Goal: Task Accomplishment & Management: Use online tool/utility

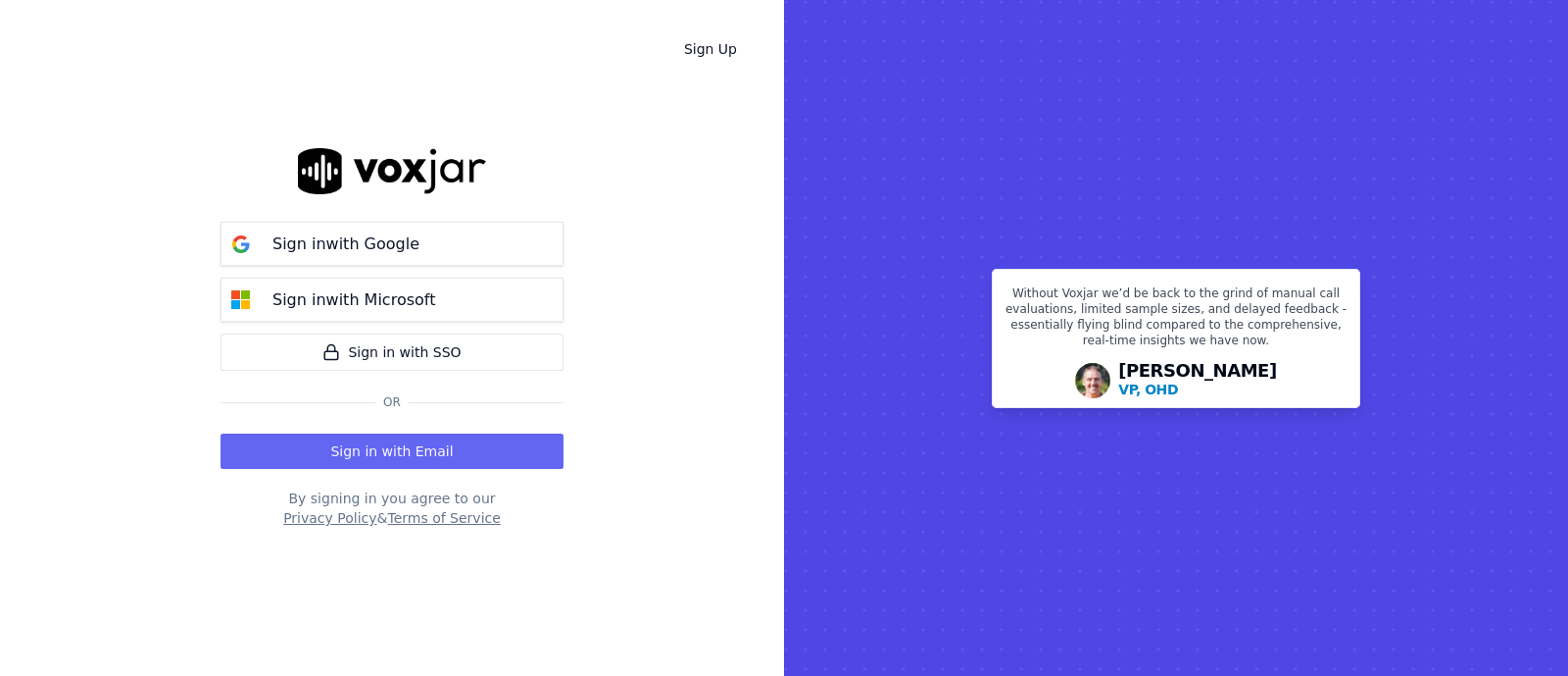
click at [1567, 261] on rect at bounding box center [1176, 338] width 784 height 676
click at [336, 242] on p "Sign in with Google" at bounding box center [346, 245] width 147 height 24
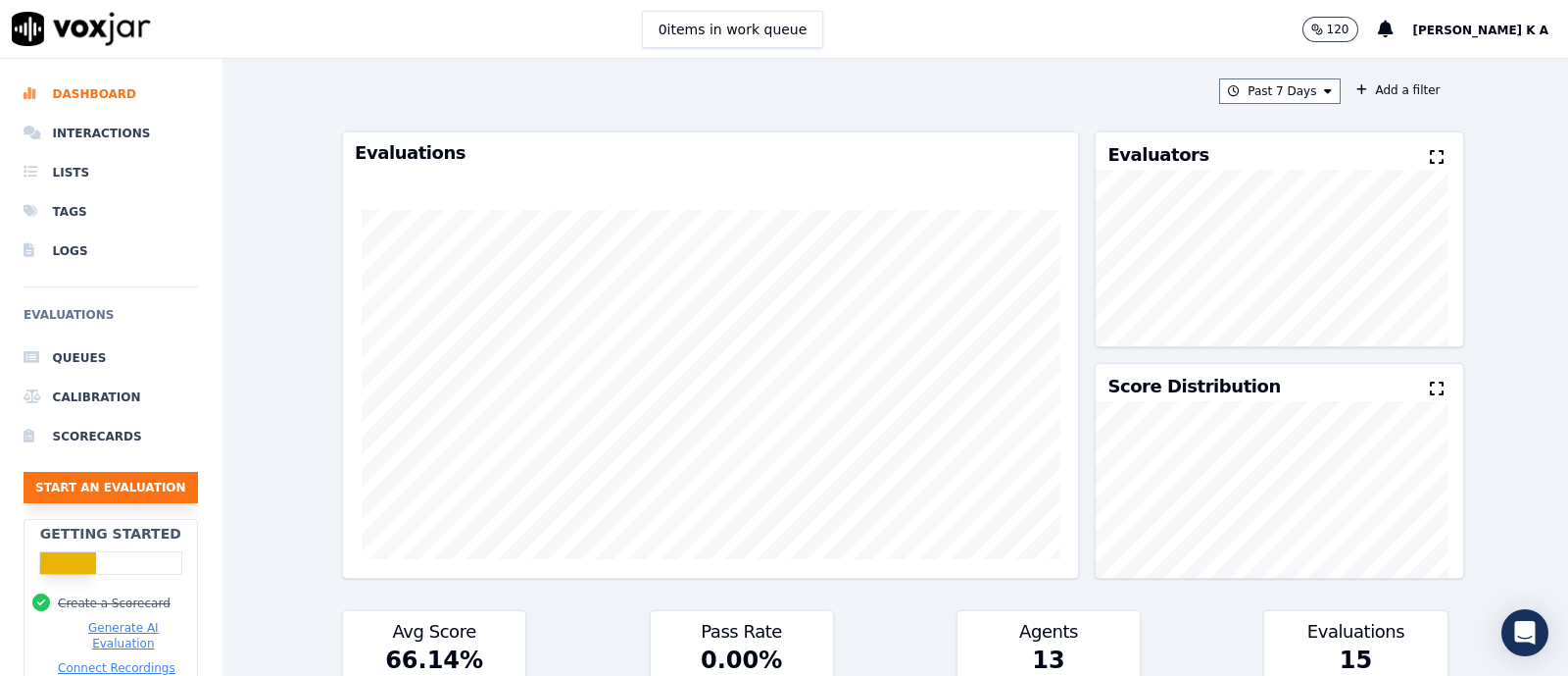
click at [98, 485] on button "Start an Evaluation" at bounding box center [111, 488] width 175 height 32
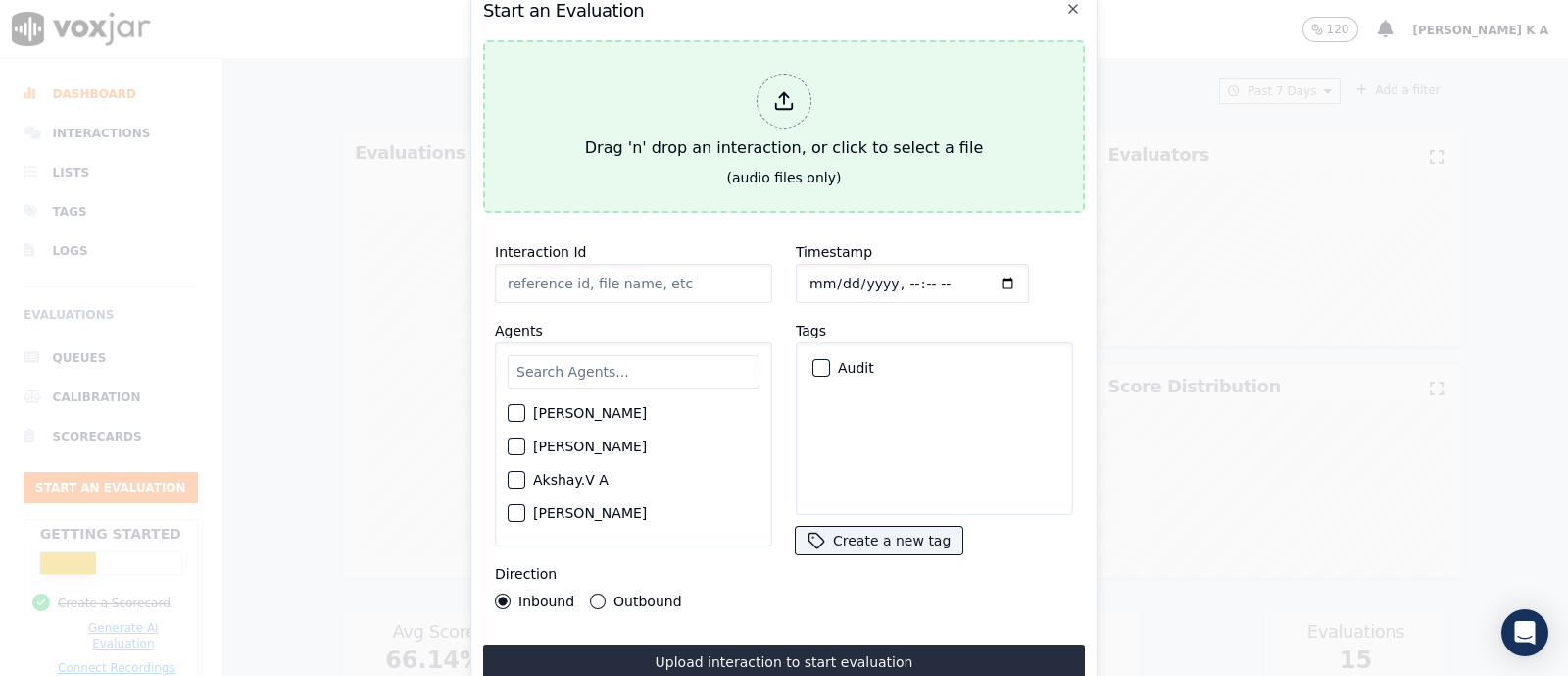
click at [784, 93] on icon at bounding box center [784, 101] width 22 height 22
type input "[[PERSON_NAME] PH]_[PHONE_NUMBER]_20250826054933(84646).wav"
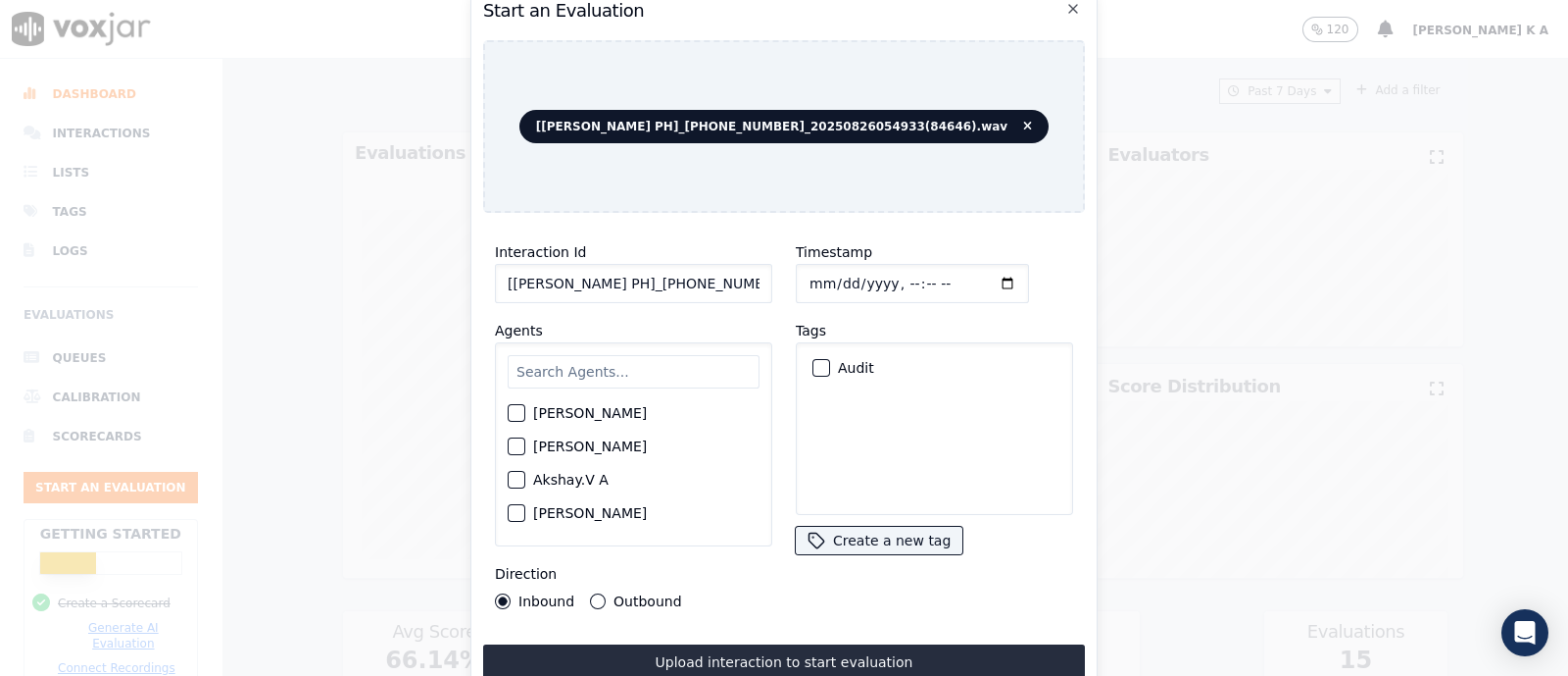
click at [594, 367] on input "text" at bounding box center [634, 372] width 252 height 34
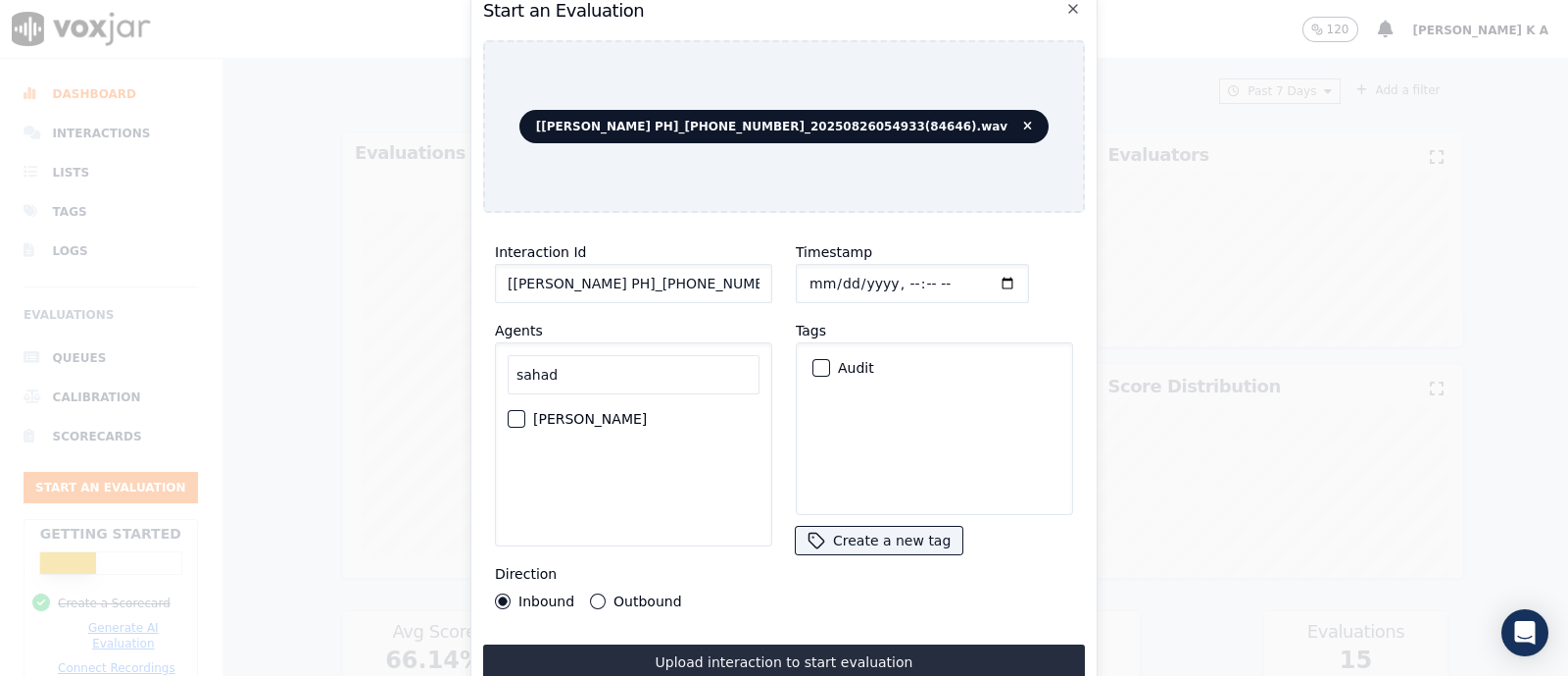
type input "sahad"
click at [573, 412] on label "[PERSON_NAME]" at bounding box center [590, 419] width 113 height 14
click at [526, 410] on button "[PERSON_NAME]" at bounding box center [517, 419] width 18 height 18
click at [593, 570] on div "Direction Inbound Outbound" at bounding box center [633, 585] width 277 height 47
click at [588, 600] on div "Interaction Id [[PERSON_NAME] PH]_[PHONE_NUMBER]_20250826054933(84646).wav Agen…" at bounding box center [633, 424] width 301 height 393
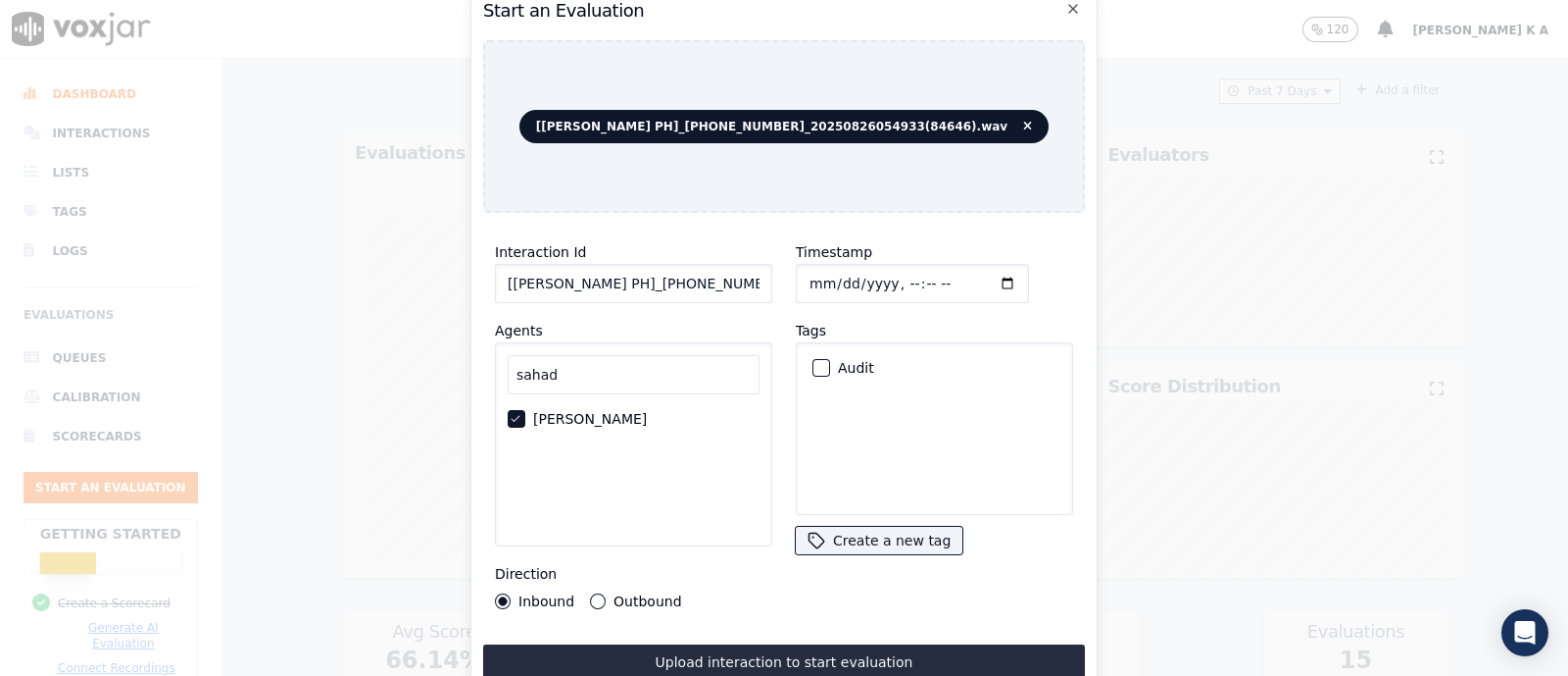
click at [602, 593] on button "Outbound" at bounding box center [598, 601] width 16 height 16
click at [805, 359] on div "Audit" at bounding box center [934, 368] width 259 height 34
click at [814, 364] on div "button" at bounding box center [821, 368] width 14 height 14
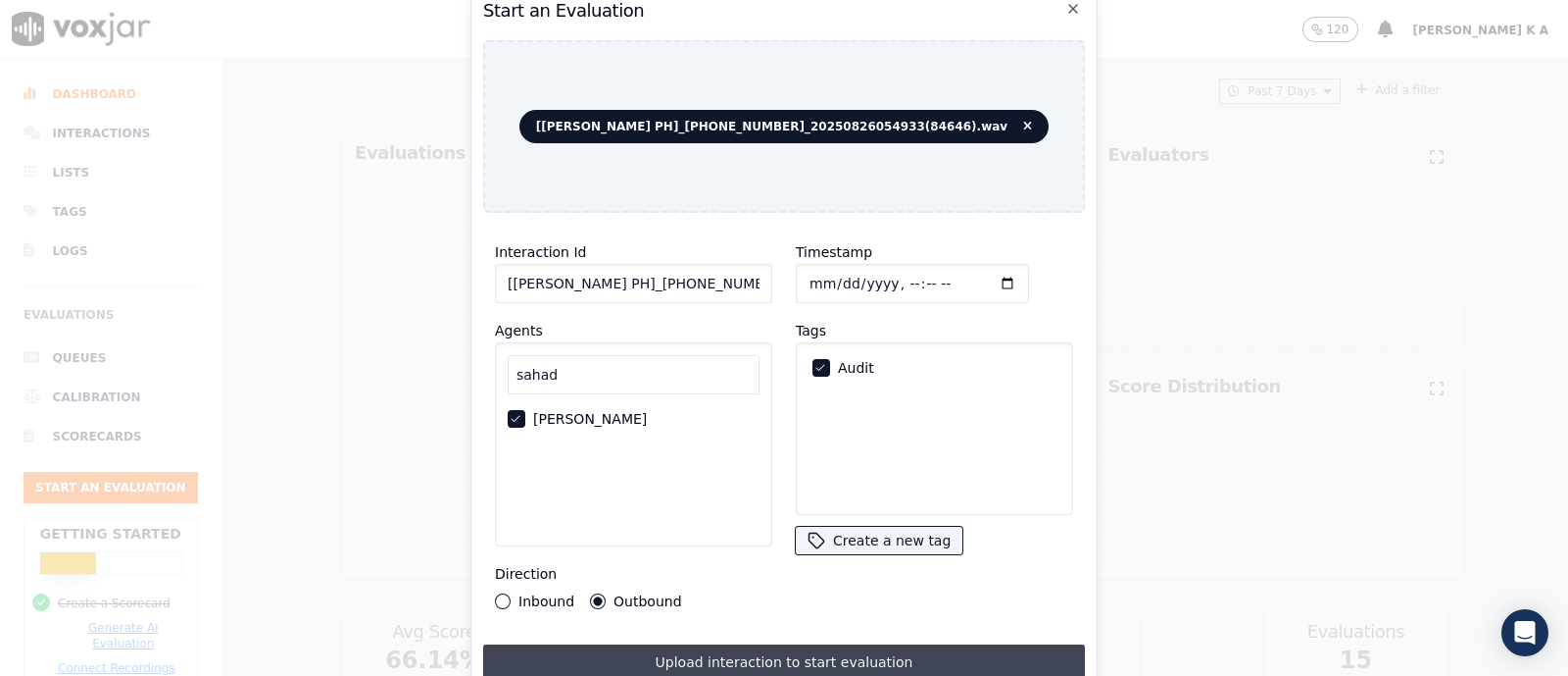
click at [767, 659] on button "Upload interaction to start evaluation" at bounding box center [784, 662] width 602 height 36
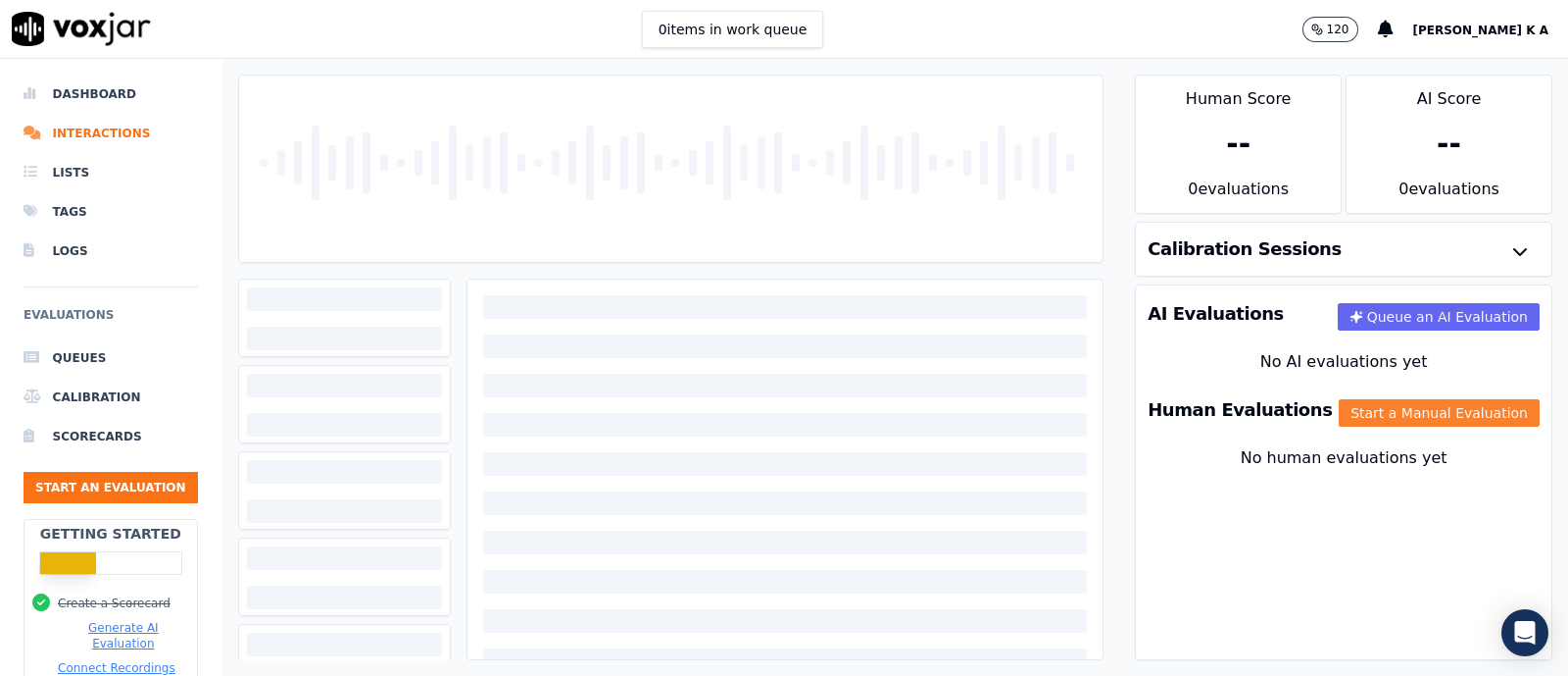
click at [1418, 419] on button "Start a Manual Evaluation" at bounding box center [1440, 414] width 201 height 28
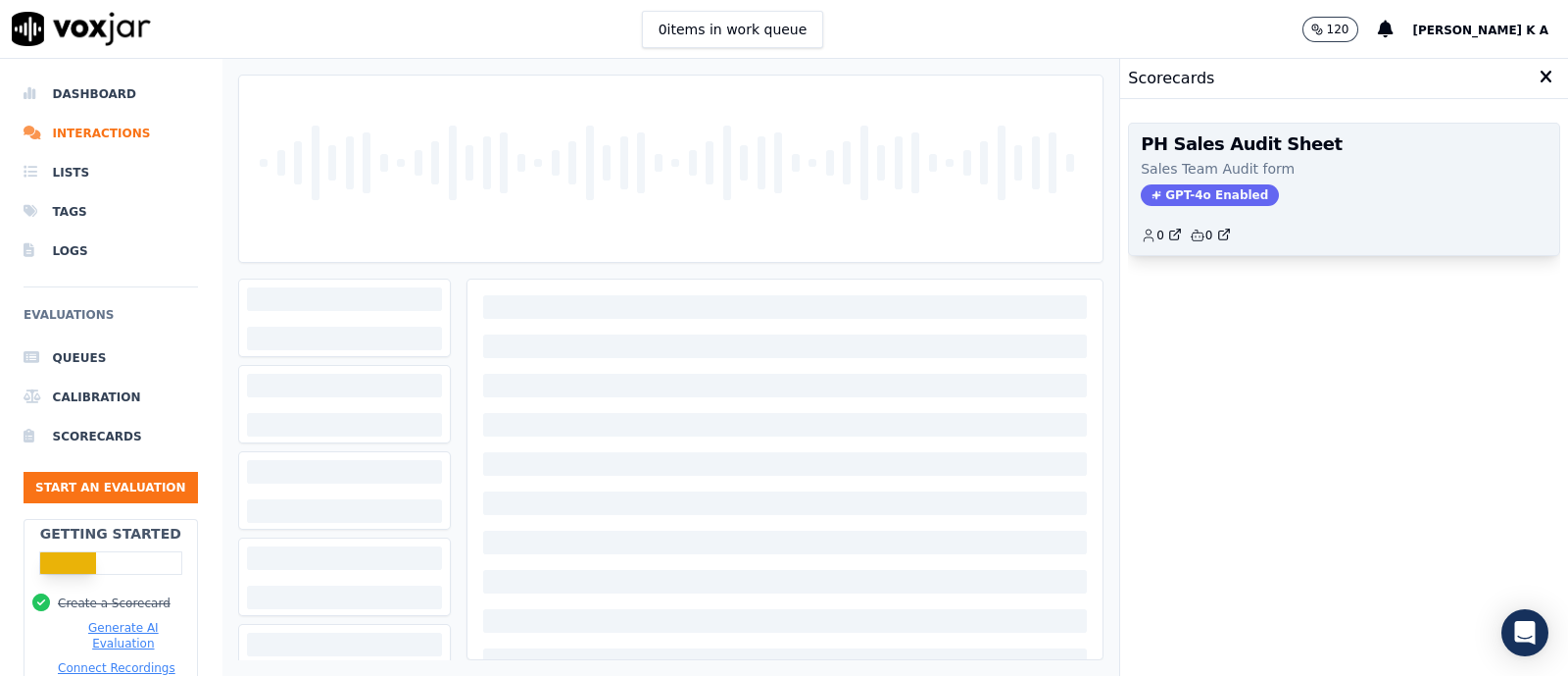
click at [1186, 194] on span "GPT-4o Enabled" at bounding box center [1209, 195] width 138 height 22
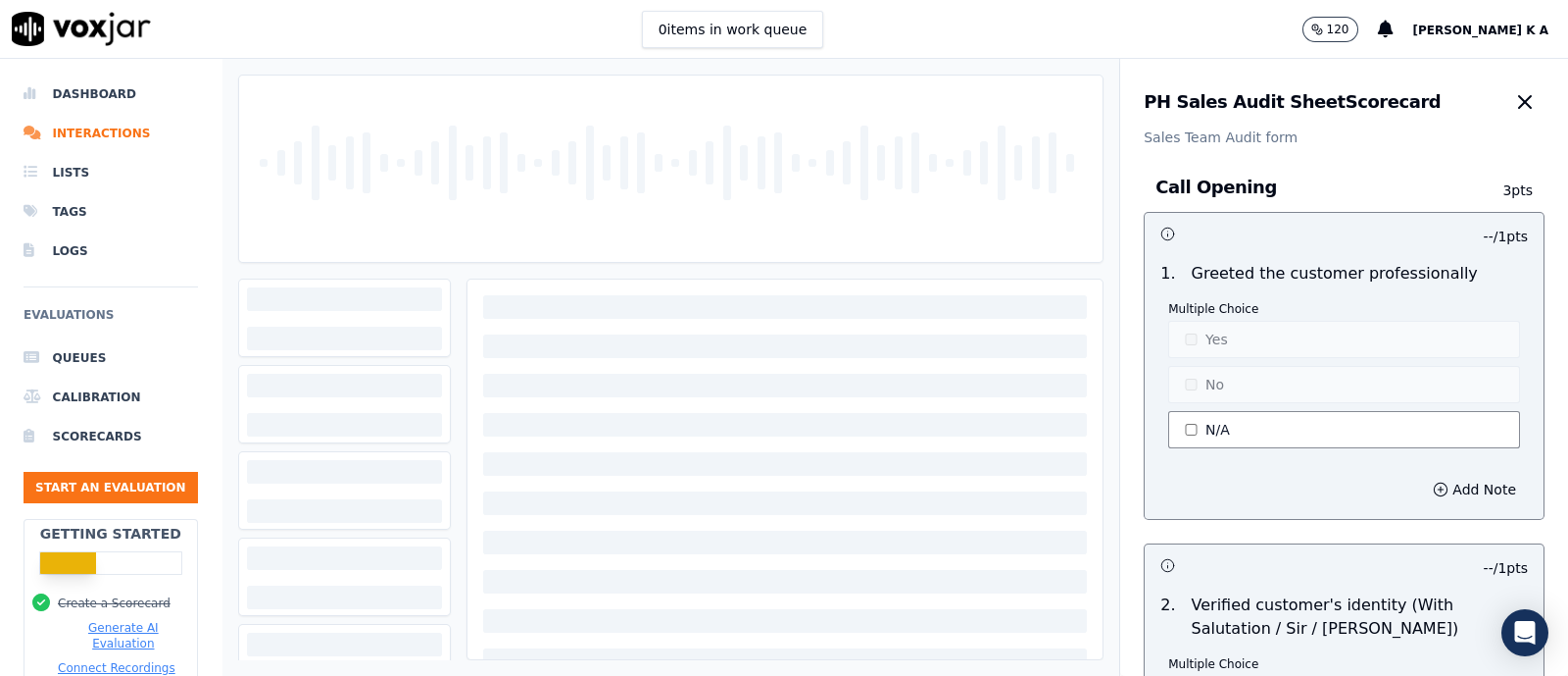
click at [1184, 435] on button "N/A" at bounding box center [1344, 428] width 352 height 37
click at [1196, 340] on button "Yes" at bounding box center [1344, 339] width 352 height 37
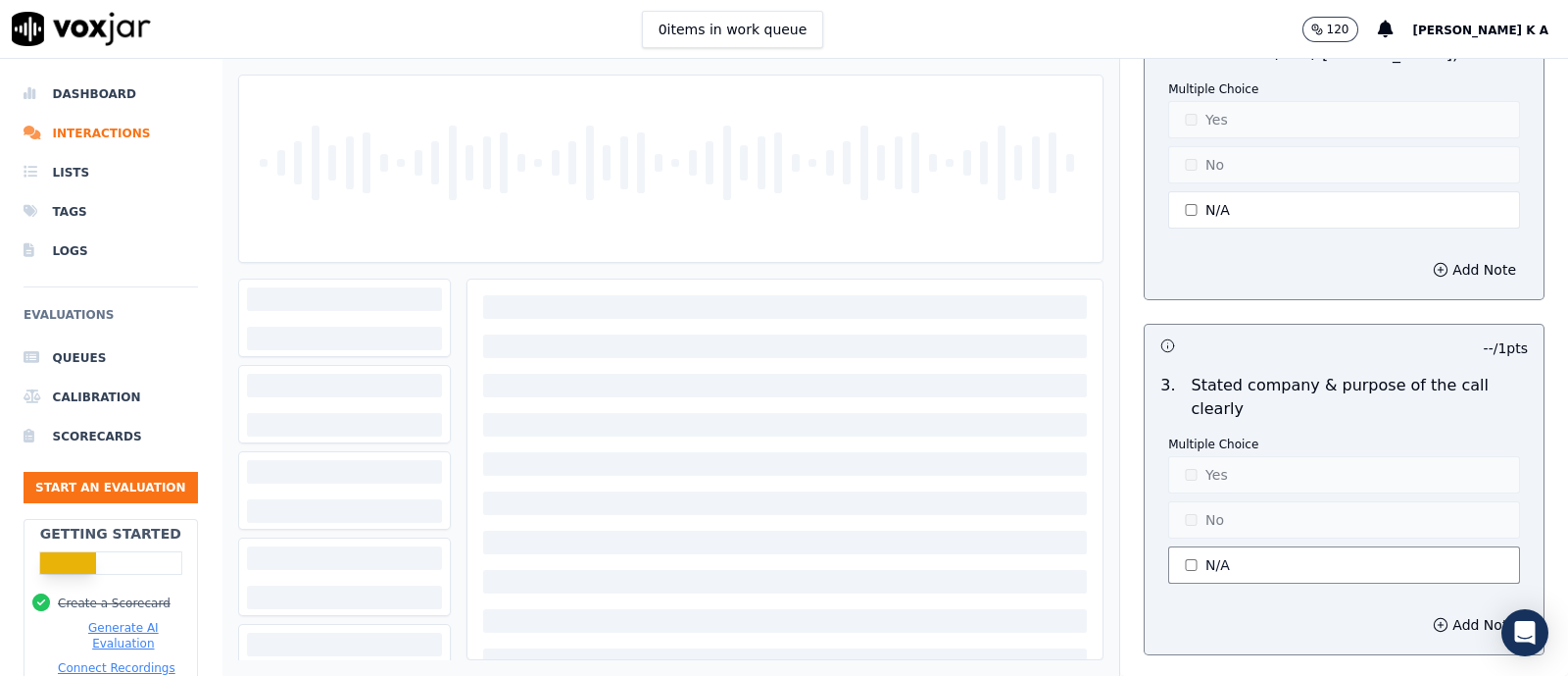
scroll to position [613, 0]
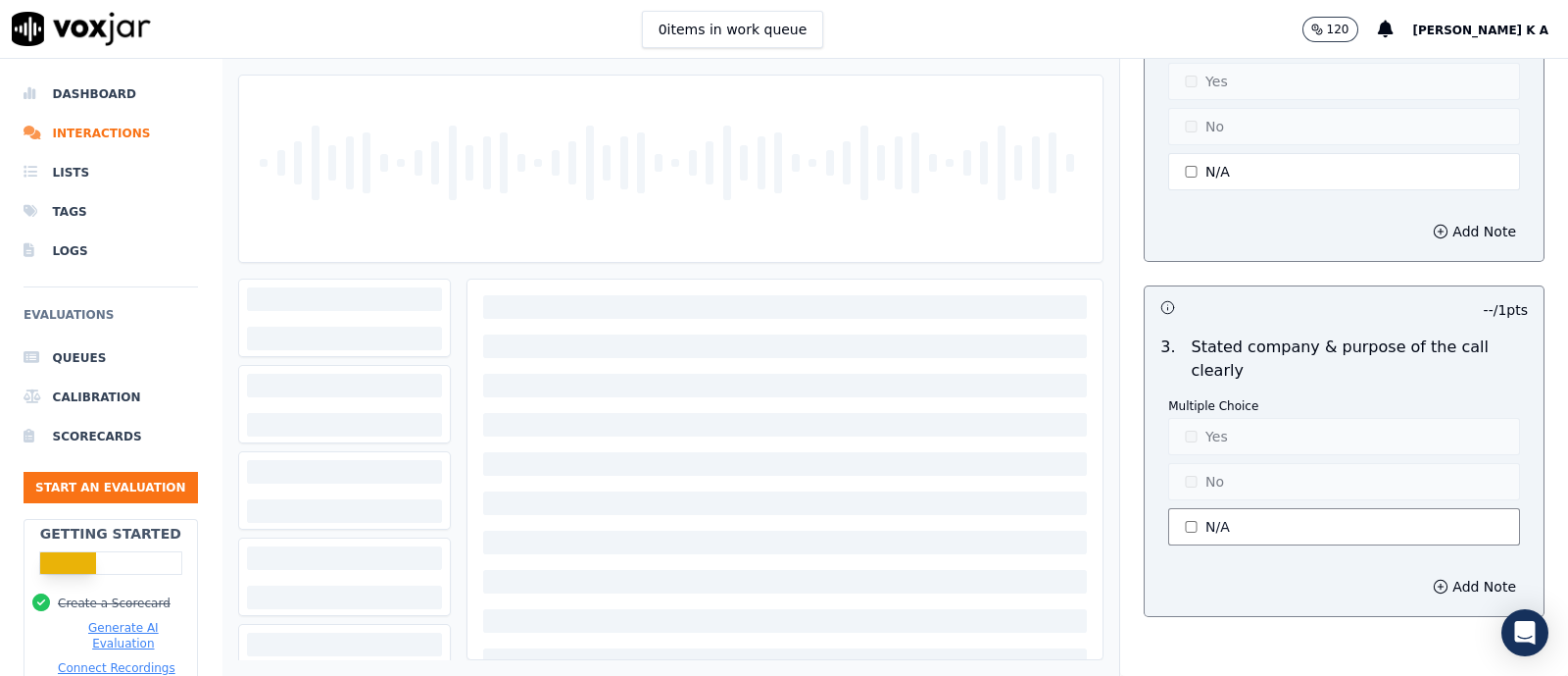
click at [1194, 512] on button "N/A" at bounding box center [1344, 526] width 352 height 37
click at [1196, 430] on button "Yes" at bounding box center [1344, 435] width 352 height 37
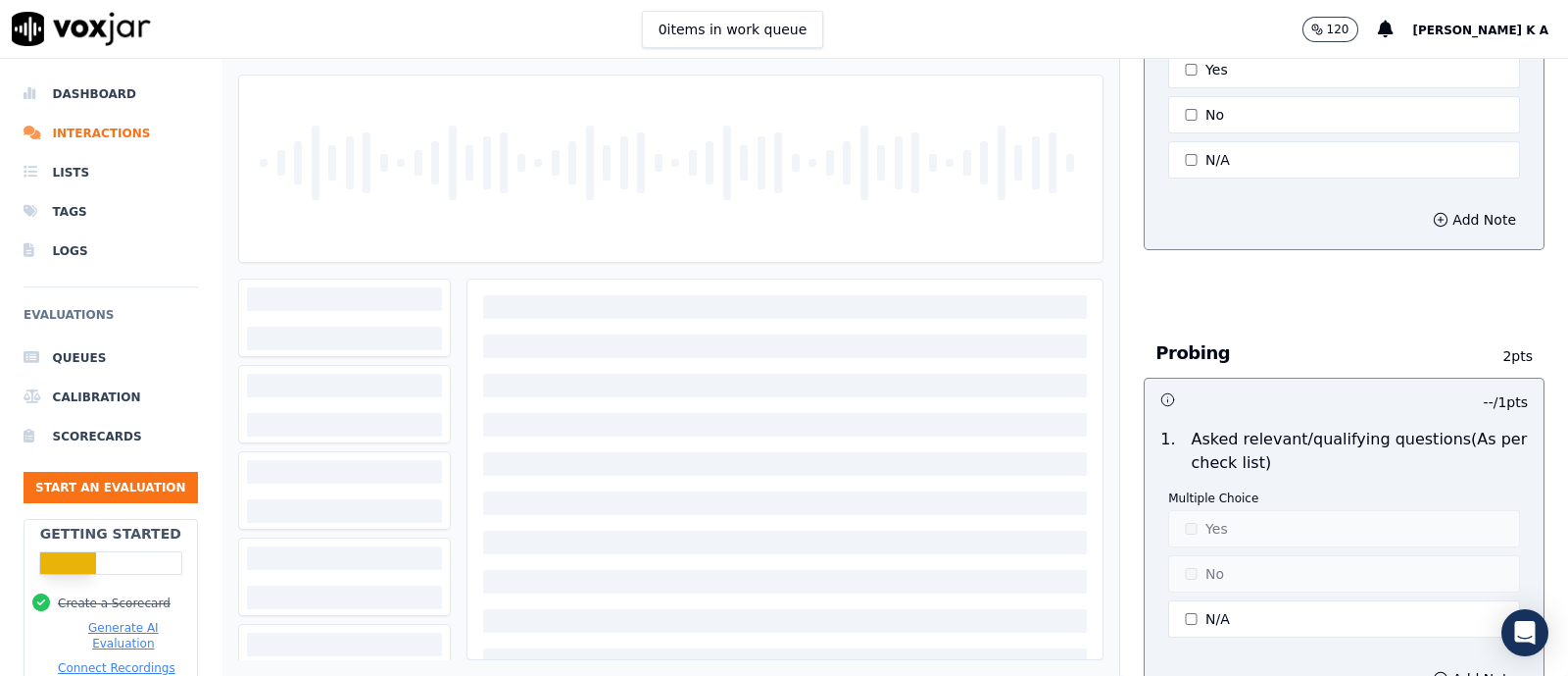
scroll to position [1103, 0]
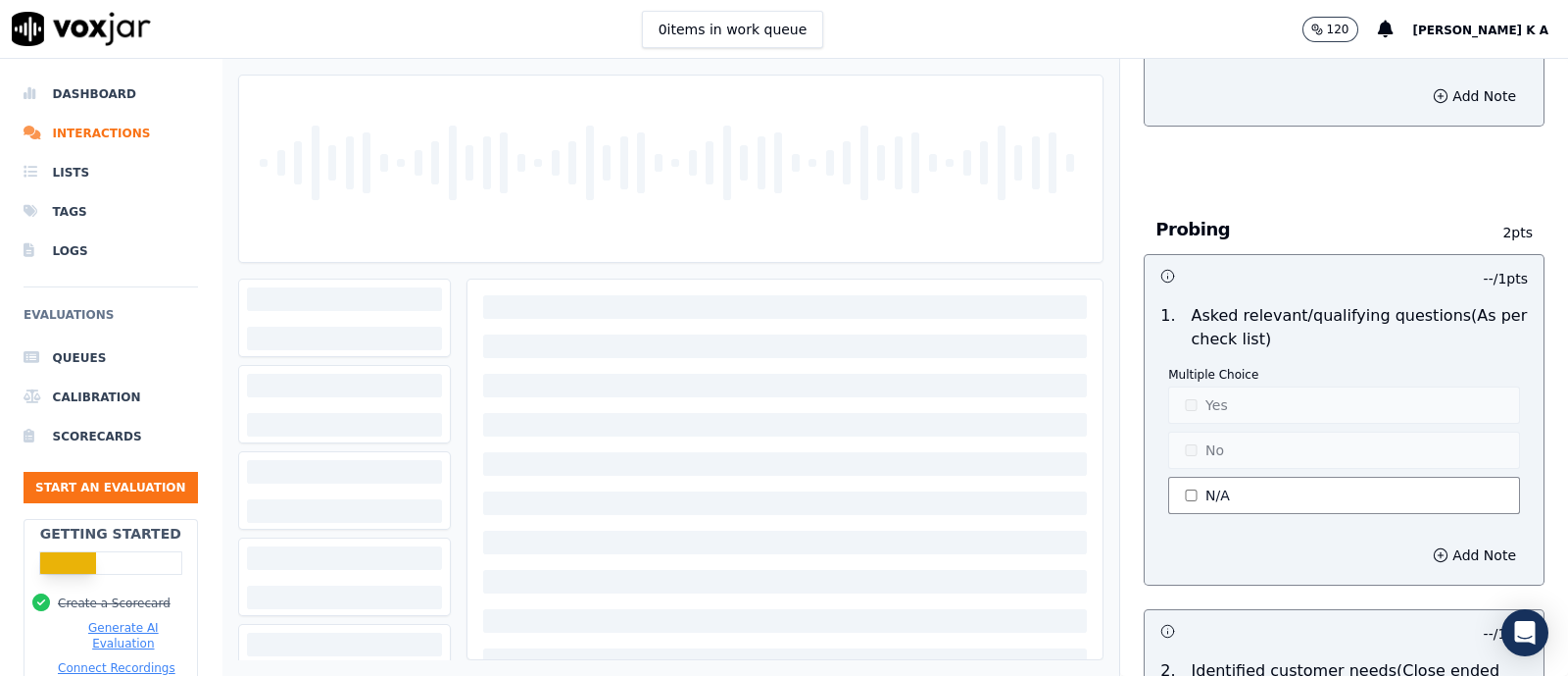
type button "1"
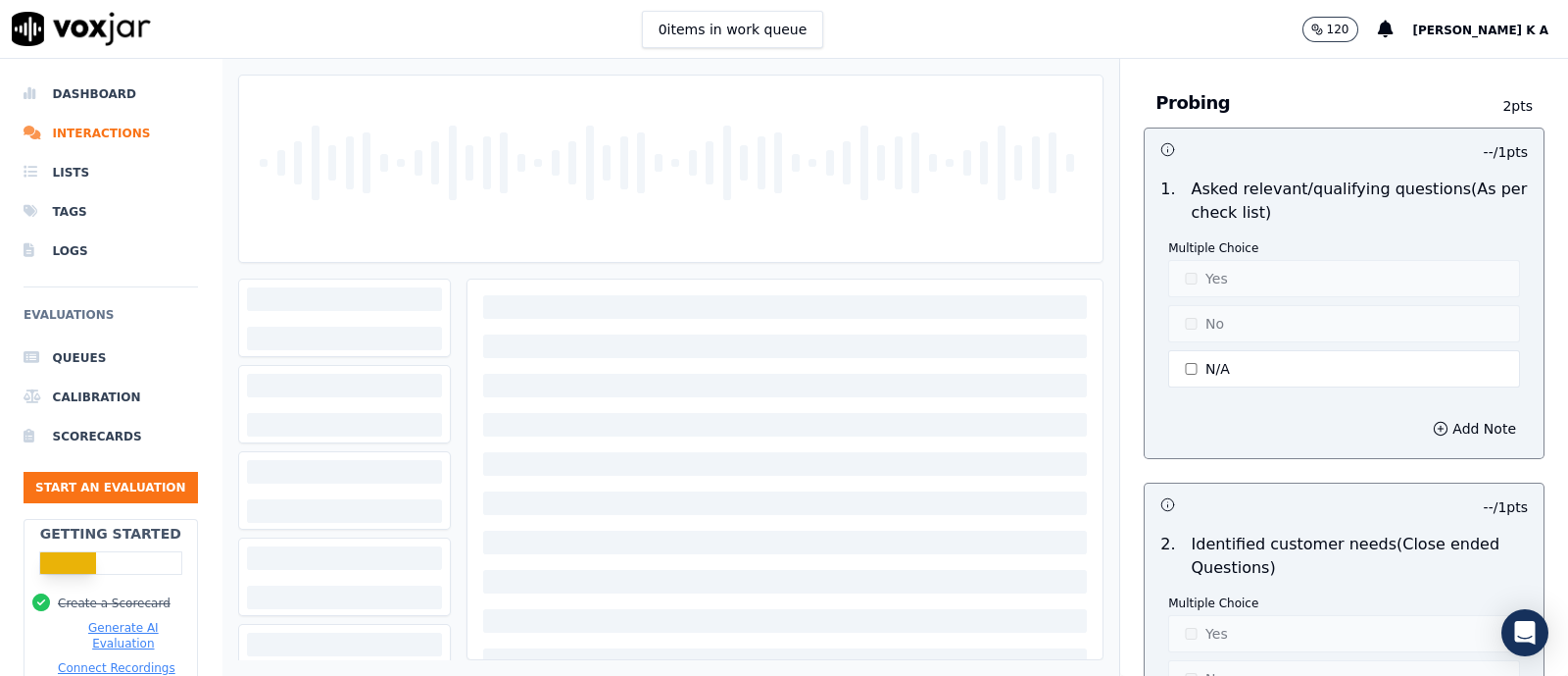
scroll to position [1349, 0]
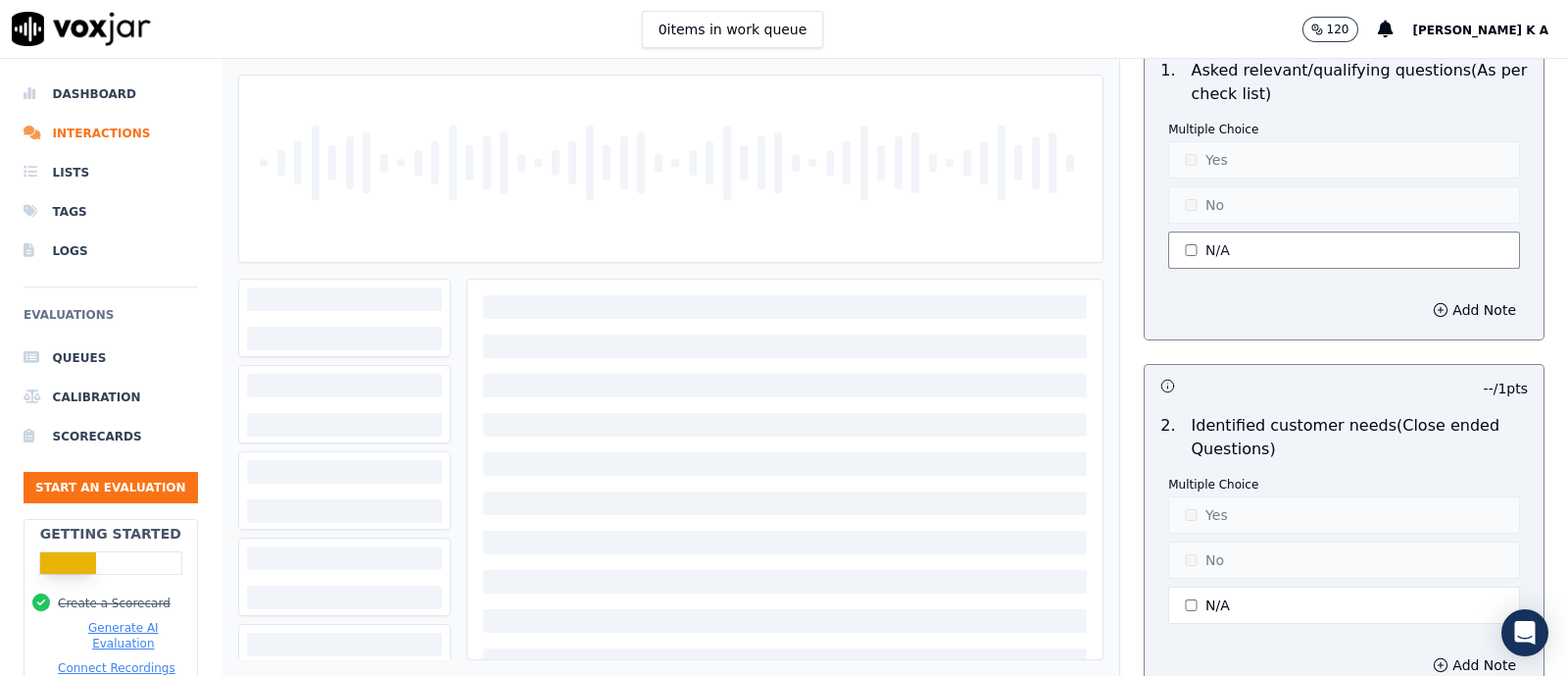
click at [1182, 253] on button "N/A" at bounding box center [1344, 250] width 352 height 37
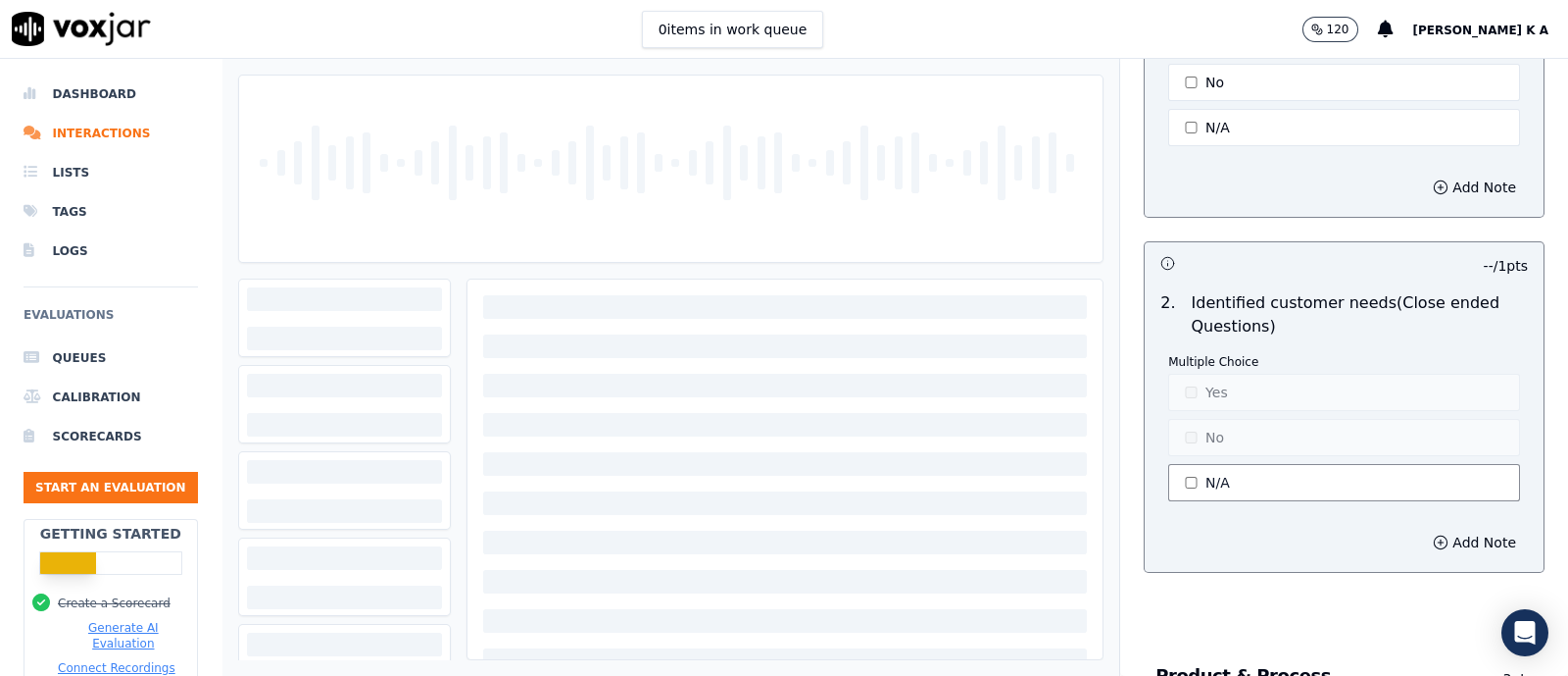
click at [1187, 477] on button "N/A" at bounding box center [1344, 482] width 352 height 37
click at [1172, 422] on button "No" at bounding box center [1344, 436] width 352 height 37
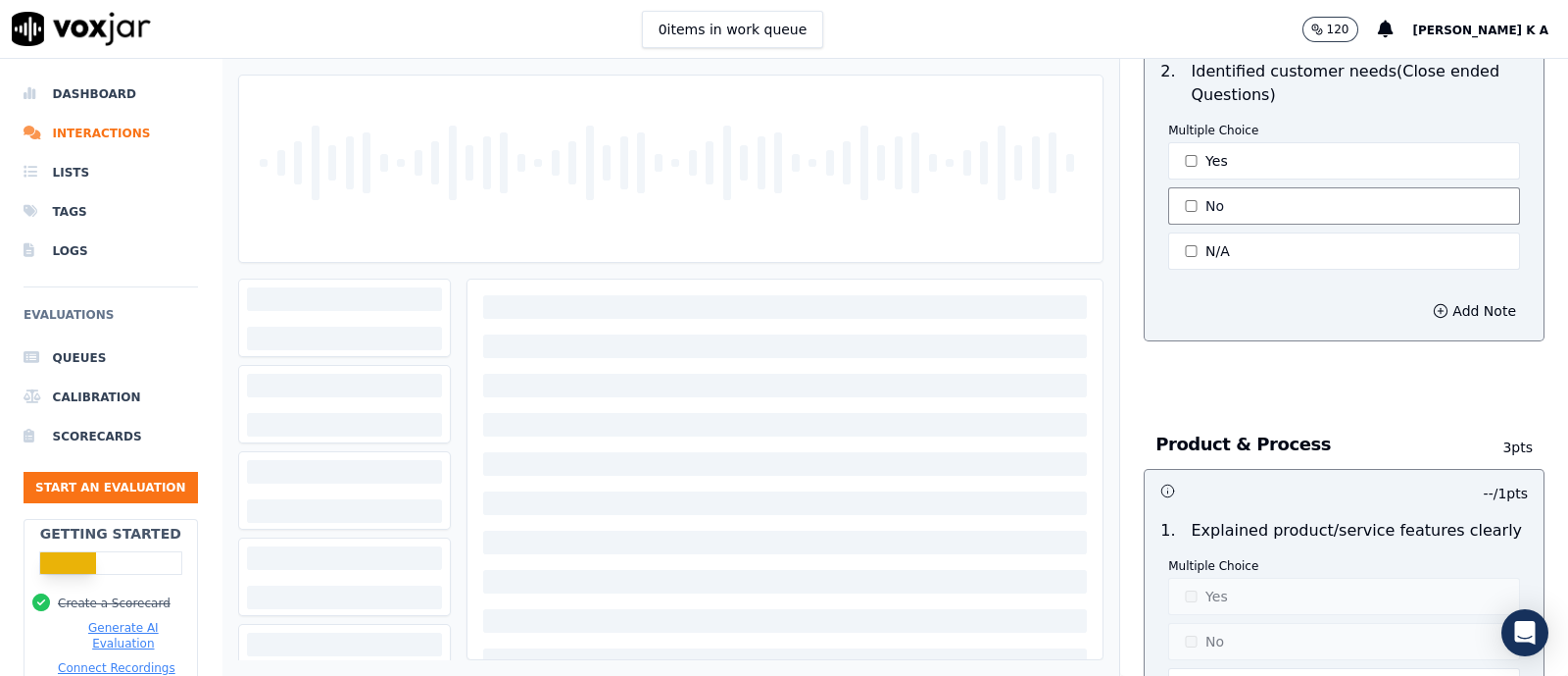
scroll to position [1838, 0]
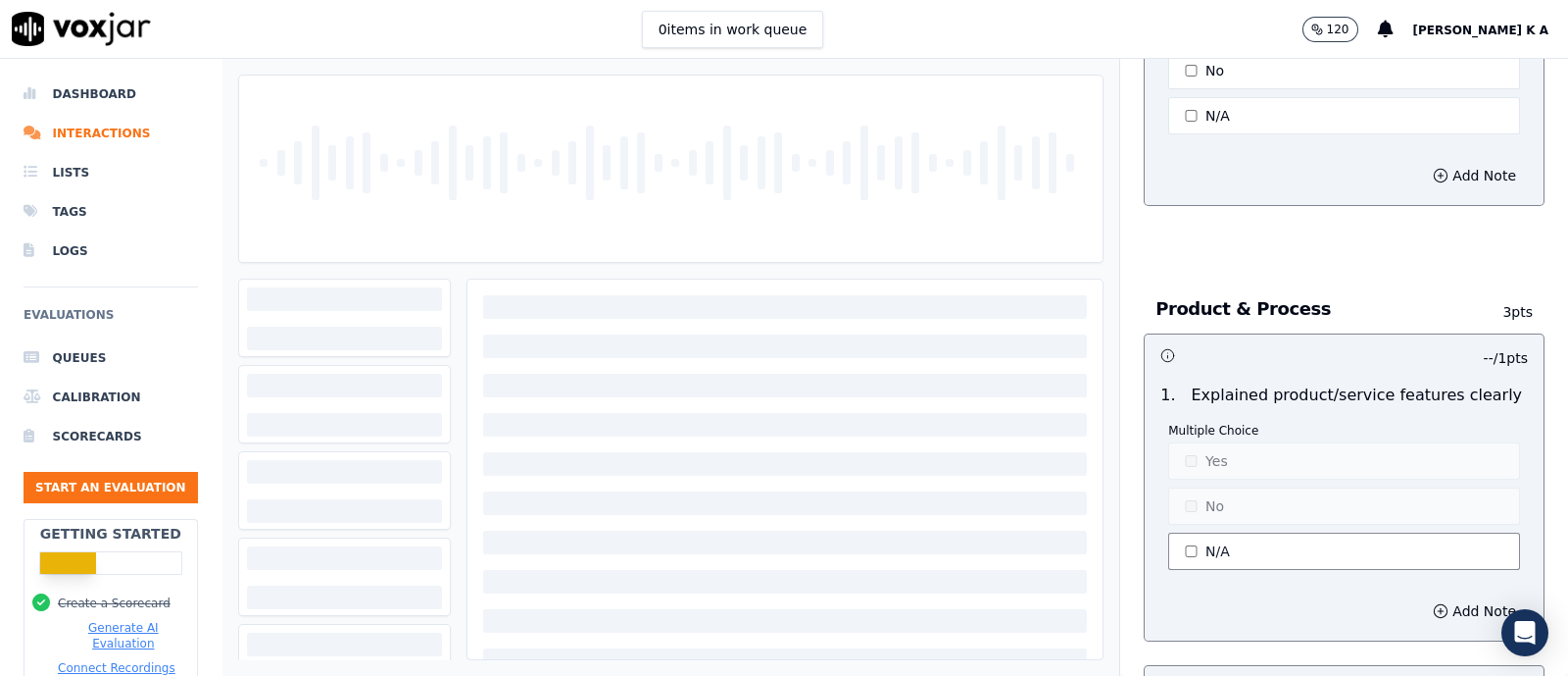
click at [1181, 548] on button "N/A" at bounding box center [1344, 551] width 352 height 37
click at [1185, 491] on button "No" at bounding box center [1344, 505] width 352 height 37
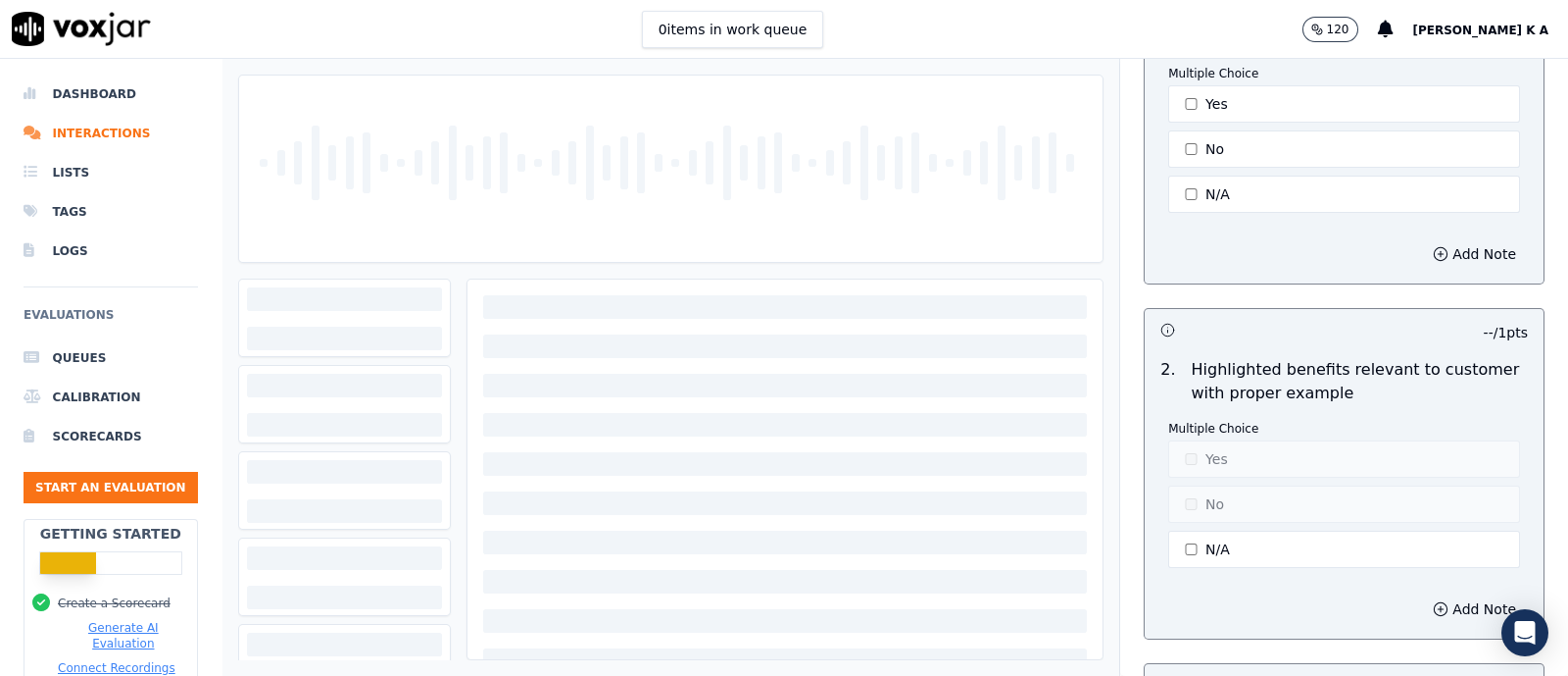
scroll to position [2329, 0]
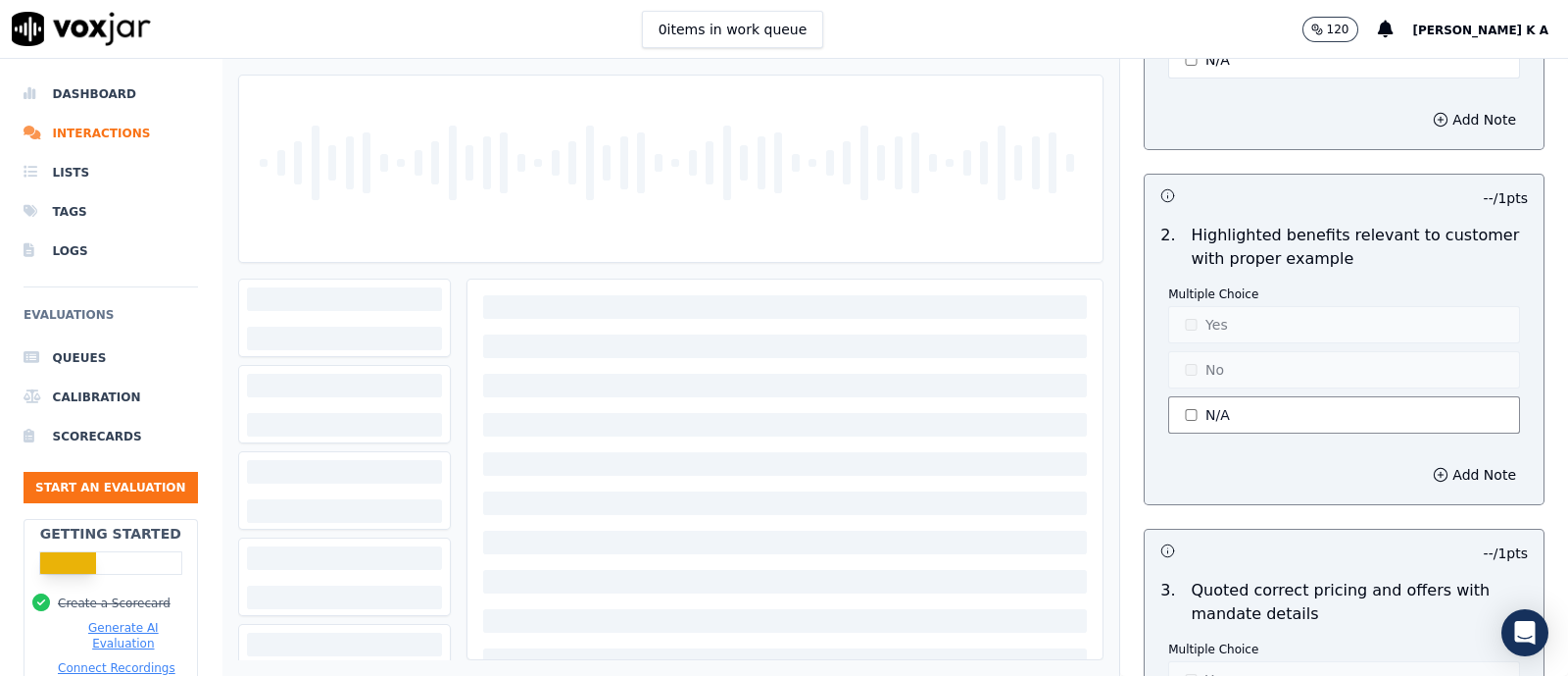
click at [1190, 404] on button "N/A" at bounding box center [1344, 415] width 352 height 37
click at [1183, 365] on button "No" at bounding box center [1344, 369] width 352 height 37
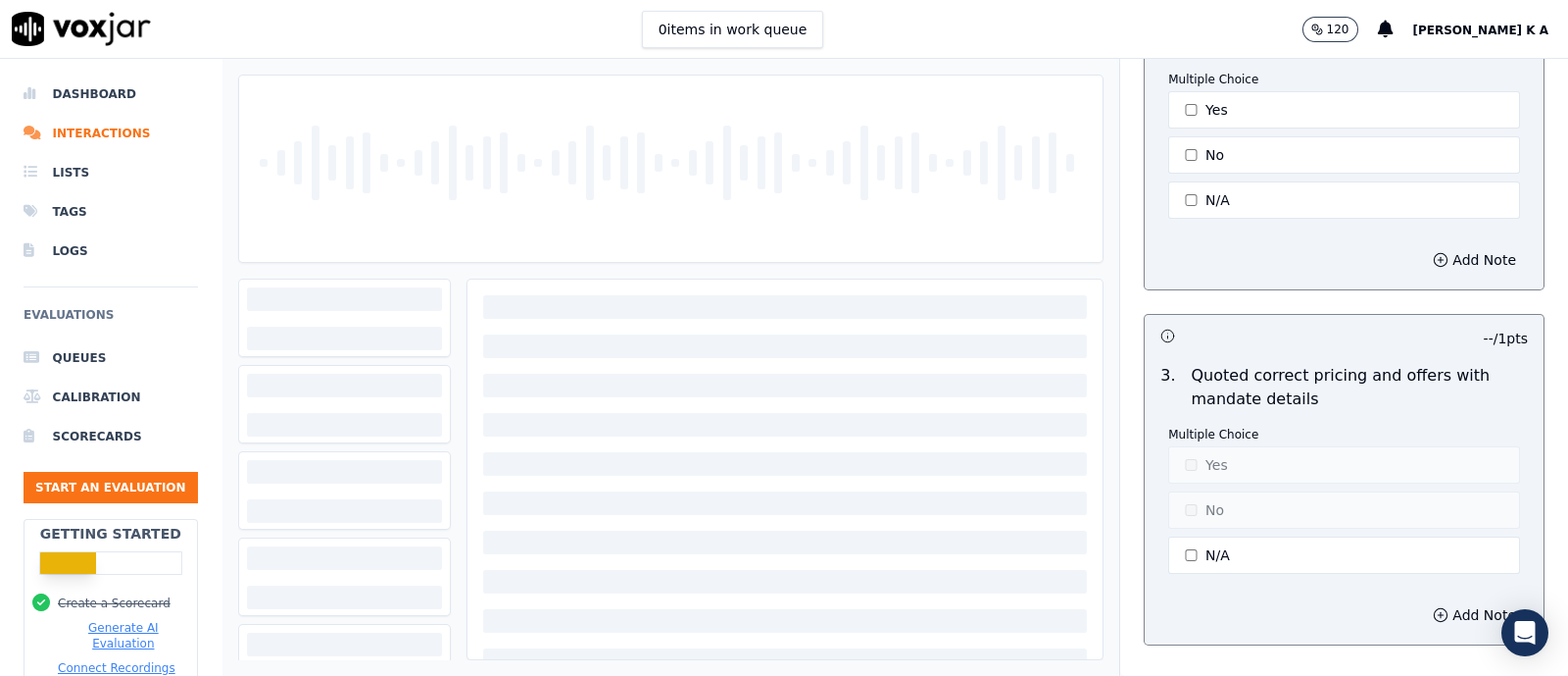
scroll to position [2697, 0]
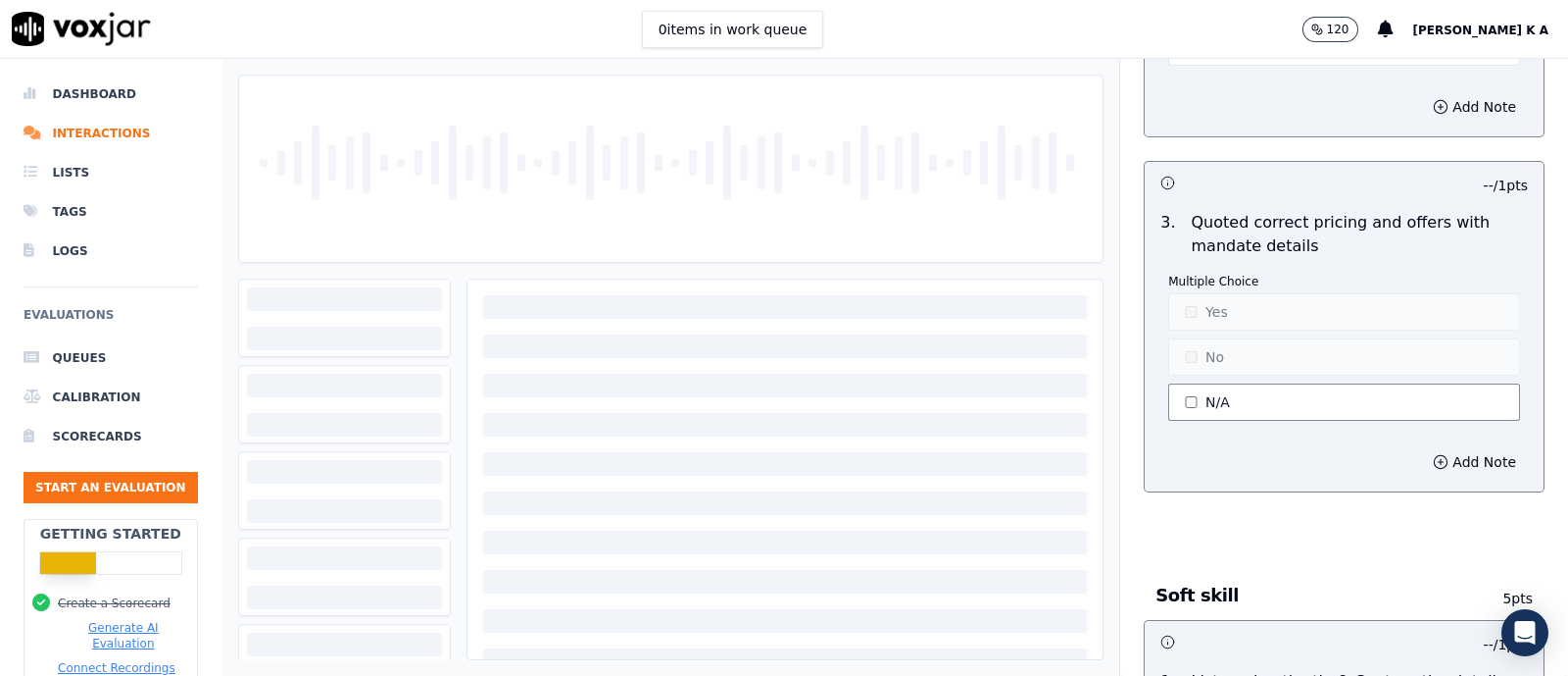
click at [1179, 401] on button "N/A" at bounding box center [1344, 402] width 352 height 37
click at [1191, 297] on button "Yes" at bounding box center [1344, 311] width 352 height 37
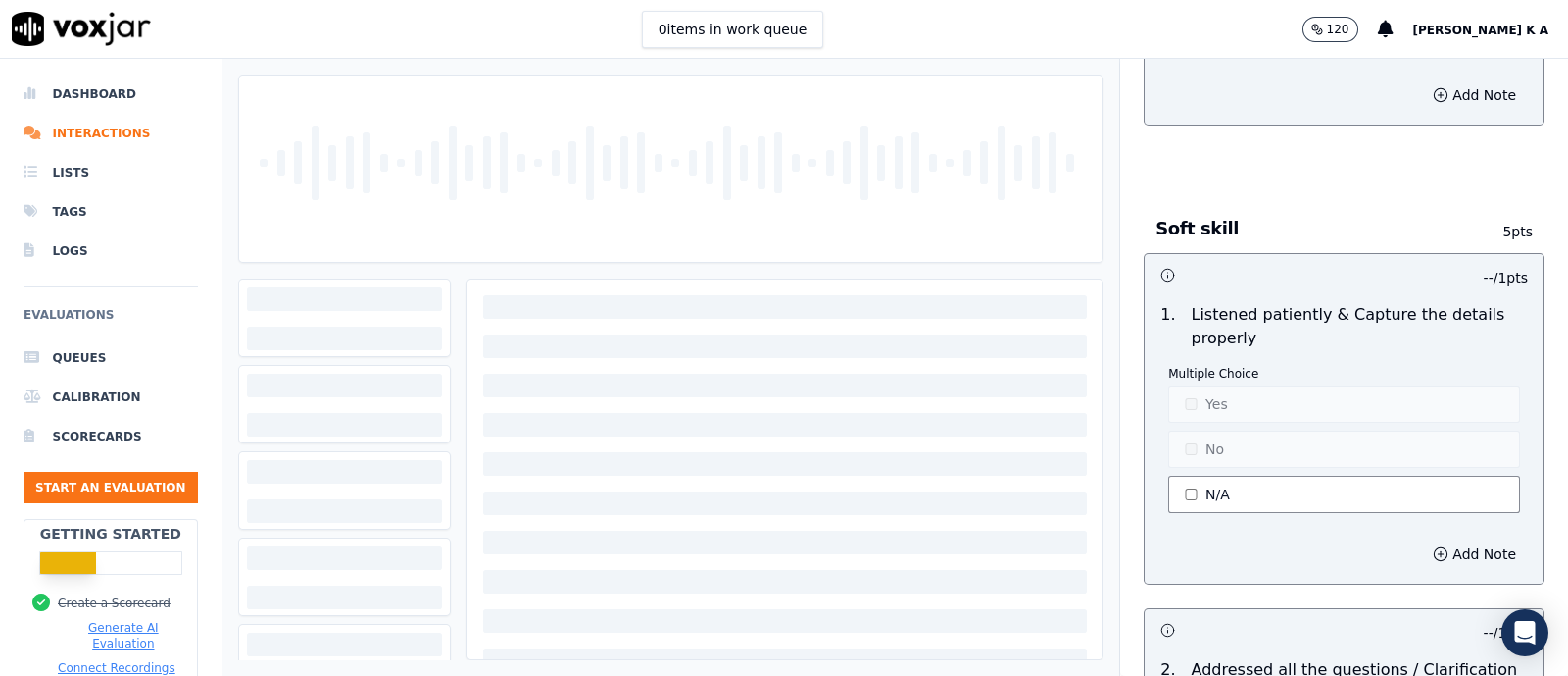
click at [1186, 482] on button "N/A" at bounding box center [1344, 493] width 352 height 37
click at [1193, 409] on div "Multiple Choice Yes No N/A" at bounding box center [1344, 441] width 352 height 151
click at [1196, 393] on button "Yes" at bounding box center [1344, 404] width 352 height 37
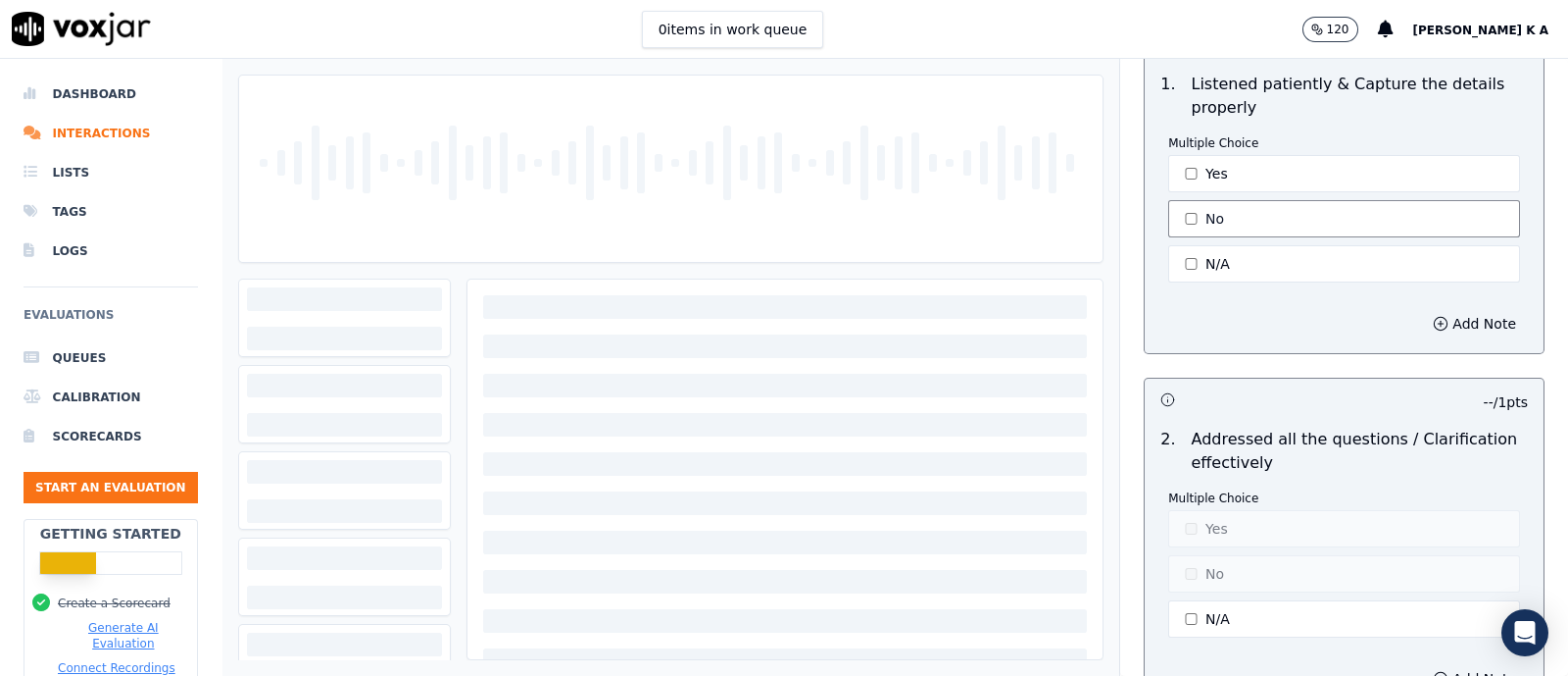
scroll to position [3432, 0]
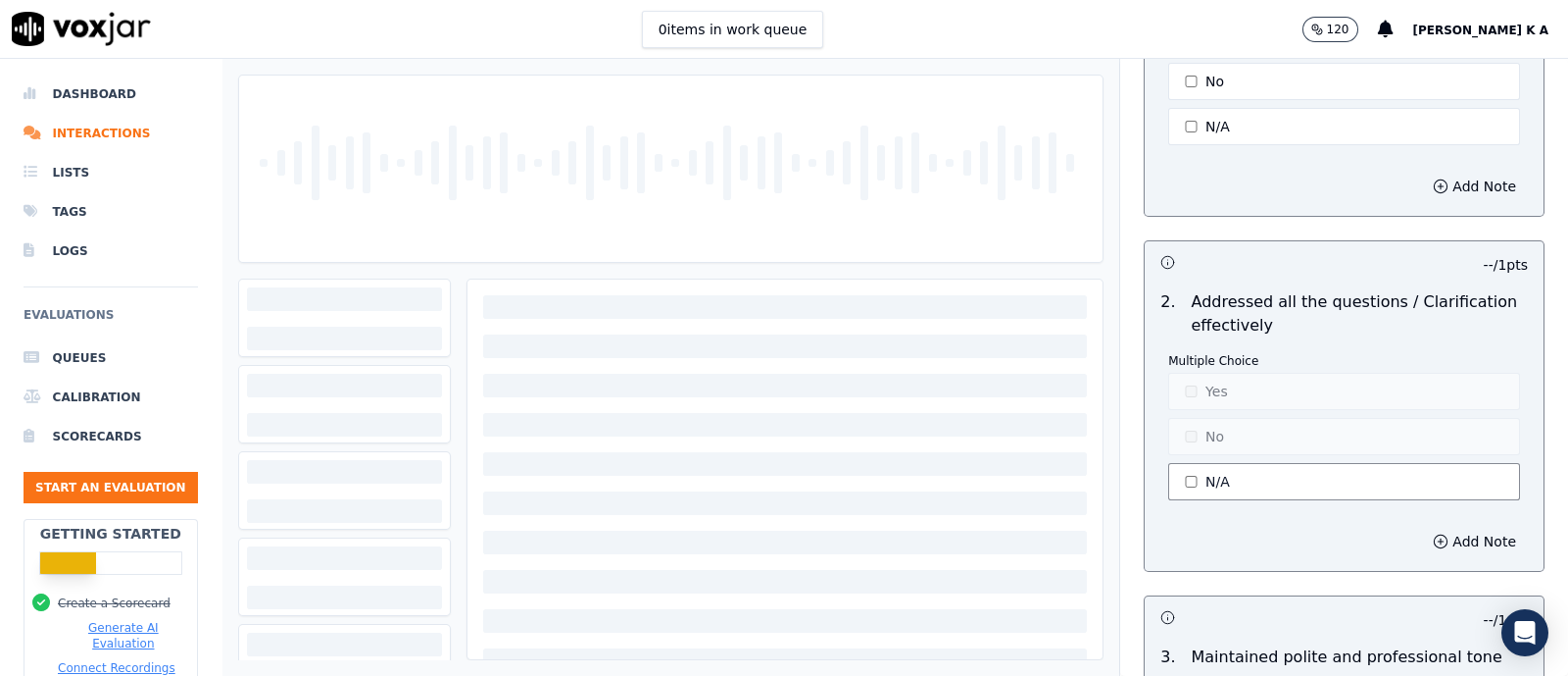
click at [1176, 463] on button "N/A" at bounding box center [1344, 481] width 352 height 37
click at [1172, 387] on button "Yes" at bounding box center [1344, 391] width 352 height 37
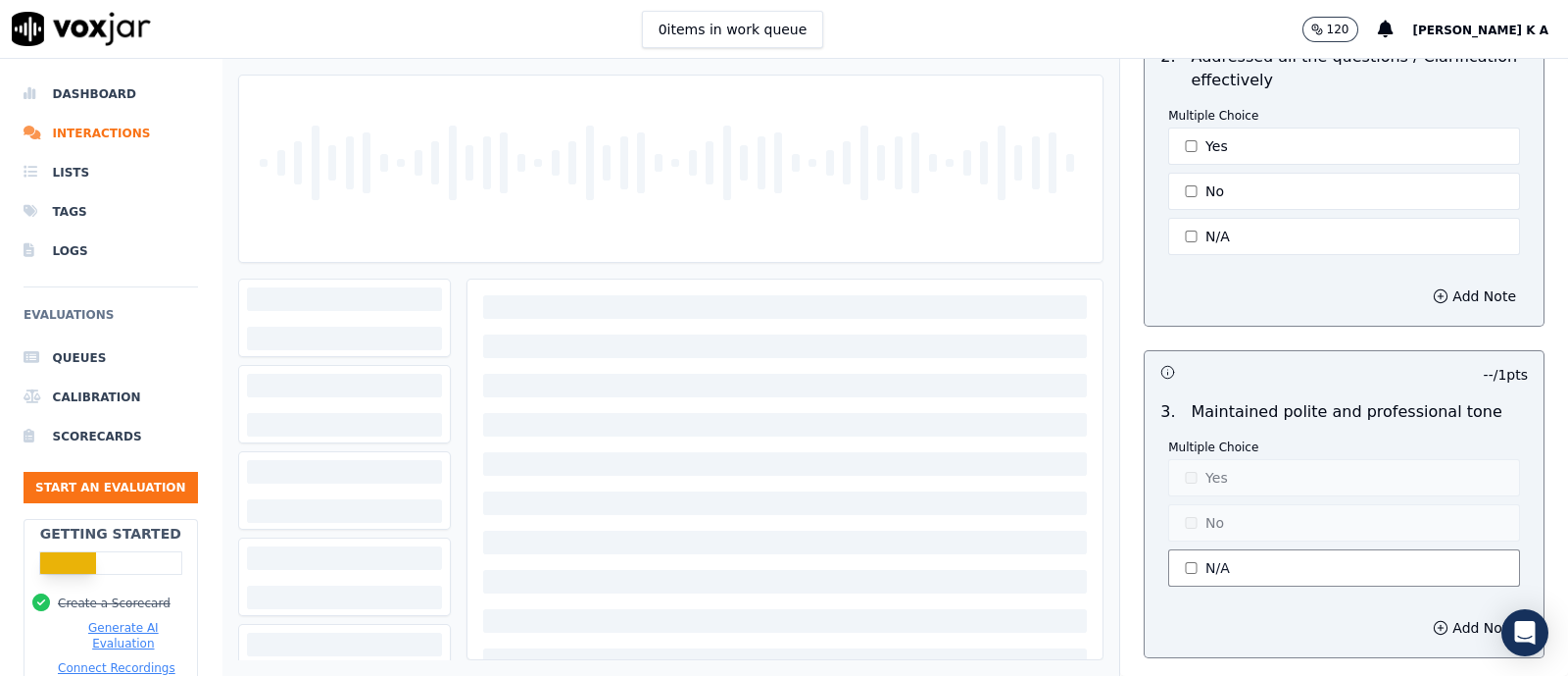
click at [1186, 557] on button "N/A" at bounding box center [1344, 567] width 352 height 37
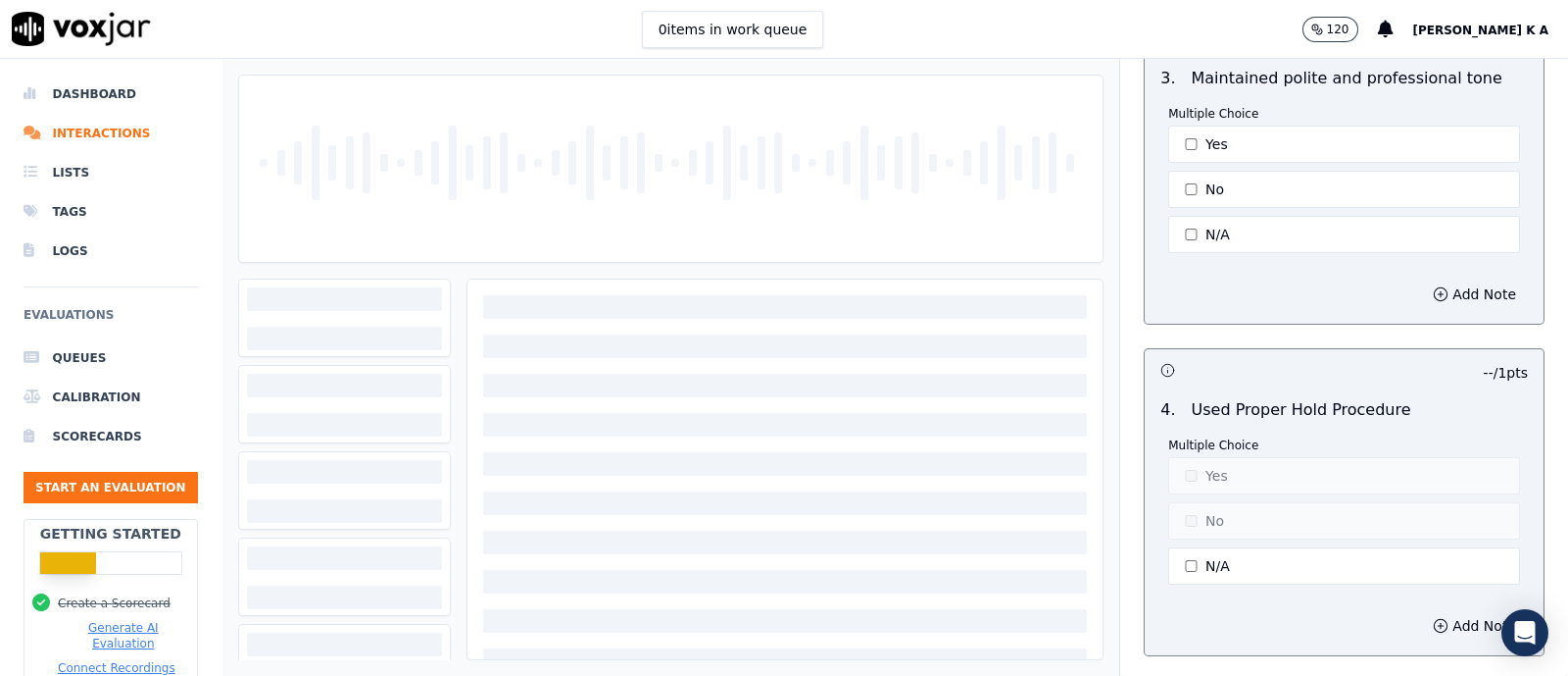
scroll to position [4046, 0]
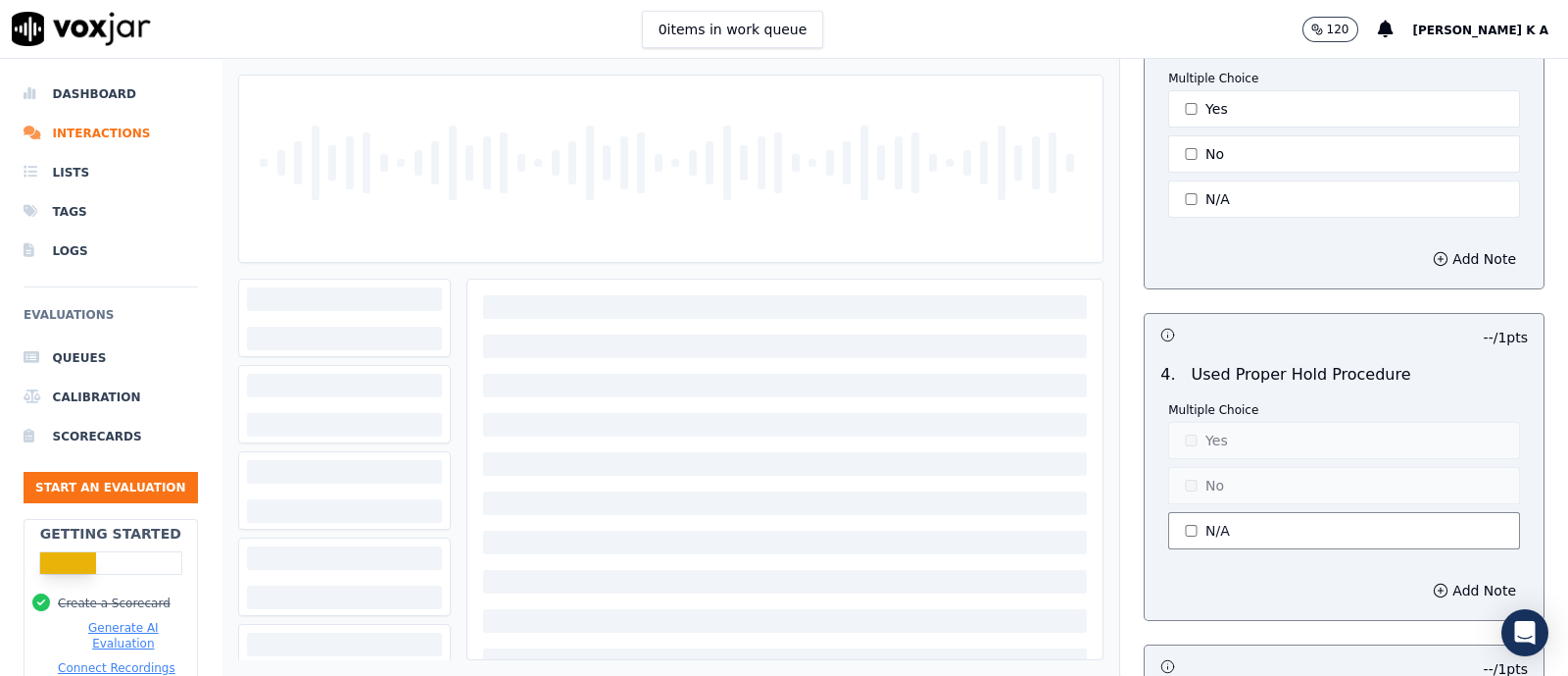
click at [1189, 512] on button "N/A" at bounding box center [1344, 530] width 352 height 37
click at [1176, 422] on button "Yes" at bounding box center [1344, 439] width 352 height 37
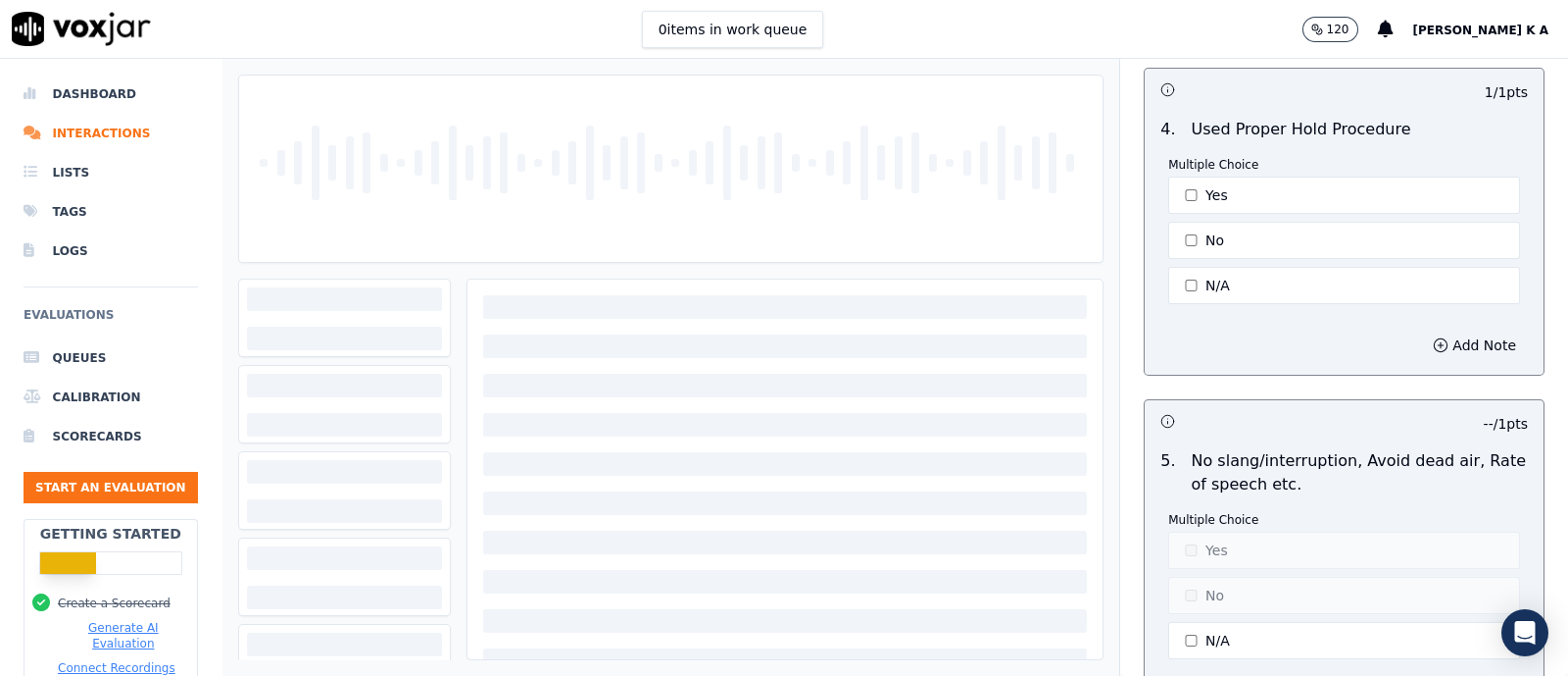
scroll to position [4658, 0]
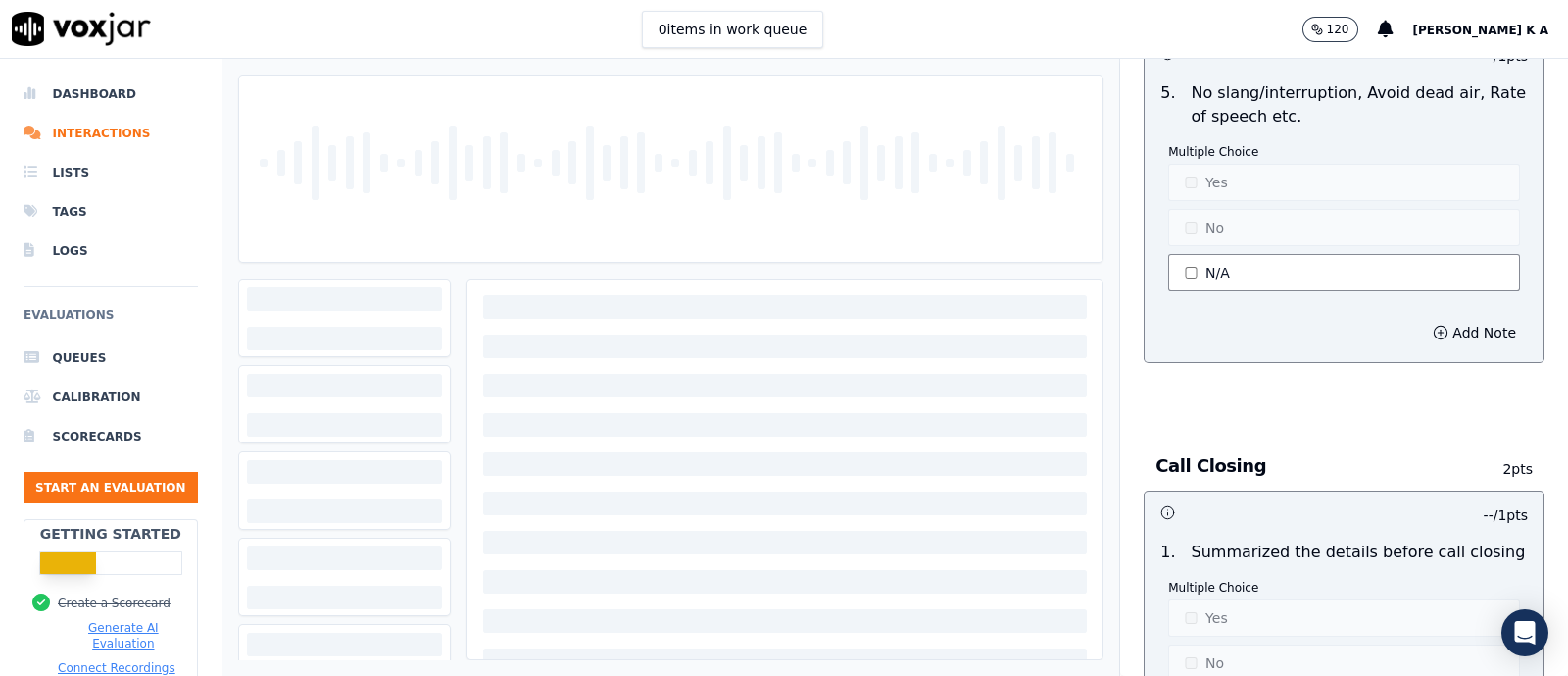
click at [1193, 259] on button "N/A" at bounding box center [1344, 272] width 352 height 37
click at [1197, 168] on button "Yes" at bounding box center [1344, 182] width 352 height 37
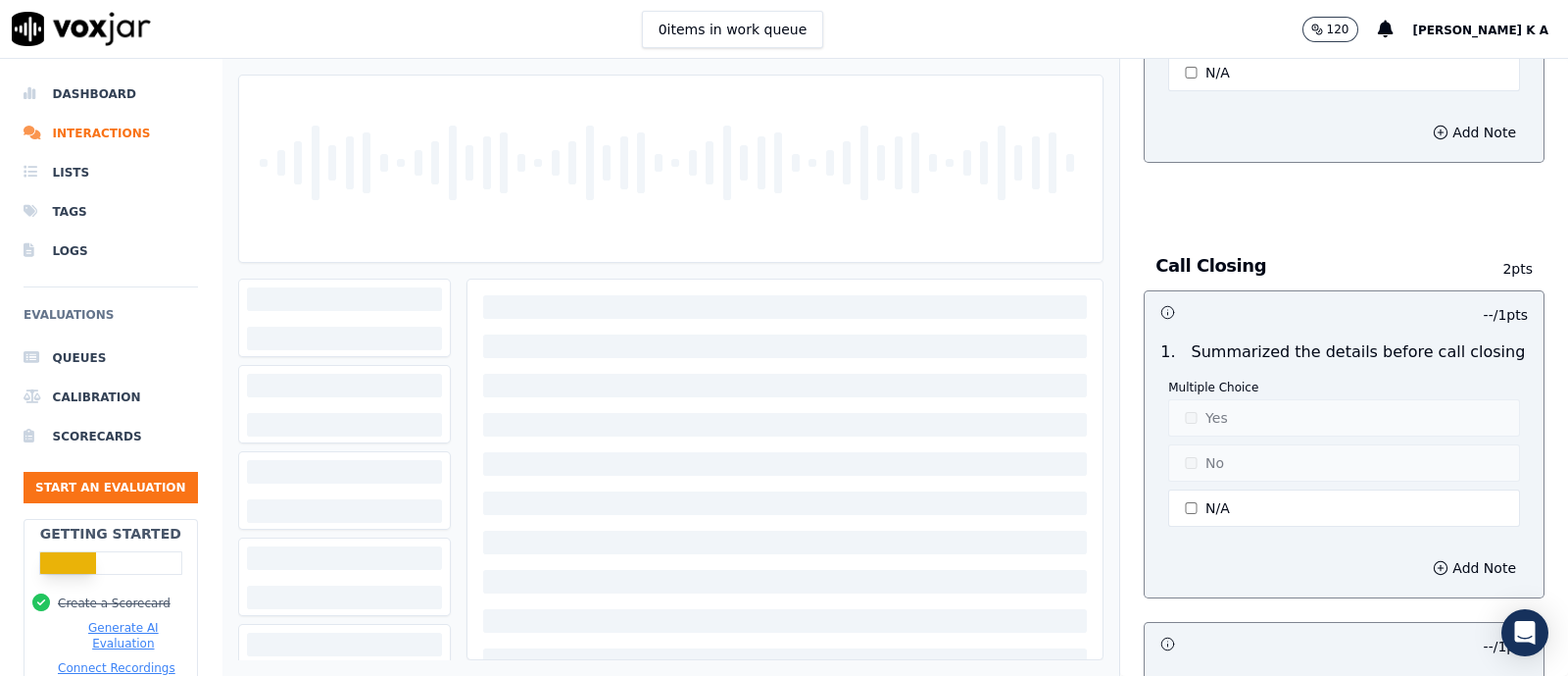
scroll to position [5026, 0]
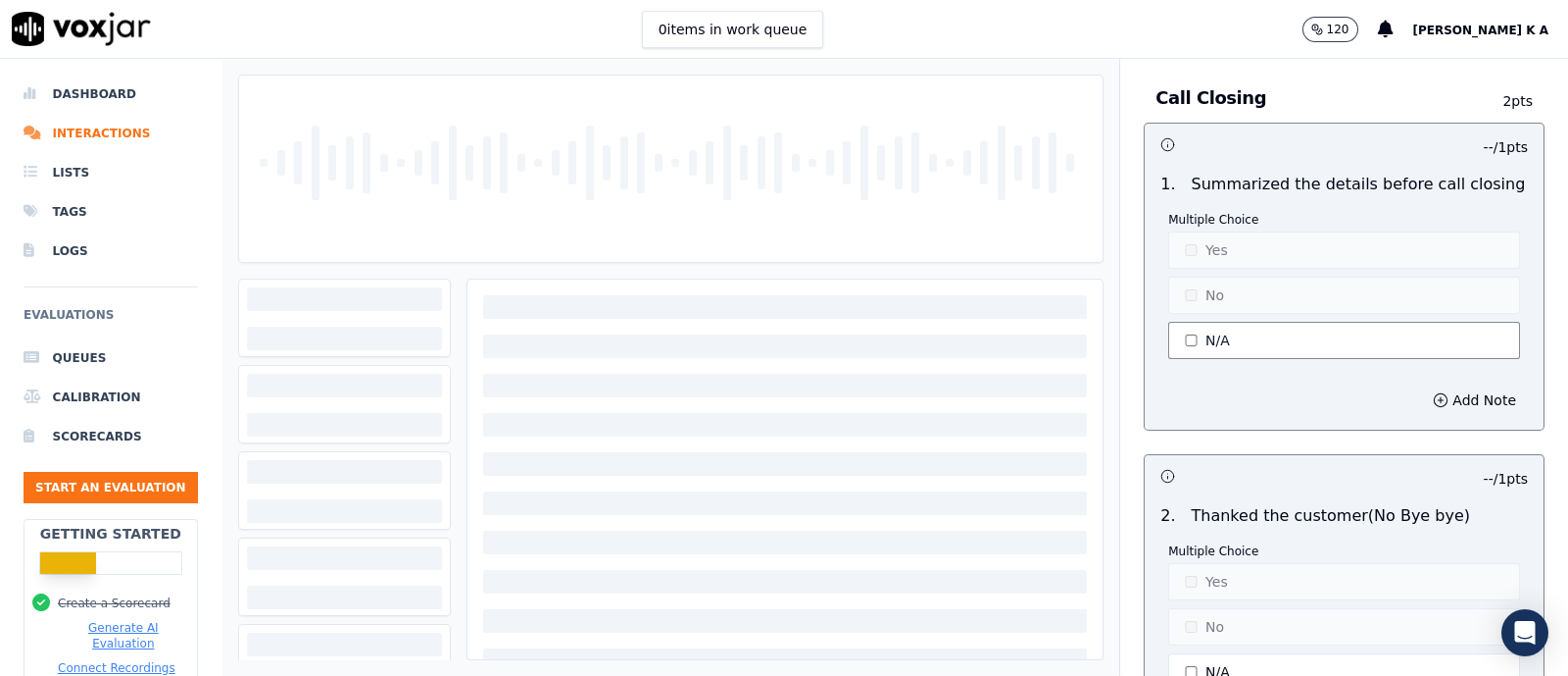
click at [1192, 334] on button "N/A" at bounding box center [1344, 340] width 352 height 37
click at [1192, 243] on button "Yes" at bounding box center [1344, 250] width 352 height 37
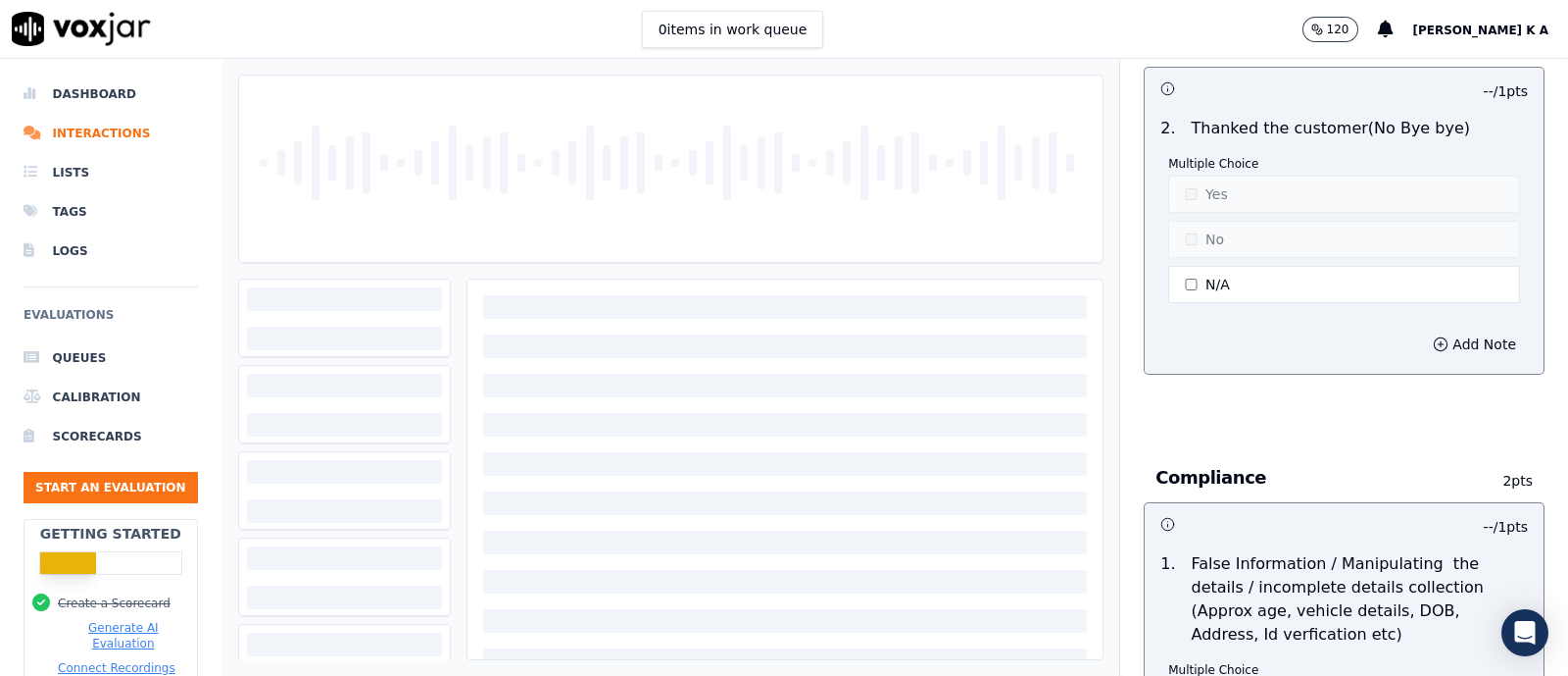
scroll to position [5272, 0]
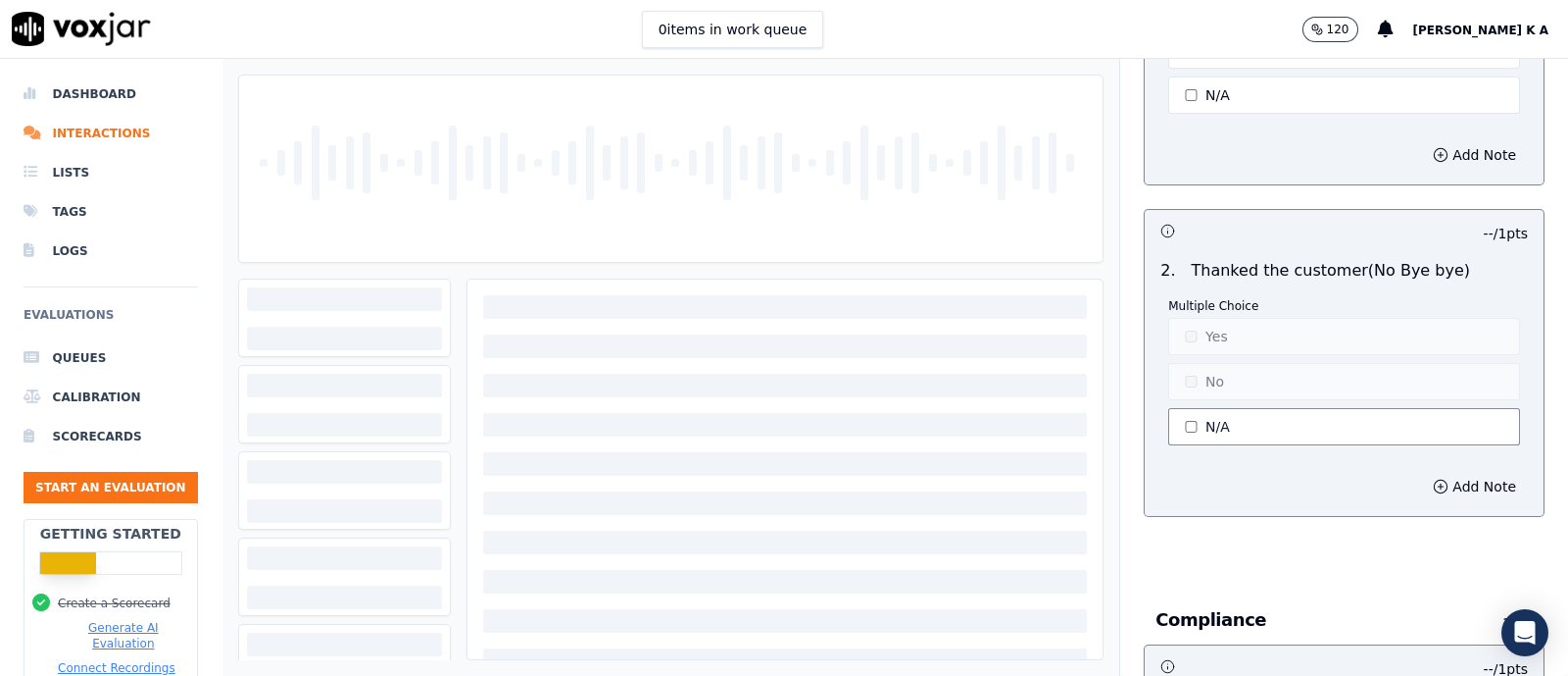
click at [1176, 413] on button "N/A" at bounding box center [1344, 425] width 352 height 37
click at [1183, 318] on button "Yes" at bounding box center [1344, 336] width 352 height 37
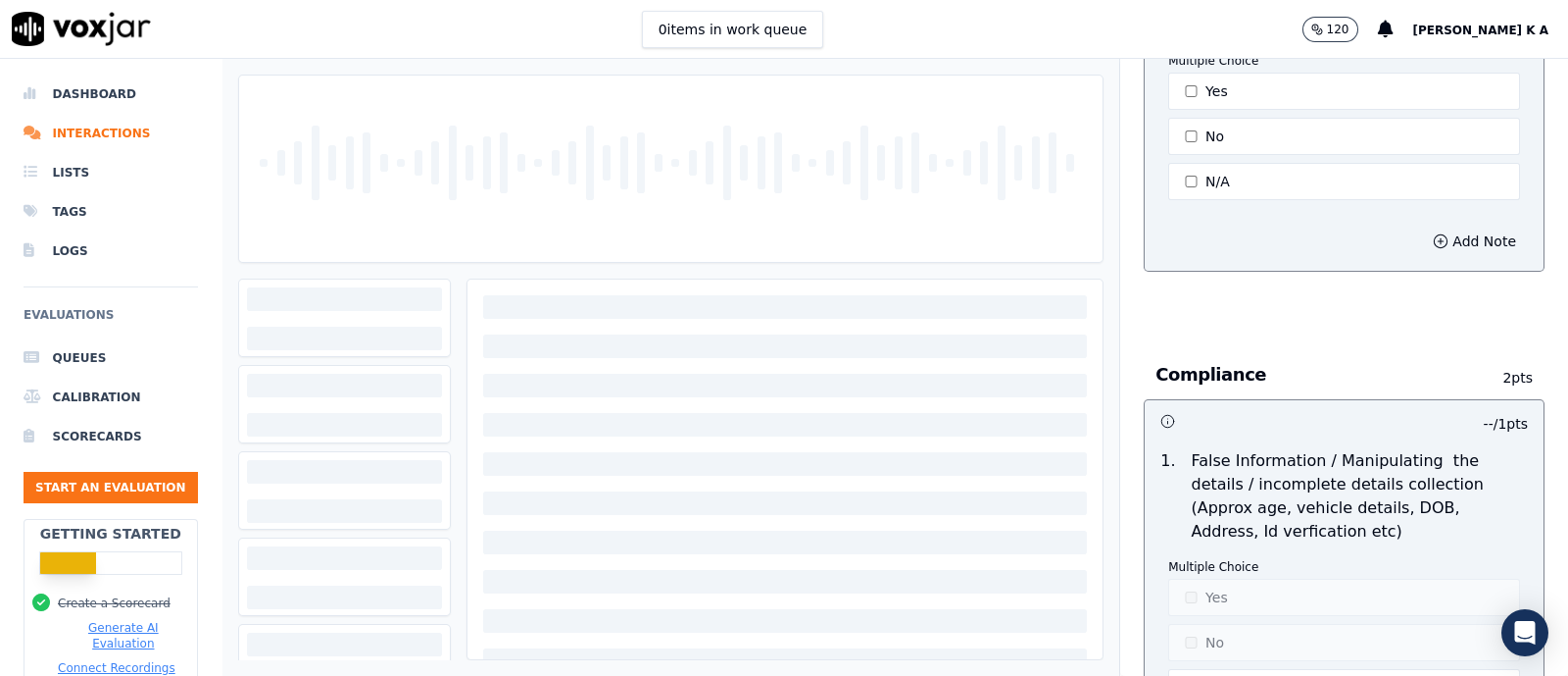
scroll to position [5640, 0]
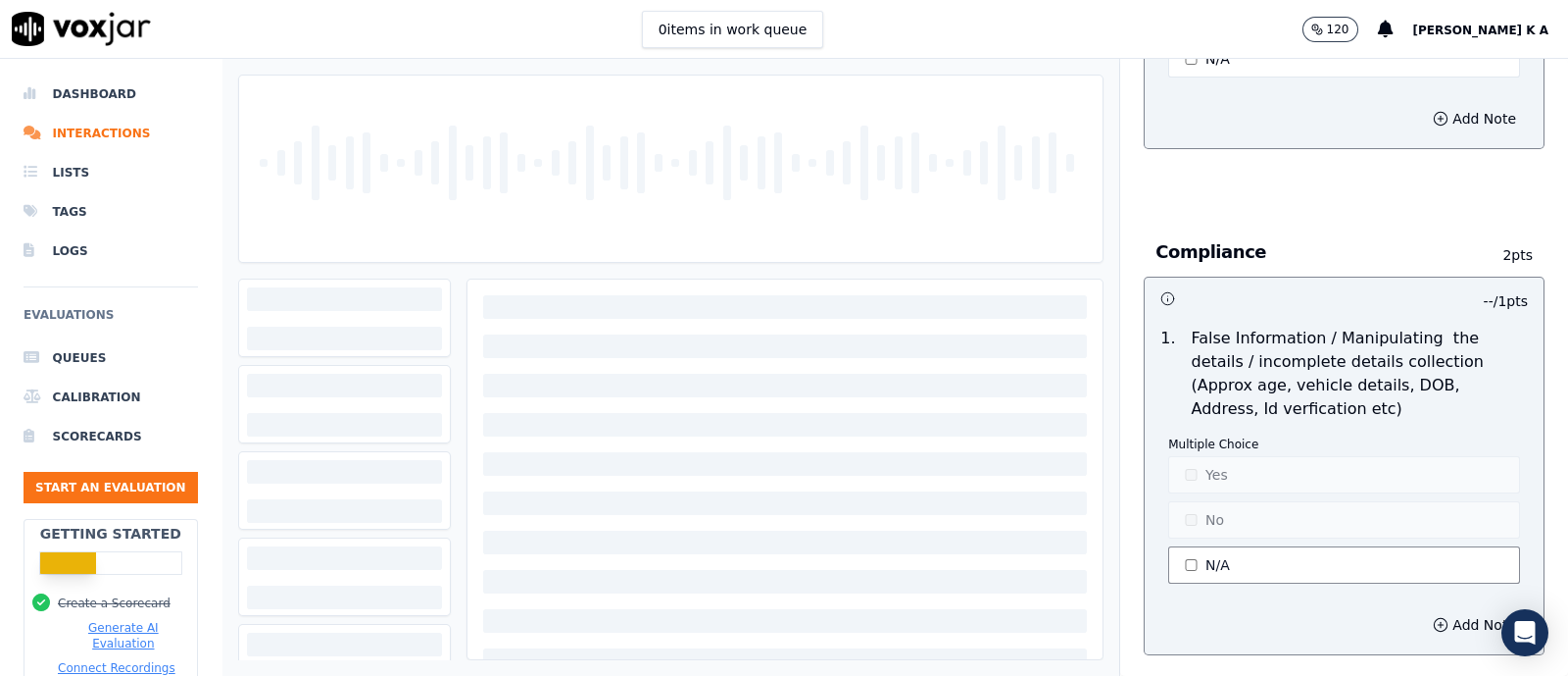
click at [1182, 547] on button "N/A" at bounding box center [1344, 565] width 352 height 37
click at [1191, 456] on button "Yes" at bounding box center [1344, 474] width 352 height 37
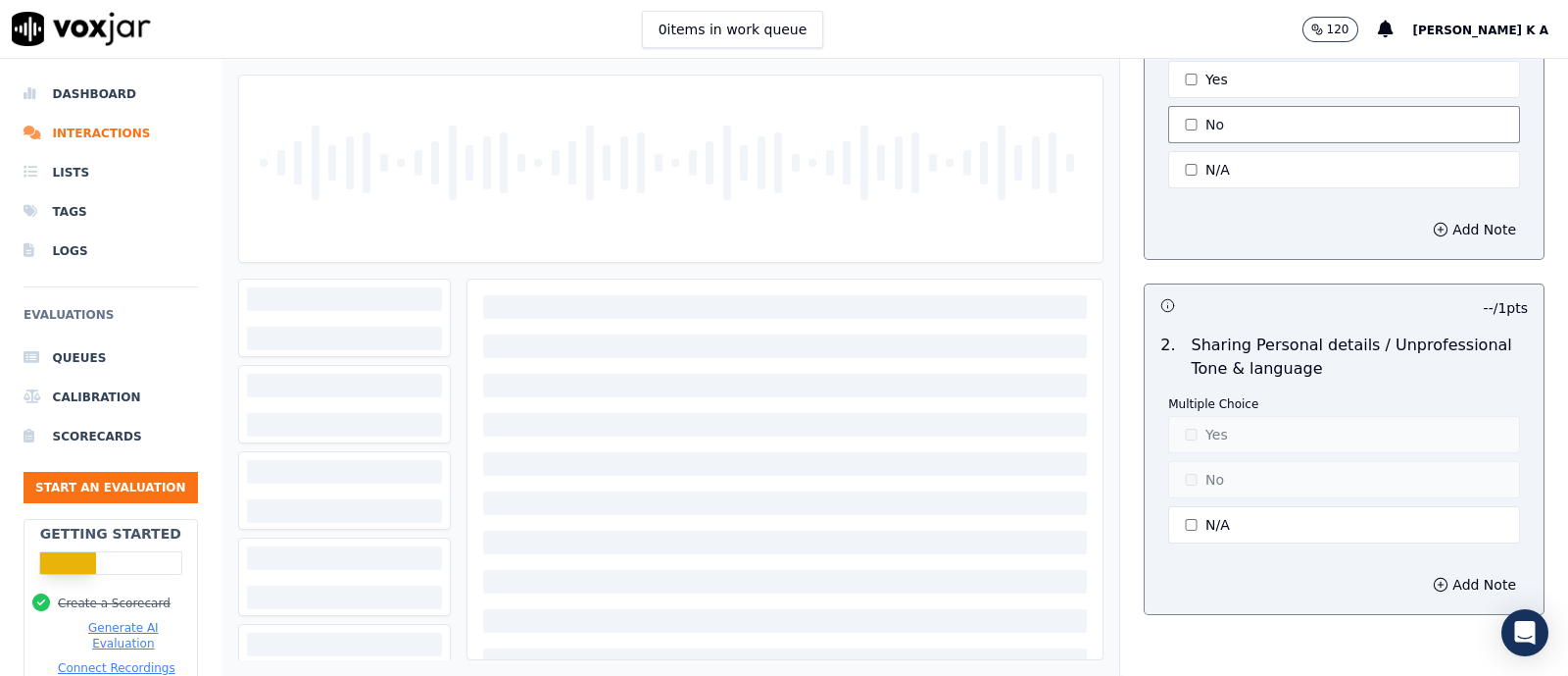
scroll to position [6123, 0]
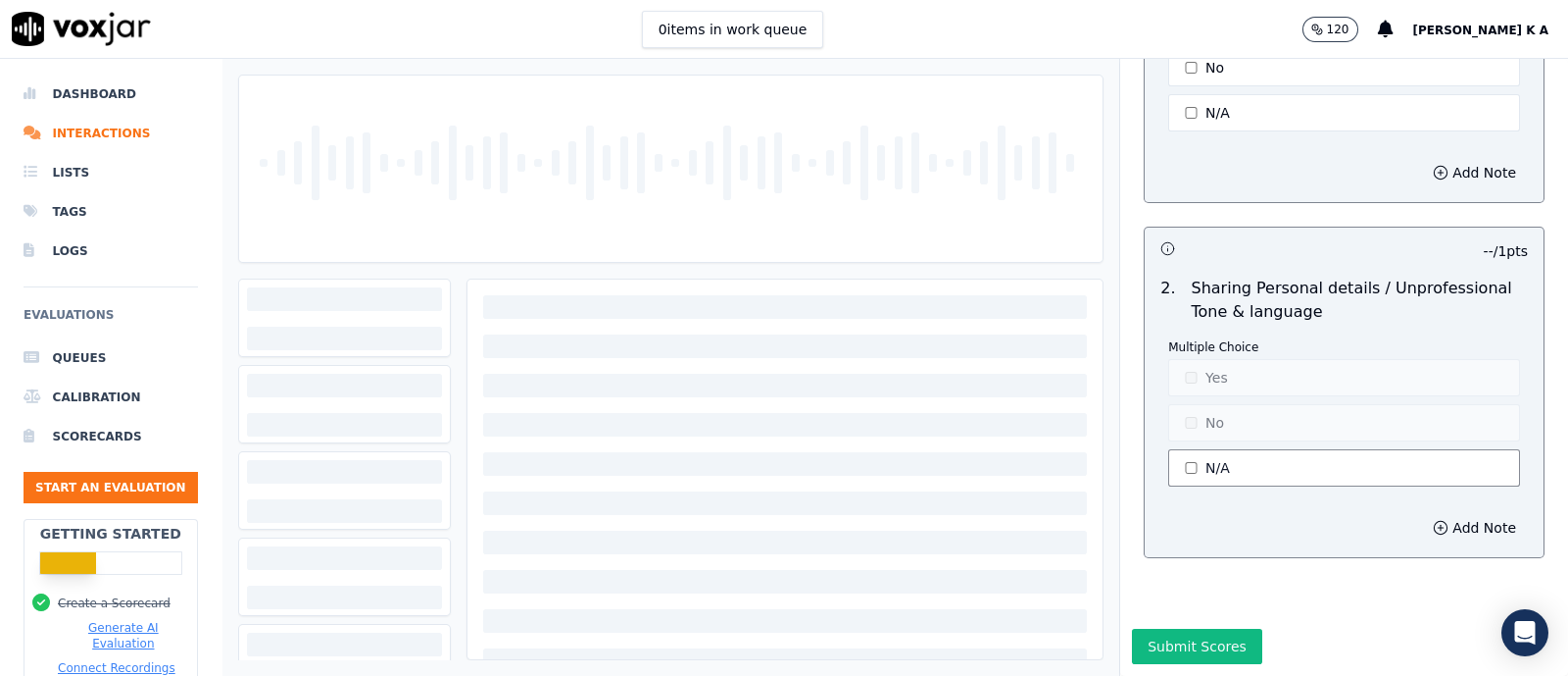
click at [1211, 449] on button "N/A" at bounding box center [1344, 467] width 352 height 37
click at [1199, 359] on button "Yes" at bounding box center [1344, 377] width 352 height 37
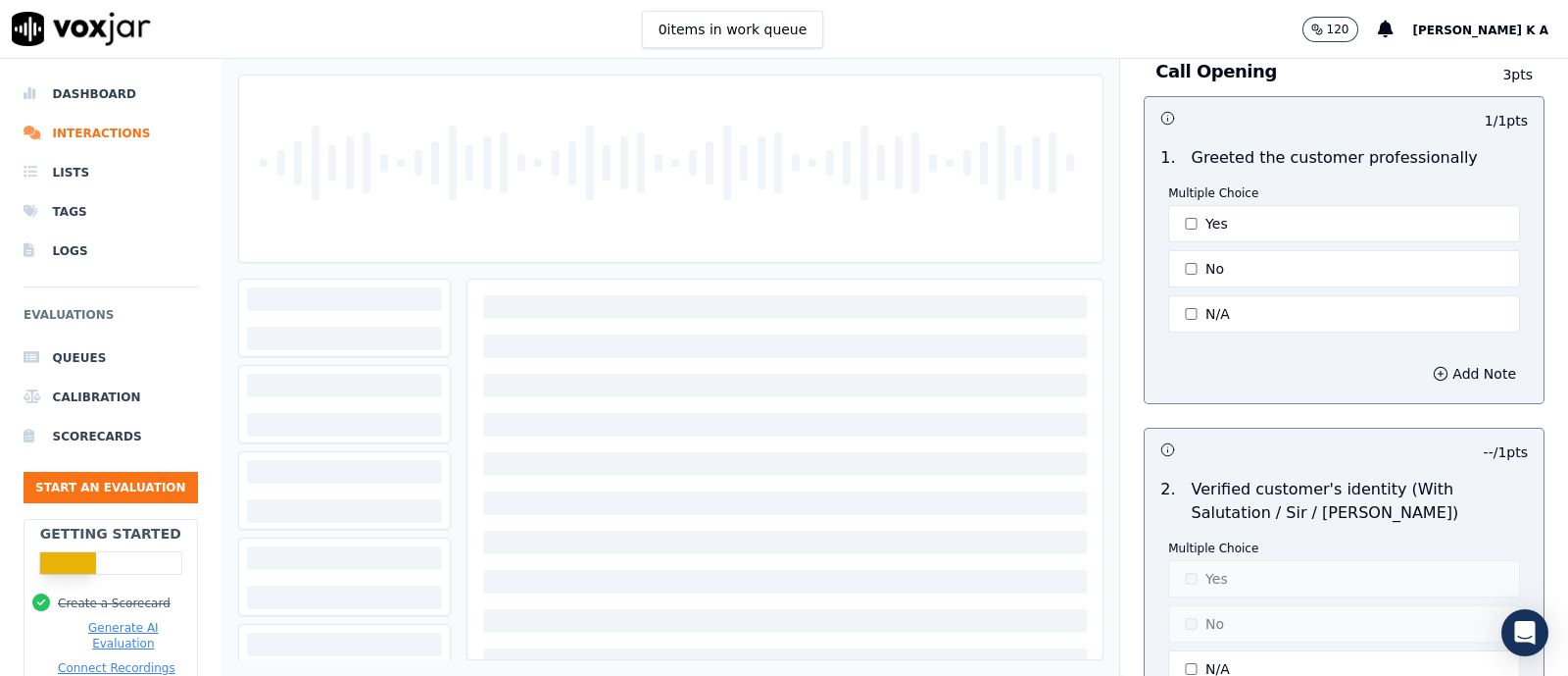
scroll to position [0, 0]
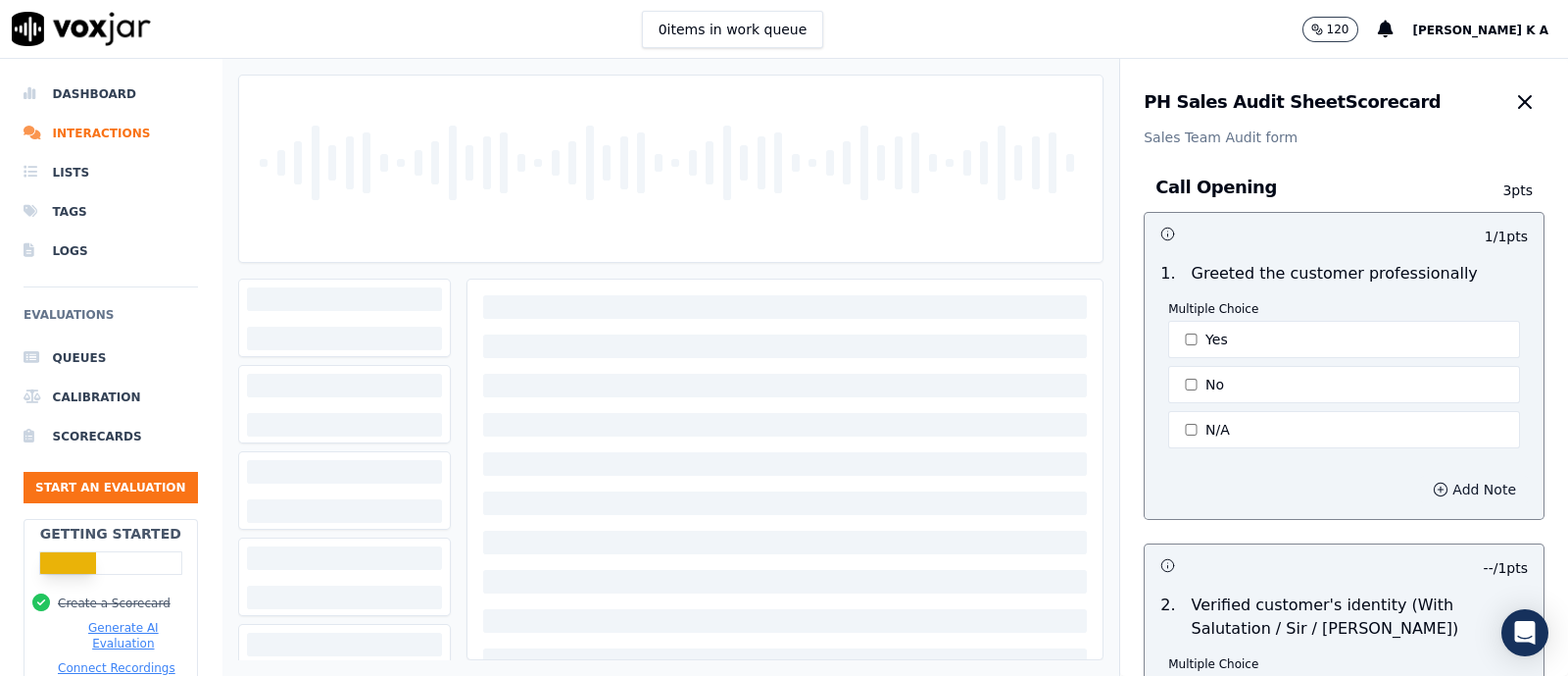
click at [1440, 497] on button "Add Note" at bounding box center [1475, 489] width 107 height 28
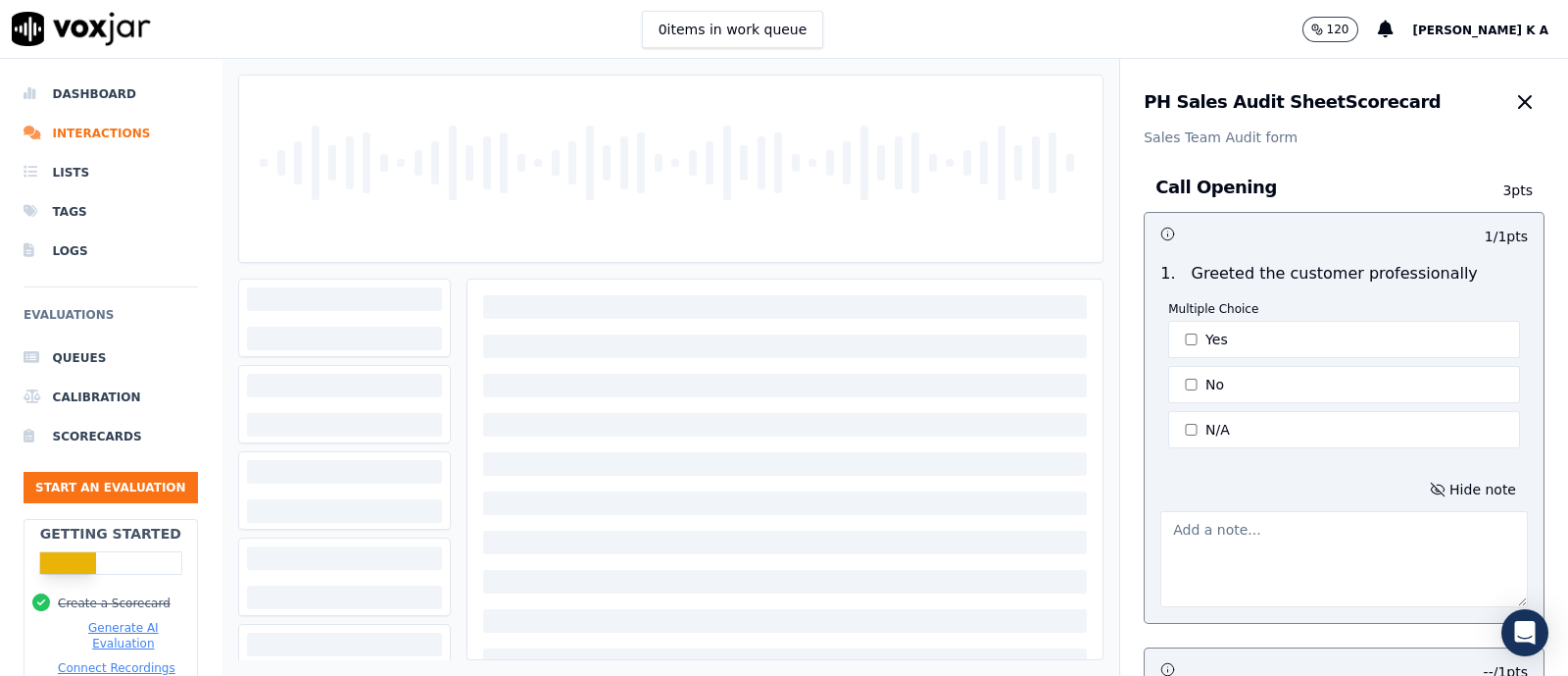
click at [1347, 522] on textarea at bounding box center [1344, 559] width 368 height 96
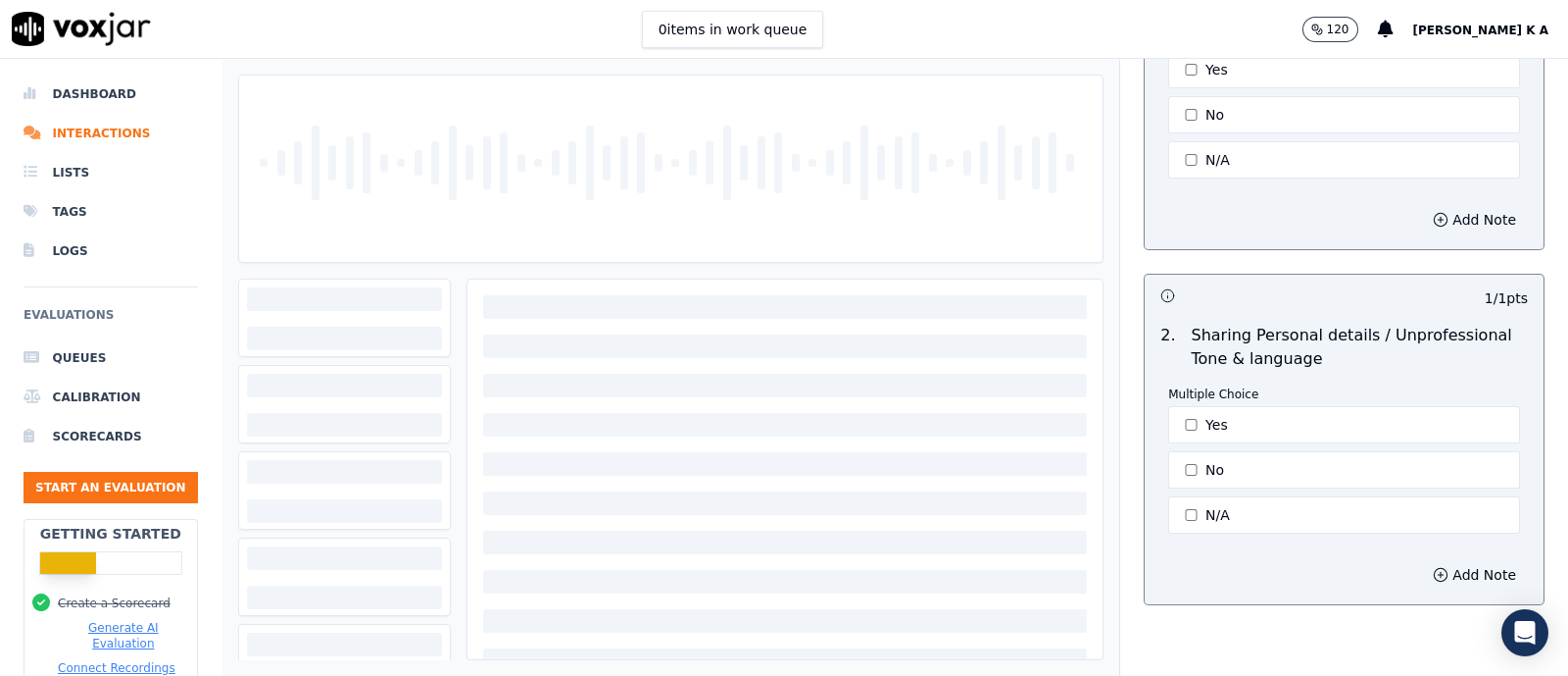
scroll to position [6227, 0]
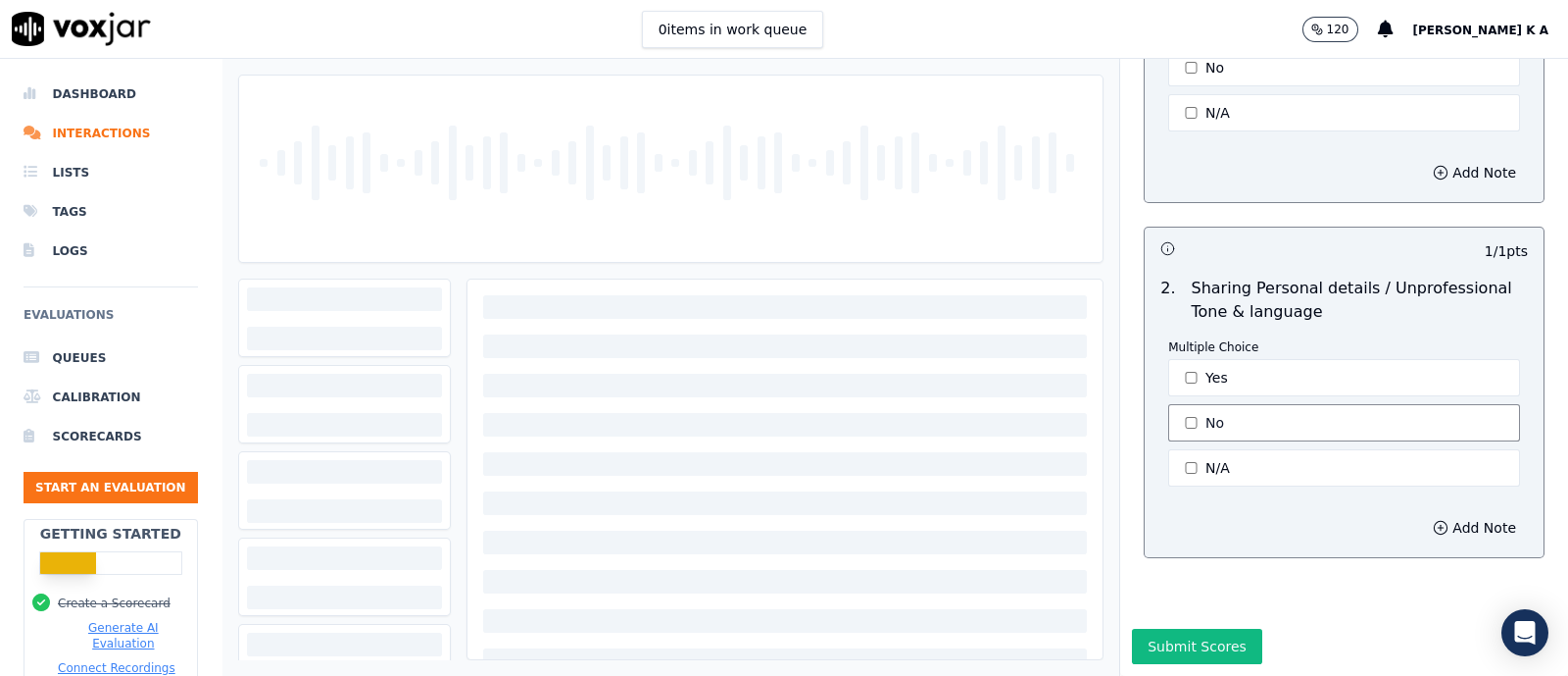
type textarea "probing is missing"
click at [1157, 628] on div "Submit Scores" at bounding box center [1344, 651] width 448 height 47
click at [1167, 628] on button "Submit Scores" at bounding box center [1196, 646] width 130 height 36
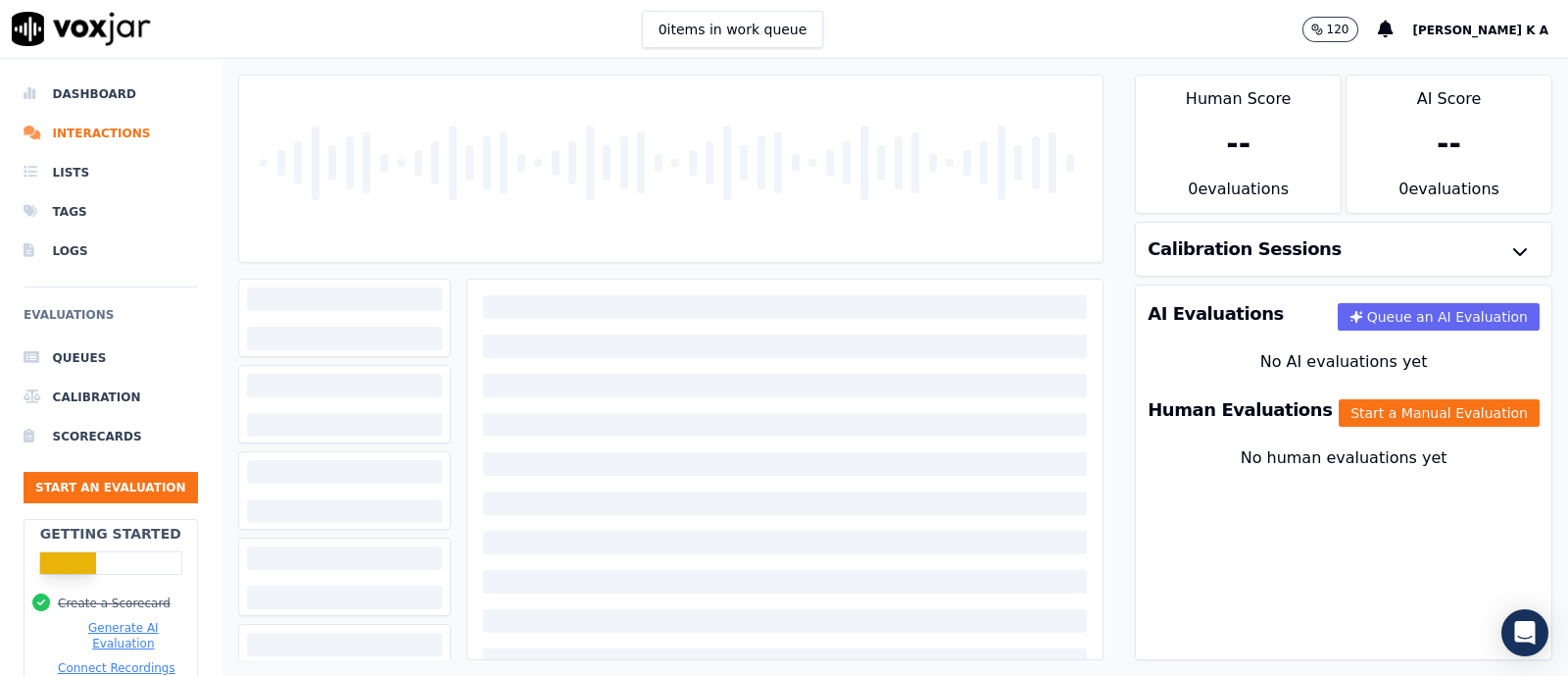
click at [1091, 79] on div at bounding box center [672, 367] width 898 height 617
click at [83, 97] on li "Dashboard" at bounding box center [111, 93] width 175 height 39
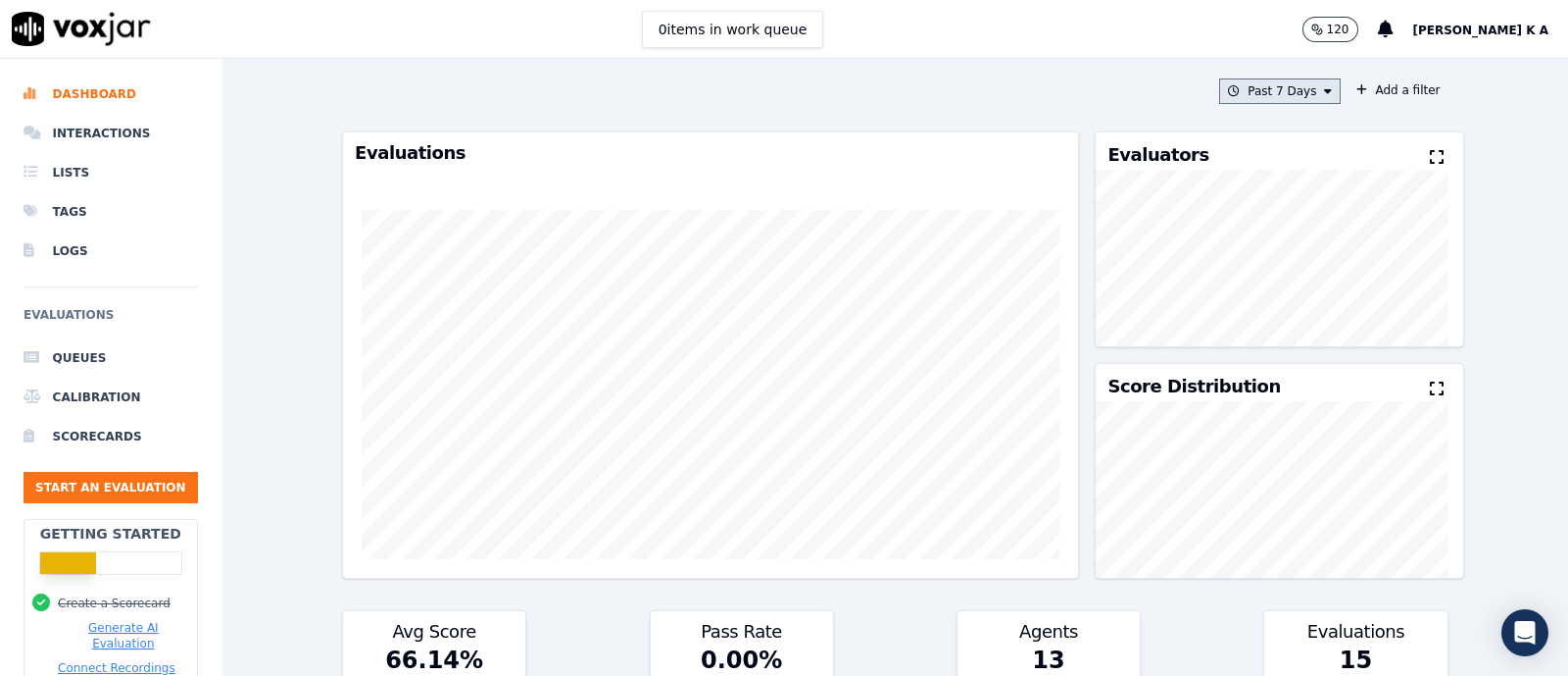
click at [1325, 90] on icon at bounding box center [1329, 91] width 8 height 12
click at [1251, 153] on div "Today" at bounding box center [1271, 151] width 40 height 16
click at [1293, 332] on button "Add" at bounding box center [1312, 317] width 38 height 32
click at [99, 480] on button "Start an Evaluation" at bounding box center [111, 488] width 175 height 32
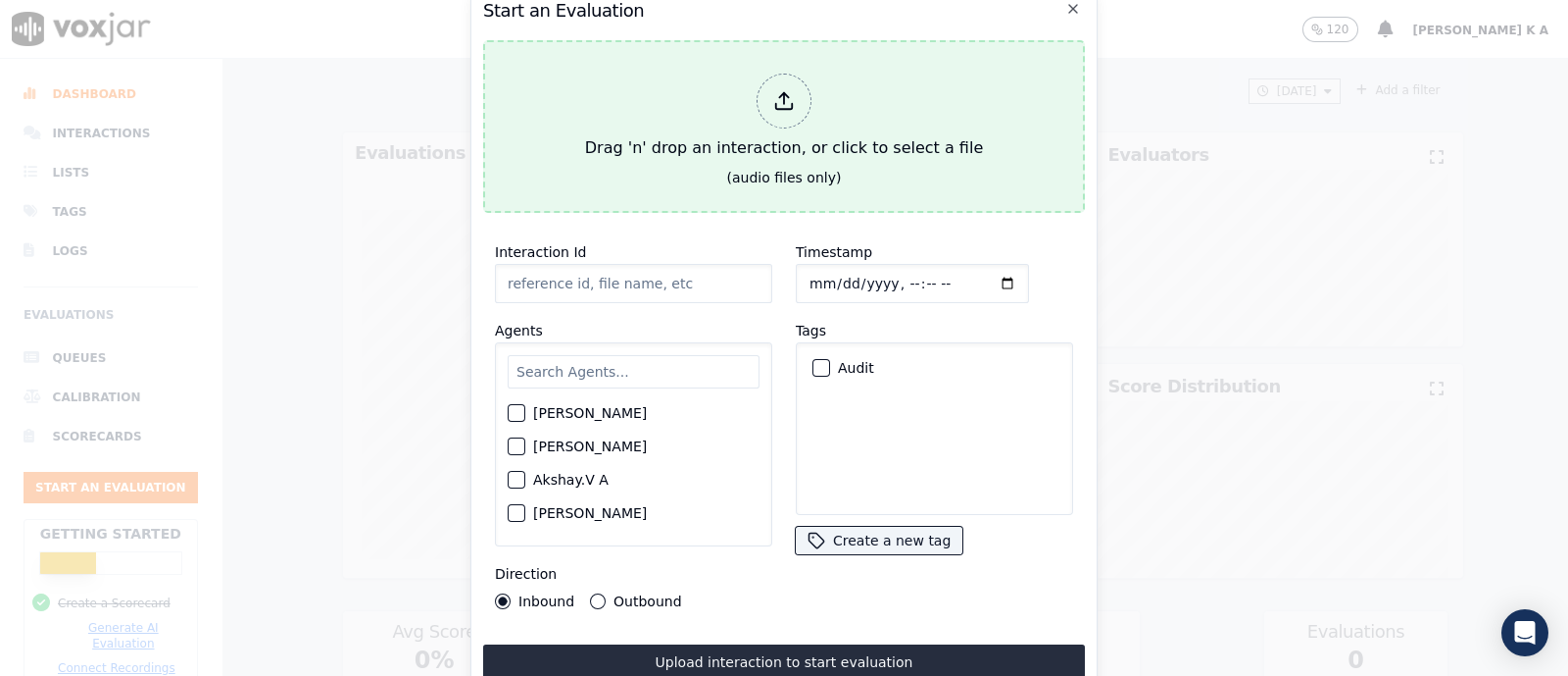
click at [789, 103] on icon at bounding box center [784, 106] width 17 height 6
type input "[[PERSON_NAME] PH]_[PHONE_NUMBER]_20250826054933(84646).wav"
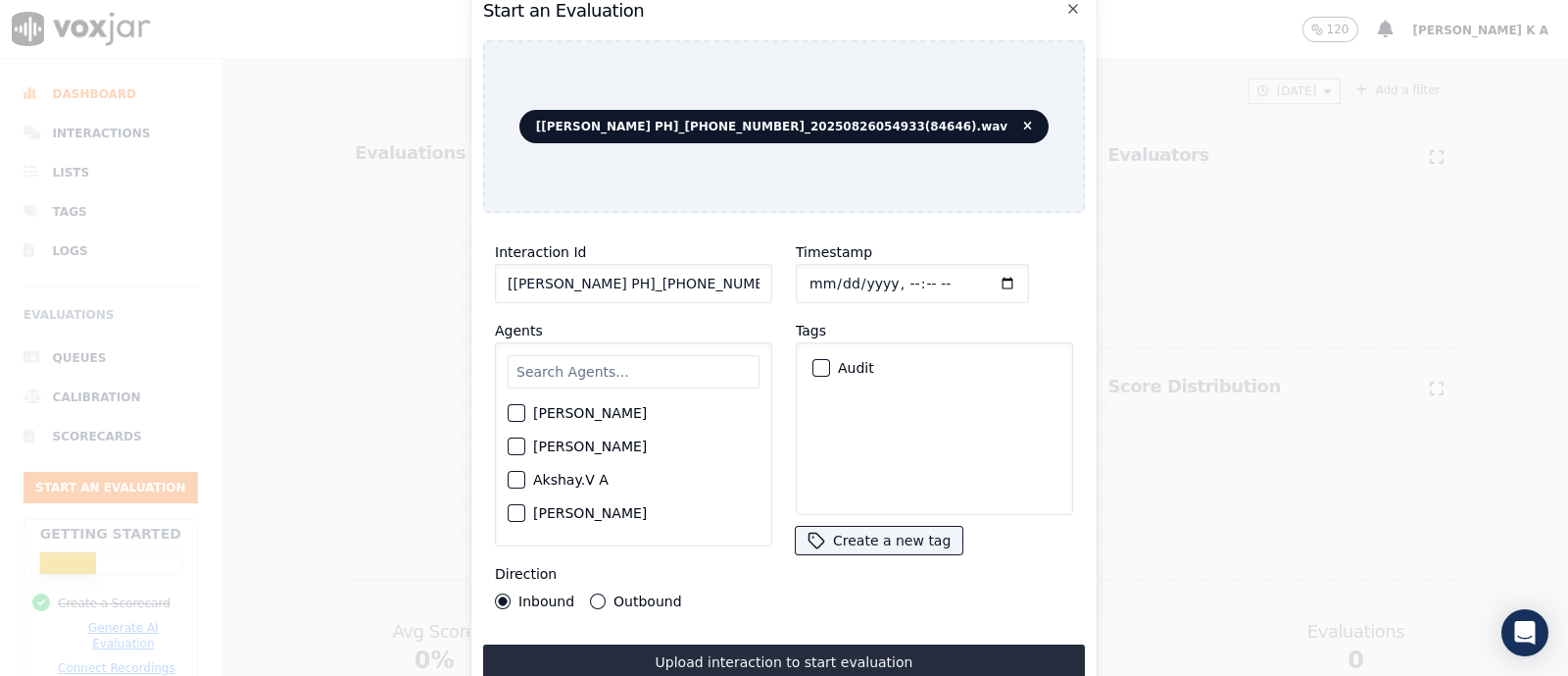
click at [583, 342] on div "Abhirami Manikuttan Akshay Kumar Akshay.V A Anjana Santhosh Aparna Dileep Arjun…" at bounding box center [633, 443] width 277 height 204
click at [586, 365] on input "text" at bounding box center [634, 372] width 252 height 34
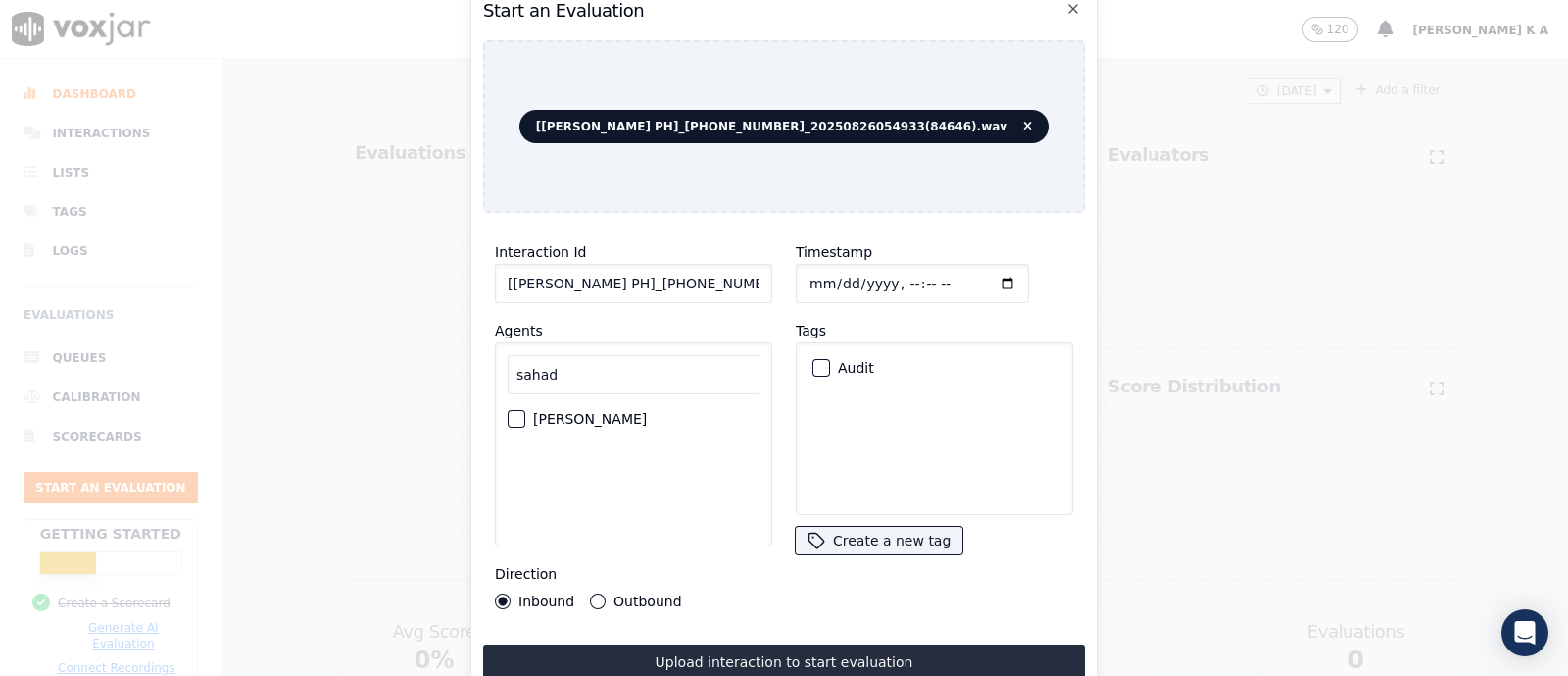
type input "sahad"
drag, startPoint x: 566, startPoint y: 417, endPoint x: 609, endPoint y: 411, distance: 43.4
click at [566, 416] on div "[PERSON_NAME]" at bounding box center [634, 419] width 252 height 34
click at [561, 412] on label "[PERSON_NAME]" at bounding box center [590, 419] width 113 height 14
click at [526, 410] on button "[PERSON_NAME]" at bounding box center [517, 419] width 18 height 18
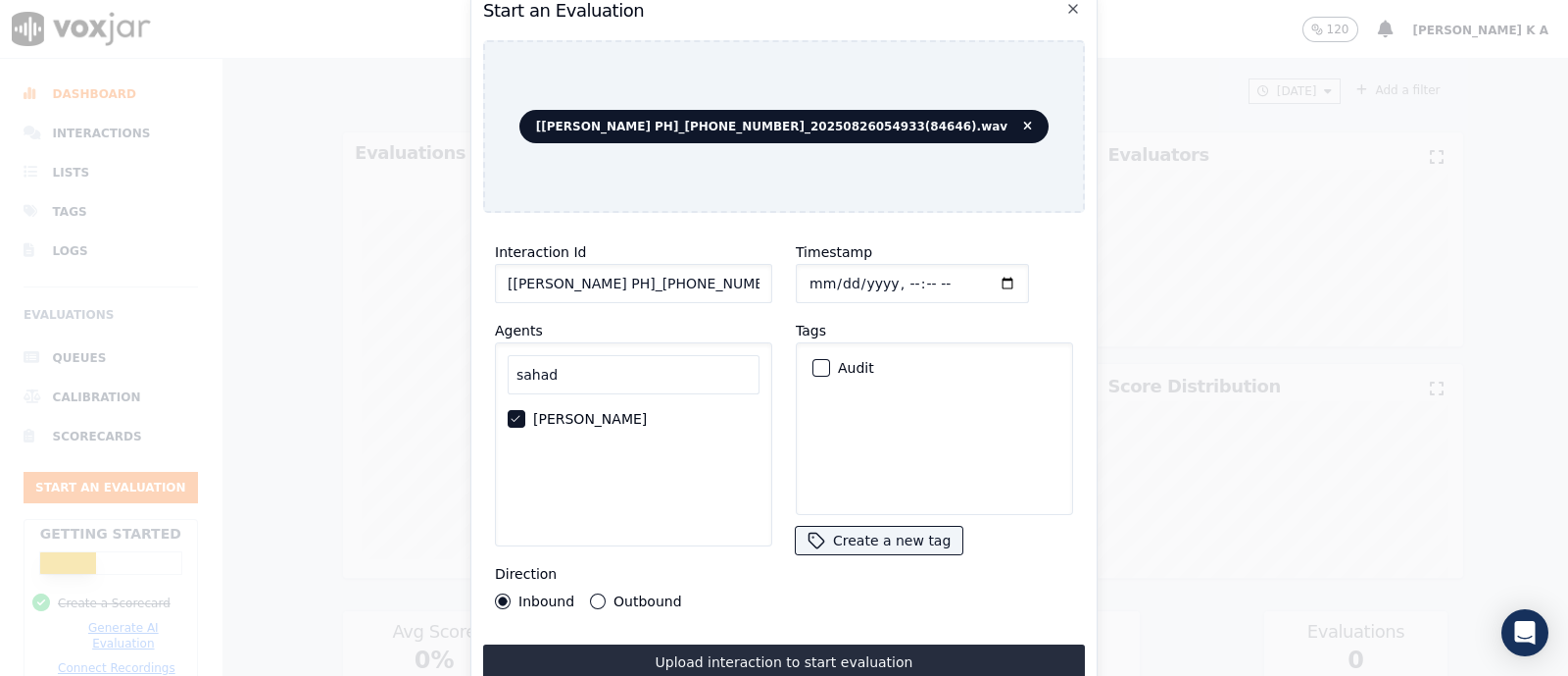
click at [814, 361] on div "button" at bounding box center [821, 368] width 14 height 14
click at [605, 593] on div "Outbound" at bounding box center [636, 601] width 91 height 16
click at [598, 600] on div "Interaction Id [[PERSON_NAME] PH]_[PHONE_NUMBER]_20250826054933(84646).wav Agen…" at bounding box center [633, 424] width 301 height 393
click at [594, 595] on button "Outbound" at bounding box center [598, 601] width 16 height 16
click at [630, 631] on div "Interaction Id [Sahad Sadique PH]_415-0505763172_20250826054933(84646).wav Agen…" at bounding box center [784, 454] width 602 height 451
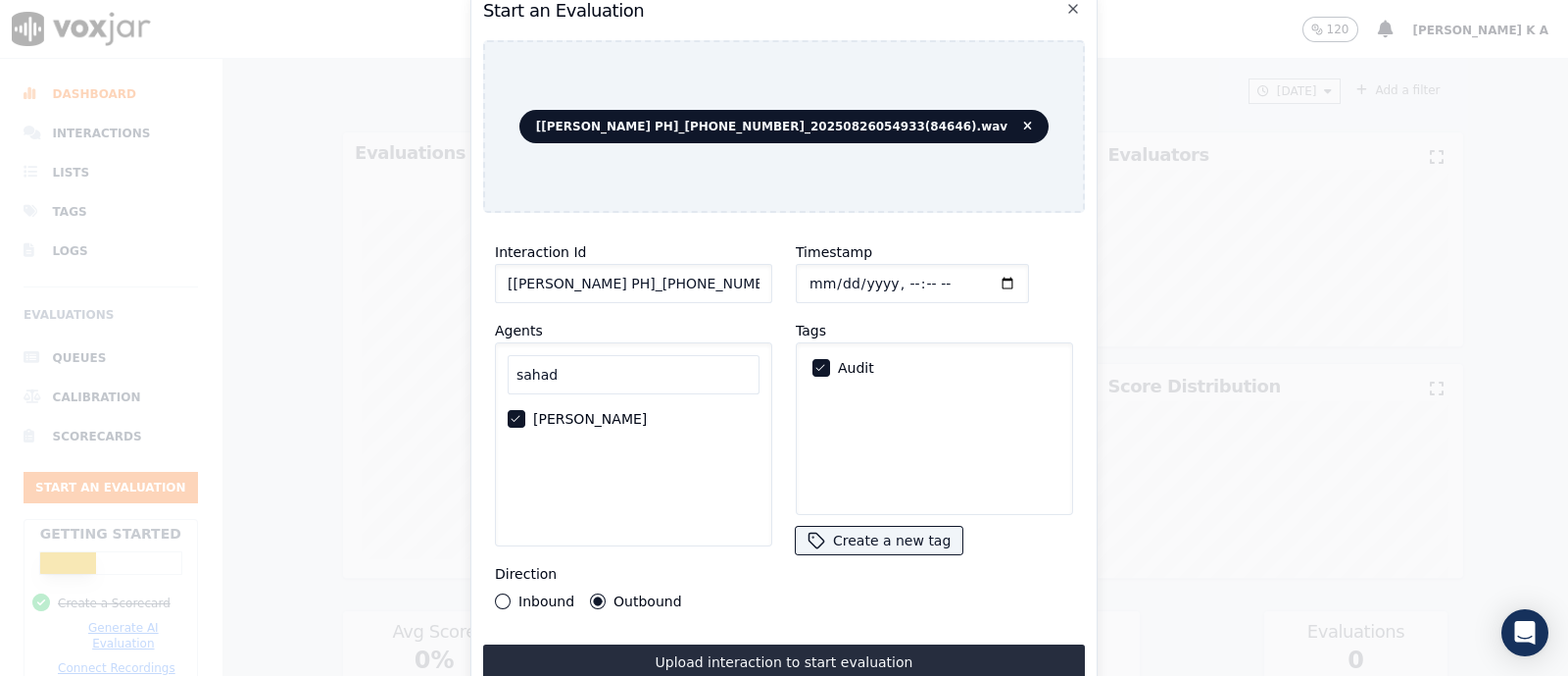
drag, startPoint x: 644, startPoint y: 652, endPoint x: 659, endPoint y: 657, distance: 15.8
click at [647, 654] on button "Upload interaction to start evaluation" at bounding box center [784, 662] width 602 height 36
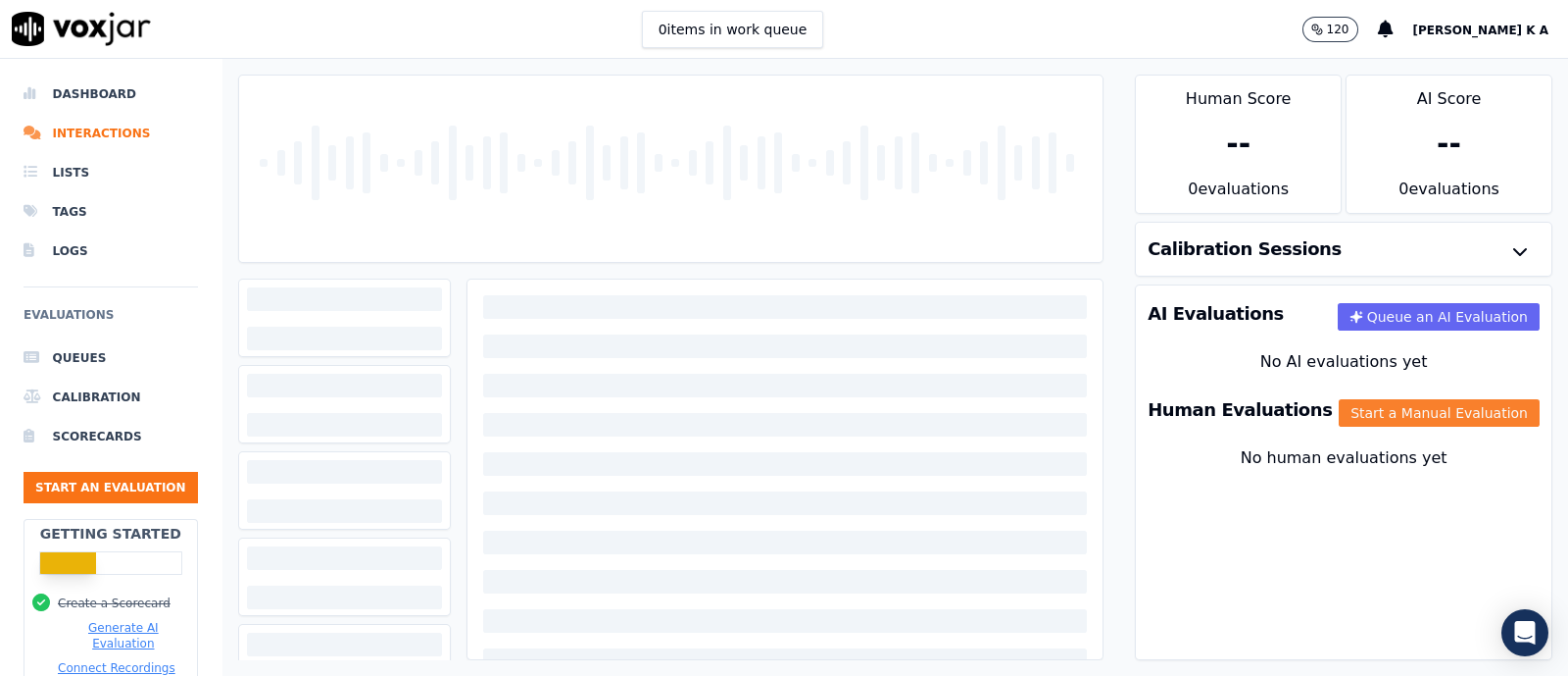
click at [1400, 413] on button "Start a Manual Evaluation" at bounding box center [1440, 414] width 201 height 28
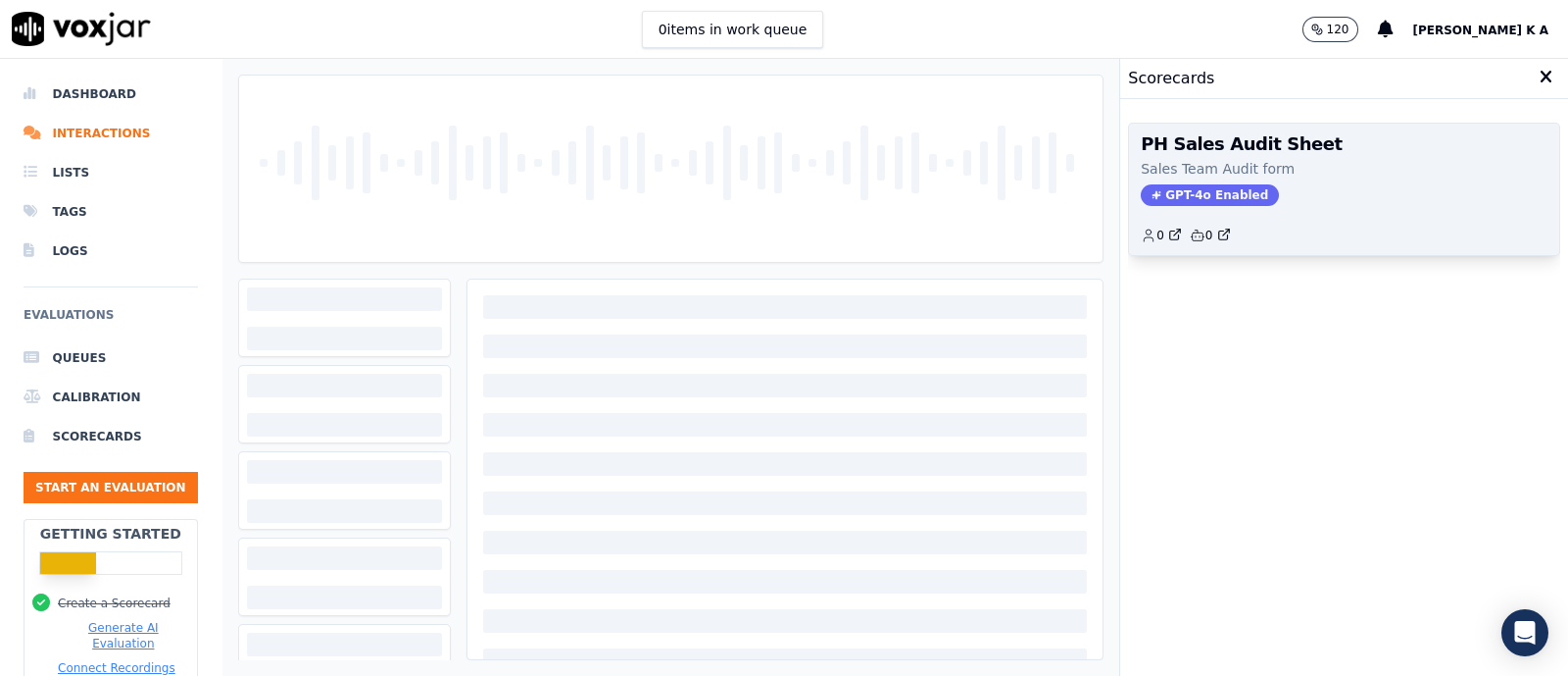
click at [1182, 189] on span "GPT-4o Enabled" at bounding box center [1209, 195] width 138 height 22
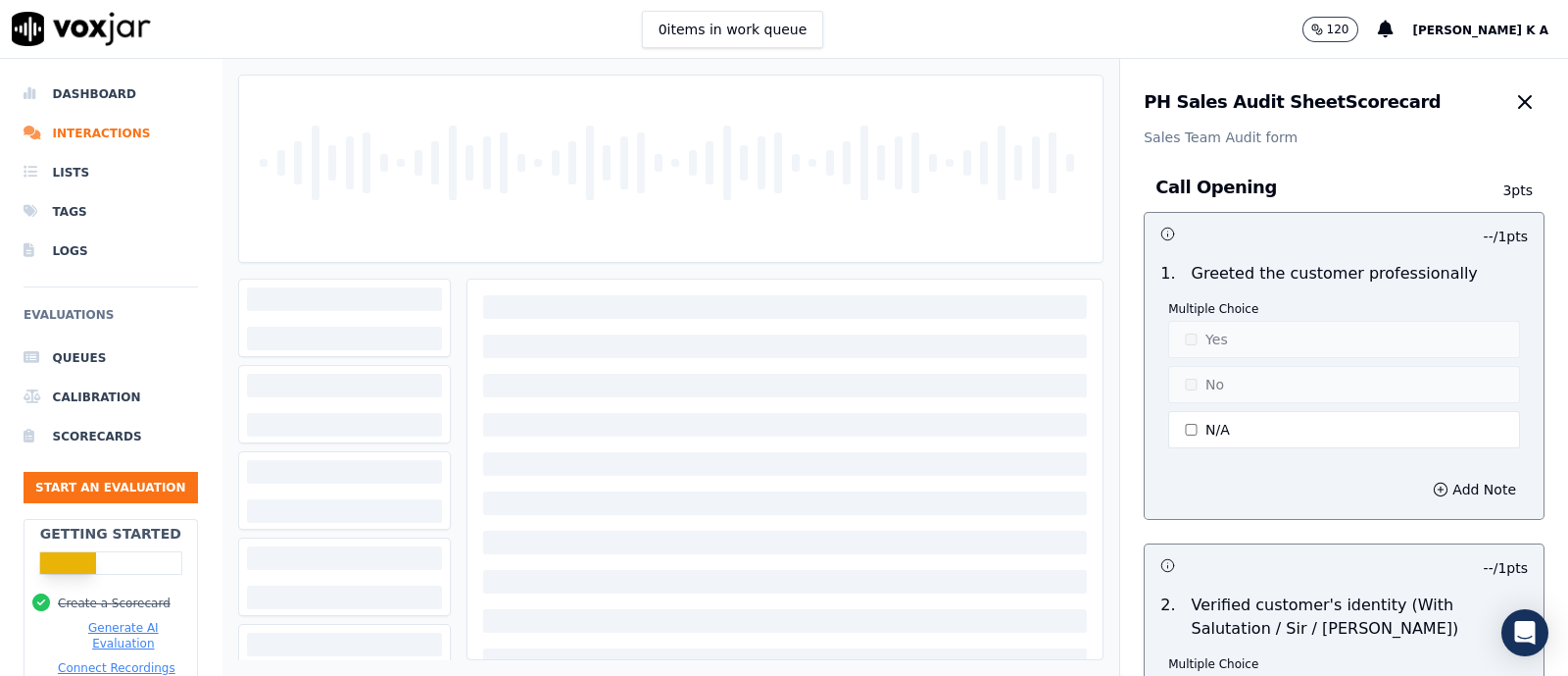
click at [1193, 450] on div "1 . Greeted the customer professionally Multiple Choice Yes No N/A" at bounding box center [1344, 357] width 399 height 206
click at [1194, 424] on button "N/A" at bounding box center [1344, 428] width 352 height 37
click at [1205, 347] on button "Yes" at bounding box center [1344, 339] width 352 height 37
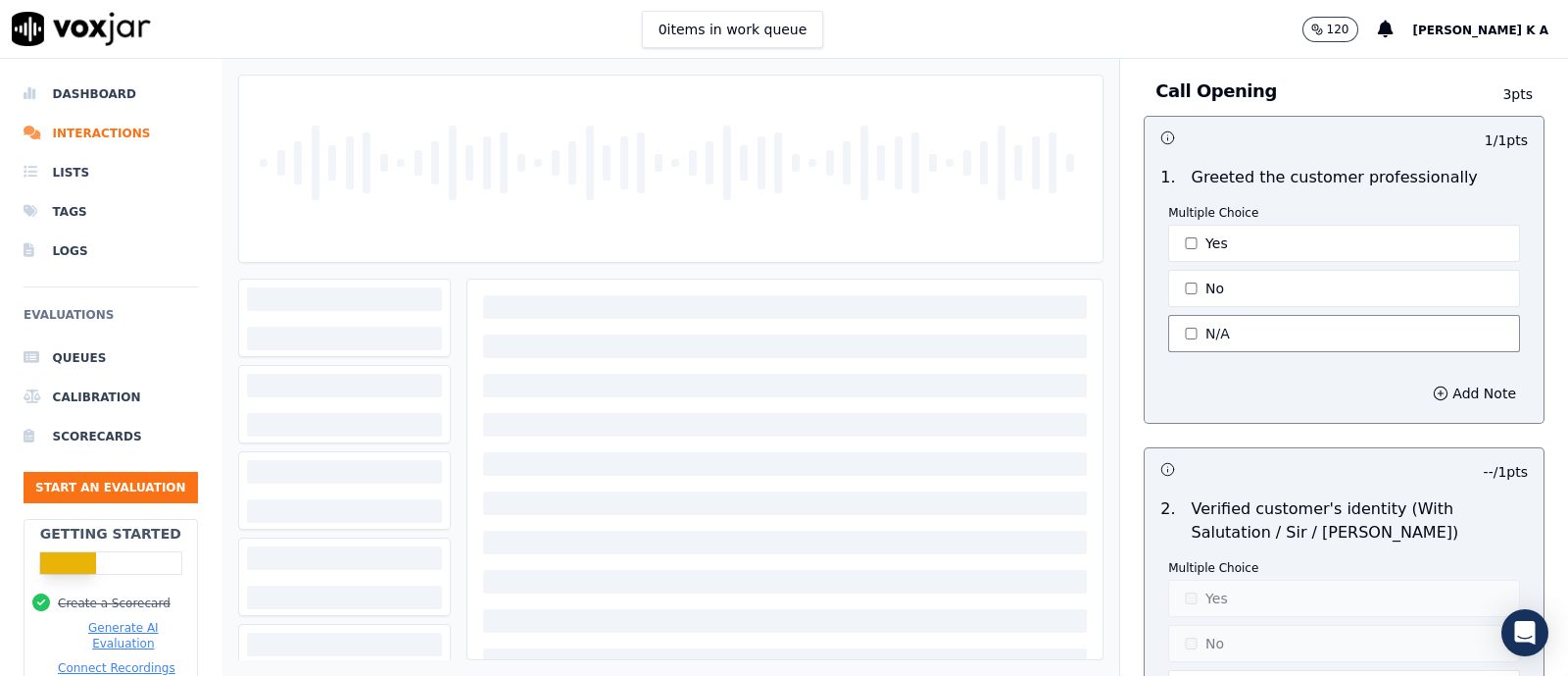
scroll to position [245, 0]
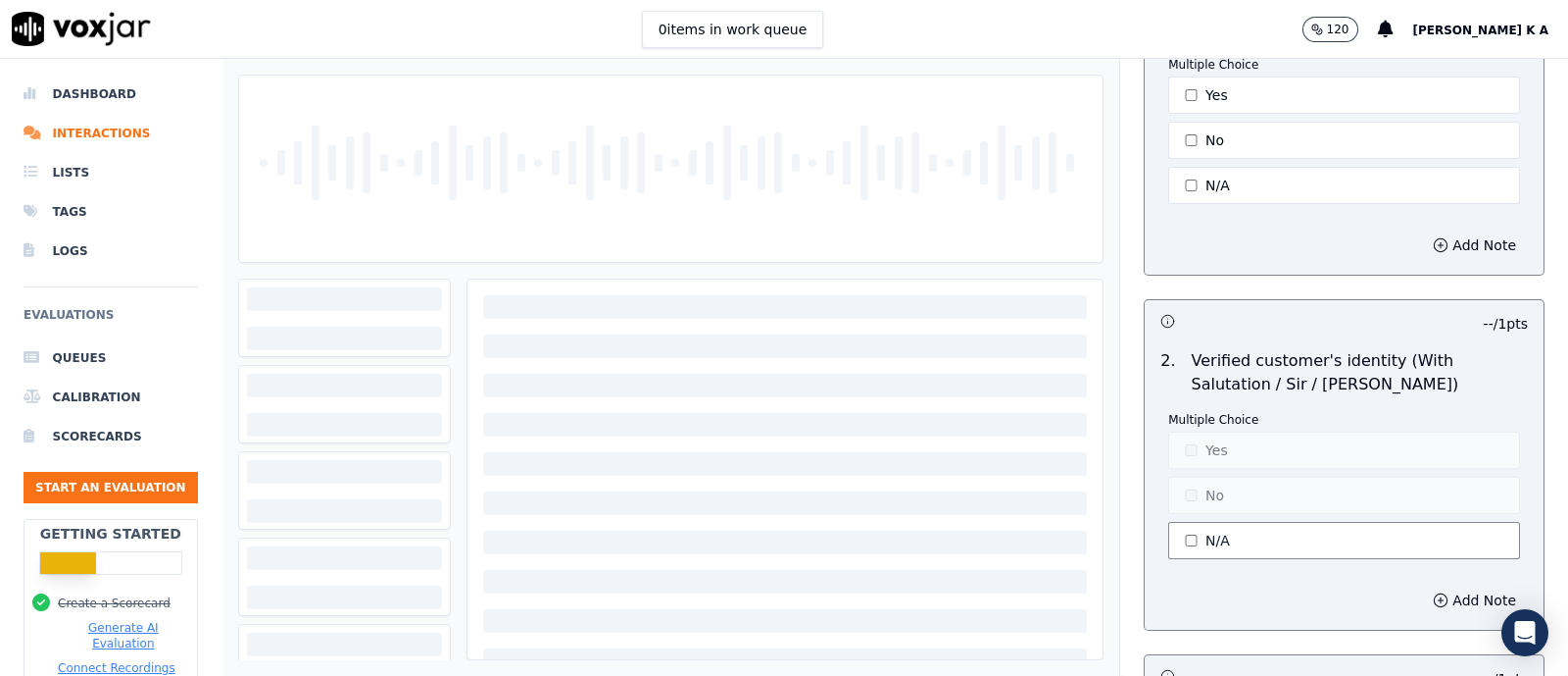
click at [1186, 526] on button "N/A" at bounding box center [1344, 540] width 352 height 37
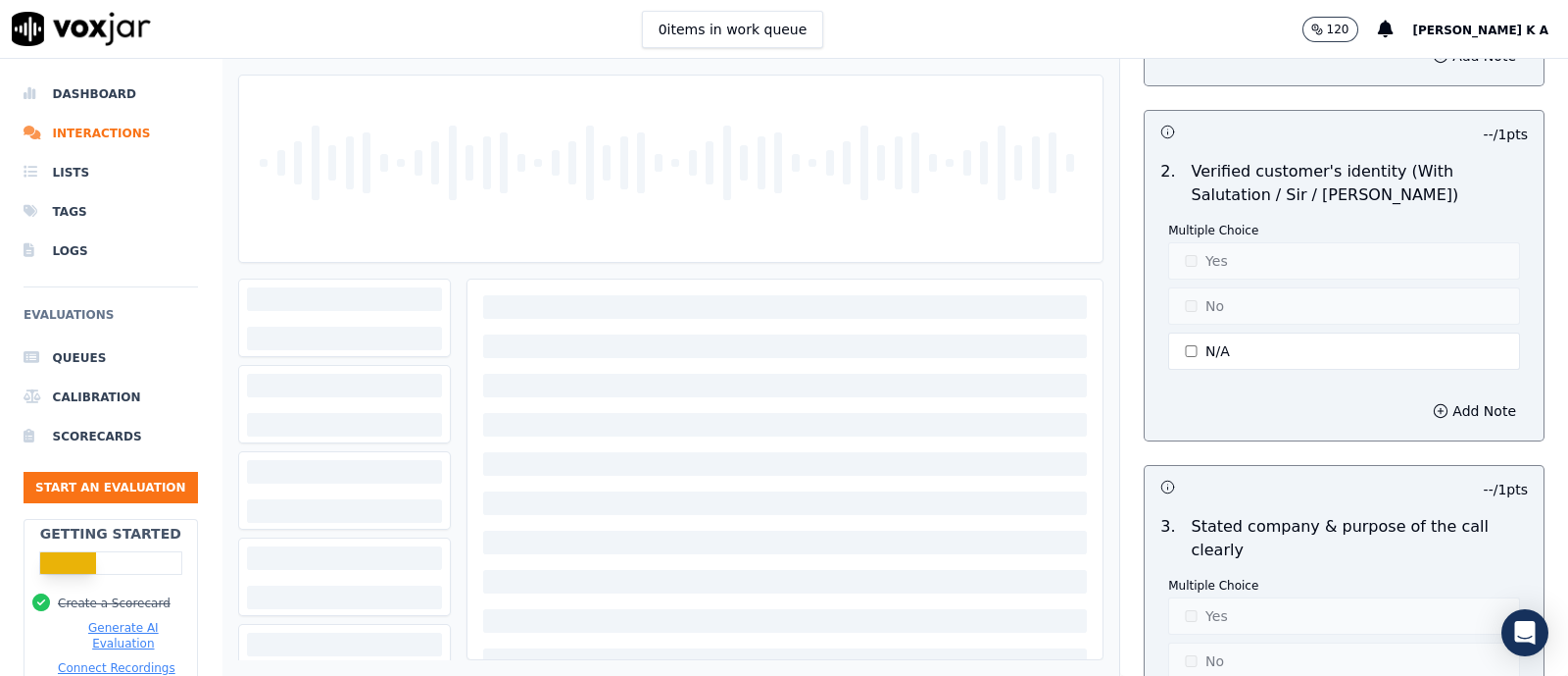
scroll to position [613, 0]
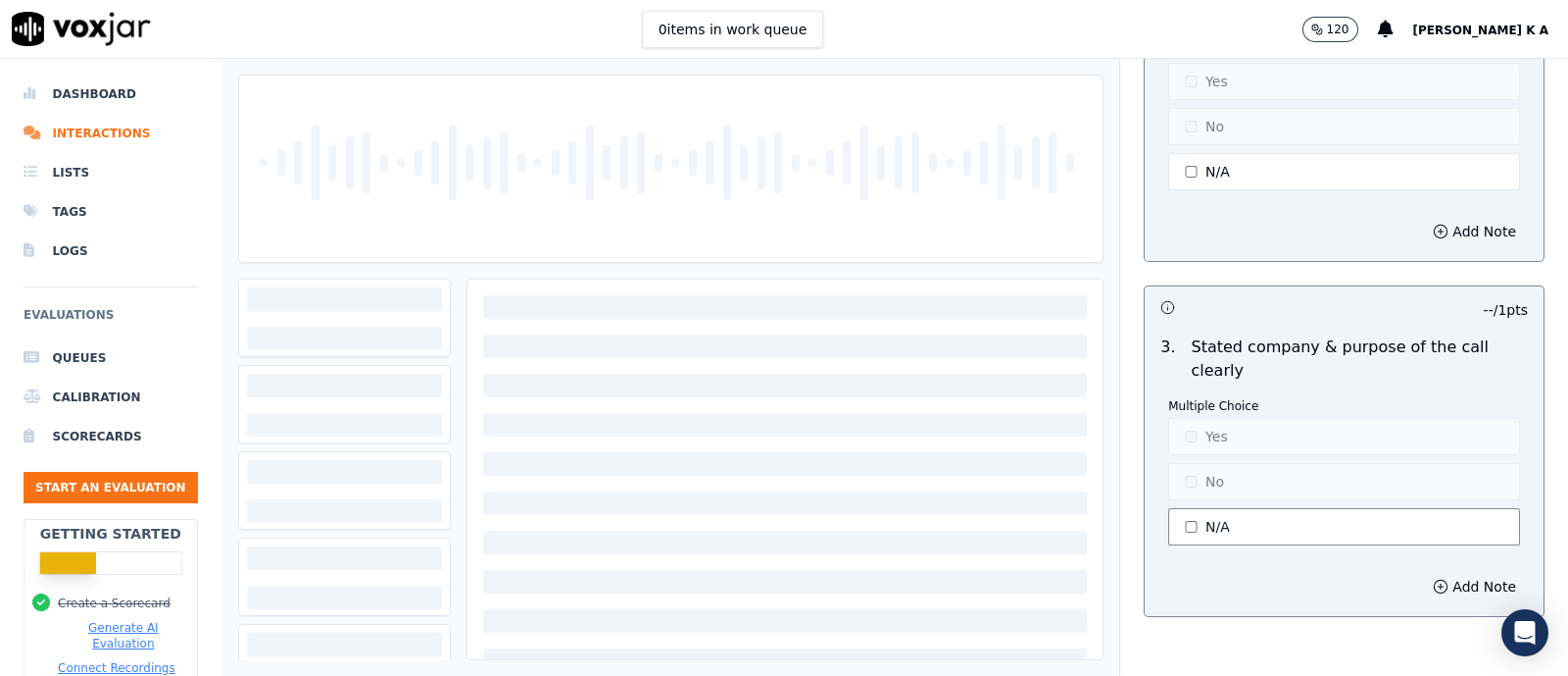
click at [1200, 508] on button "N/A" at bounding box center [1344, 526] width 352 height 37
click at [1195, 447] on button "Yes" at bounding box center [1344, 435] width 352 height 37
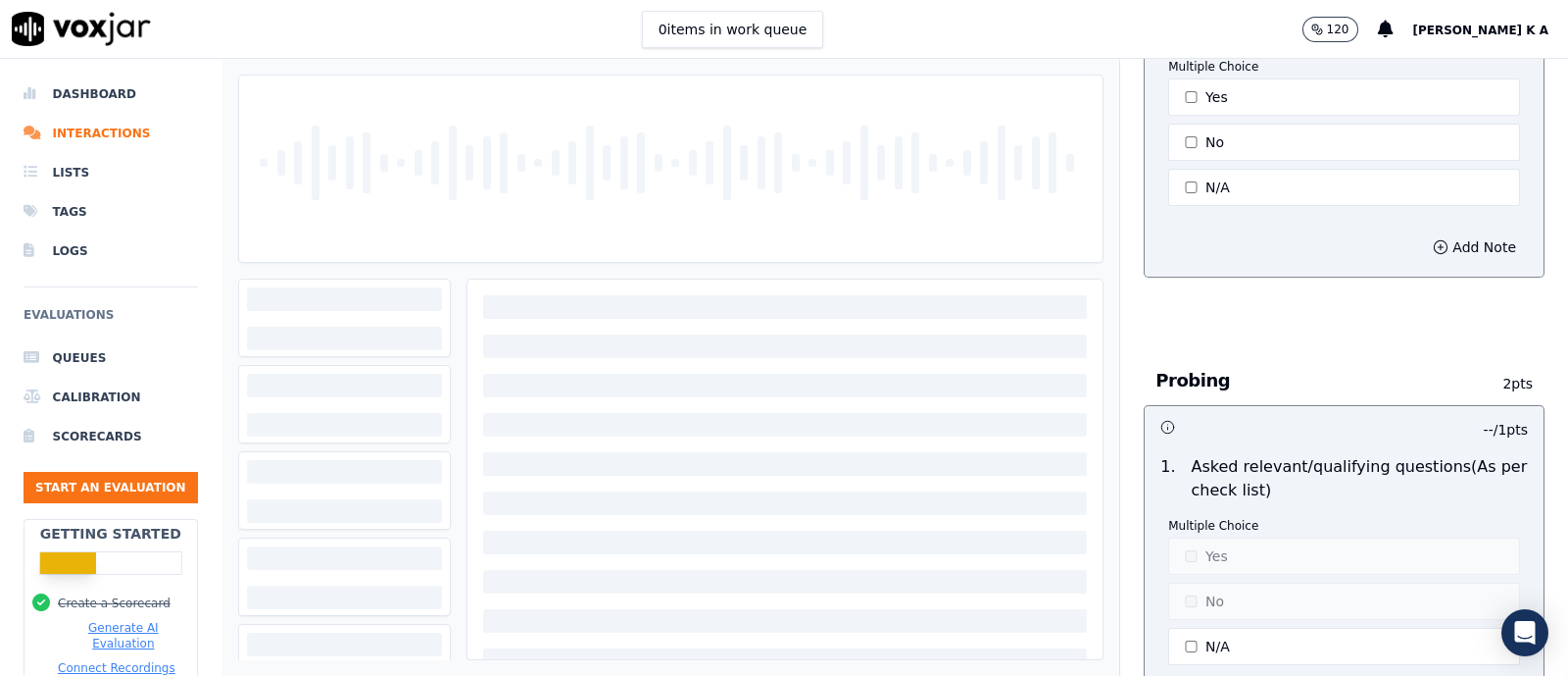
scroll to position [1103, 0]
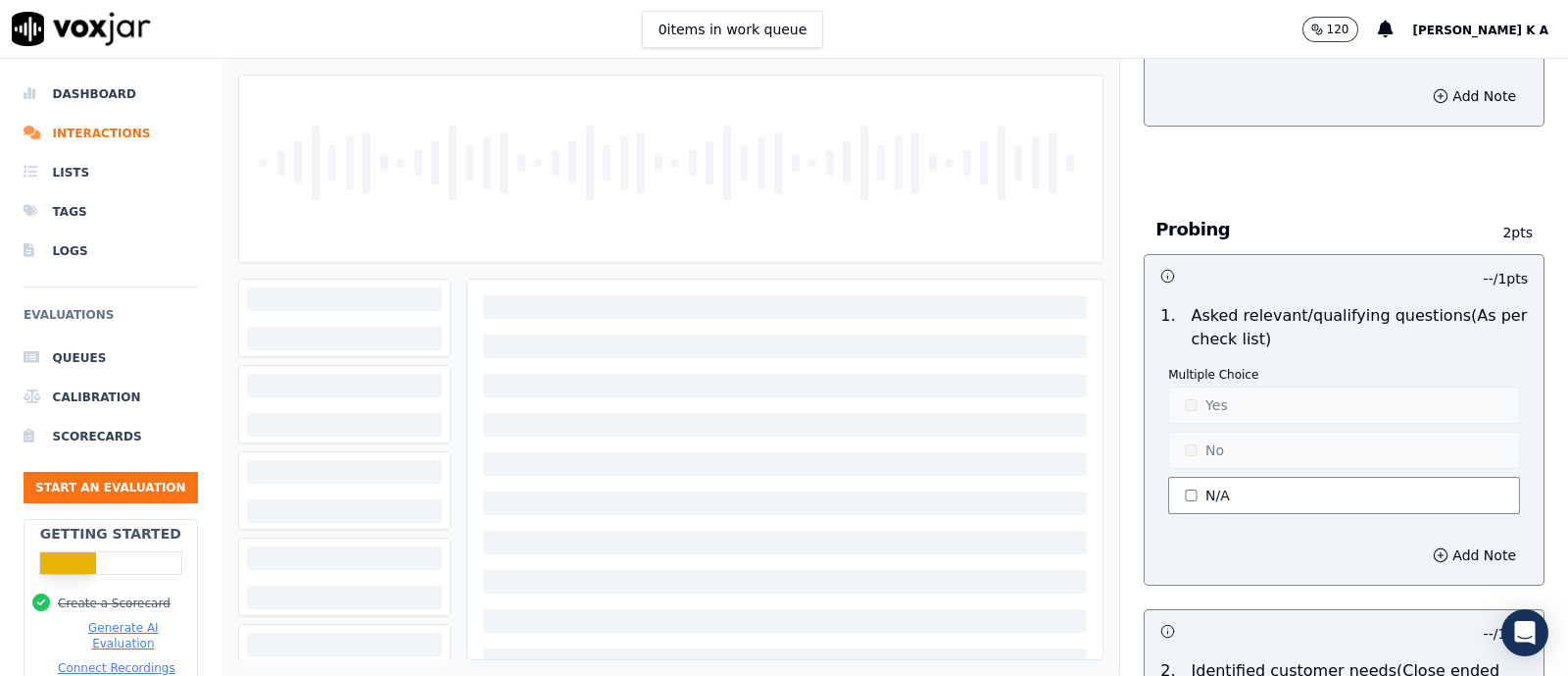
click at [1179, 480] on button "N/A" at bounding box center [1344, 494] width 352 height 37
click at [1195, 443] on button "No" at bounding box center [1344, 449] width 352 height 37
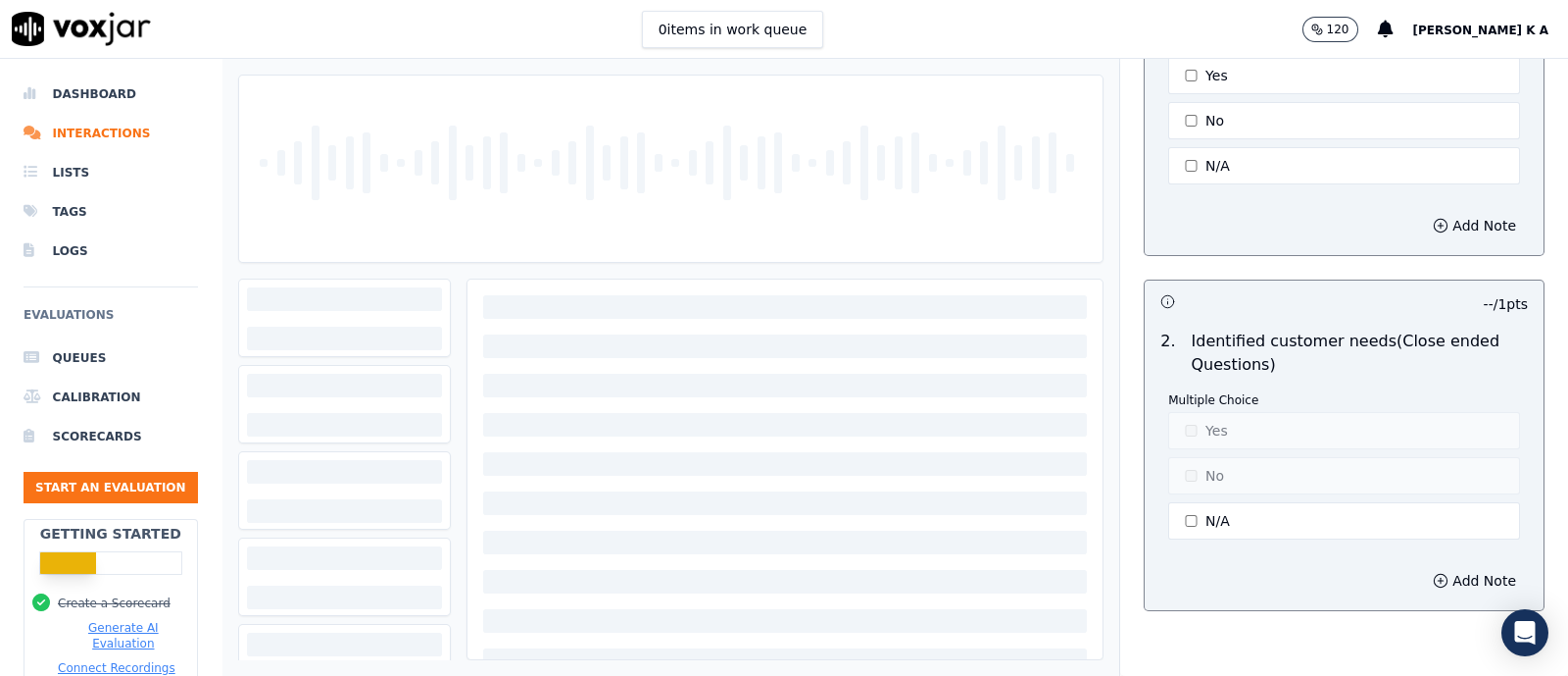
scroll to position [1471, 0]
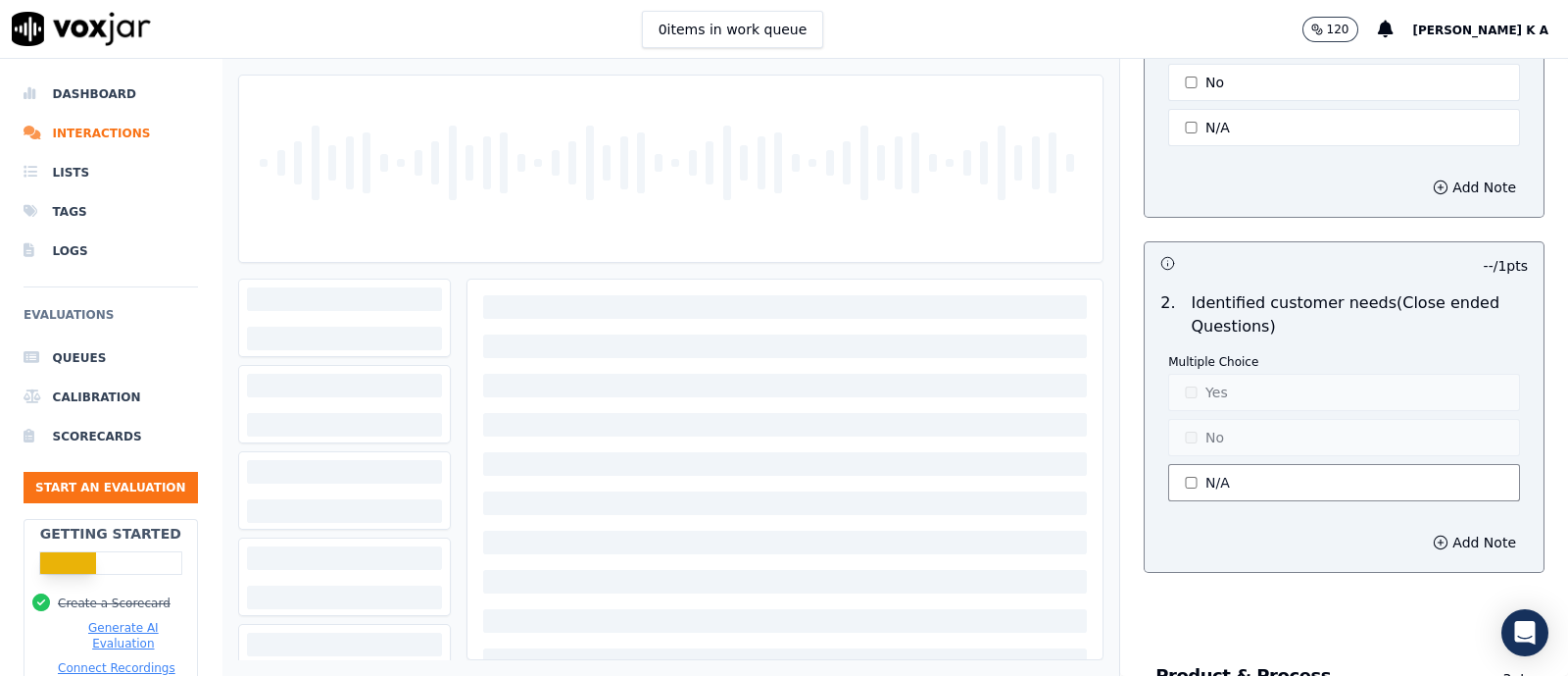
click at [1184, 474] on button "N/A" at bounding box center [1344, 482] width 352 height 37
click at [1177, 442] on button "No" at bounding box center [1344, 436] width 352 height 37
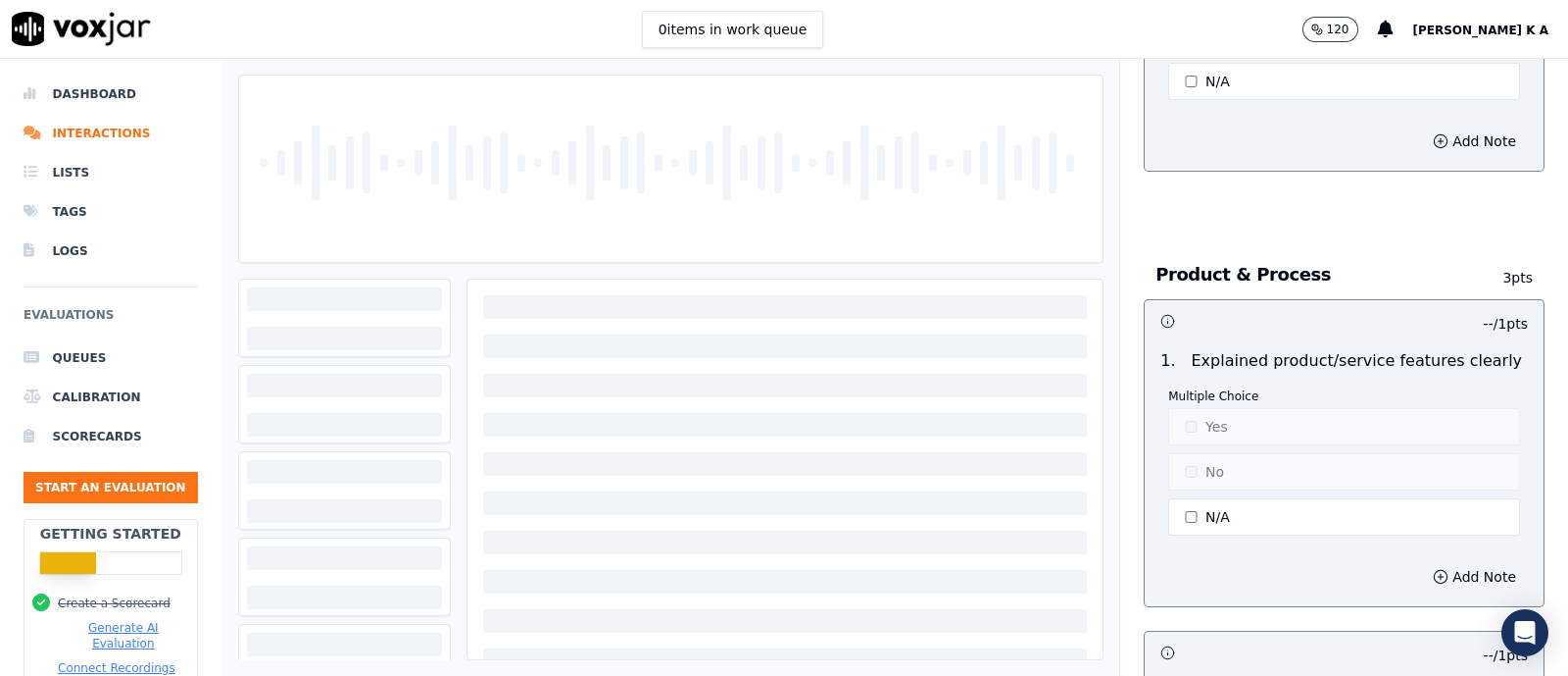
scroll to position [1960, 0]
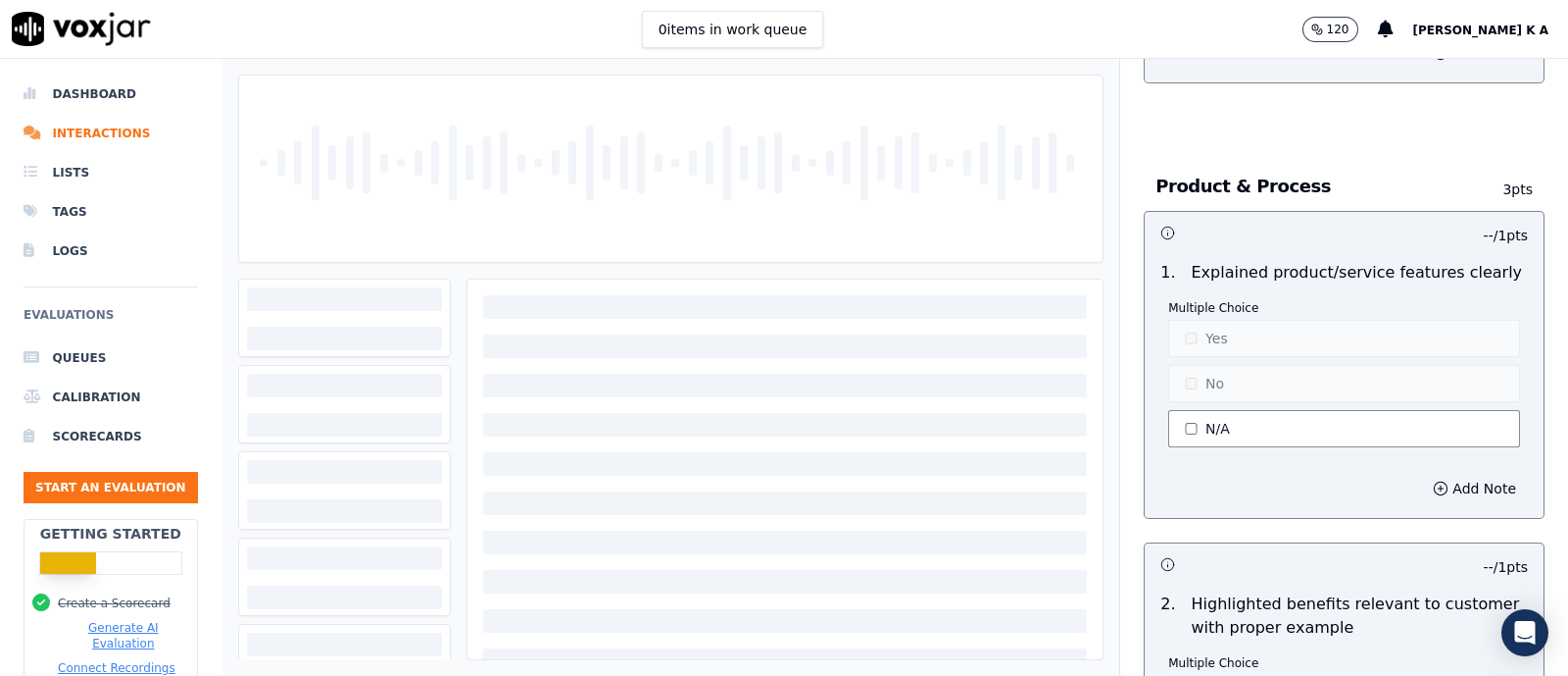
click at [1183, 417] on button "N/A" at bounding box center [1344, 427] width 352 height 37
click at [1191, 375] on button "No" at bounding box center [1344, 383] width 352 height 37
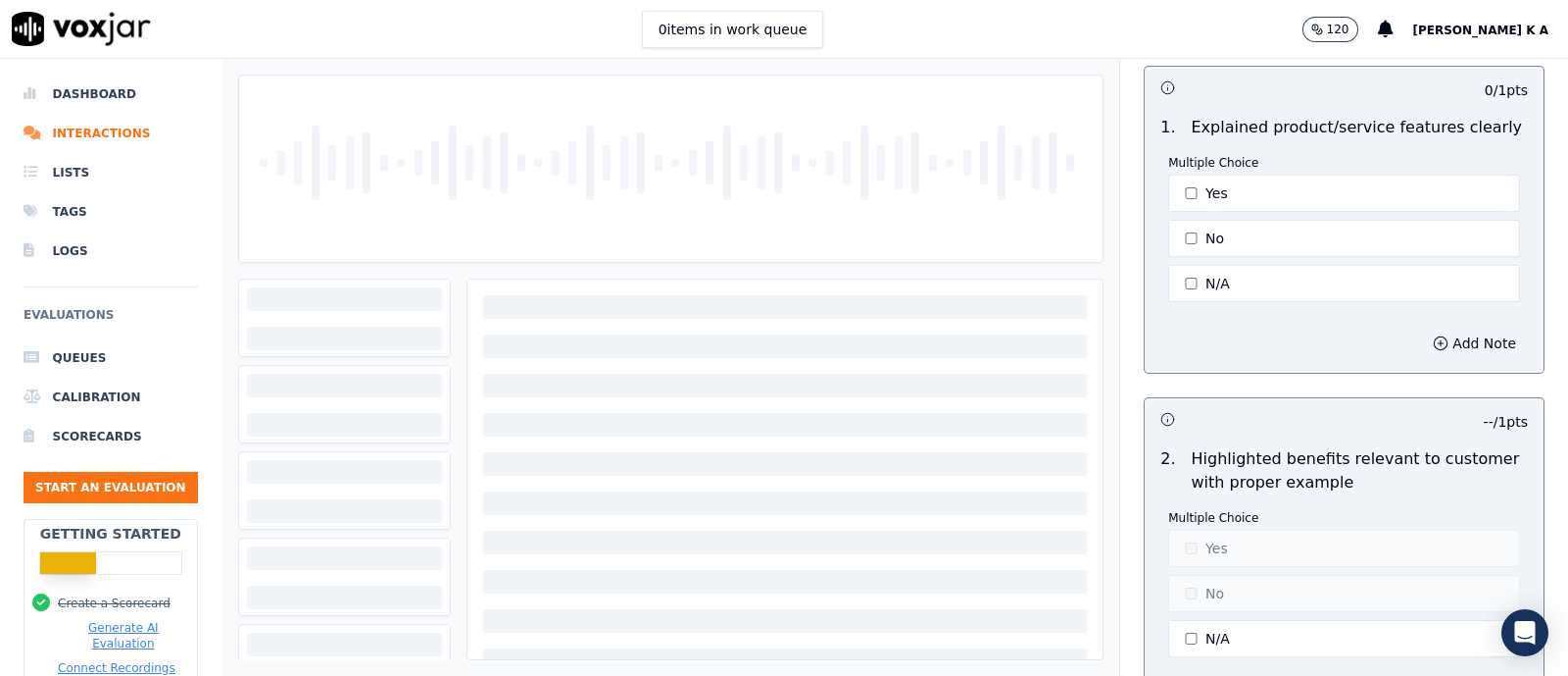
scroll to position [2329, 0]
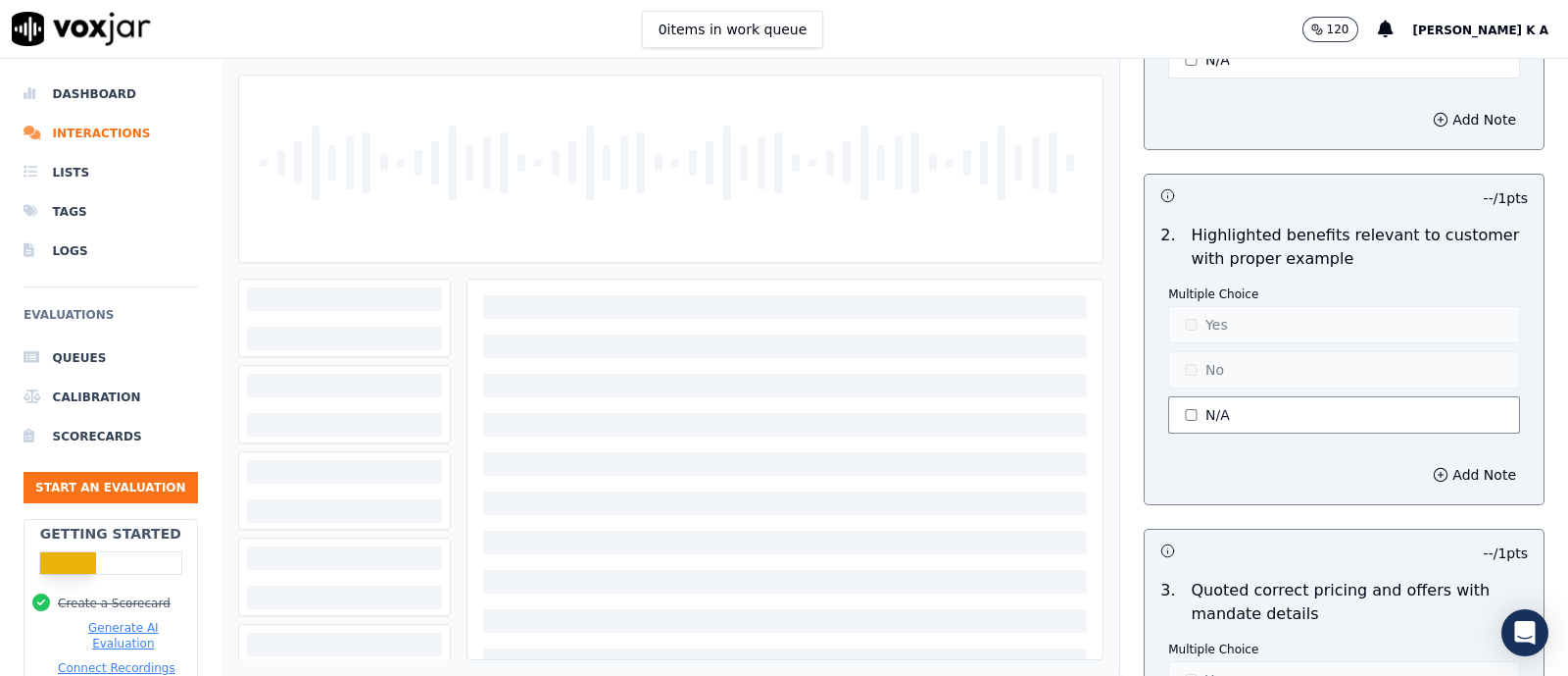
click at [1191, 414] on button "N/A" at bounding box center [1344, 415] width 352 height 37
click at [1174, 351] on button "No" at bounding box center [1344, 369] width 352 height 37
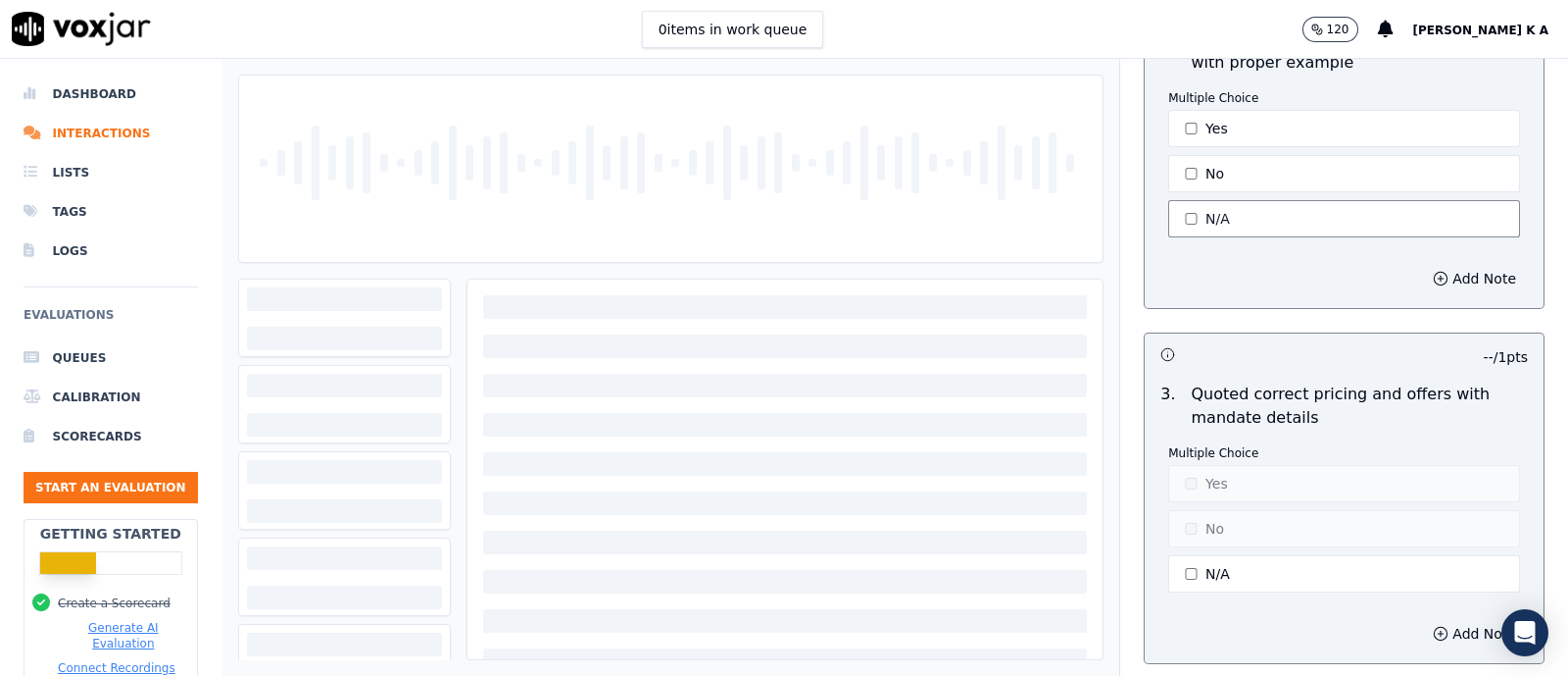
scroll to position [2697, 0]
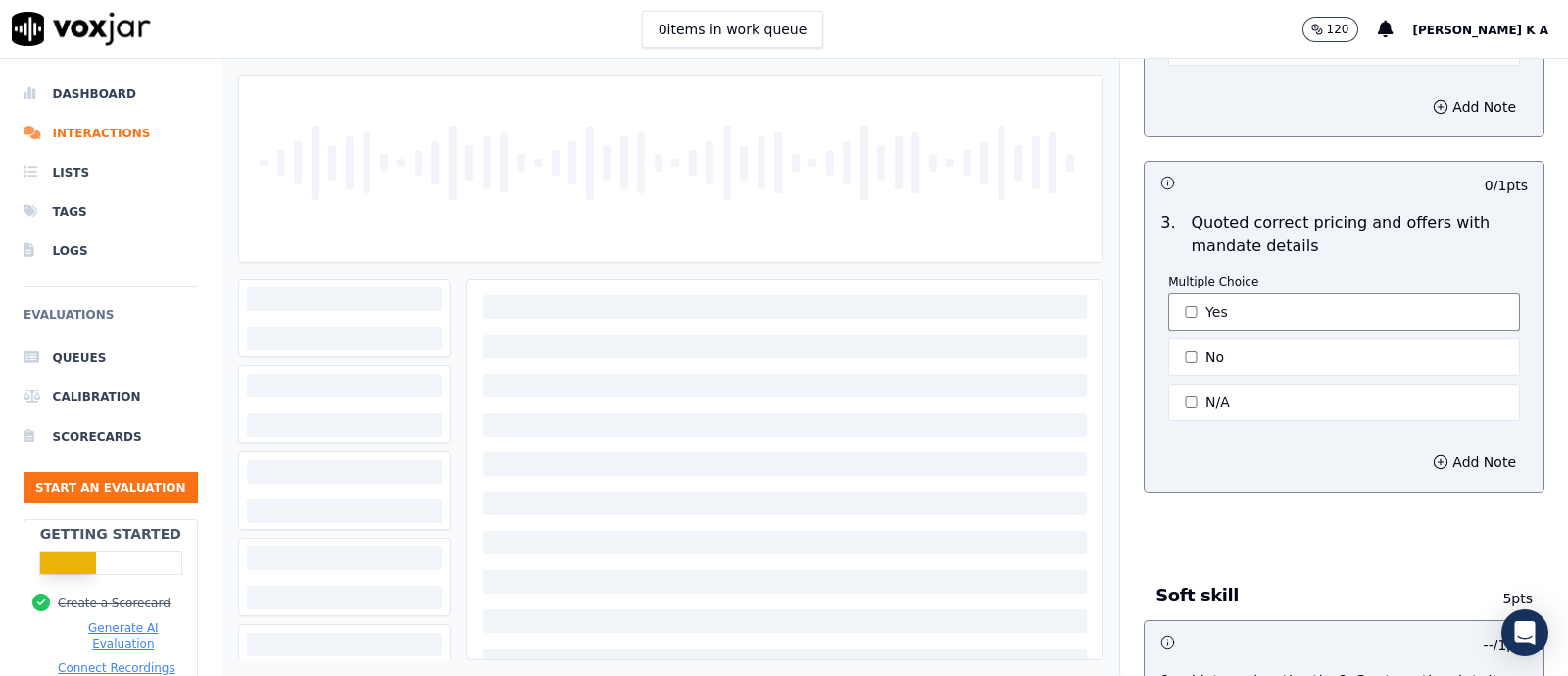
click at [1181, 316] on button "Yes" at bounding box center [1344, 311] width 352 height 37
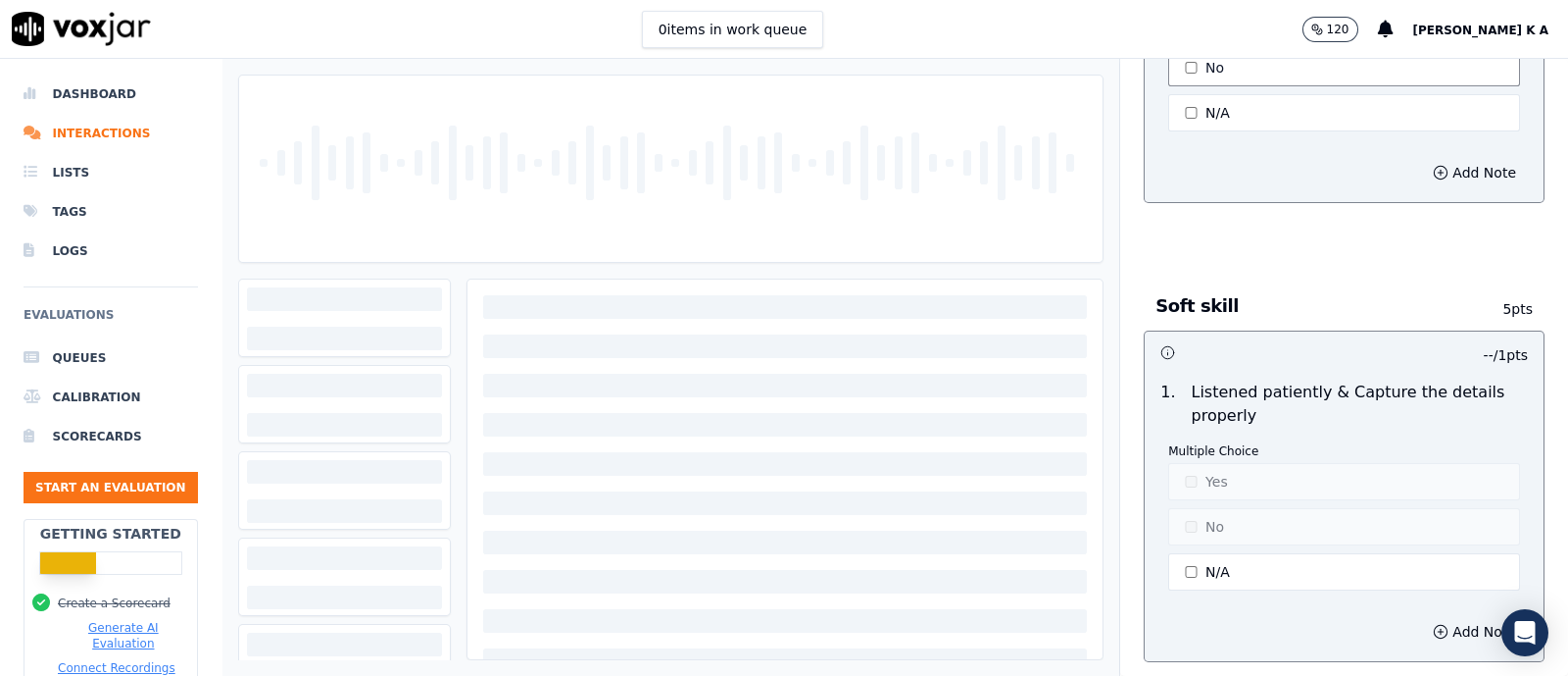
scroll to position [3064, 0]
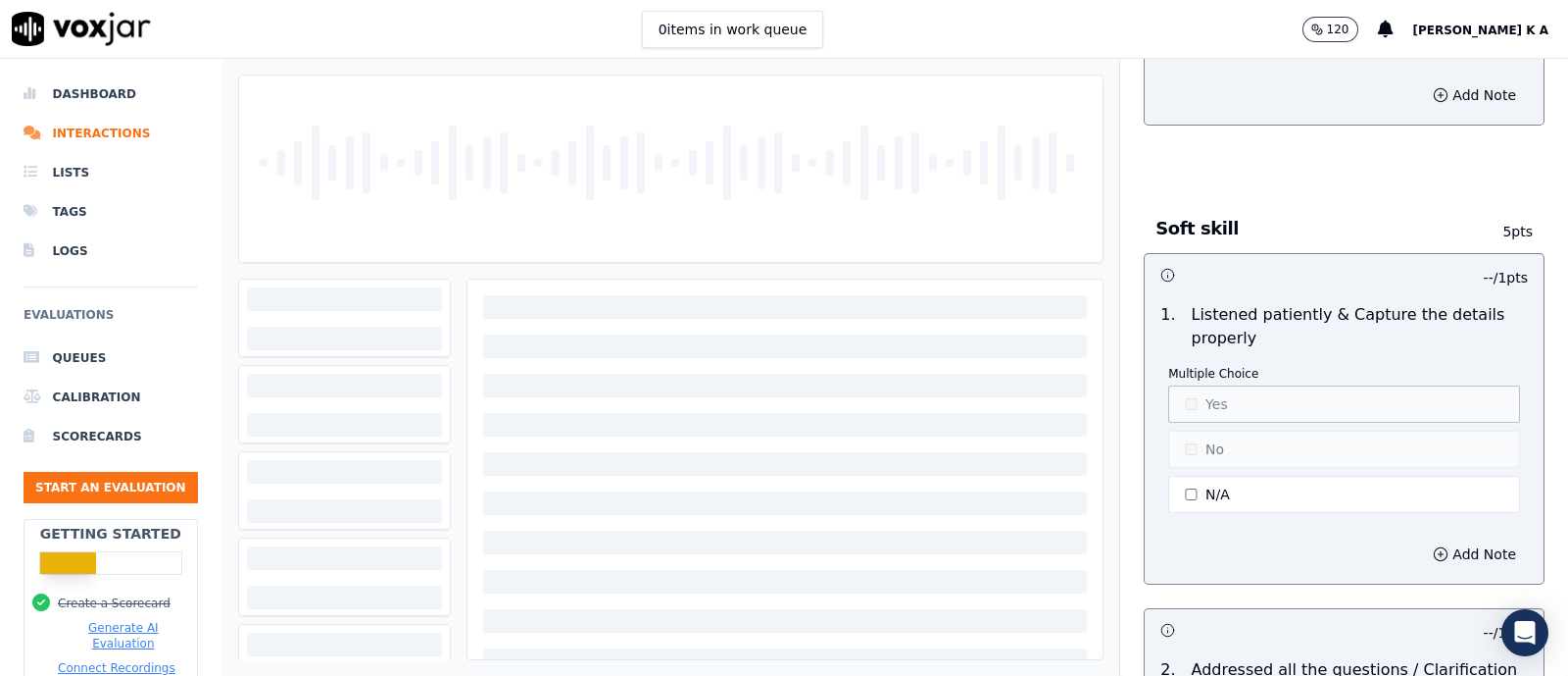
drag, startPoint x: 1181, startPoint y: 471, endPoint x: 1196, endPoint y: 408, distance: 64.8
click at [1181, 475] on button "N/A" at bounding box center [1344, 493] width 352 height 37
click at [1196, 386] on button "Yes" at bounding box center [1344, 404] width 352 height 37
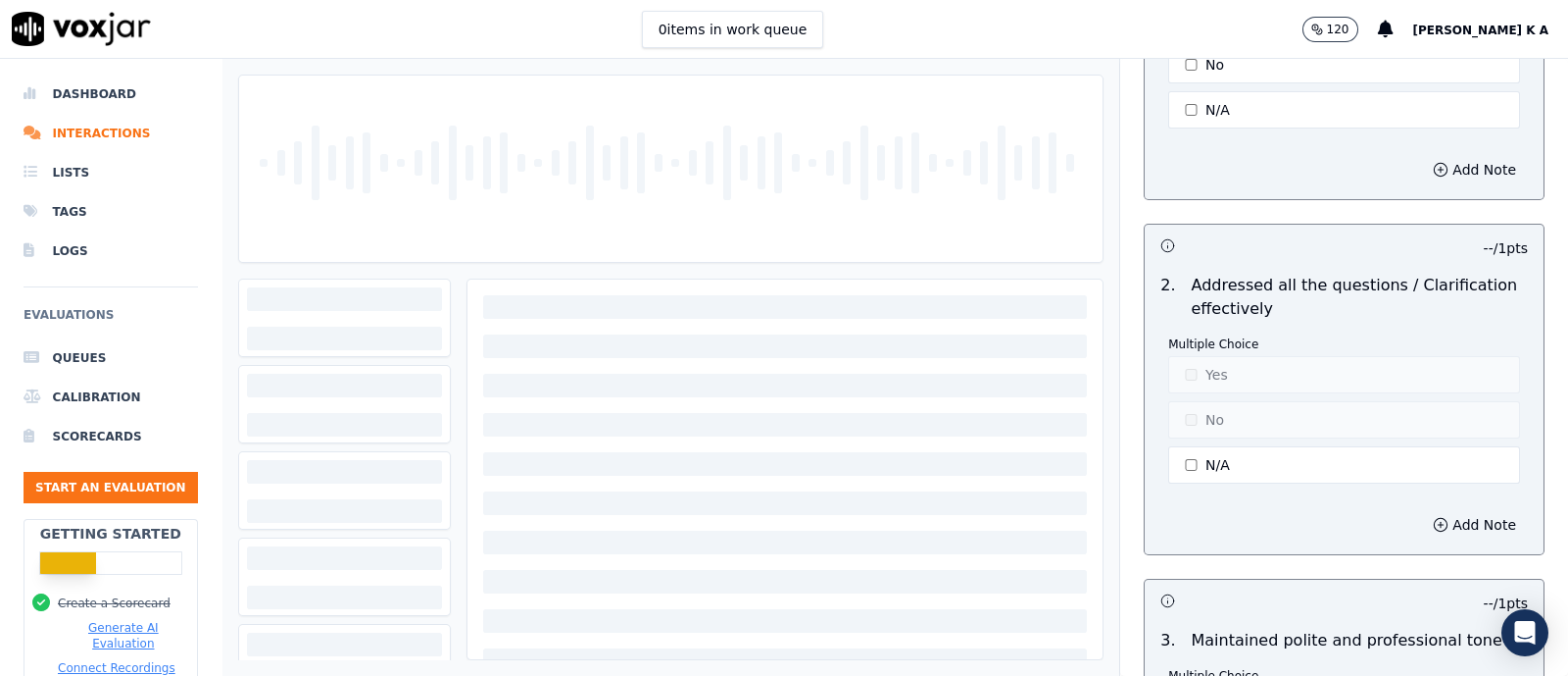
scroll to position [3554, 0]
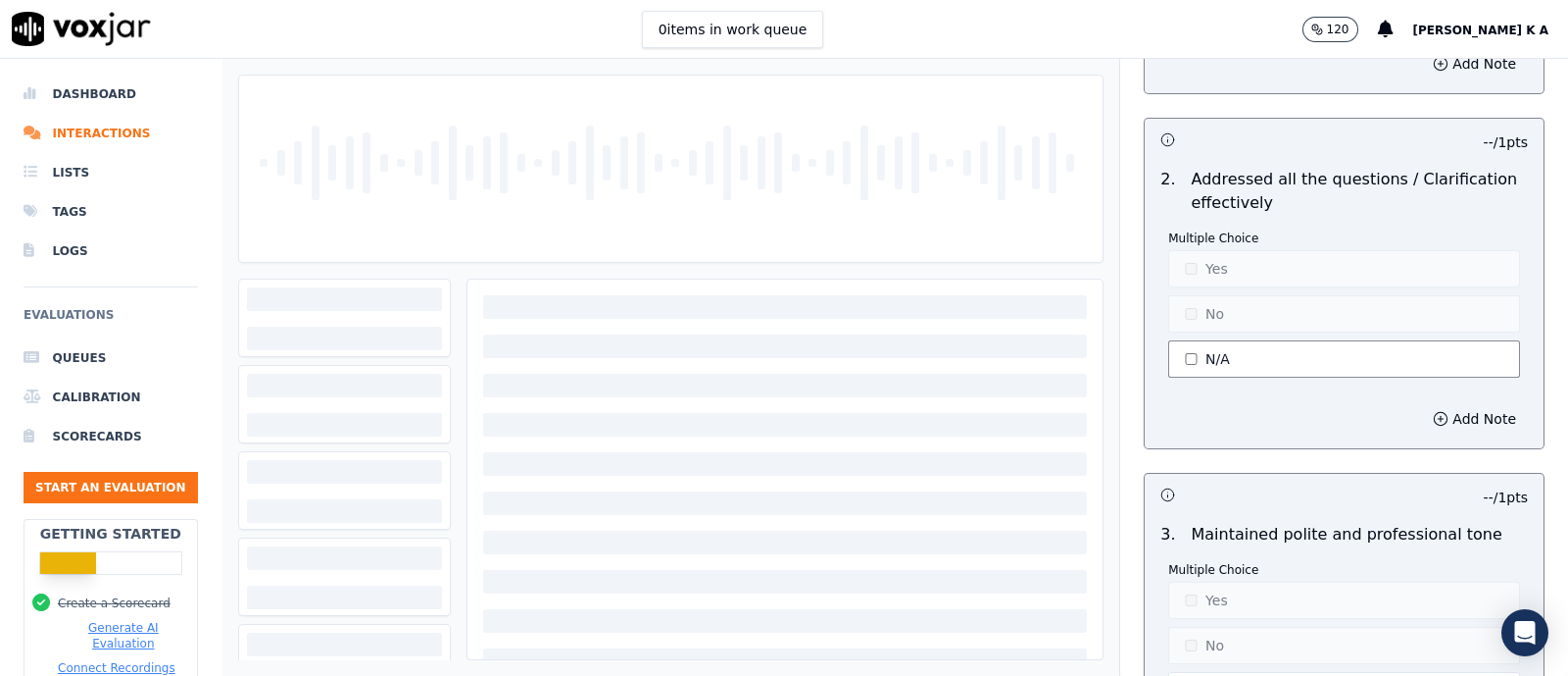
click at [1169, 340] on button "N/A" at bounding box center [1344, 358] width 352 height 37
click at [1176, 255] on button "Yes" at bounding box center [1344, 268] width 352 height 37
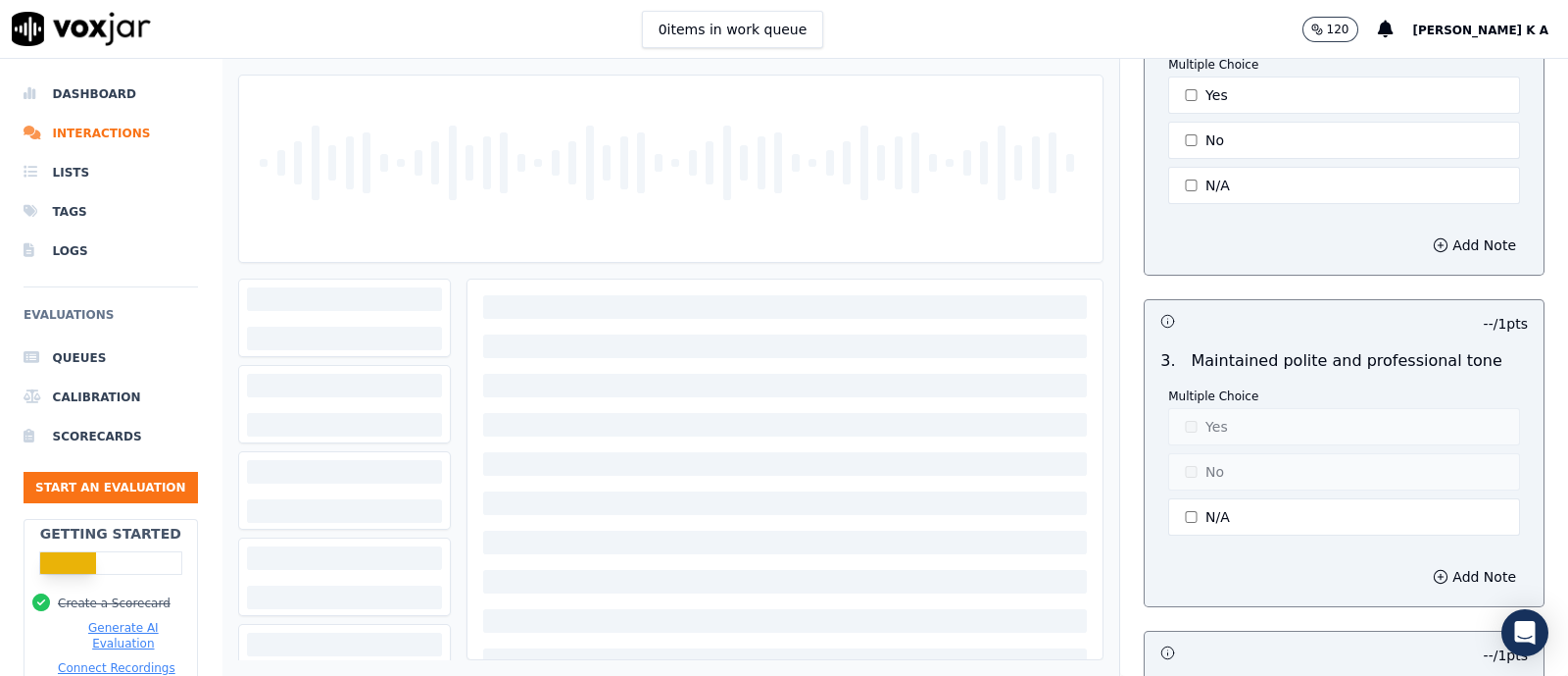
scroll to position [3800, 0]
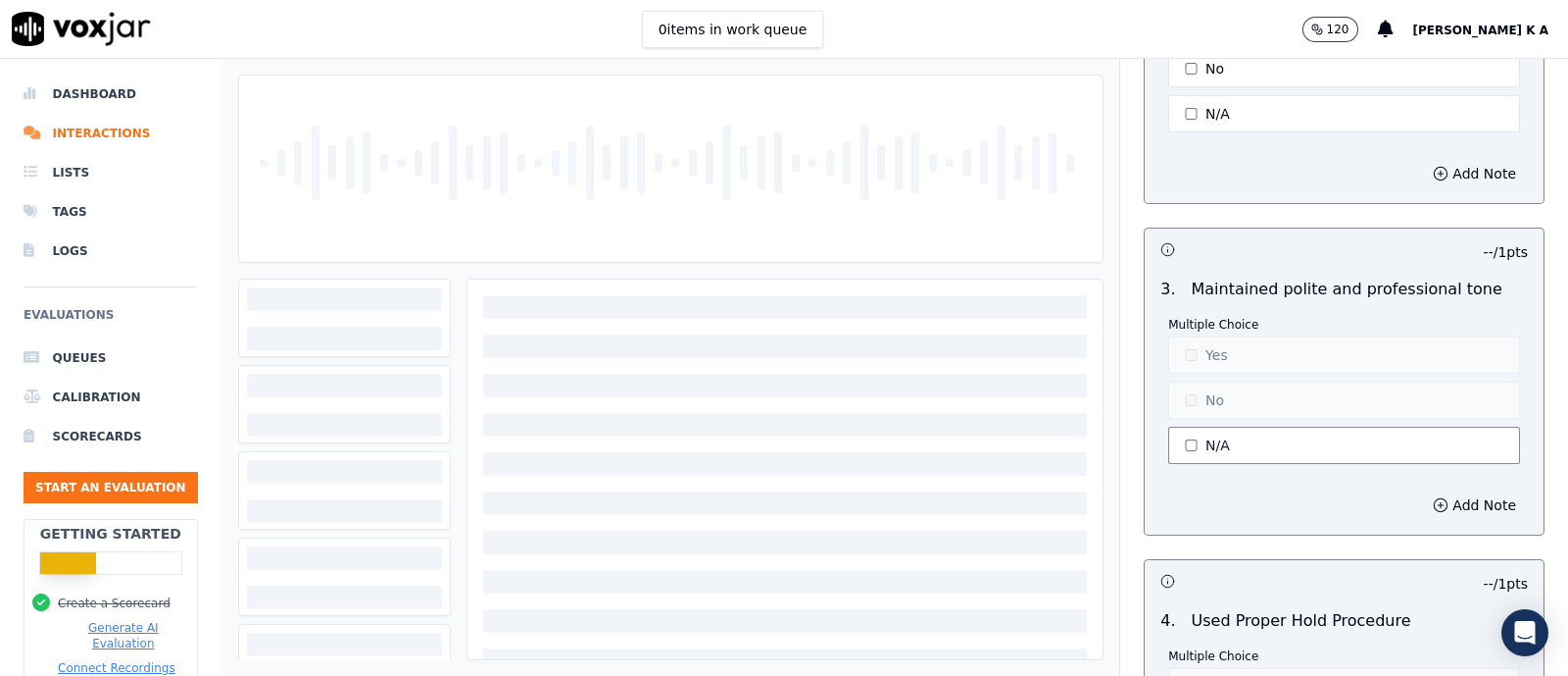
click at [1192, 430] on button "N/A" at bounding box center [1344, 444] width 352 height 37
click at [1197, 336] on button "Yes" at bounding box center [1344, 354] width 352 height 37
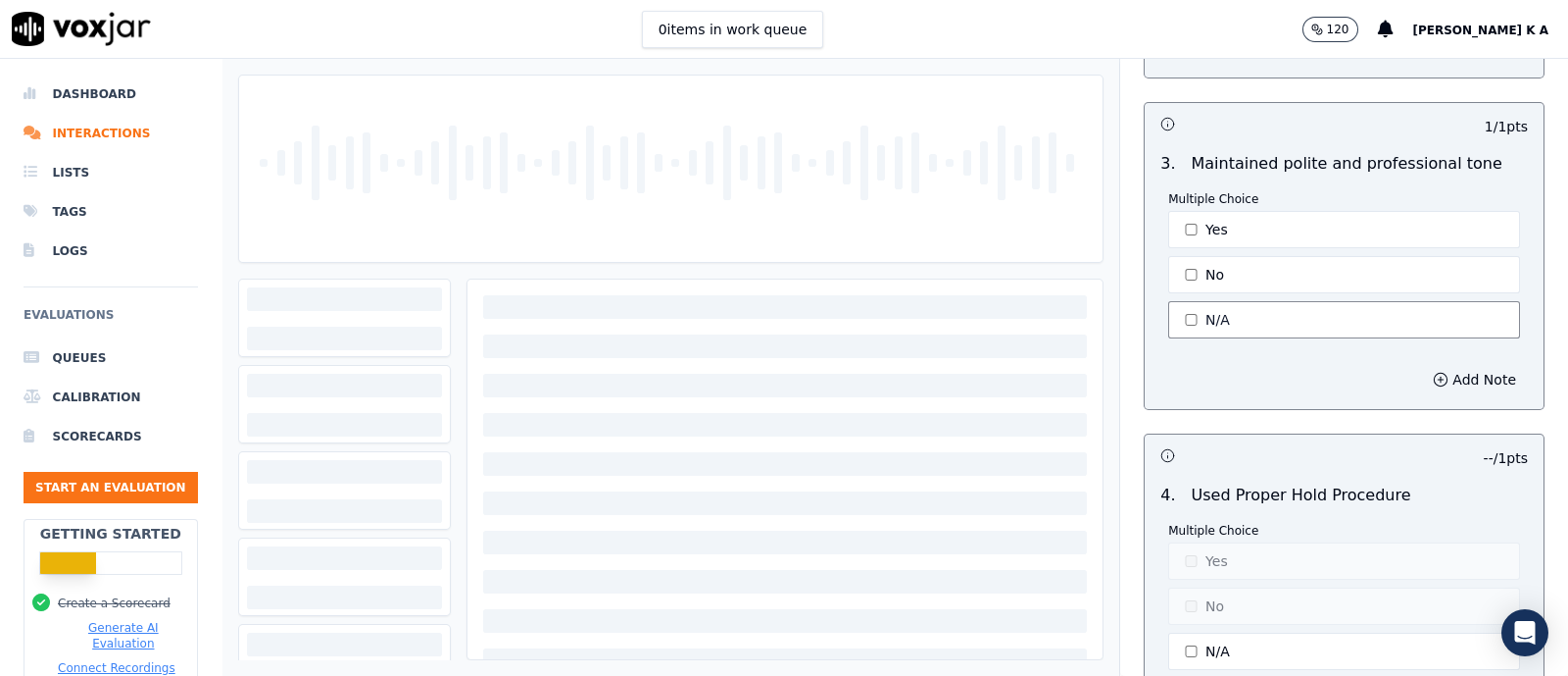
scroll to position [4046, 0]
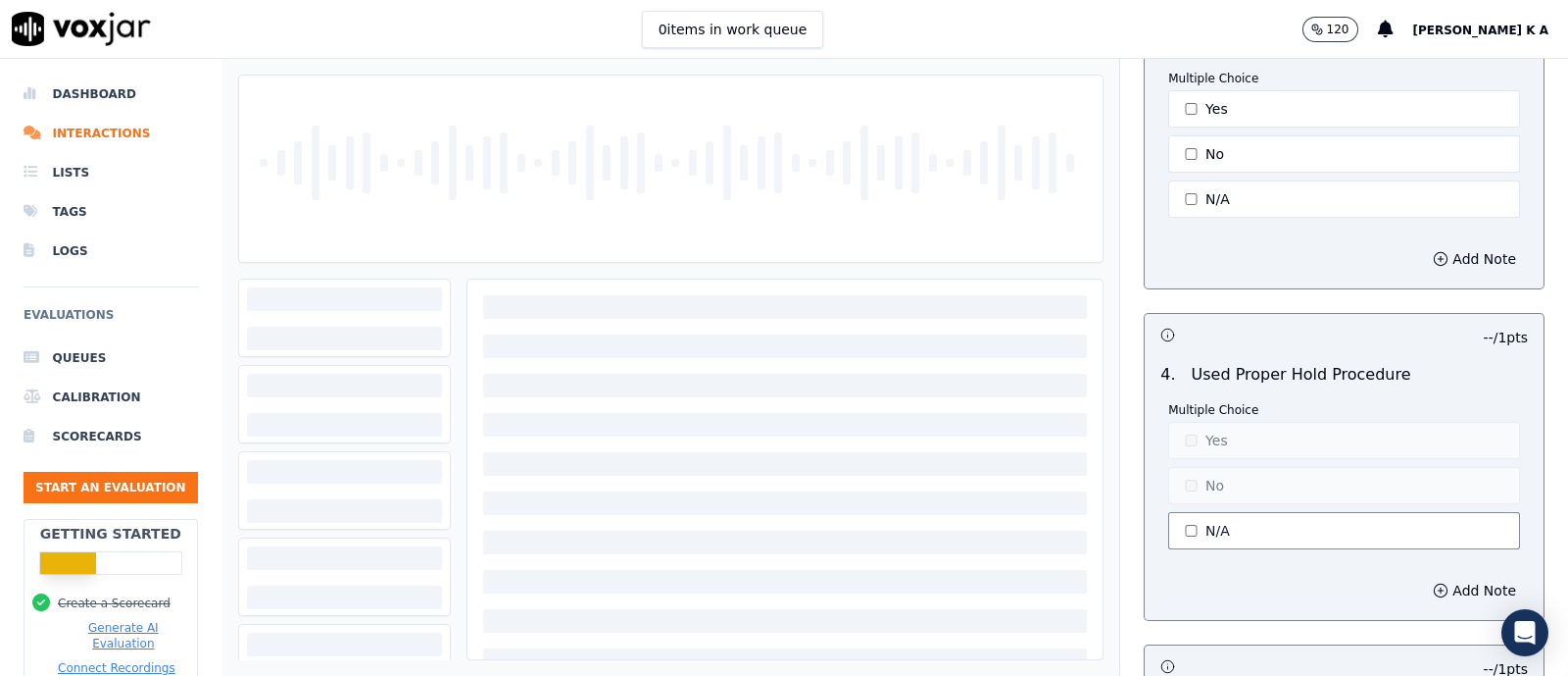
click at [1181, 512] on button "N/A" at bounding box center [1344, 530] width 352 height 37
click at [1186, 422] on button "Yes" at bounding box center [1344, 439] width 352 height 37
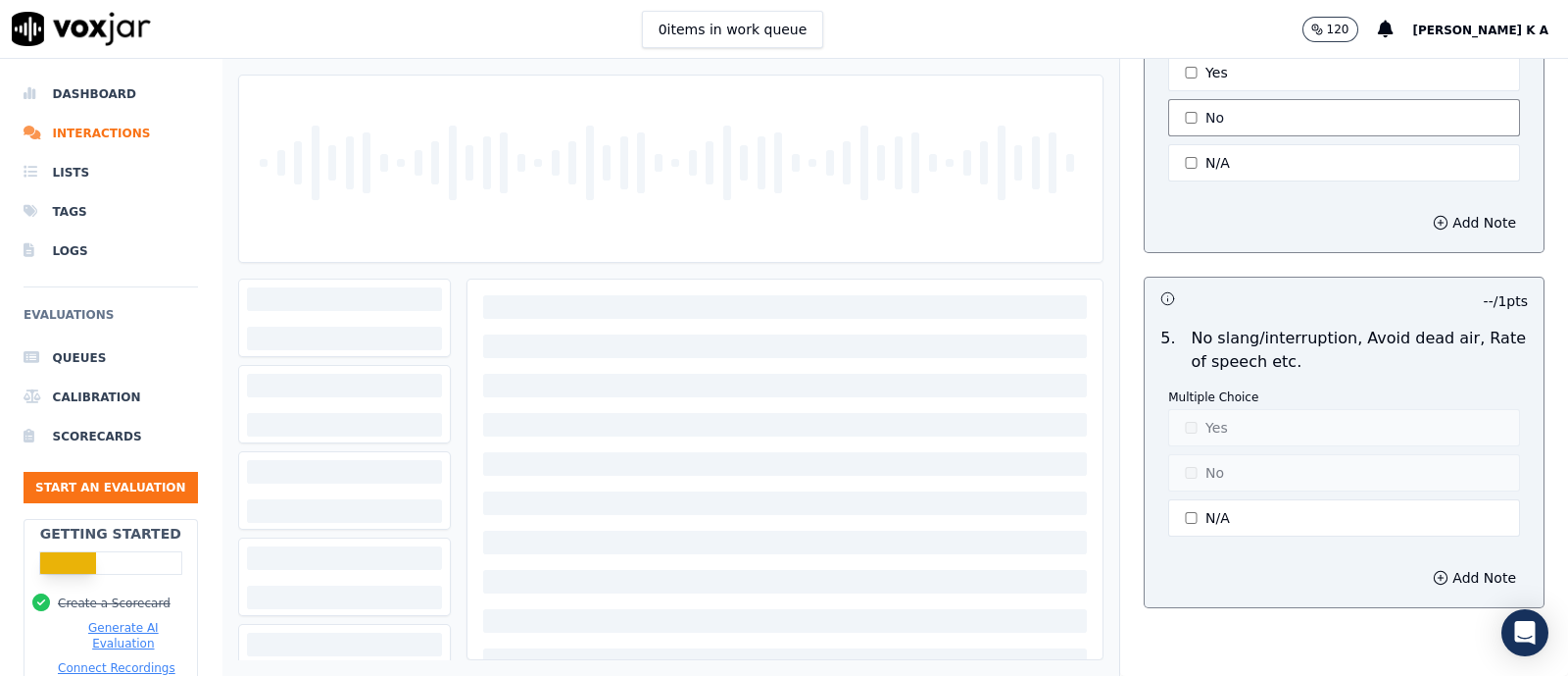
scroll to position [4536, 0]
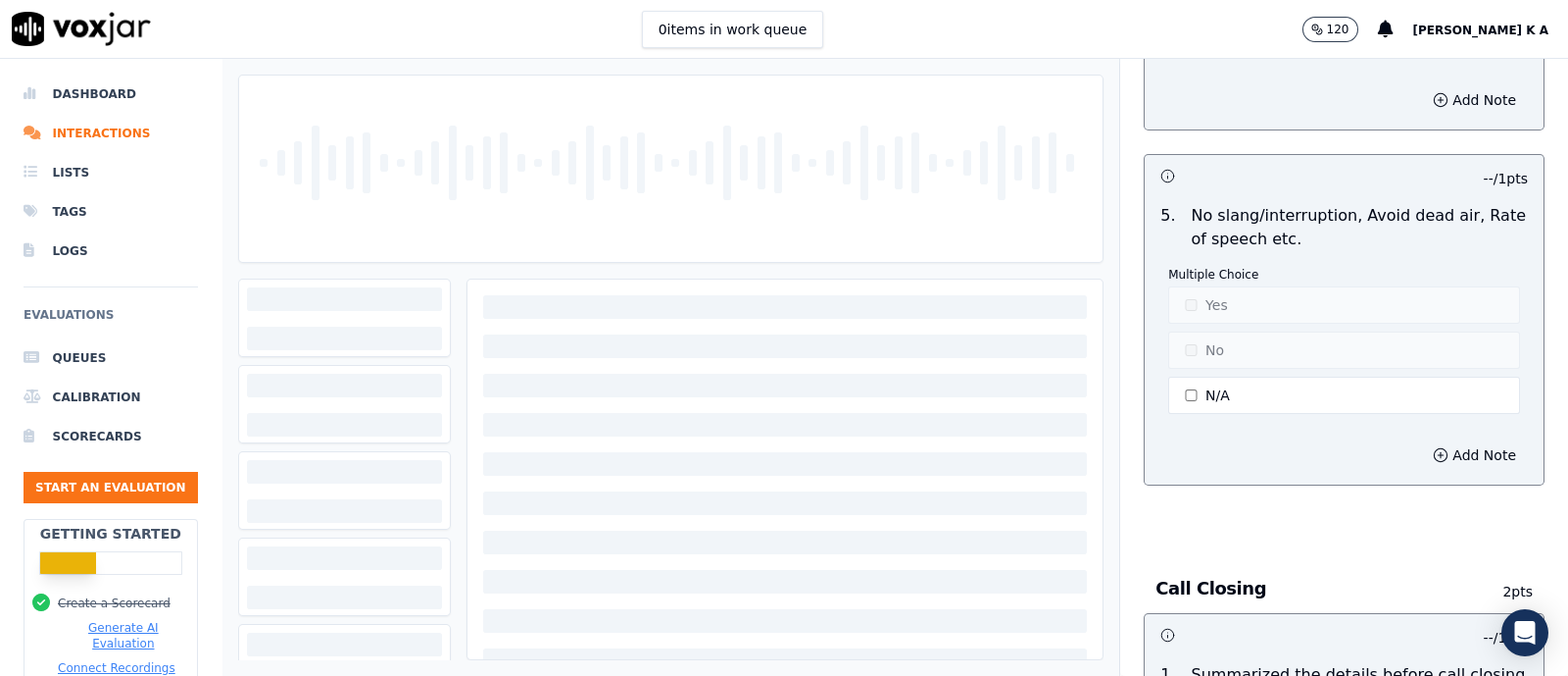
click at [1196, 400] on div "5 . No slang/interruption, Avoid dead air, Rate of speech etc. Multiple Choice …" at bounding box center [1344, 310] width 399 height 230
click at [1197, 388] on button "N/A" at bounding box center [1344, 395] width 352 height 37
click at [1188, 286] on button "Yes" at bounding box center [1344, 304] width 352 height 37
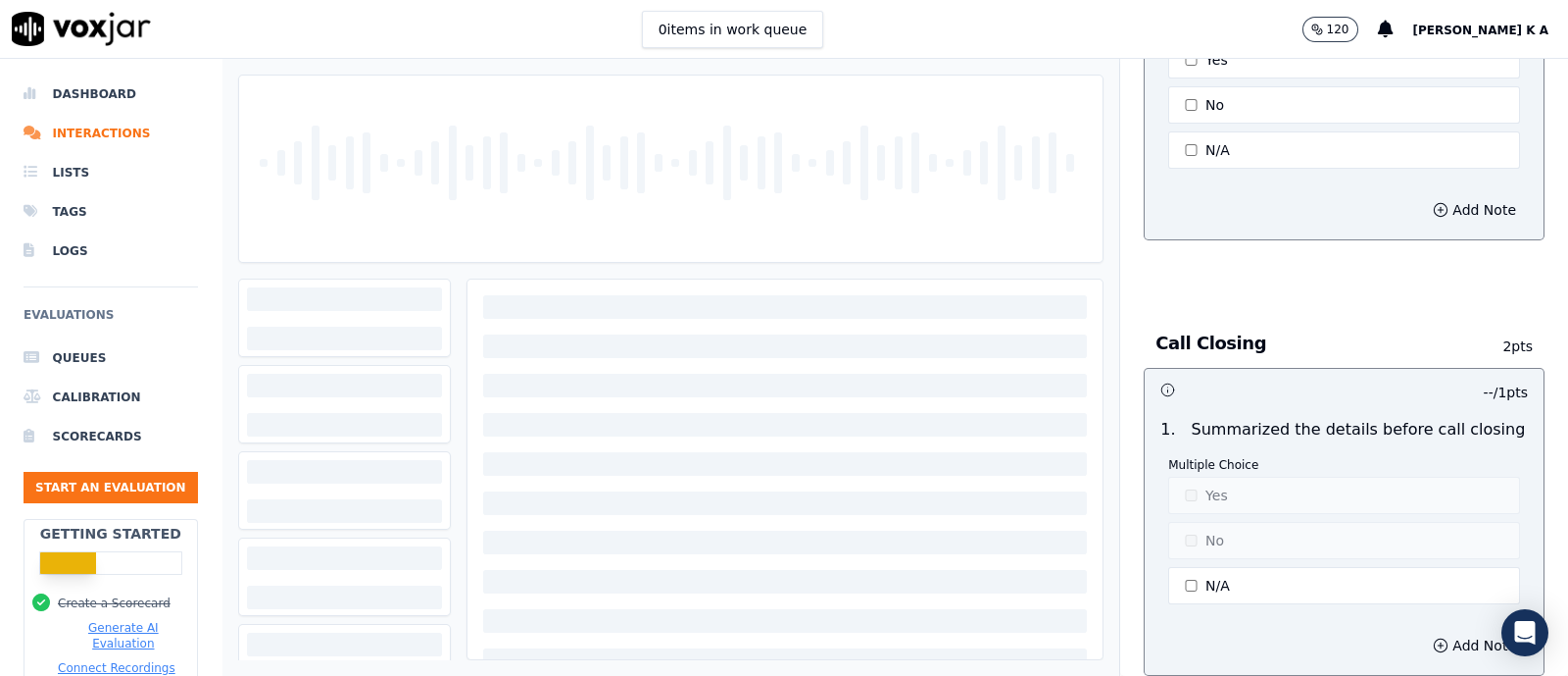
scroll to position [5026, 0]
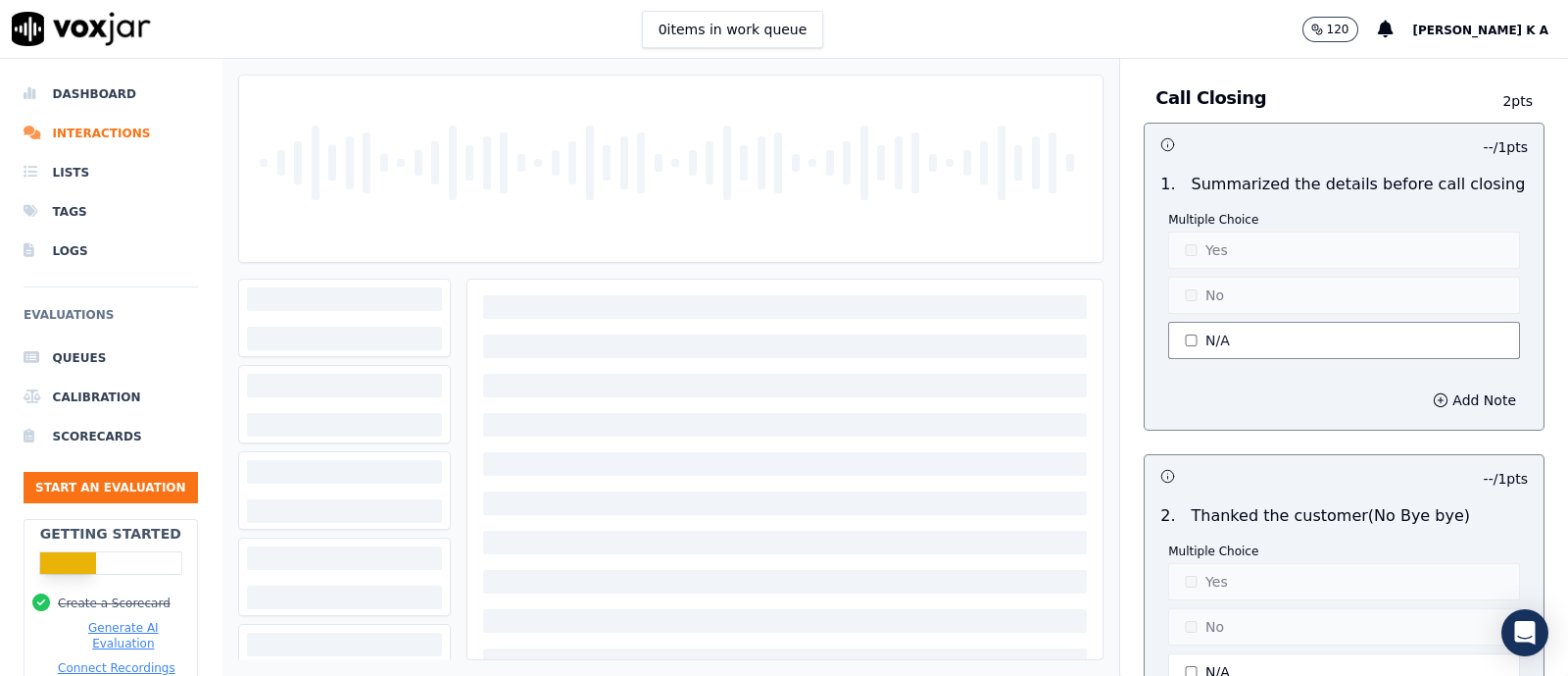
click at [1191, 326] on button "N/A" at bounding box center [1344, 340] width 352 height 37
click at [1190, 232] on button "Yes" at bounding box center [1344, 250] width 352 height 37
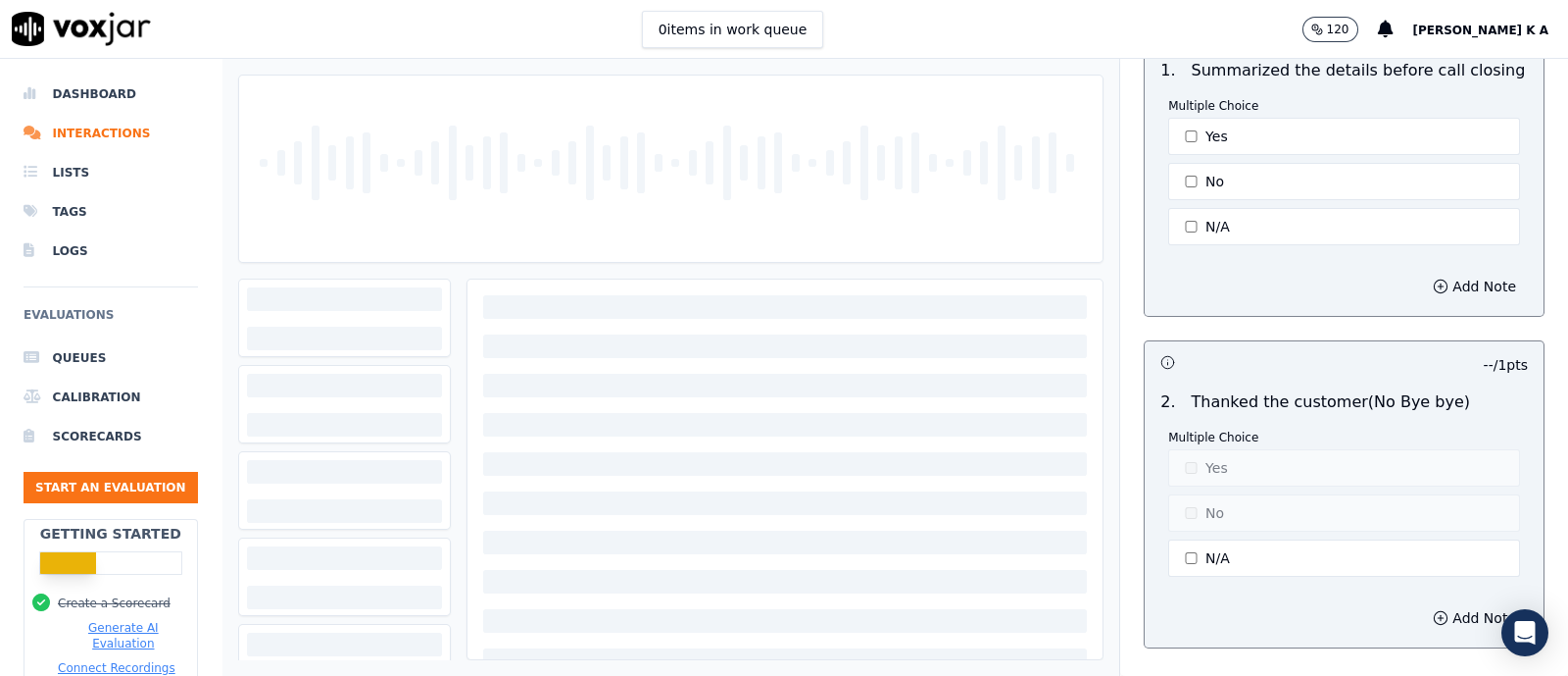
scroll to position [5394, 0]
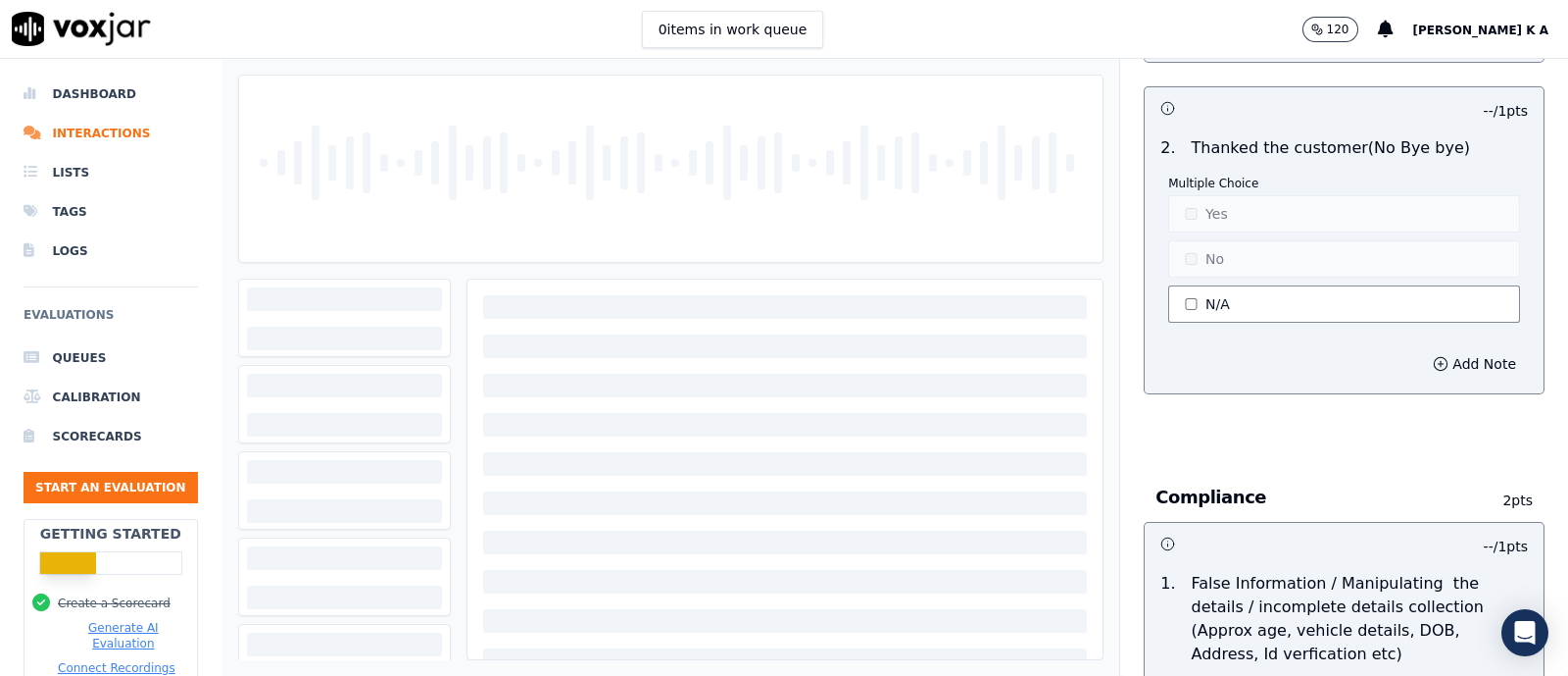
click at [1181, 285] on button "N/A" at bounding box center [1344, 303] width 352 height 37
click at [1191, 195] on button "Yes" at bounding box center [1344, 213] width 352 height 37
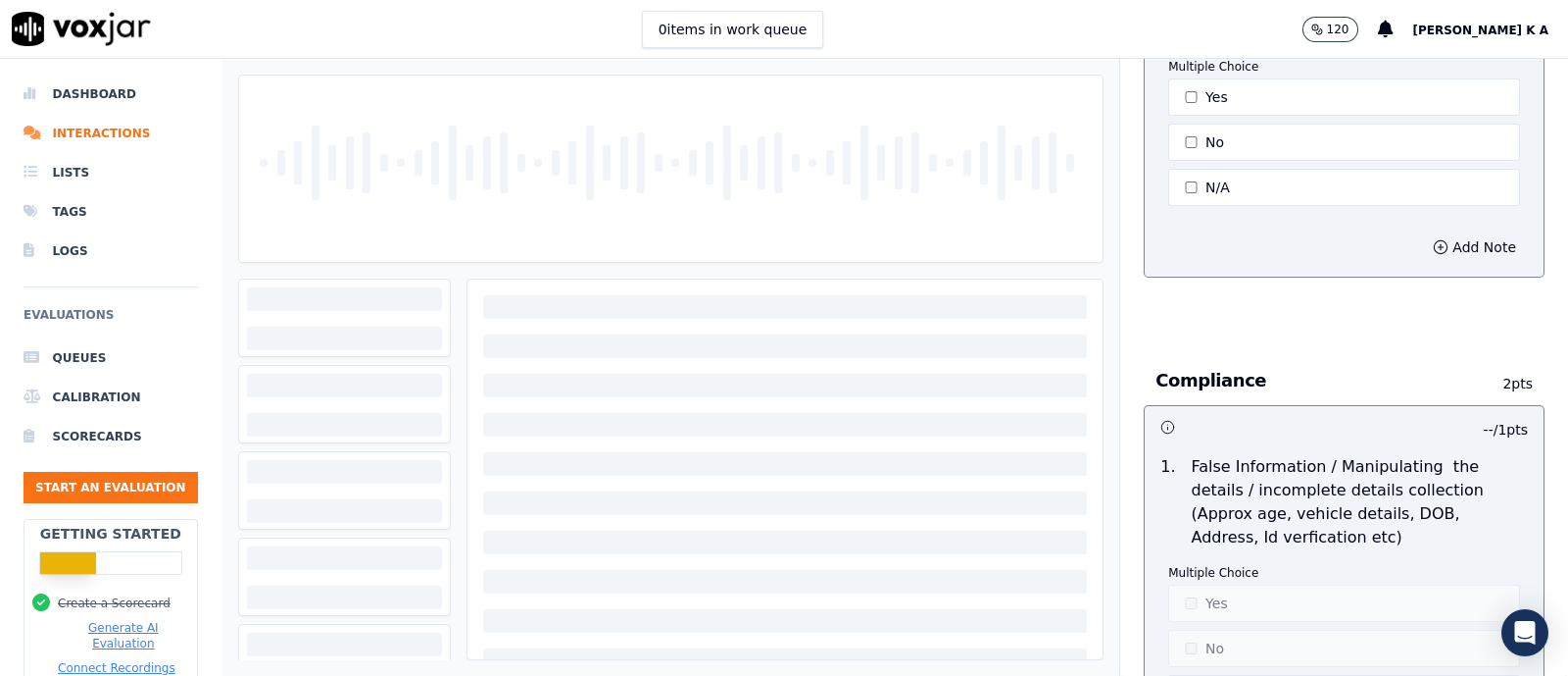
scroll to position [5640, 0]
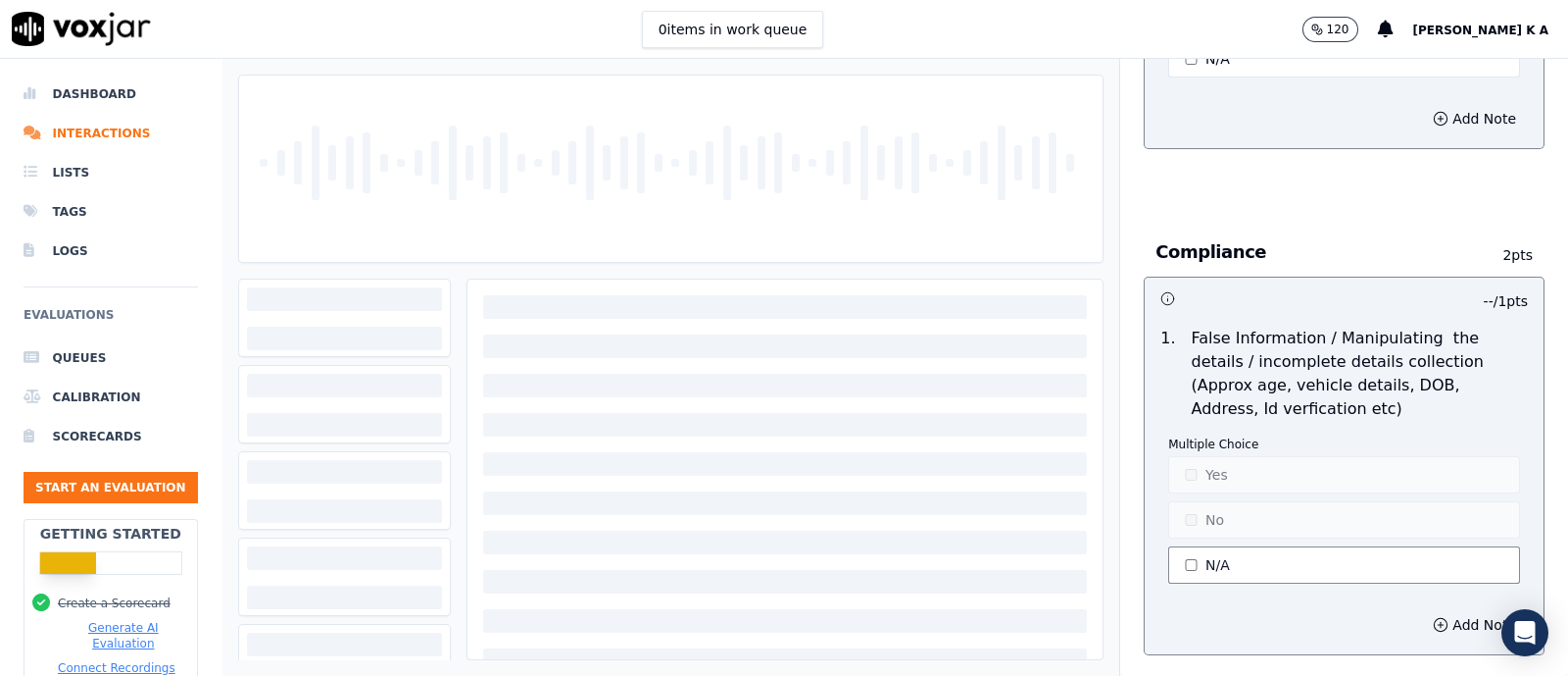
click at [1176, 547] on button "N/A" at bounding box center [1344, 565] width 352 height 37
click at [1178, 501] on button "No" at bounding box center [1344, 519] width 352 height 37
click at [1186, 501] on button "No" at bounding box center [1344, 519] width 352 height 37
click at [1191, 460] on button "Yes" at bounding box center [1344, 474] width 352 height 37
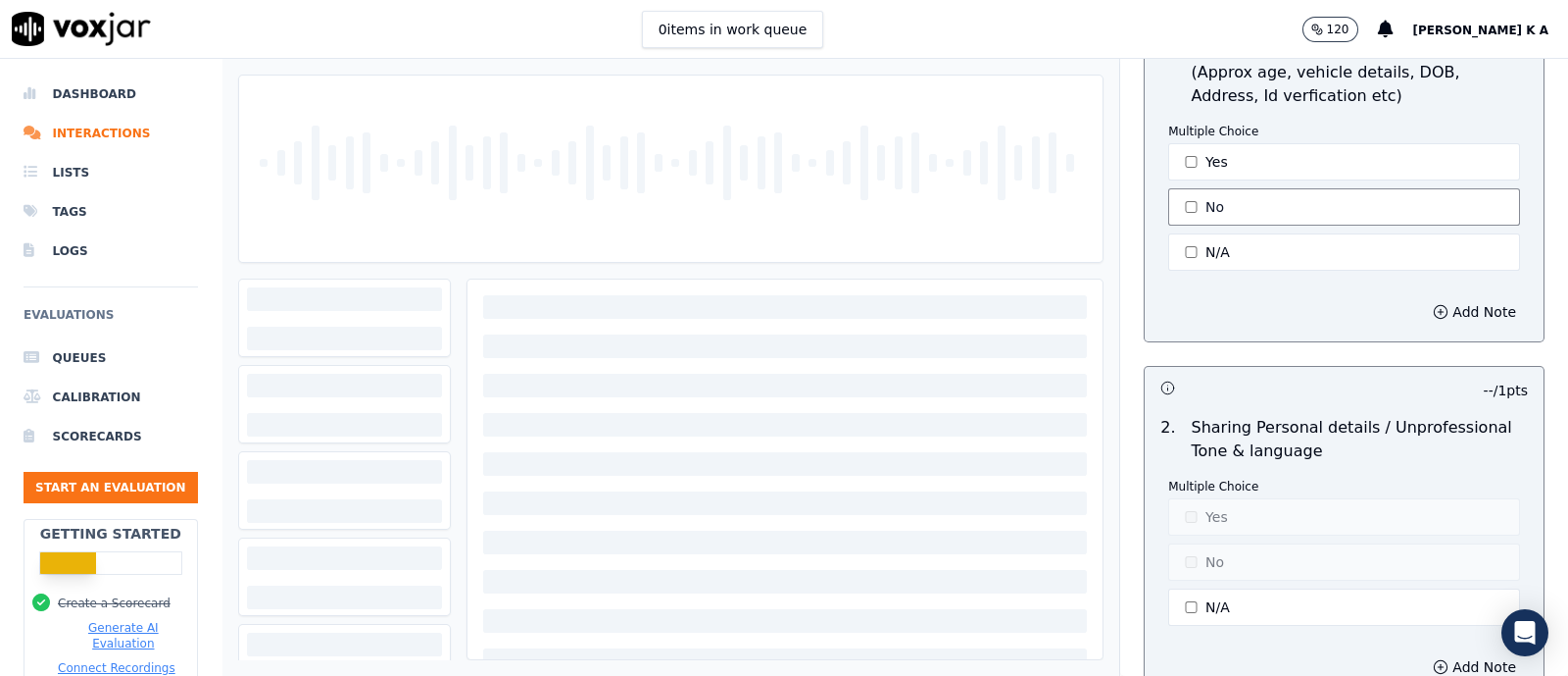
scroll to position [6007, 0]
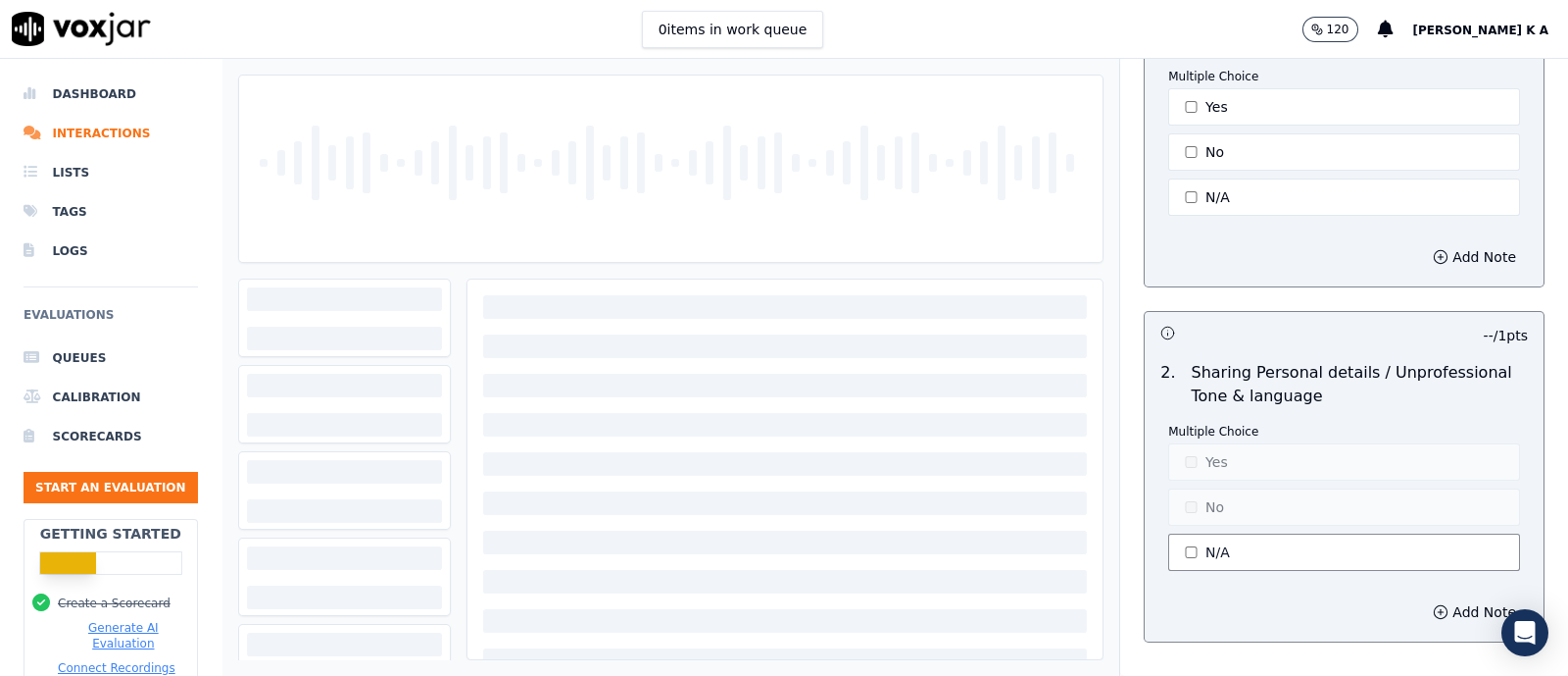
click at [1192, 534] on button "N/A" at bounding box center [1344, 552] width 352 height 37
click at [1189, 443] on button "Yes" at bounding box center [1344, 461] width 352 height 37
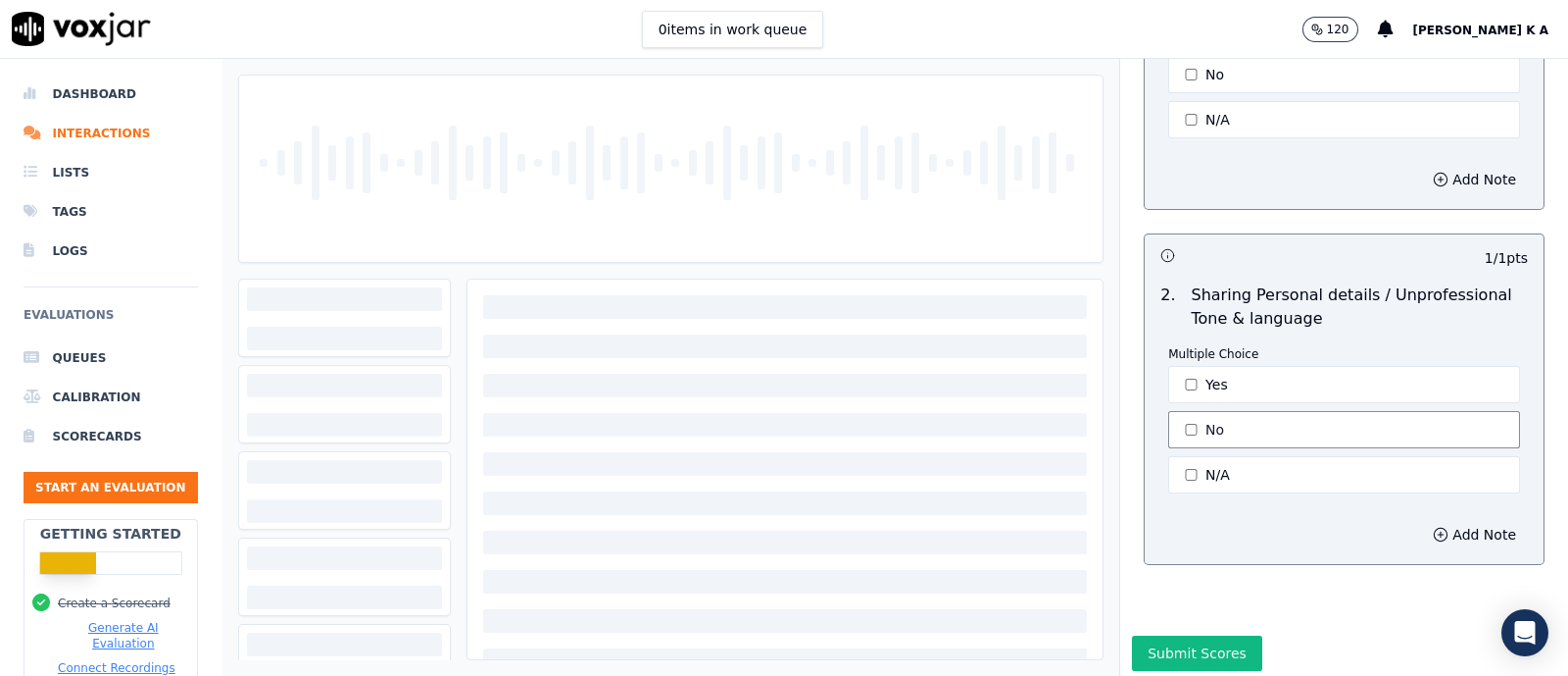
scroll to position [6123, 0]
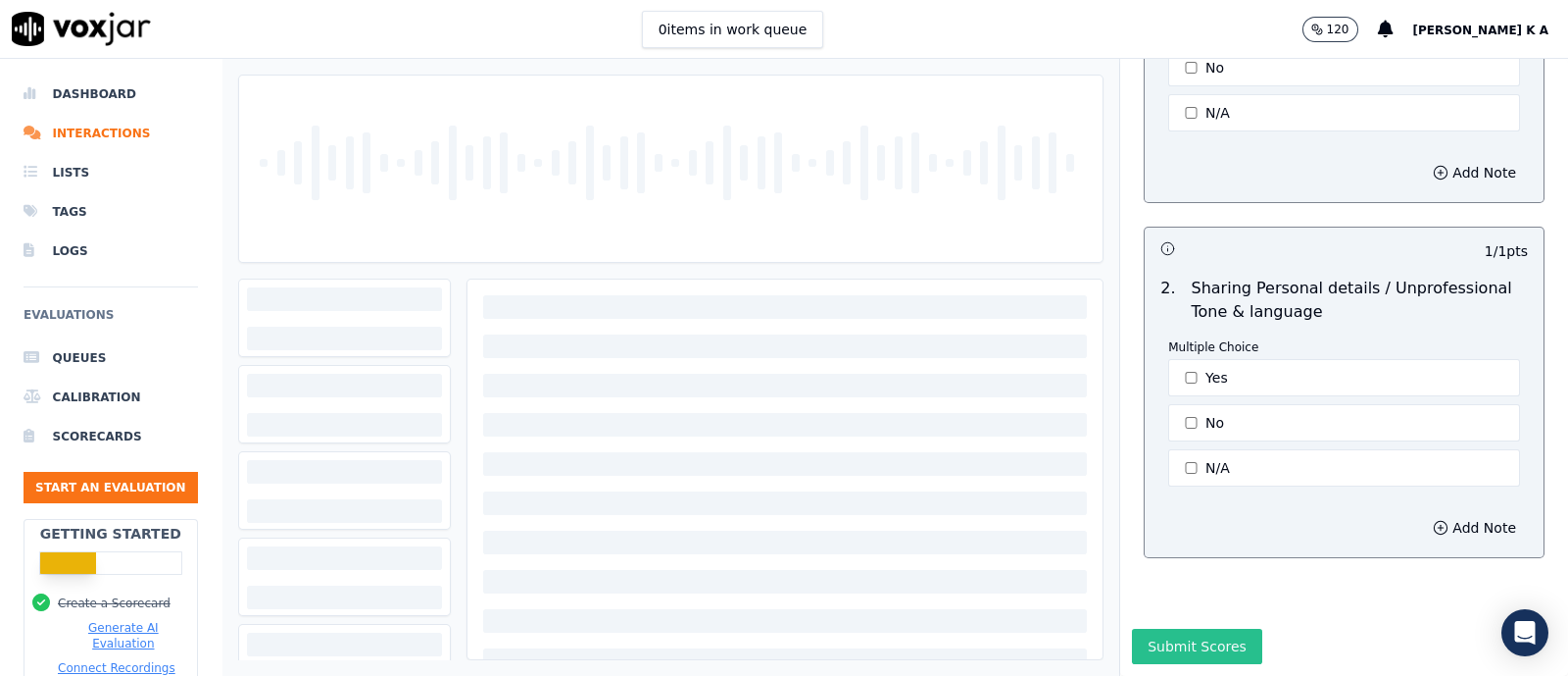
click at [1158, 628] on button "Submit Scores" at bounding box center [1196, 646] width 130 height 36
click at [1528, 38] on button "[PERSON_NAME] K A" at bounding box center [1491, 30] width 156 height 24
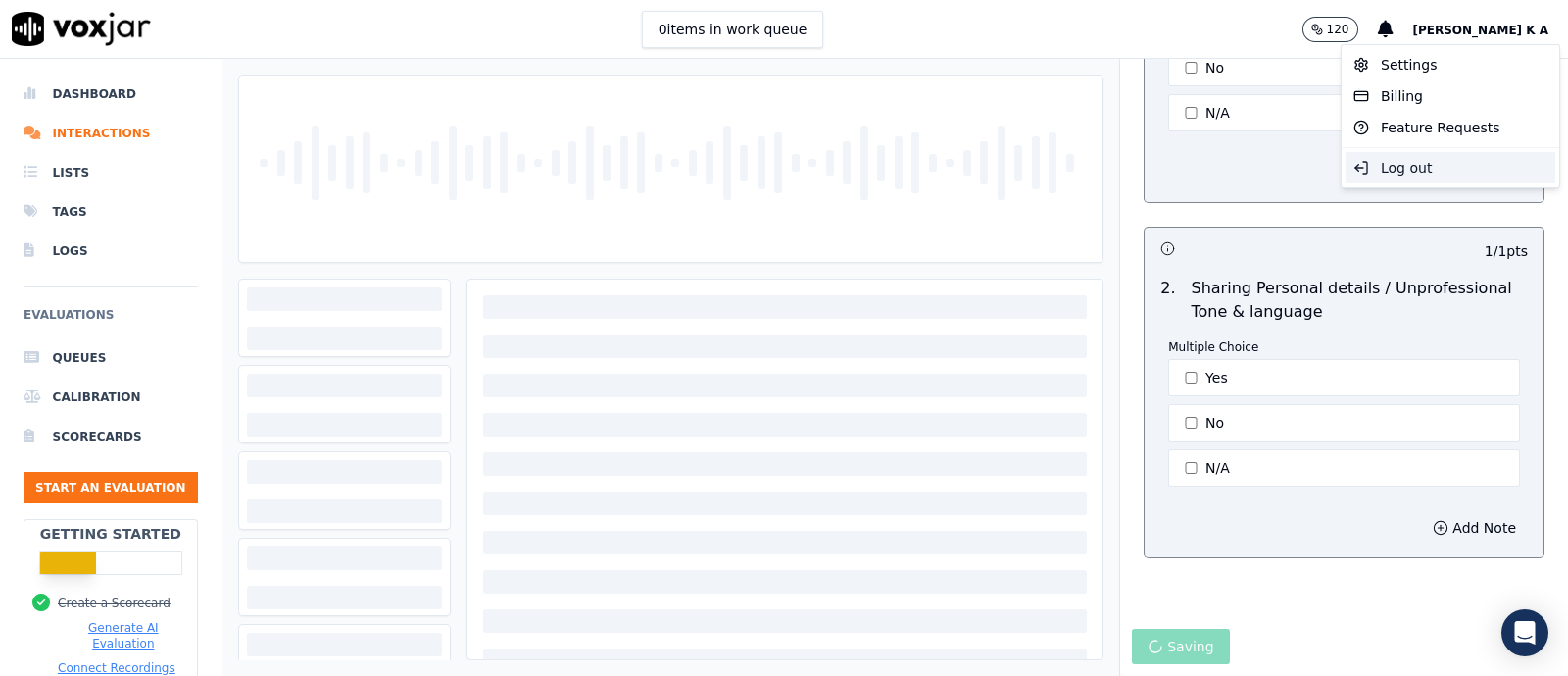
click at [1417, 182] on div "Log out" at bounding box center [1451, 168] width 210 height 32
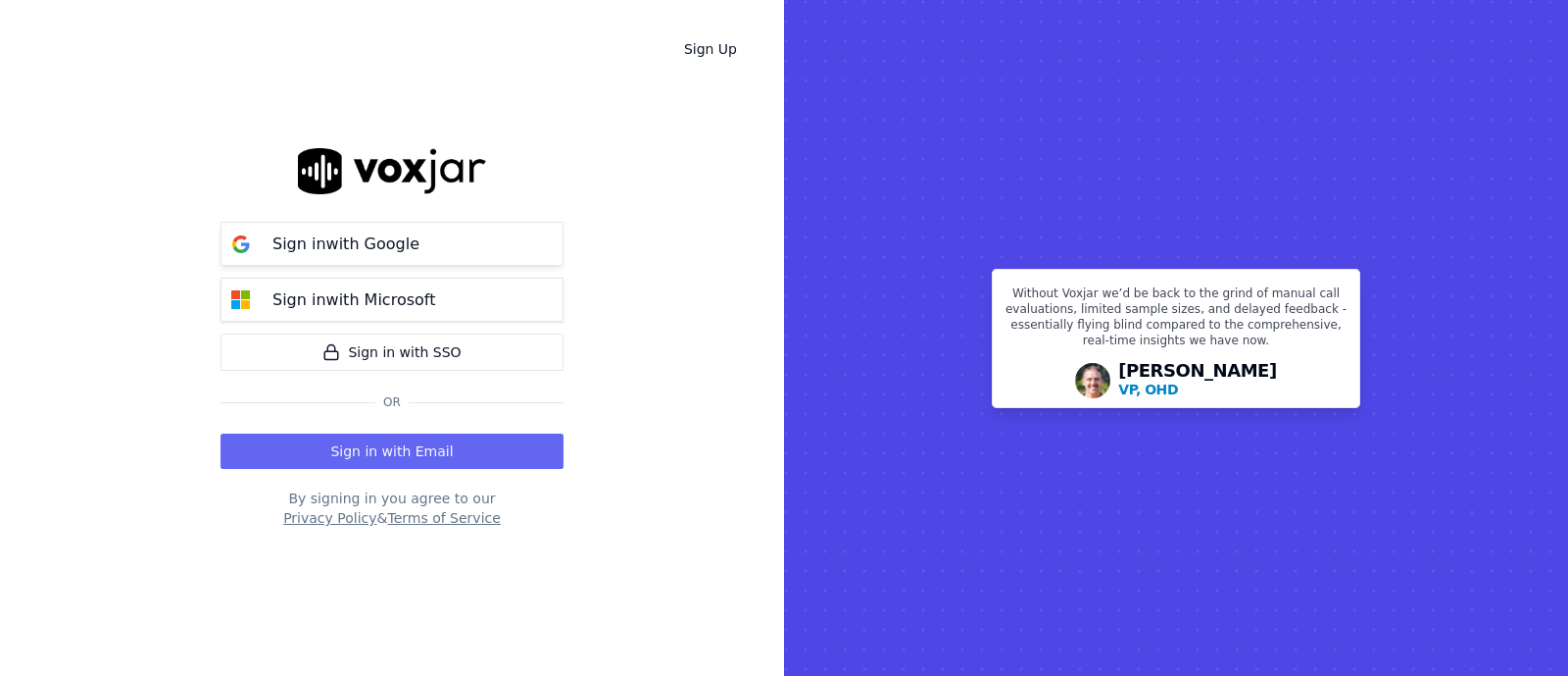
click at [435, 225] on button "Sign in with Google" at bounding box center [392, 244] width 343 height 44
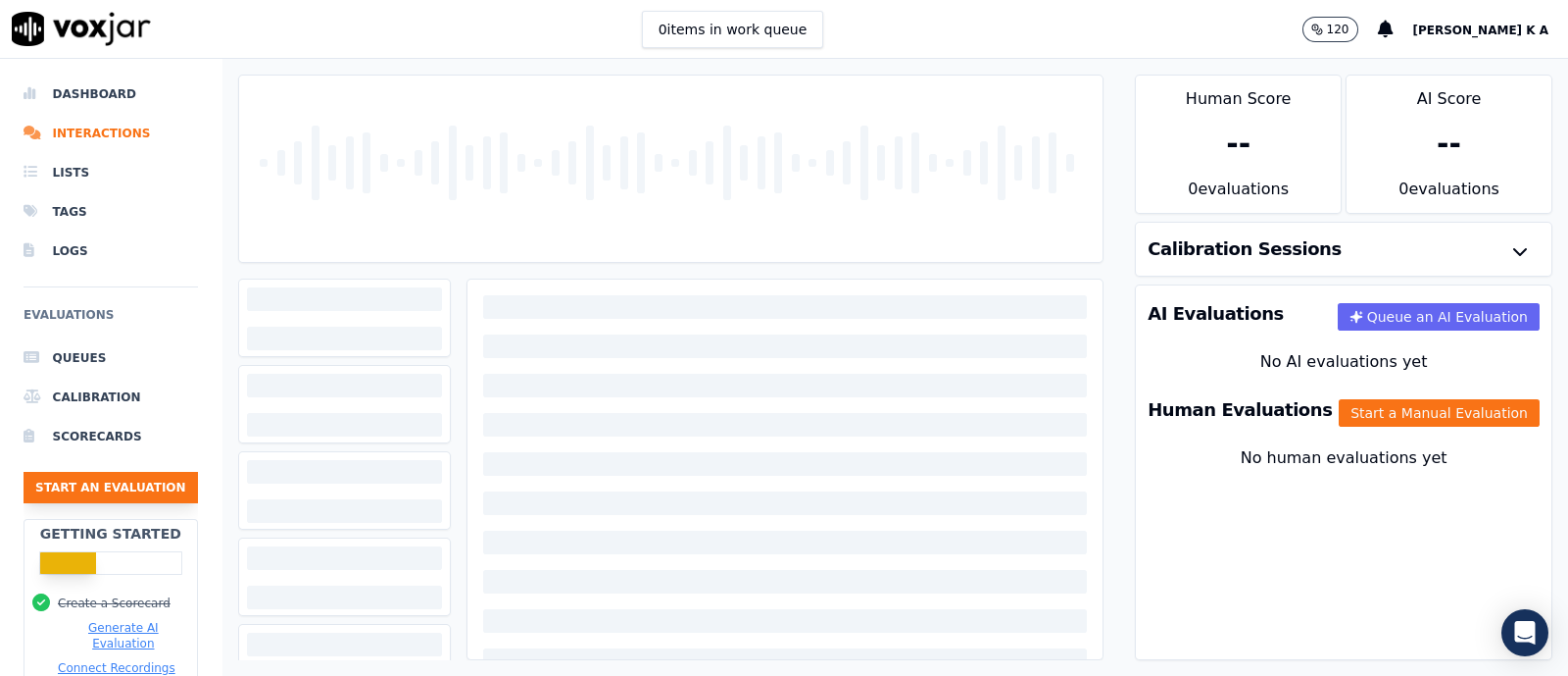
click at [89, 478] on button "Start an Evaluation" at bounding box center [111, 488] width 175 height 32
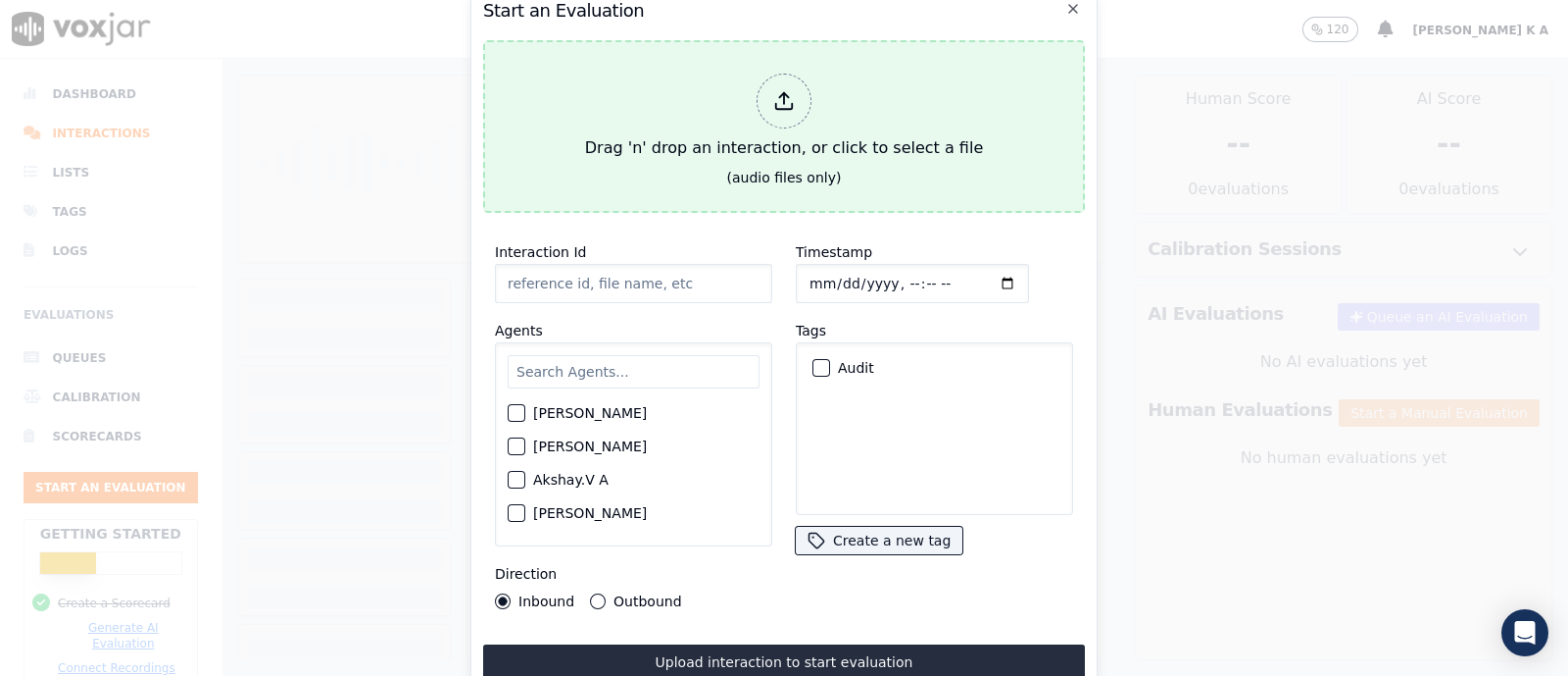
click at [788, 90] on icon at bounding box center [784, 101] width 22 height 22
type input "[[PERSON_NAME] PH]_[PHONE_NUMBER]_20250826054933(84646).wav"
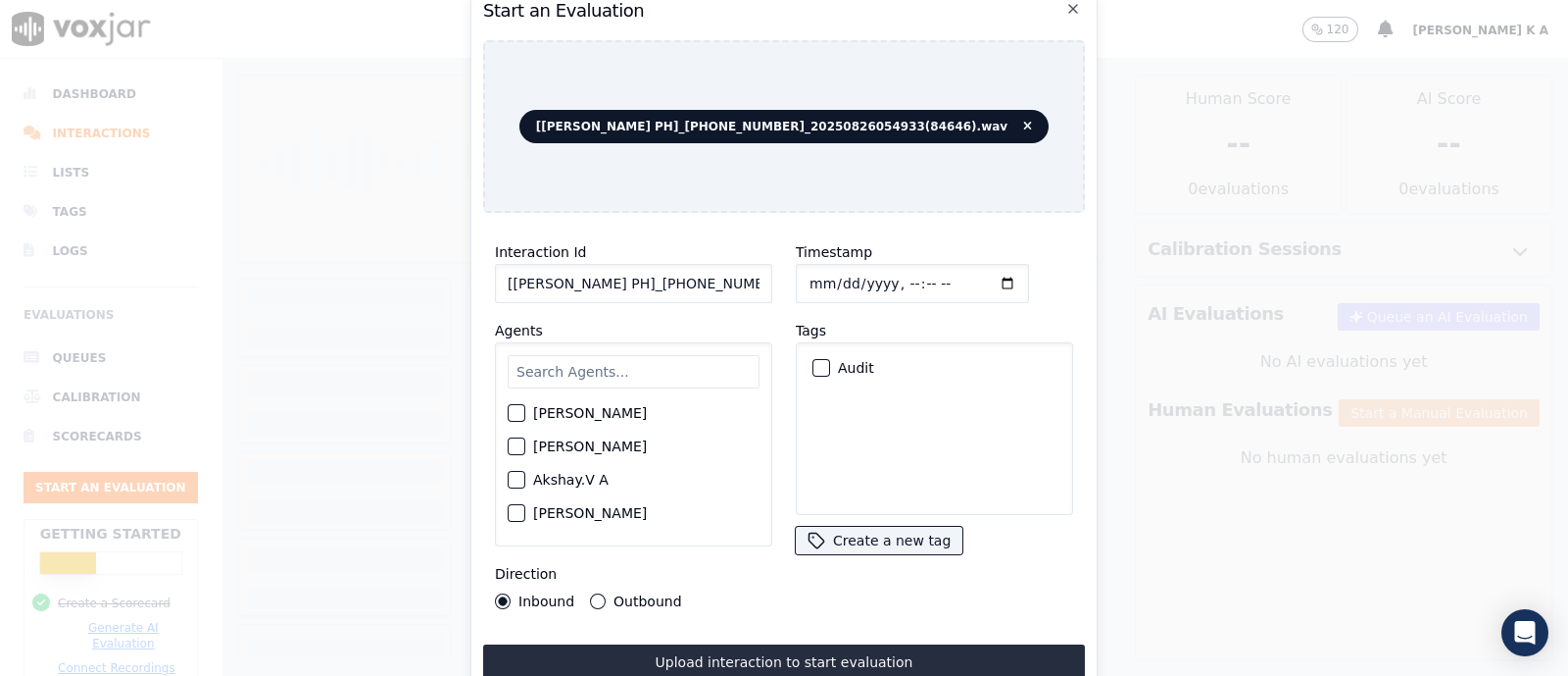
click at [591, 358] on input "text" at bounding box center [634, 372] width 252 height 34
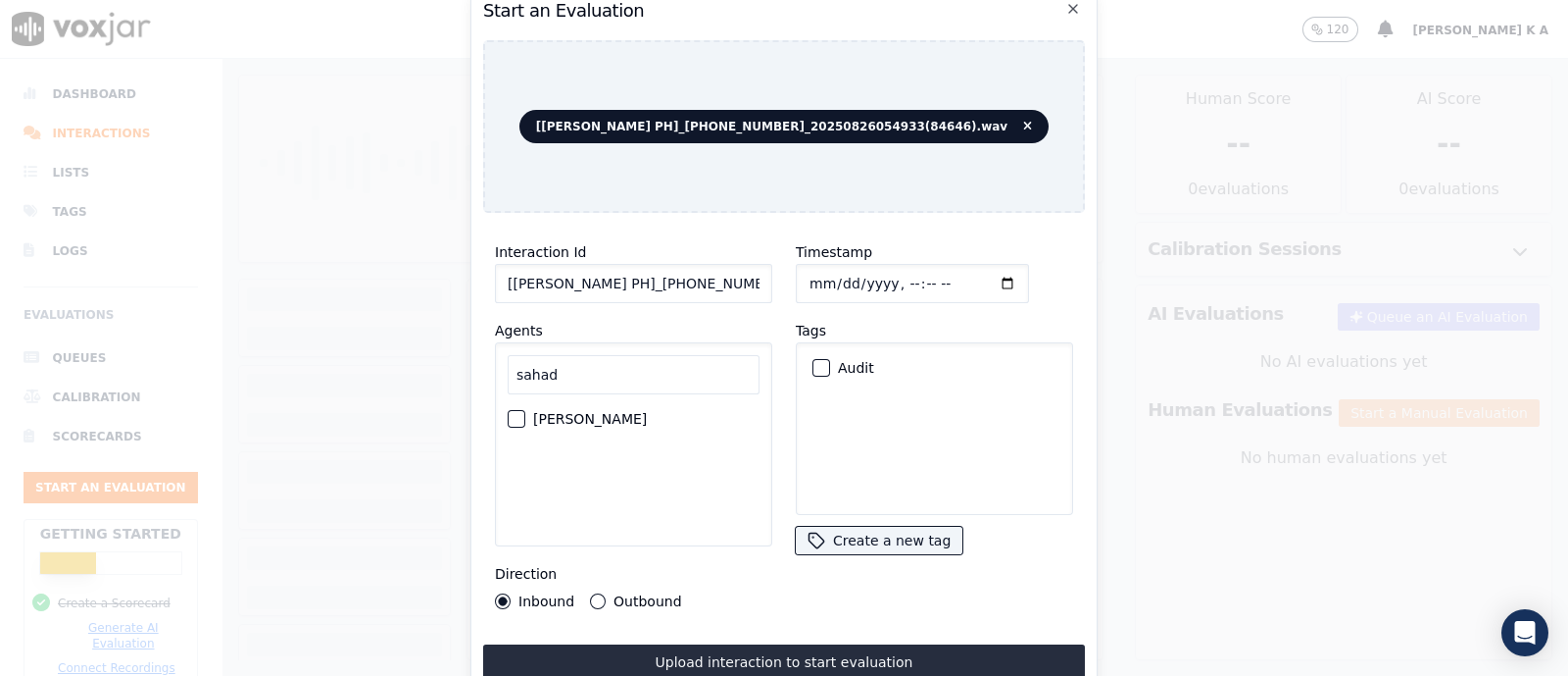
type input "sahad"
click at [586, 412] on label "[PERSON_NAME]" at bounding box center [590, 419] width 113 height 14
click at [526, 410] on button "[PERSON_NAME]" at bounding box center [517, 419] width 18 height 18
click at [642, 603] on div "Interaction Id [[PERSON_NAME] PH]_[PHONE_NUMBER]_20250826054933(84646).wav Agen…" at bounding box center [633, 424] width 301 height 393
click at [639, 594] on label "Outbound" at bounding box center [648, 601] width 68 height 14
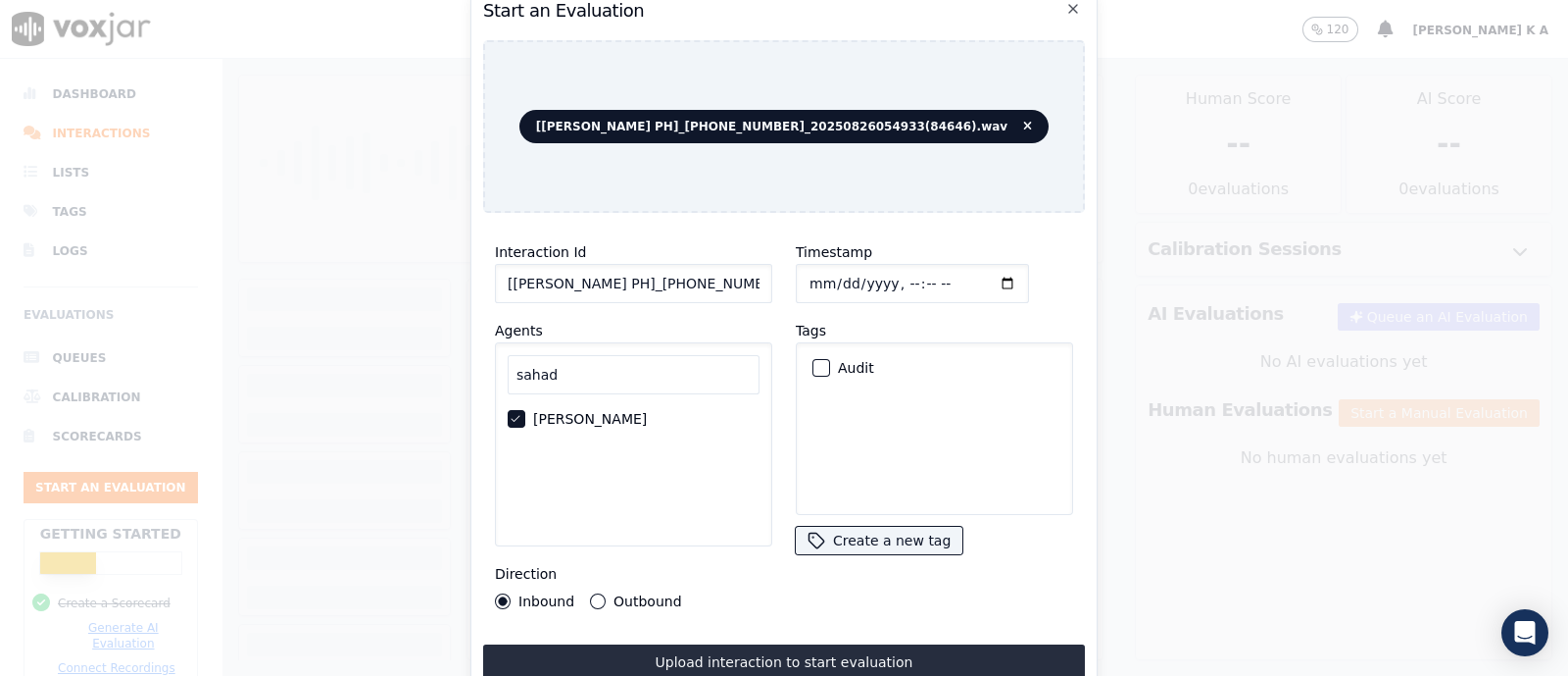
click at [606, 593] on button "Outbound" at bounding box center [598, 601] width 16 height 16
click at [817, 361] on div "button" at bounding box center [821, 368] width 14 height 14
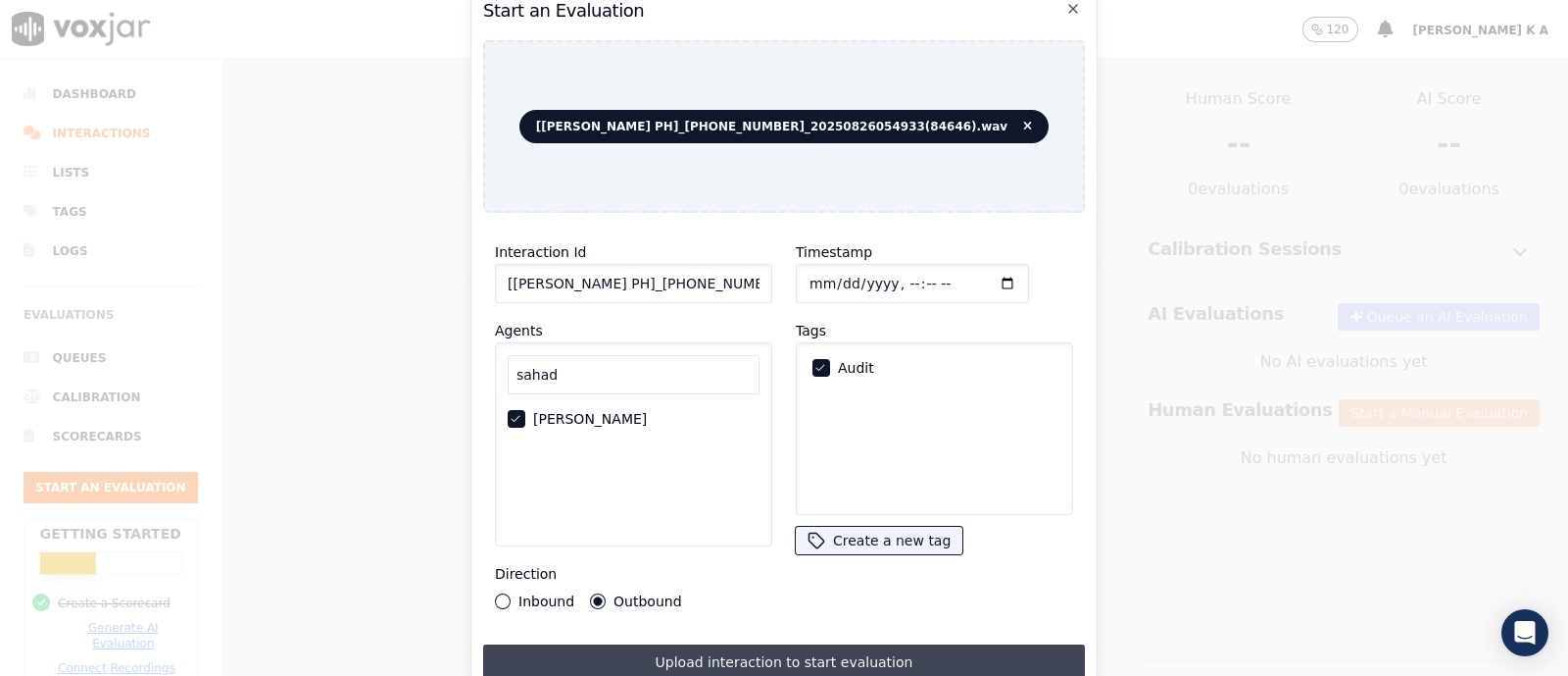
click at [737, 644] on button "Upload interaction to start evaluation" at bounding box center [784, 662] width 602 height 36
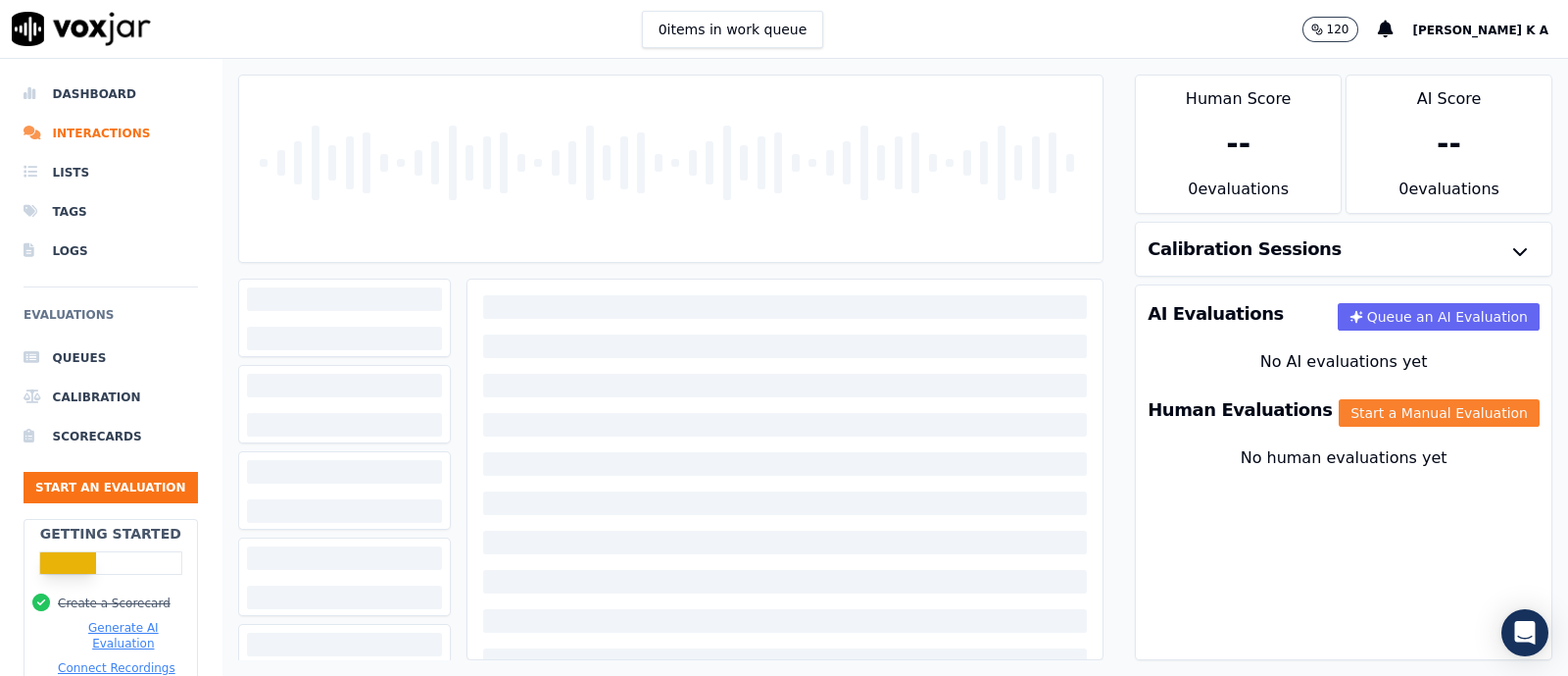
click at [1341, 412] on button "Start a Manual Evaluation" at bounding box center [1440, 414] width 201 height 28
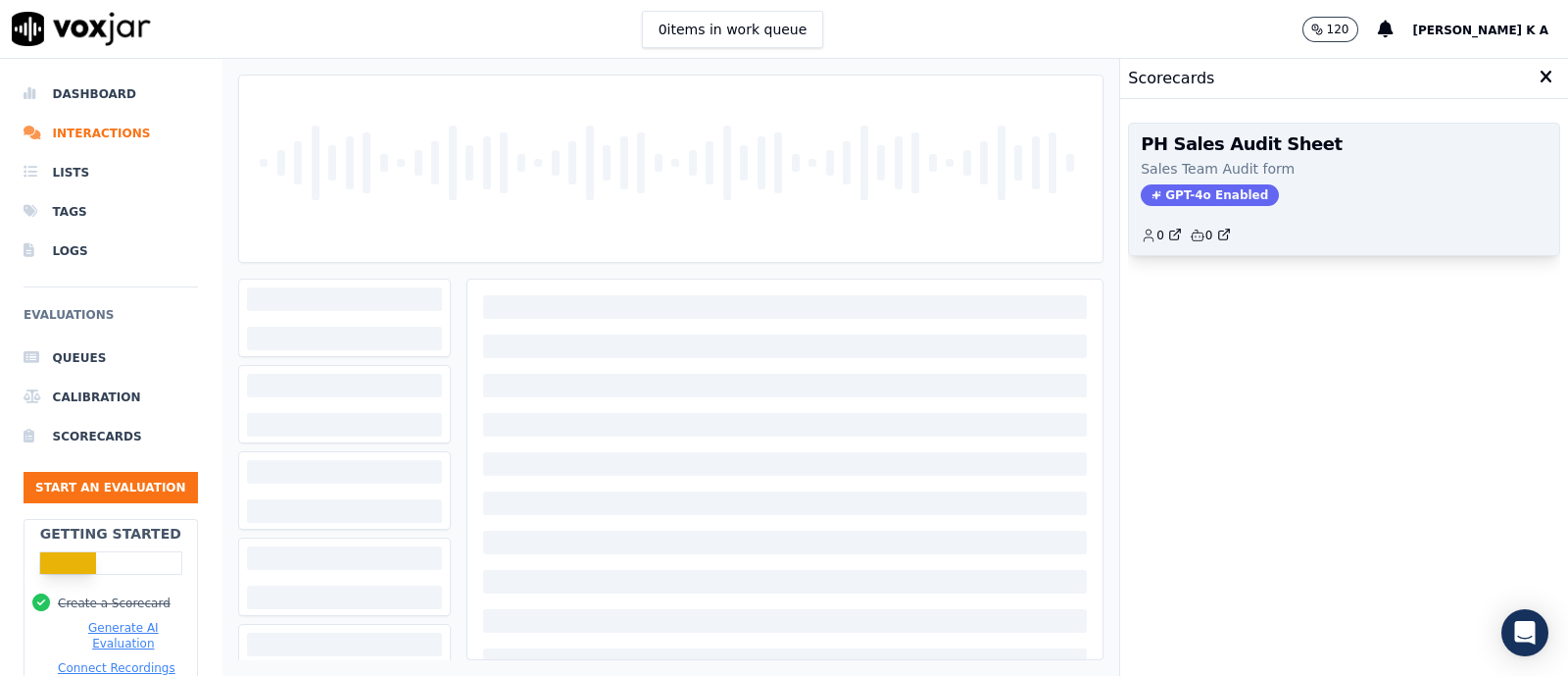
click at [1182, 182] on div "PH Sales Audit Sheet Sales Team Audit form GPT-4o Enabled 0 0" at bounding box center [1344, 189] width 430 height 131
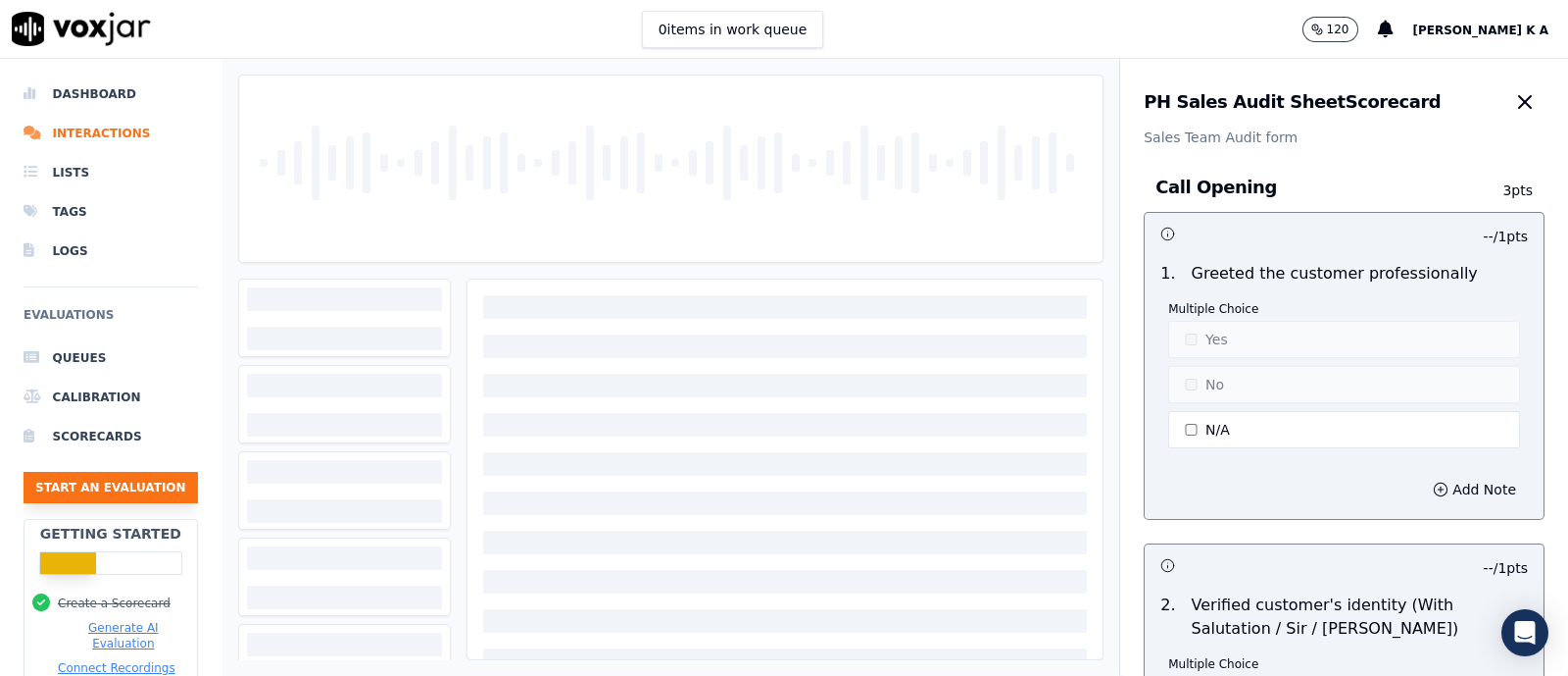
click at [144, 479] on button "Start an Evaluation" at bounding box center [111, 488] width 175 height 32
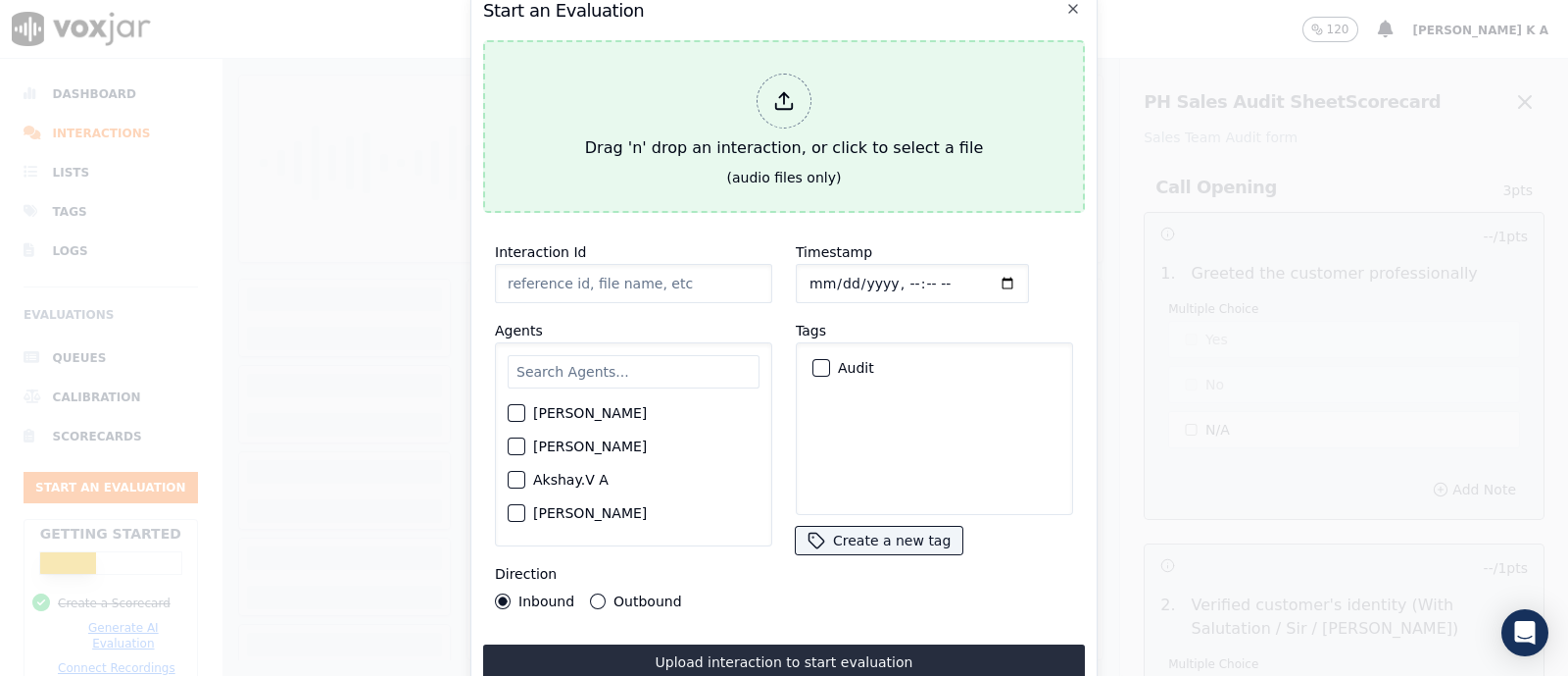
click at [779, 101] on icon at bounding box center [784, 101] width 22 height 22
type input "[[PERSON_NAME] PH]_[PHONE_NUMBER]_20250826054933(84646).wav"
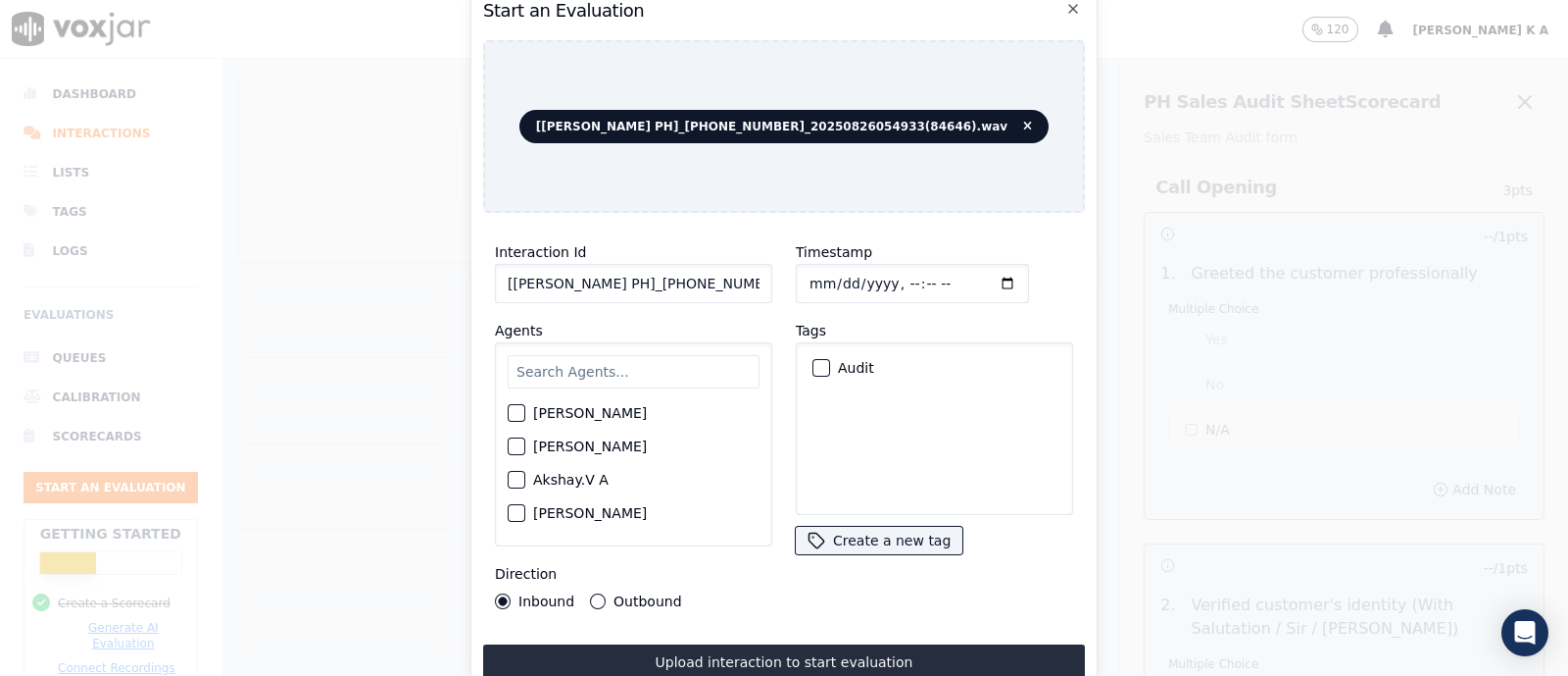
click at [604, 355] on input "text" at bounding box center [634, 372] width 252 height 34
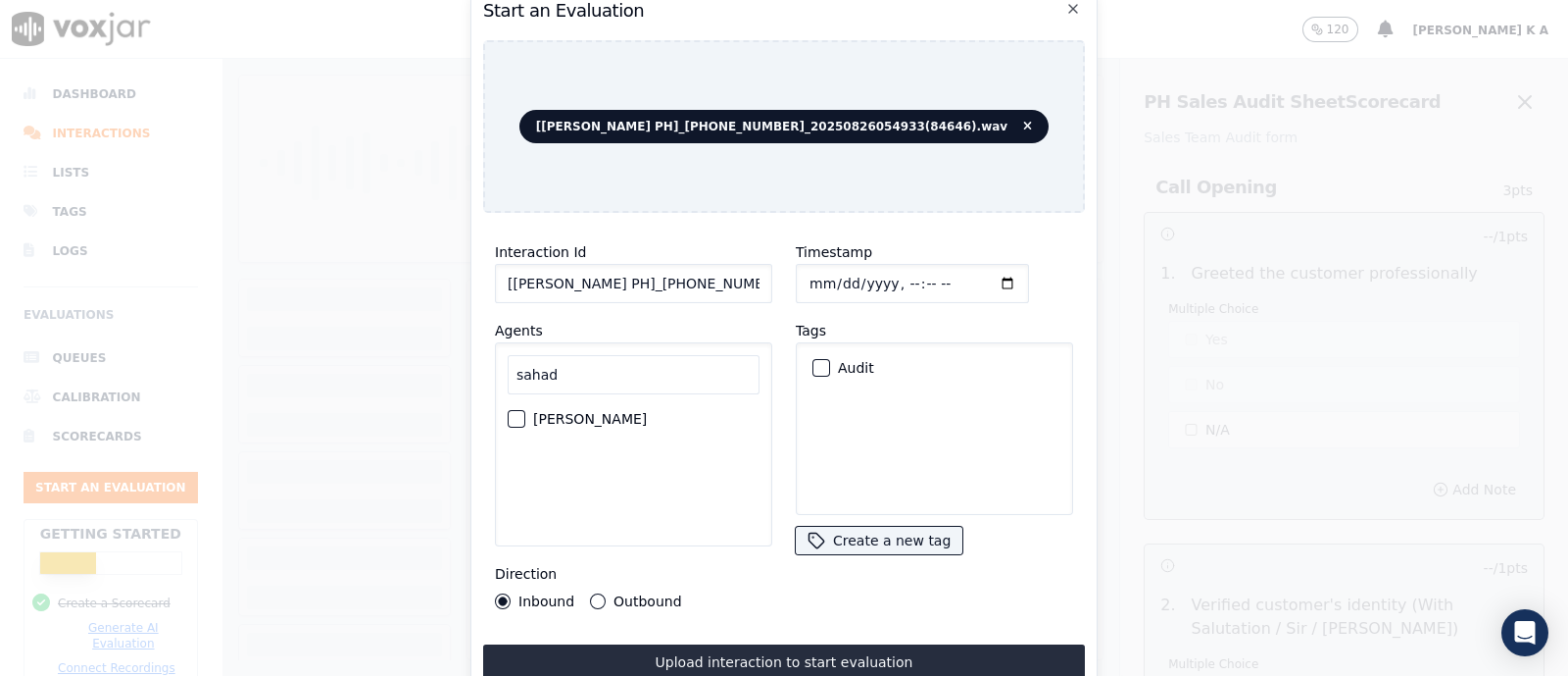
type input "sahad"
click at [562, 420] on div "[PERSON_NAME]" at bounding box center [634, 419] width 252 height 34
click at [541, 412] on label "[PERSON_NAME]" at bounding box center [590, 419] width 113 height 14
click at [526, 410] on button "[PERSON_NAME]" at bounding box center [517, 419] width 18 height 18
click at [607, 593] on div "Outbound" at bounding box center [636, 601] width 91 height 16
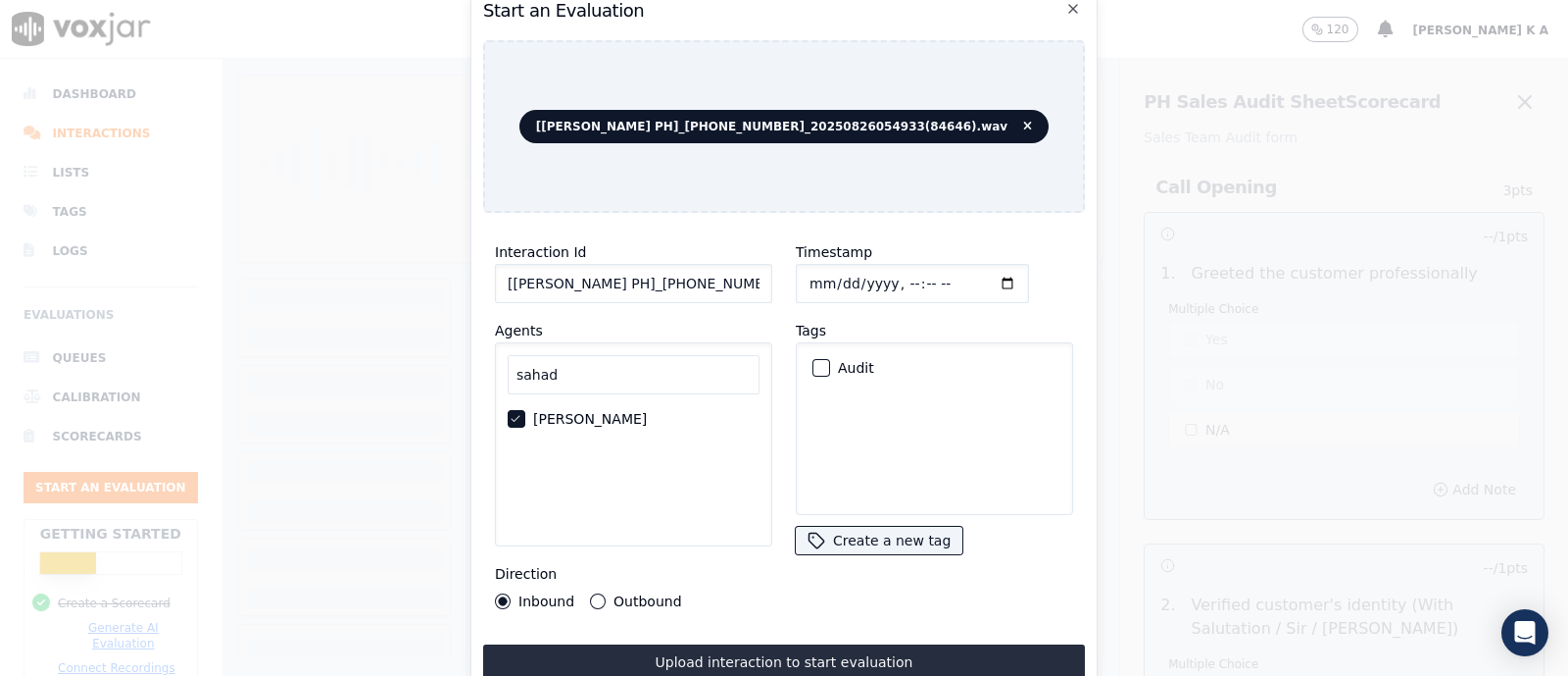
click at [596, 593] on button "Outbound" at bounding box center [598, 601] width 16 height 16
click at [814, 361] on div "button" at bounding box center [821, 368] width 14 height 14
click at [770, 661] on button "Upload interaction to start evaluation" at bounding box center [784, 662] width 602 height 36
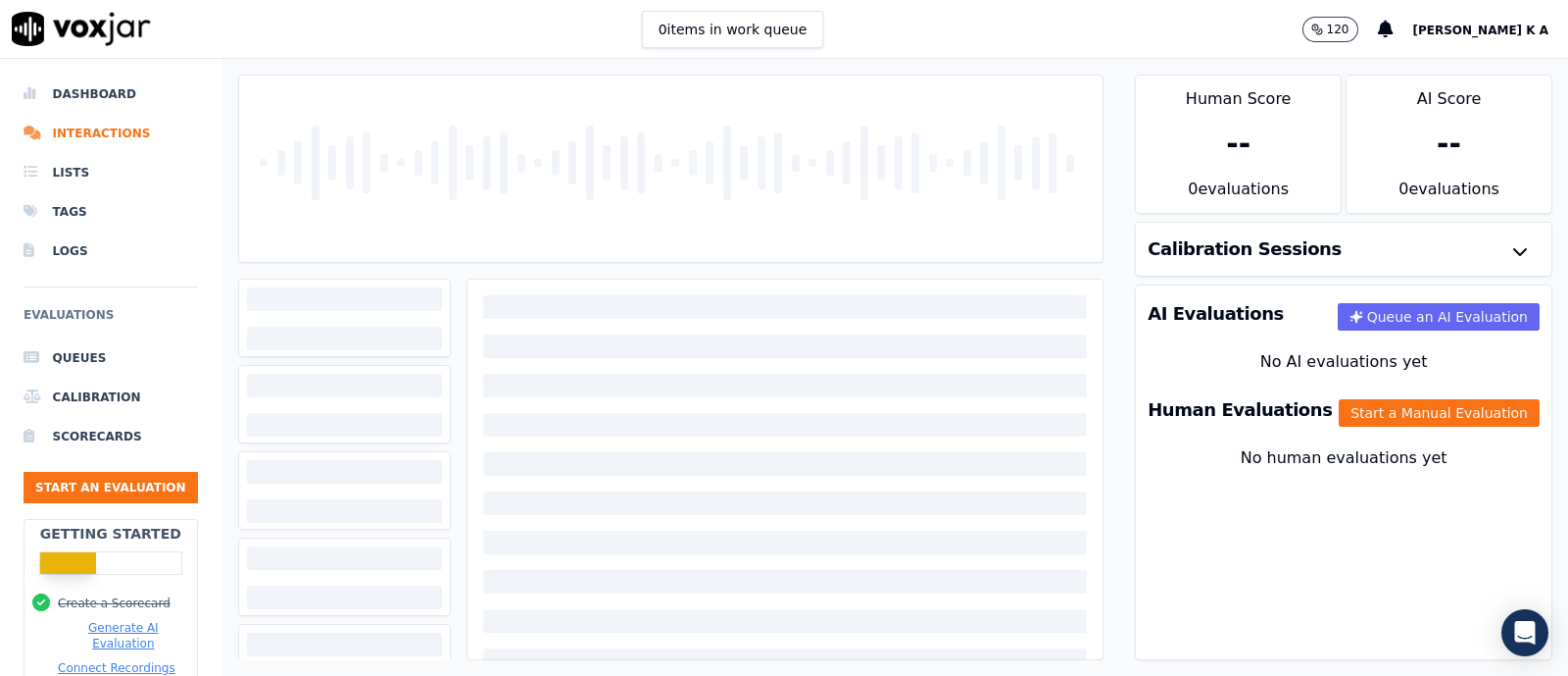
click at [990, 26] on div "0 items in work queue 120 Abins K A" at bounding box center [784, 29] width 1568 height 59
click at [1433, 419] on button "Start a Manual Evaluation" at bounding box center [1440, 414] width 201 height 28
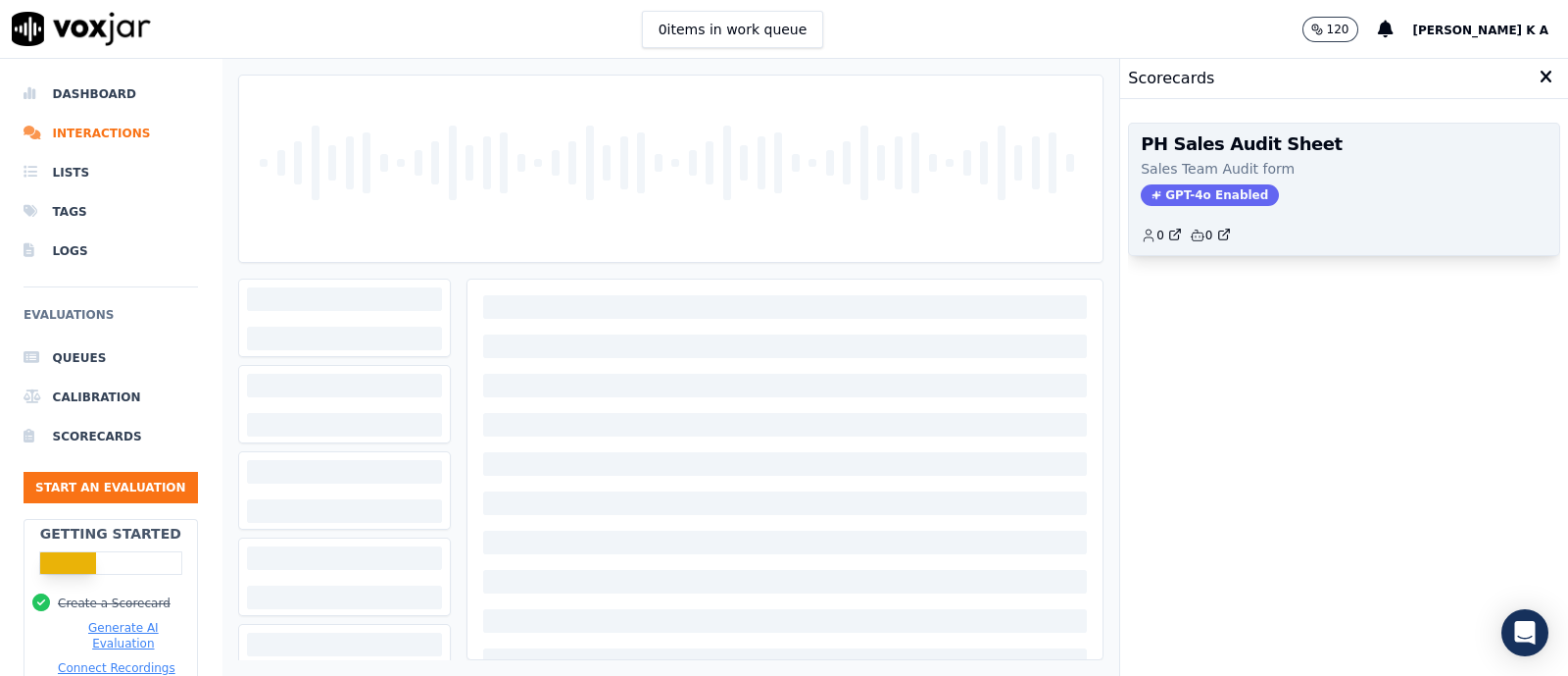
click at [1220, 199] on span "GPT-4o Enabled" at bounding box center [1209, 195] width 138 height 22
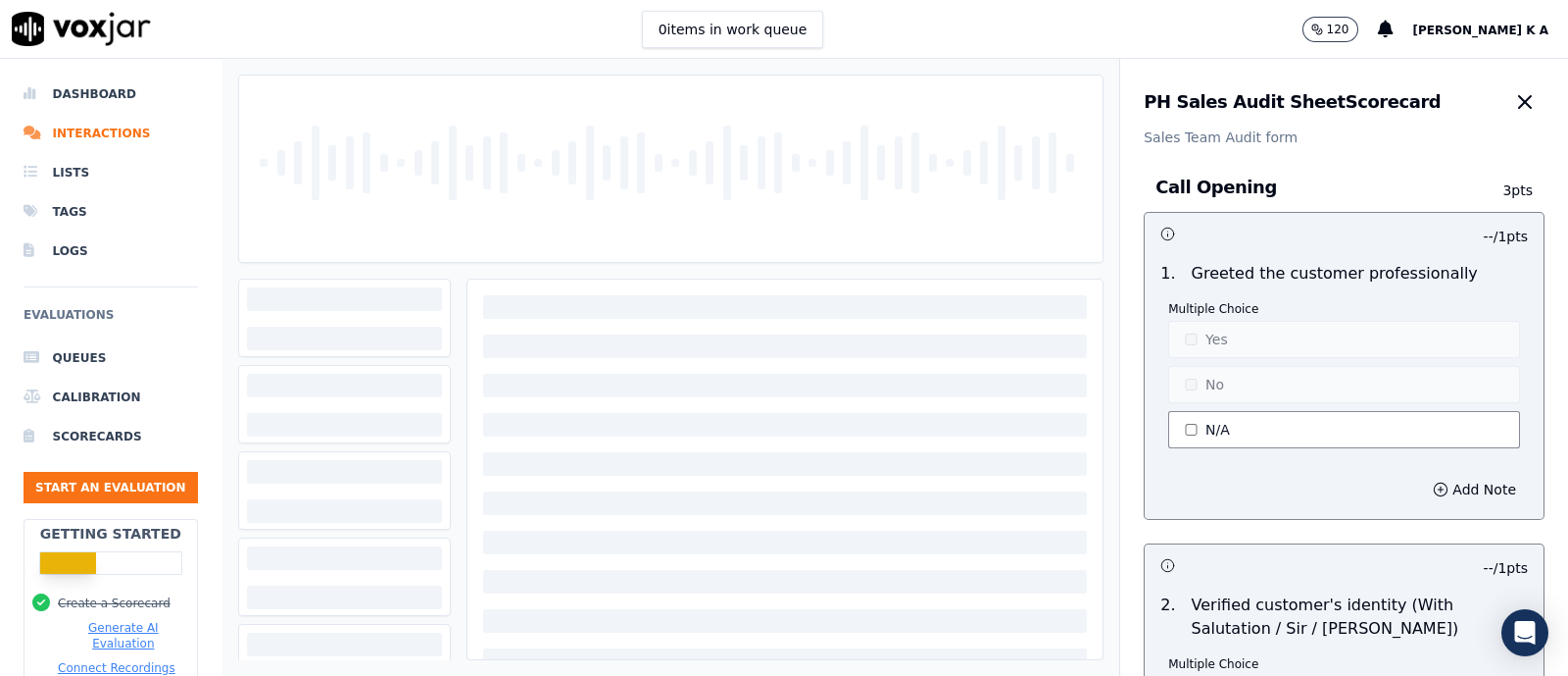
click at [1193, 428] on button "N/A" at bounding box center [1344, 428] width 352 height 37
click at [1203, 342] on button "Yes" at bounding box center [1344, 339] width 352 height 37
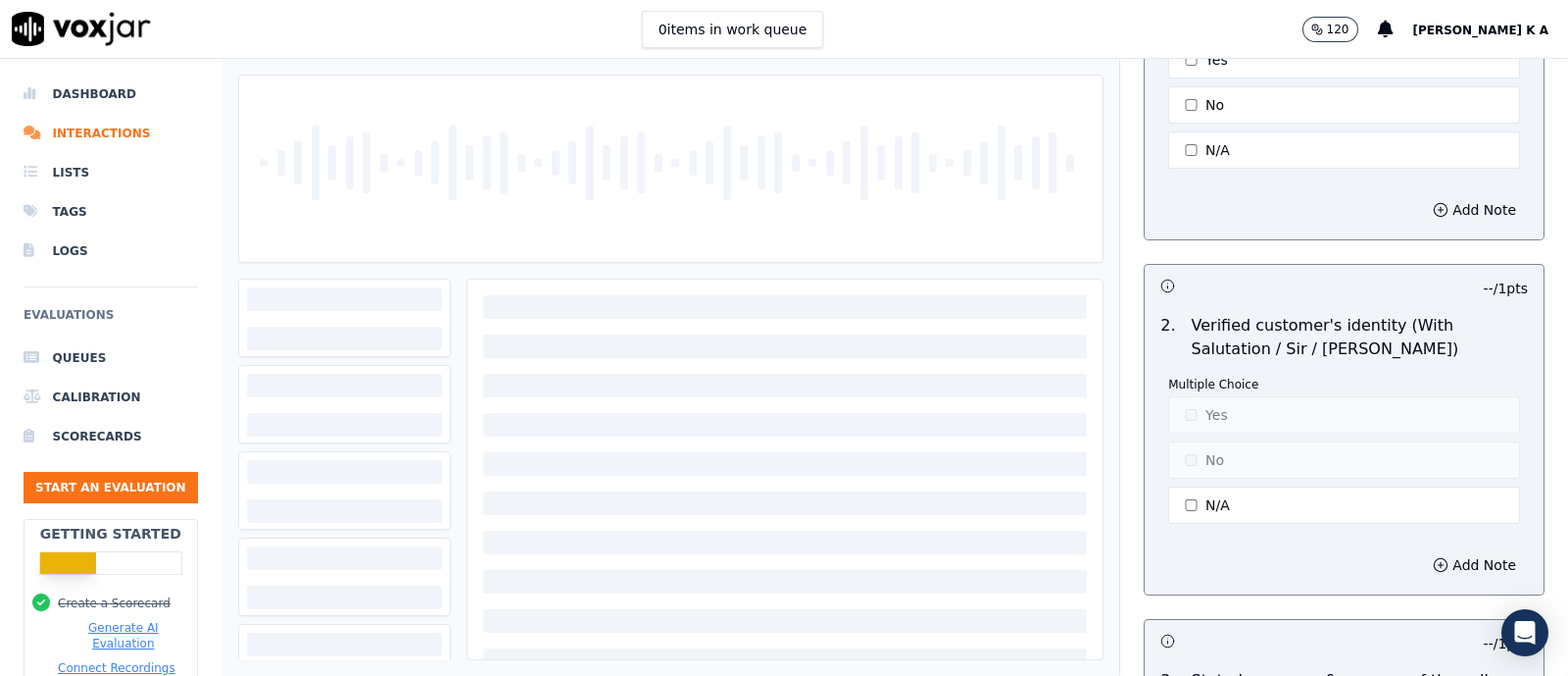
scroll to position [368, 0]
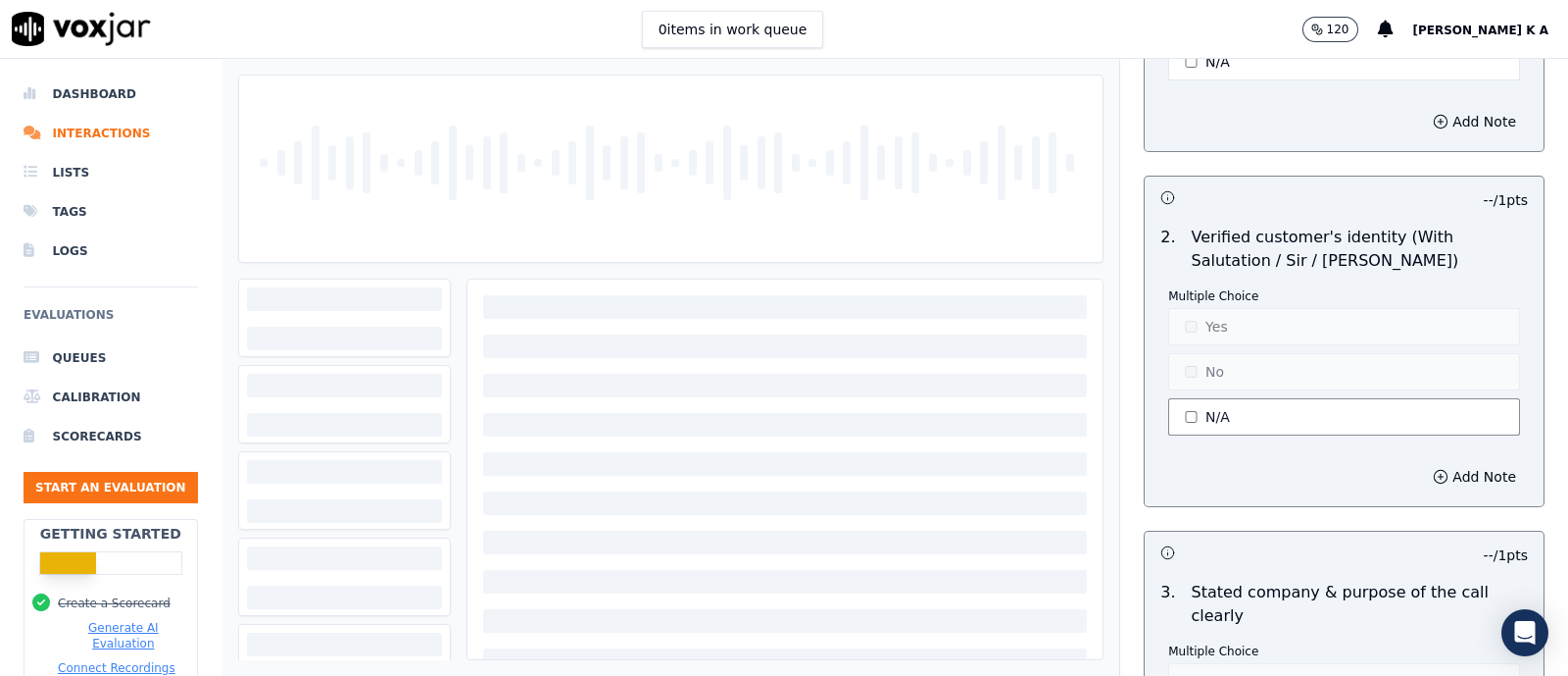
click at [1194, 422] on button "N/A" at bounding box center [1344, 417] width 352 height 37
click at [1179, 324] on button "Yes" at bounding box center [1344, 326] width 352 height 37
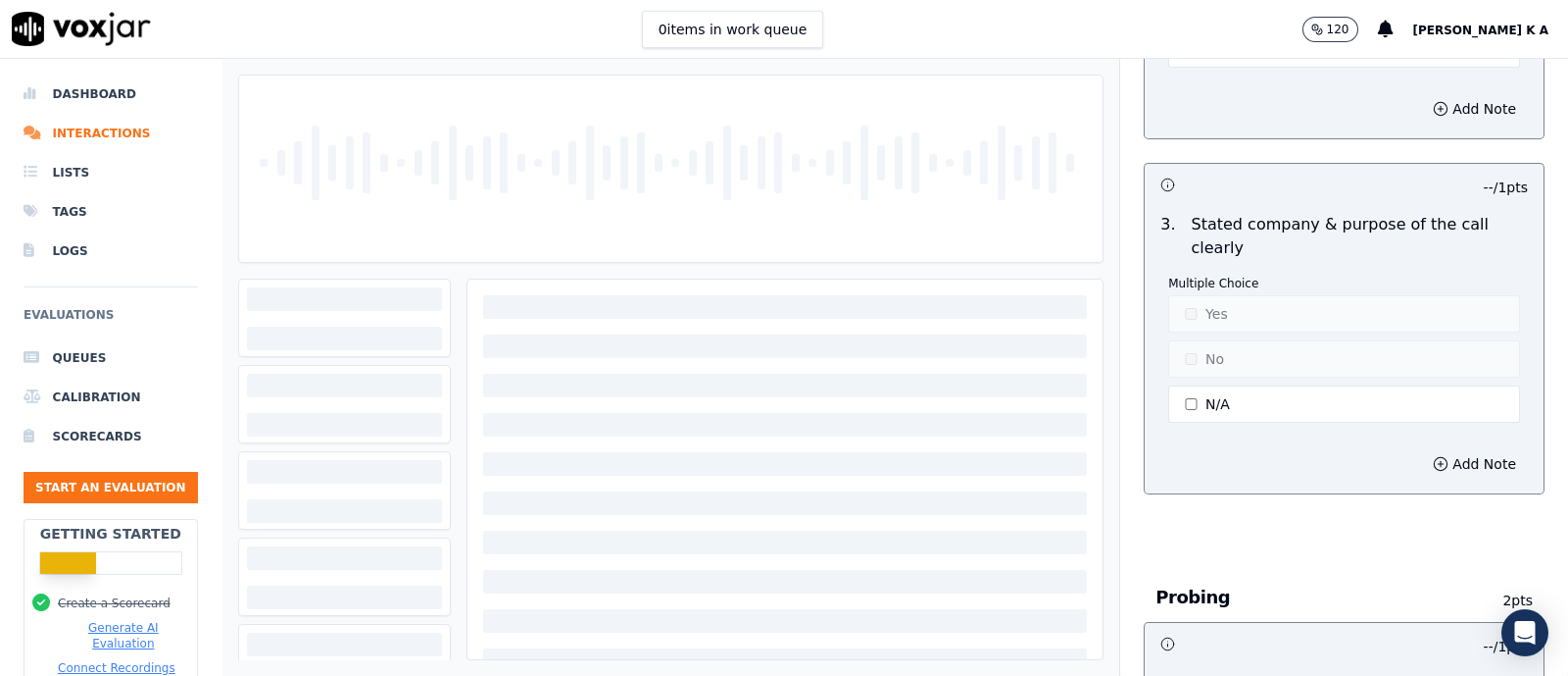
scroll to position [489, 0]
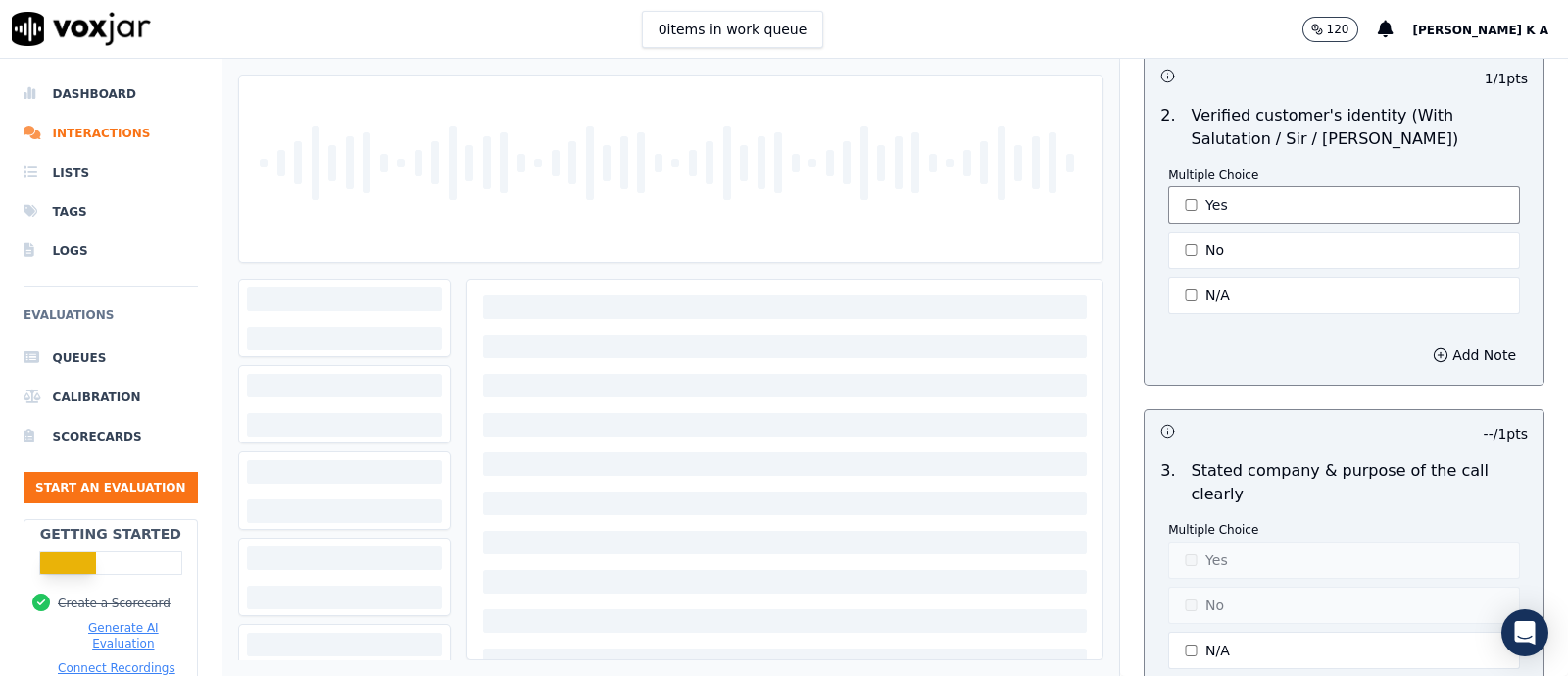
click at [1196, 198] on button "Yes" at bounding box center [1344, 204] width 352 height 37
click at [1186, 294] on button "N/A" at bounding box center [1344, 294] width 352 height 37
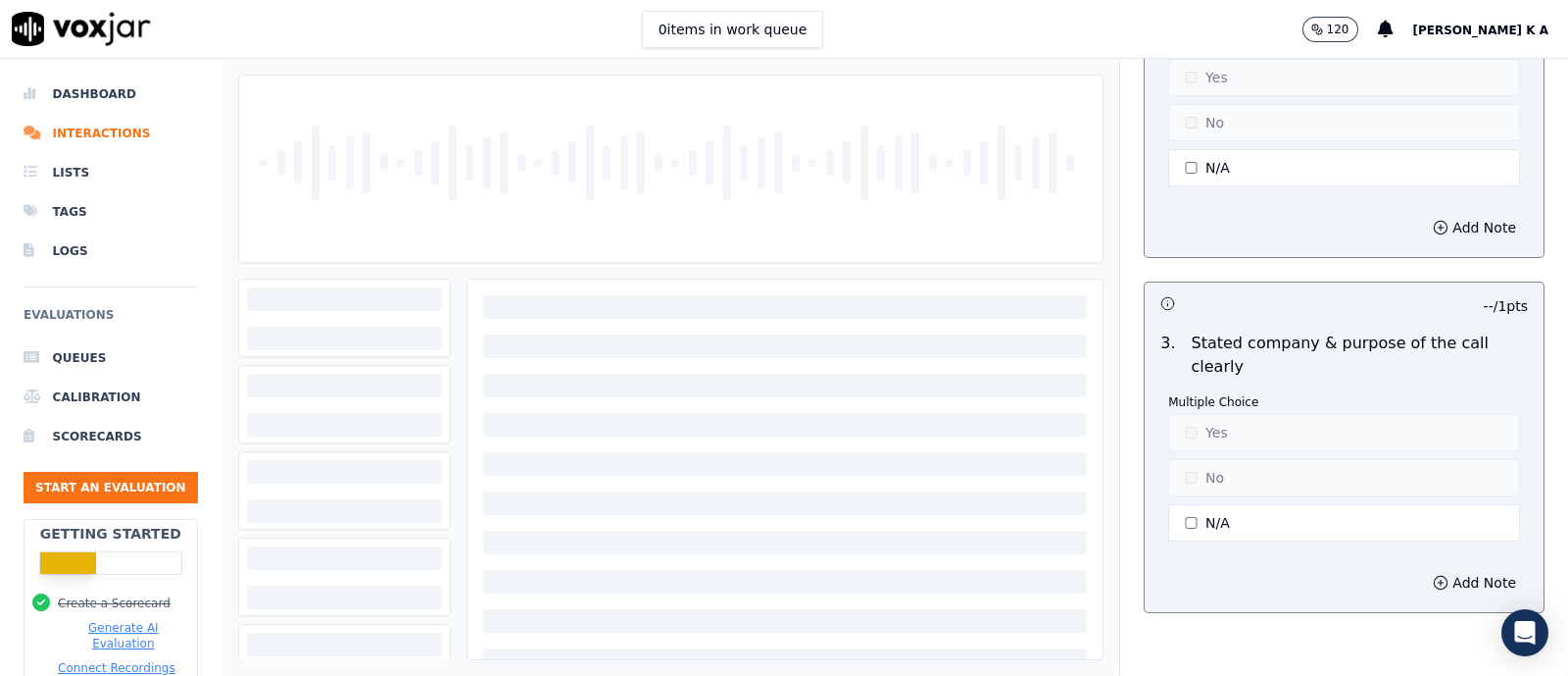
scroll to position [736, 0]
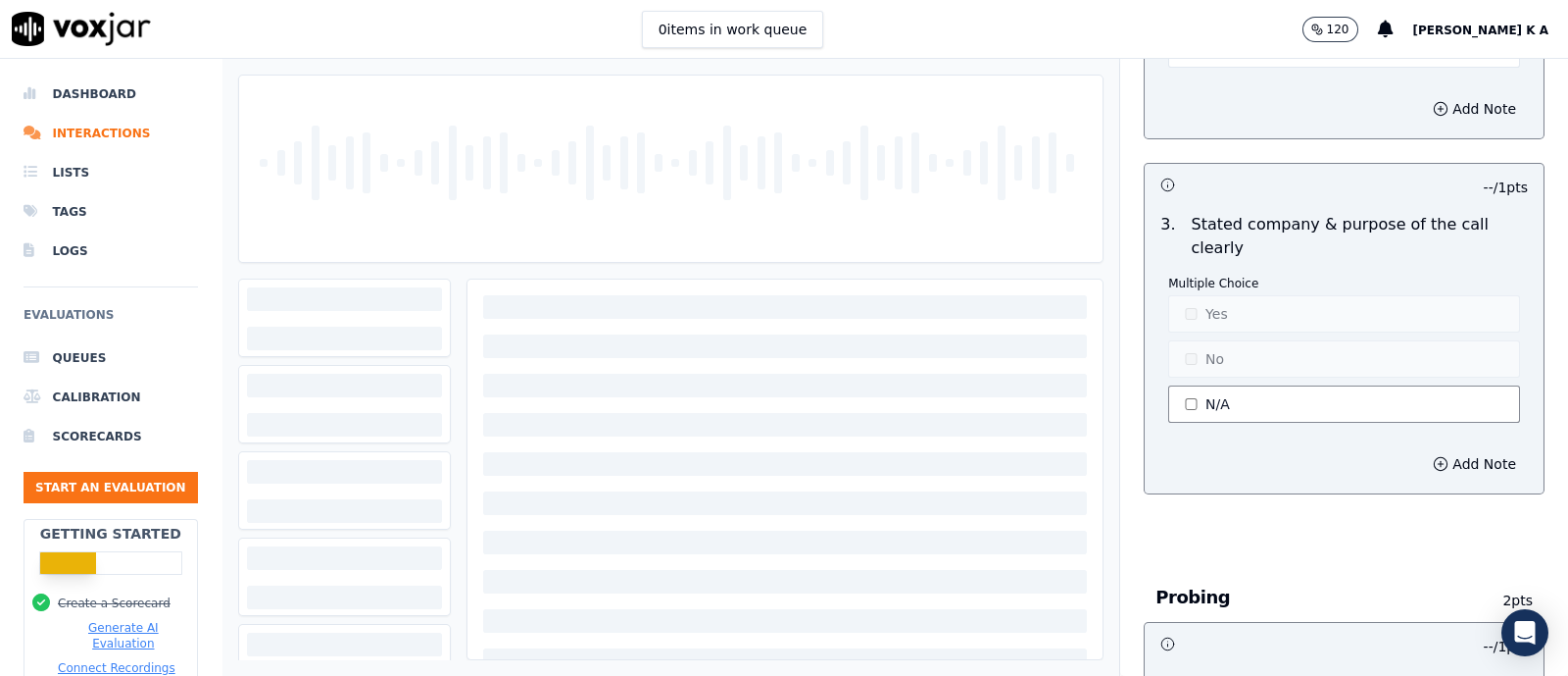
click at [1184, 417] on button "N/A" at bounding box center [1344, 404] width 352 height 37
click at [1183, 401] on button "N/A" at bounding box center [1344, 404] width 352 height 37
click at [1176, 418] on button "N/A" at bounding box center [1344, 404] width 352 height 37
click at [1191, 321] on button "Yes" at bounding box center [1344, 313] width 352 height 37
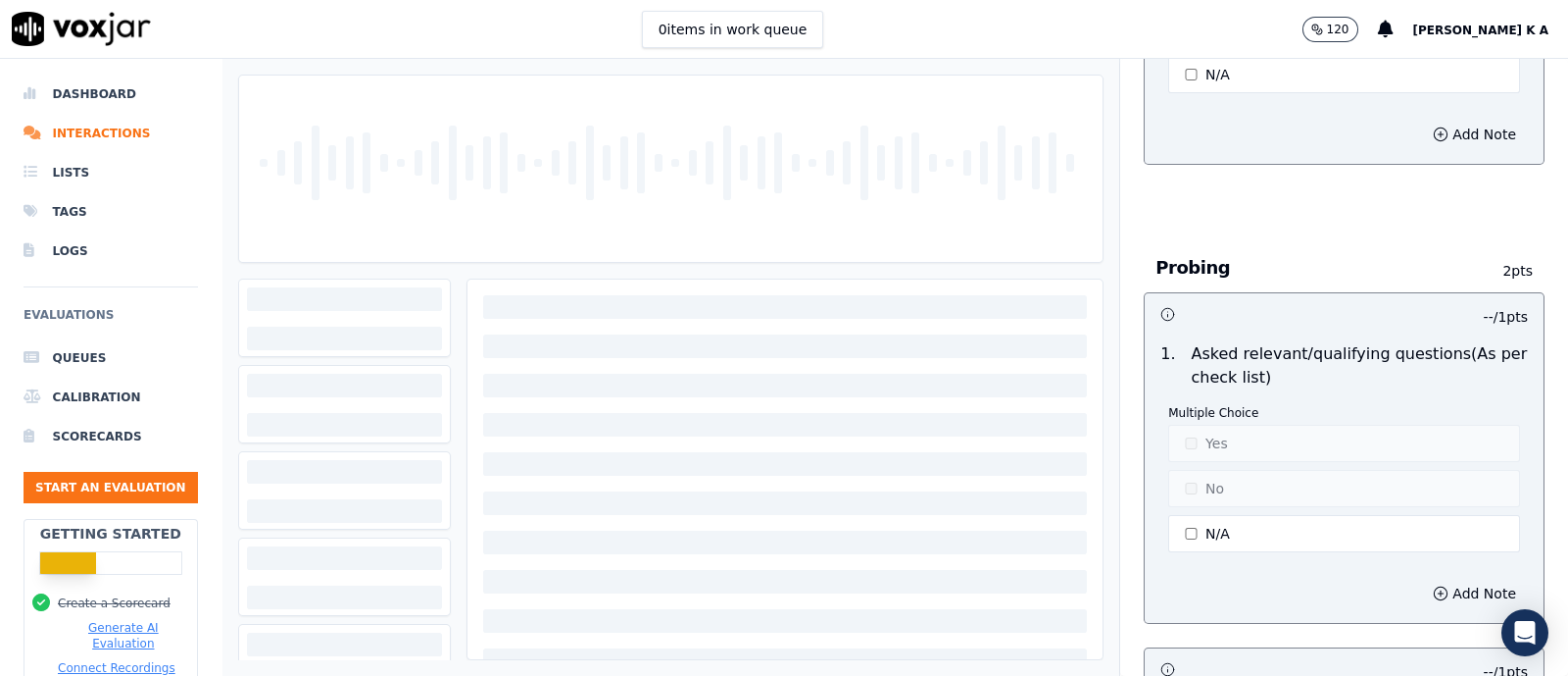
scroll to position [1103, 0]
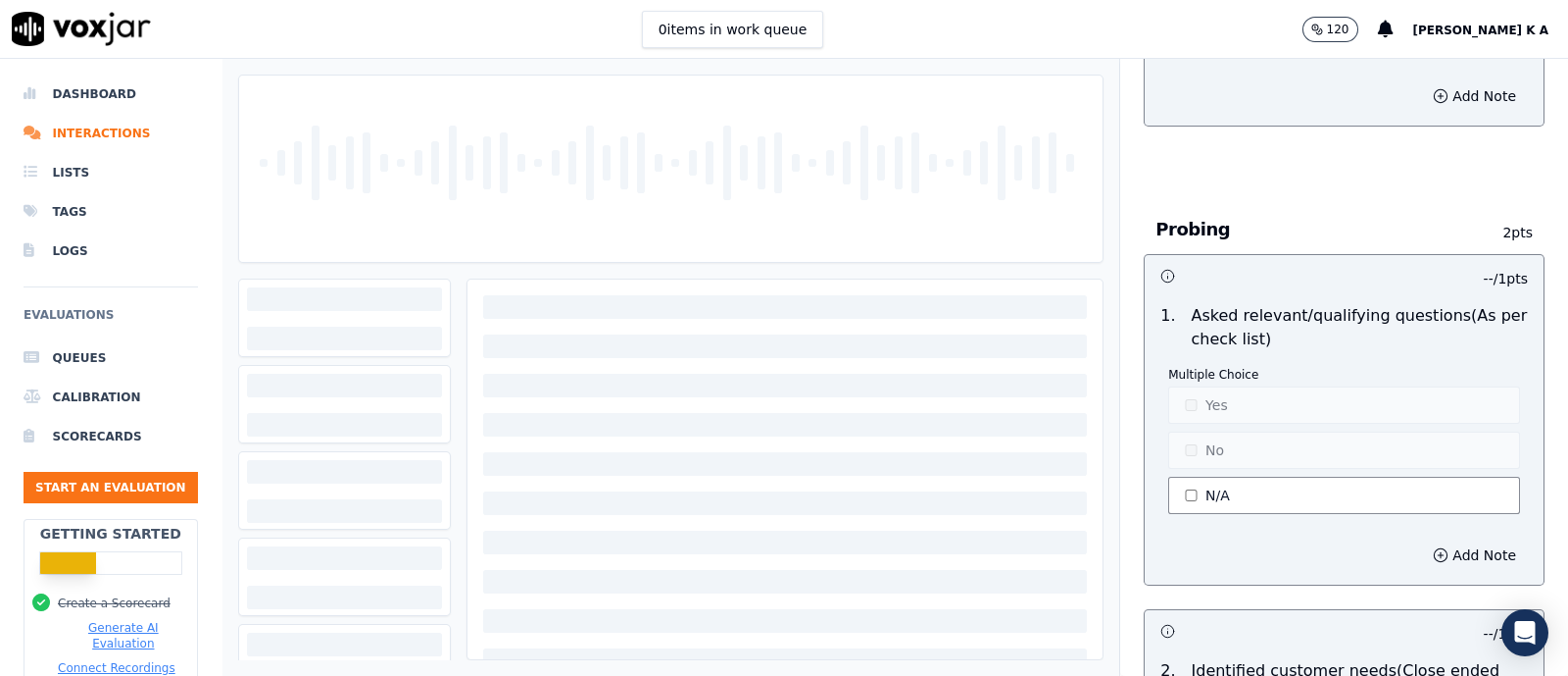
click at [1194, 492] on button "N/A" at bounding box center [1344, 494] width 352 height 37
click at [1189, 400] on button "Yes" at bounding box center [1344, 405] width 352 height 37
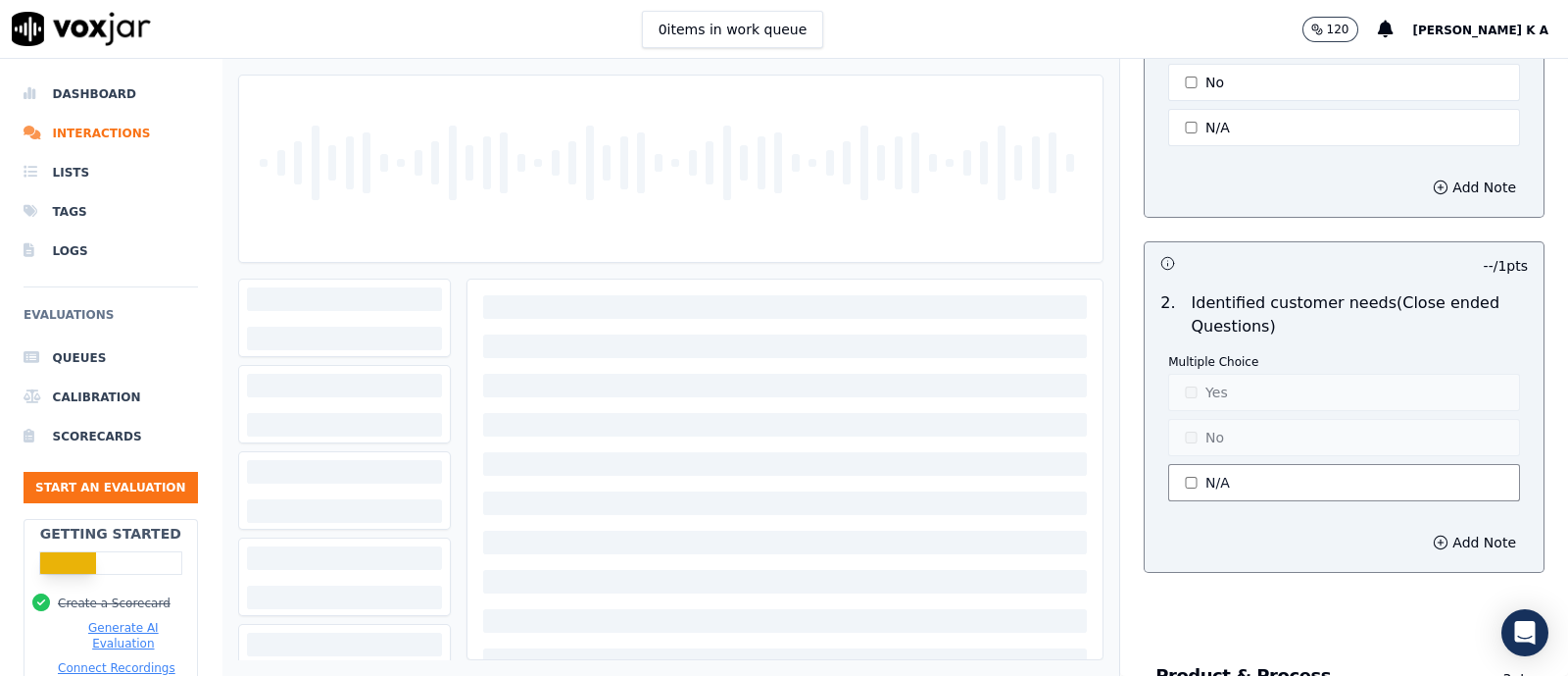
click at [1186, 476] on button "N/A" at bounding box center [1344, 482] width 352 height 37
click at [1186, 401] on button "Yes" at bounding box center [1344, 392] width 352 height 37
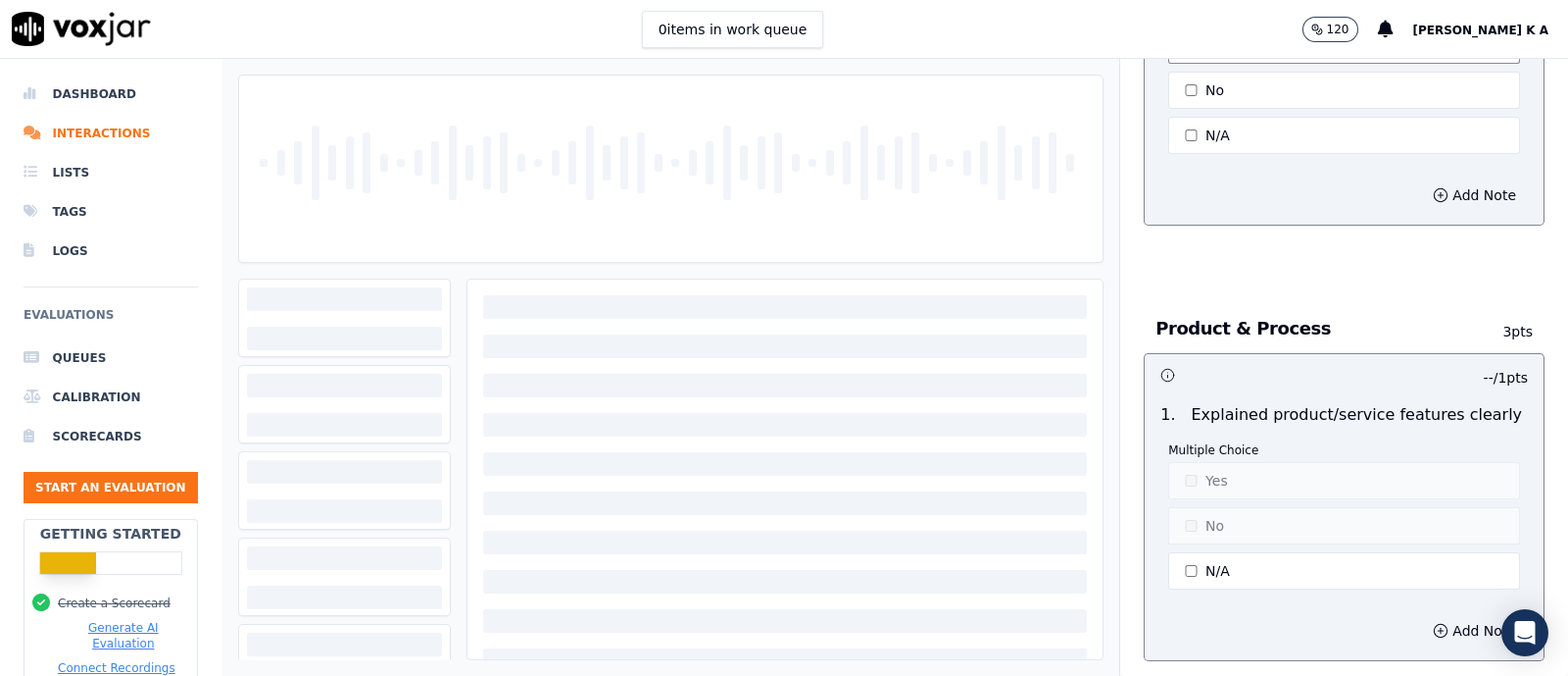
scroll to position [1838, 0]
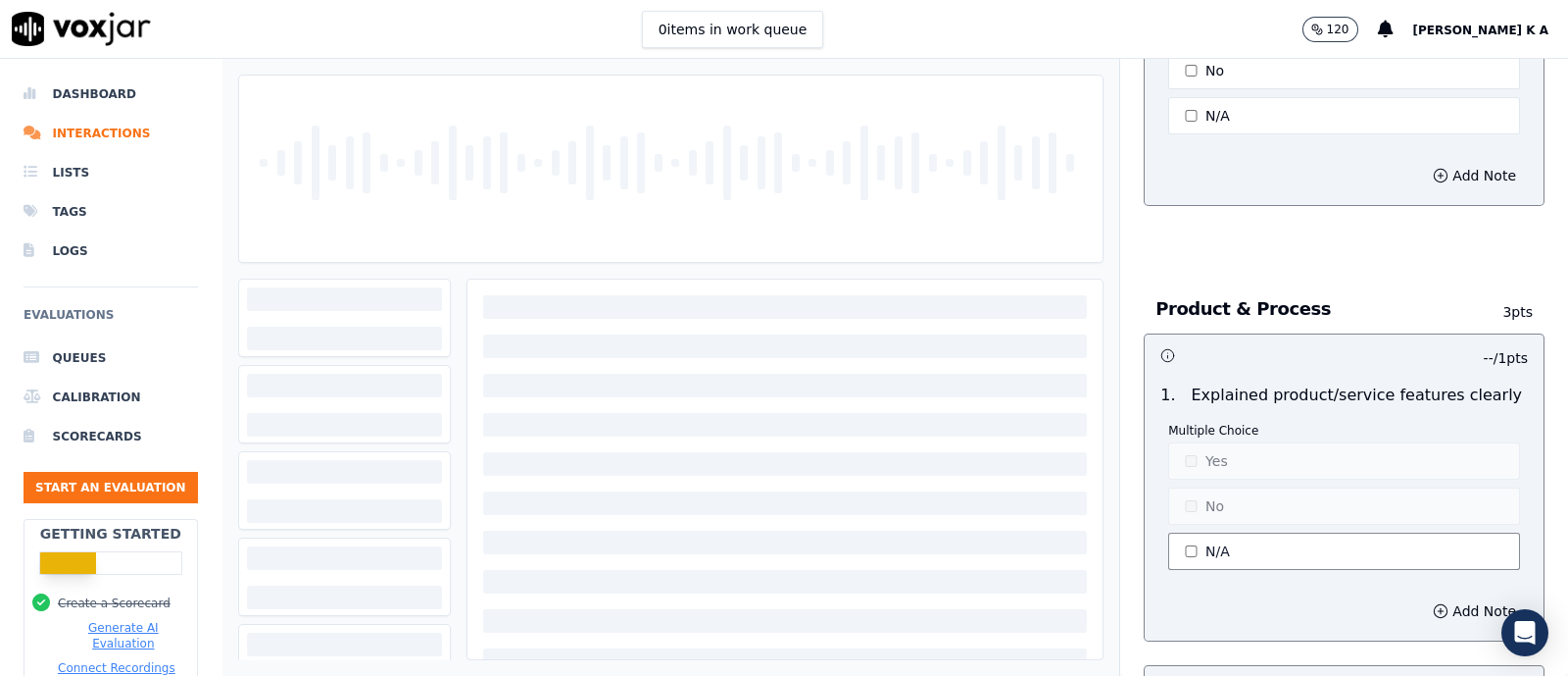
click at [1176, 533] on button "N/A" at bounding box center [1344, 551] width 352 height 37
click at [1181, 453] on button "Yes" at bounding box center [1344, 460] width 352 height 37
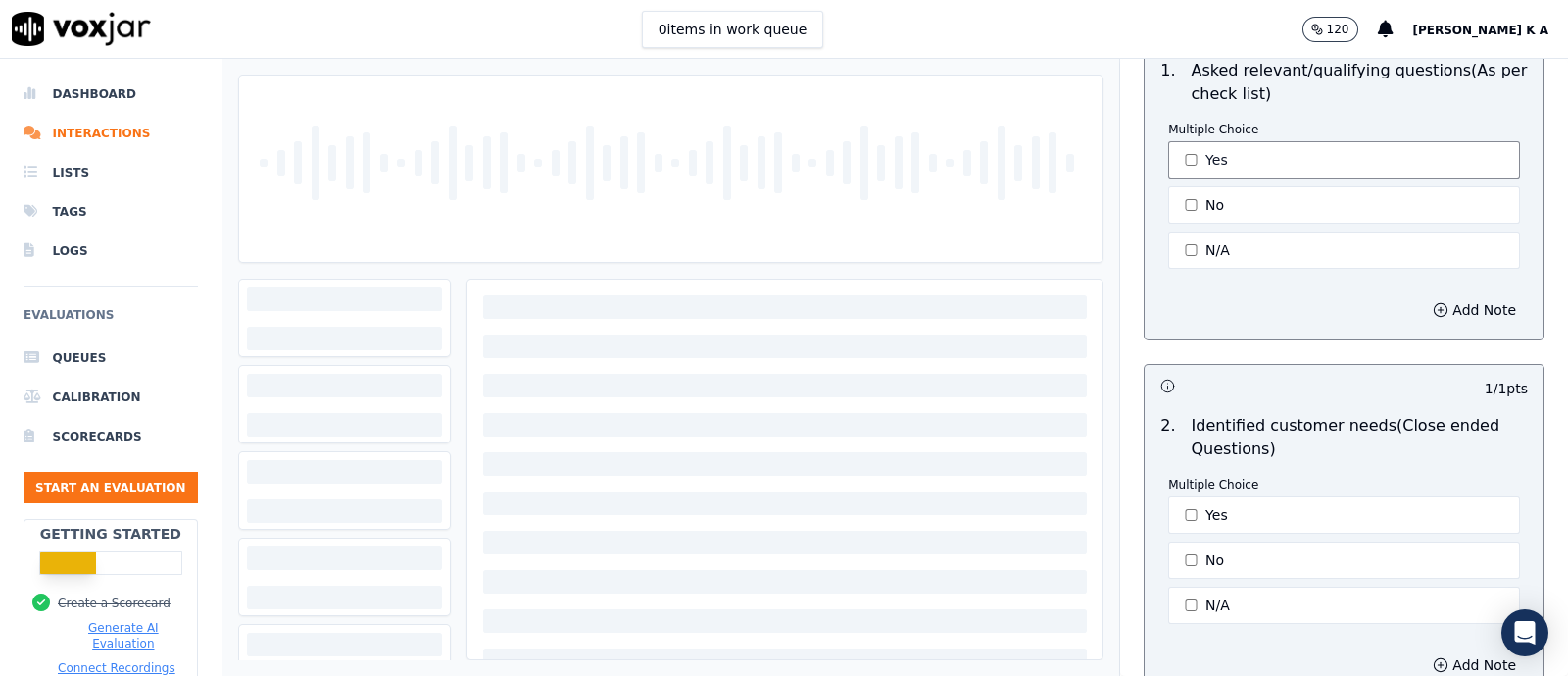
click at [1175, 158] on button "Yes" at bounding box center [1344, 159] width 352 height 37
click at [1175, 194] on button "No" at bounding box center [1344, 204] width 352 height 37
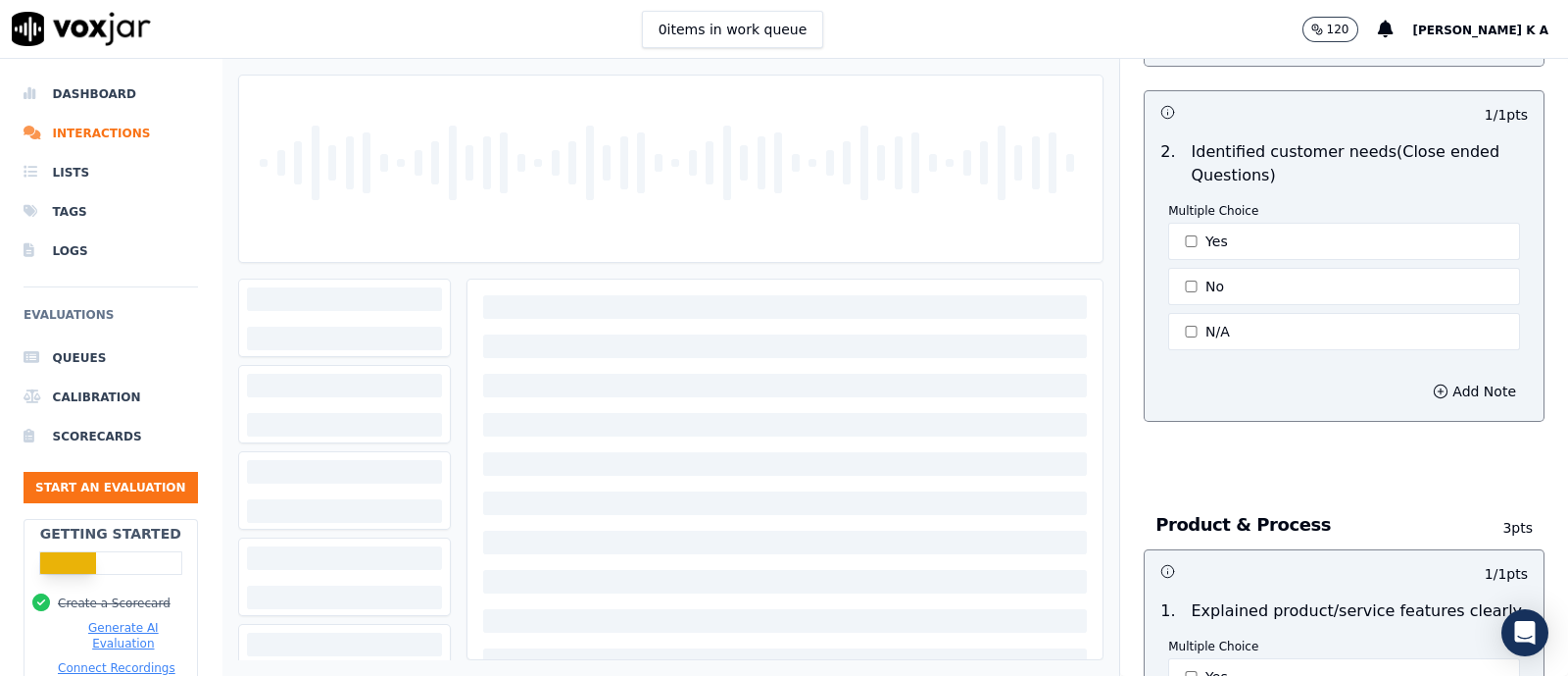
scroll to position [1715, 0]
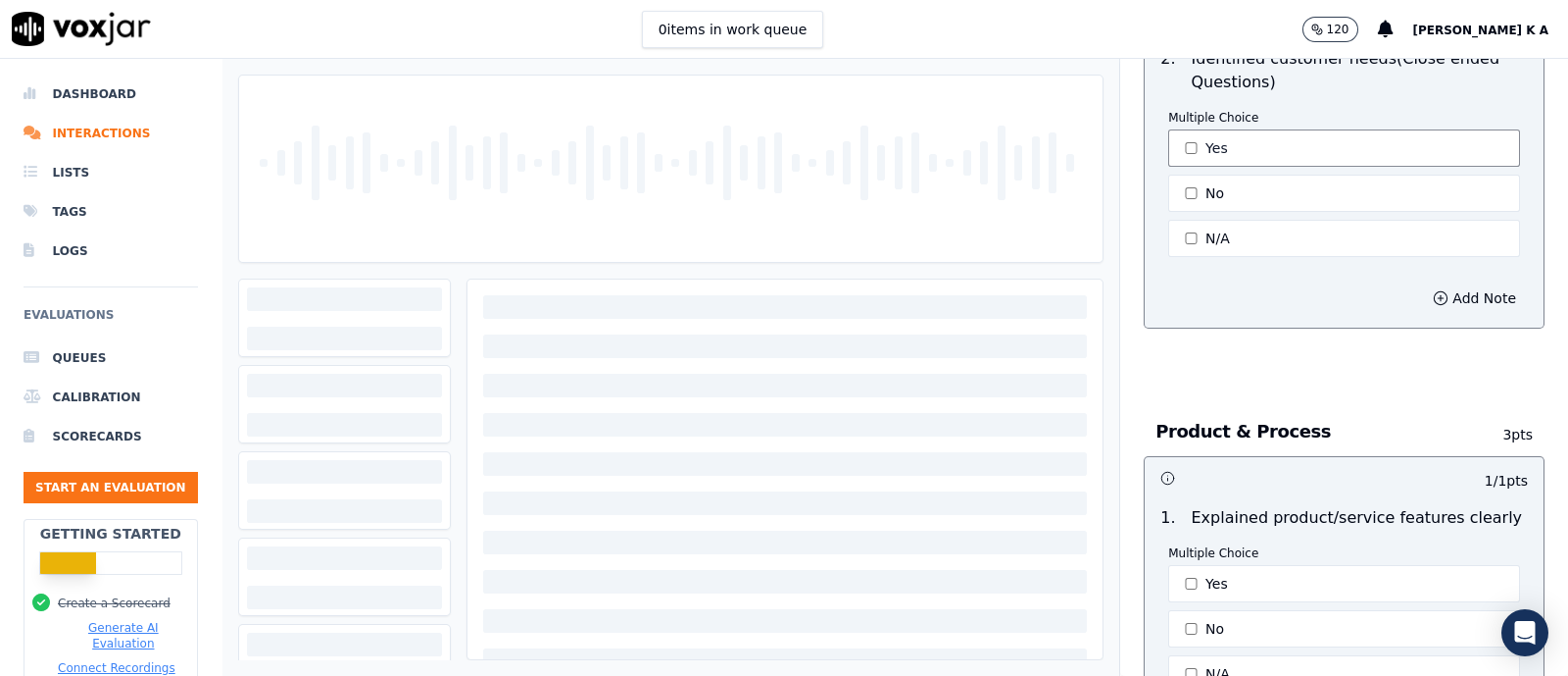
click at [1191, 158] on button "Yes" at bounding box center [1344, 147] width 352 height 37
click at [1183, 182] on button "No" at bounding box center [1344, 193] width 352 height 37
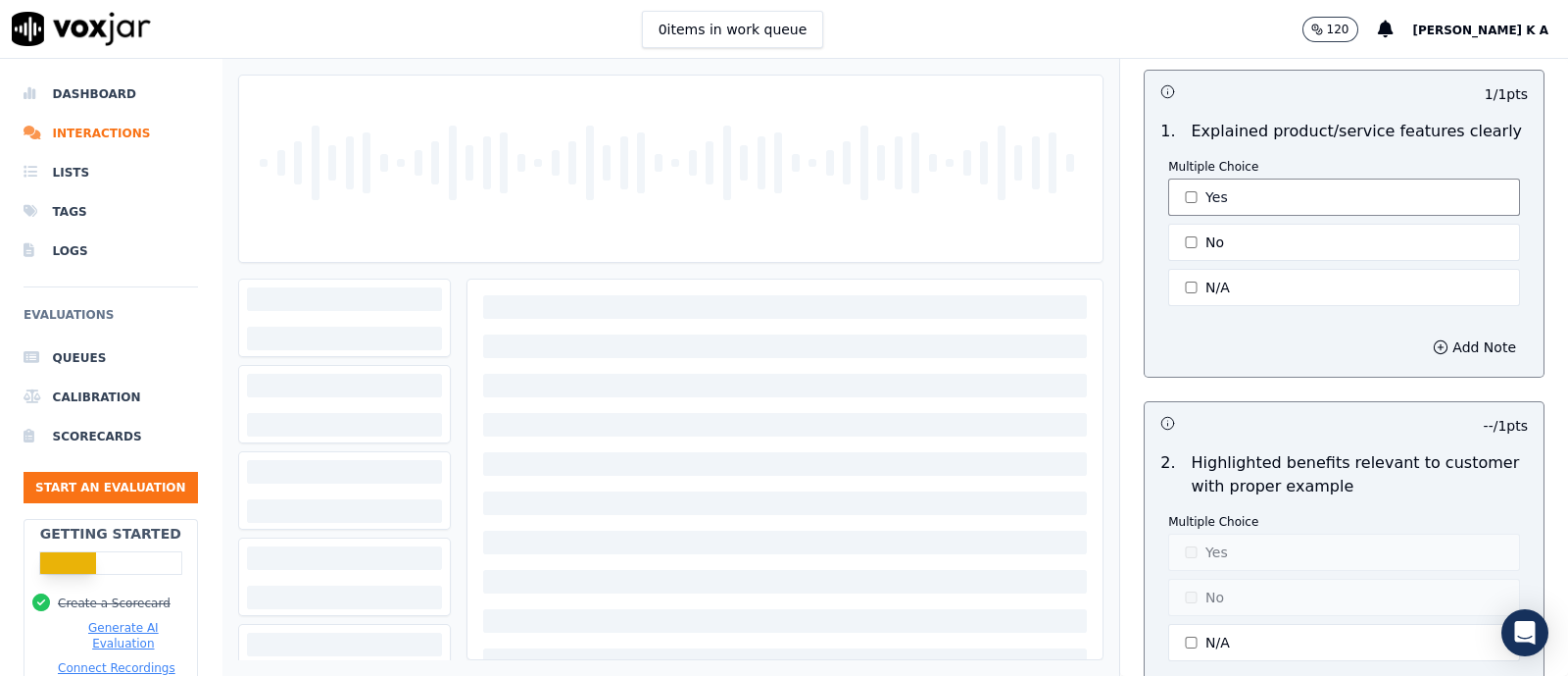
scroll to position [2084, 0]
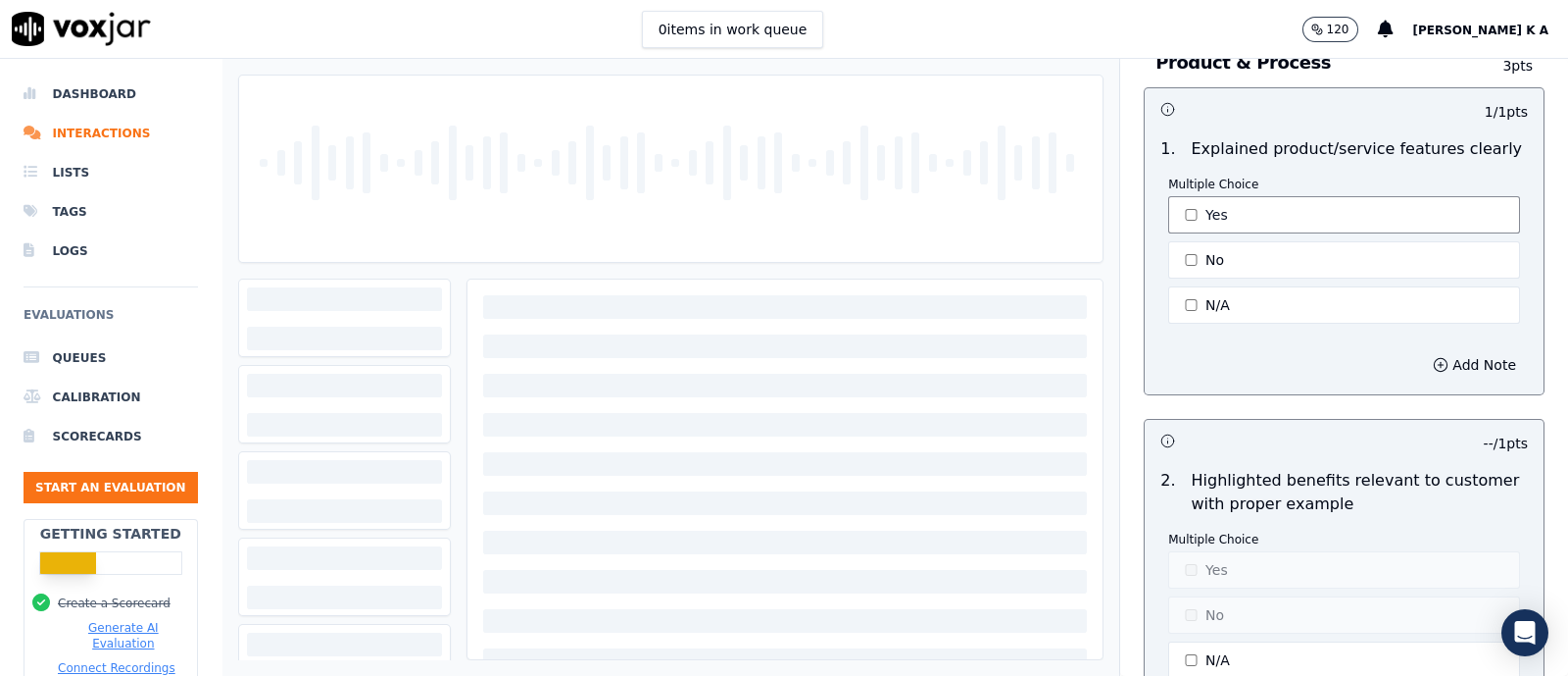
click at [1185, 213] on button "Yes" at bounding box center [1344, 214] width 352 height 37
click at [1185, 271] on div "Multiple Choice Yes No N/A" at bounding box center [1344, 253] width 352 height 151
click at [1191, 261] on button "No" at bounding box center [1344, 259] width 352 height 37
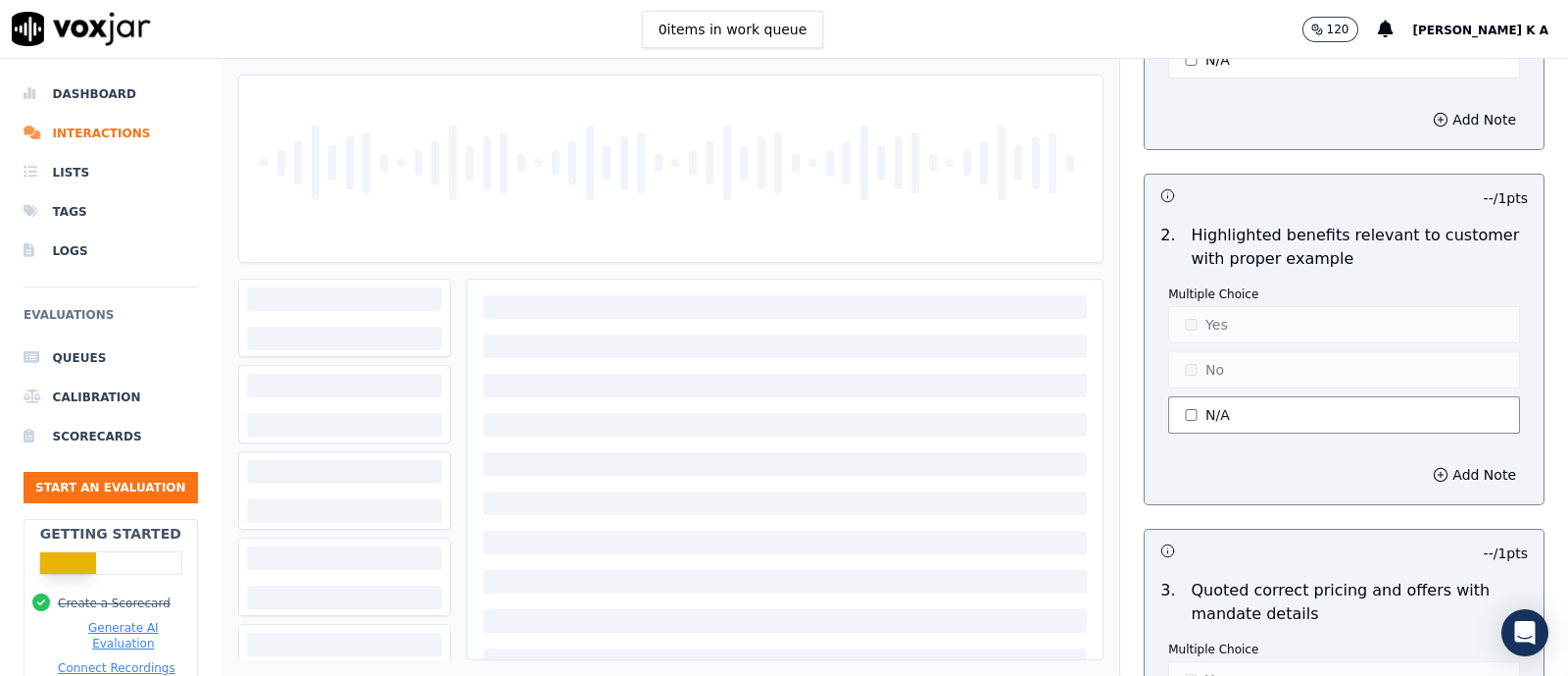
click at [1182, 397] on button "N/A" at bounding box center [1344, 415] width 352 height 37
click at [1201, 310] on button "Yes" at bounding box center [1344, 324] width 352 height 37
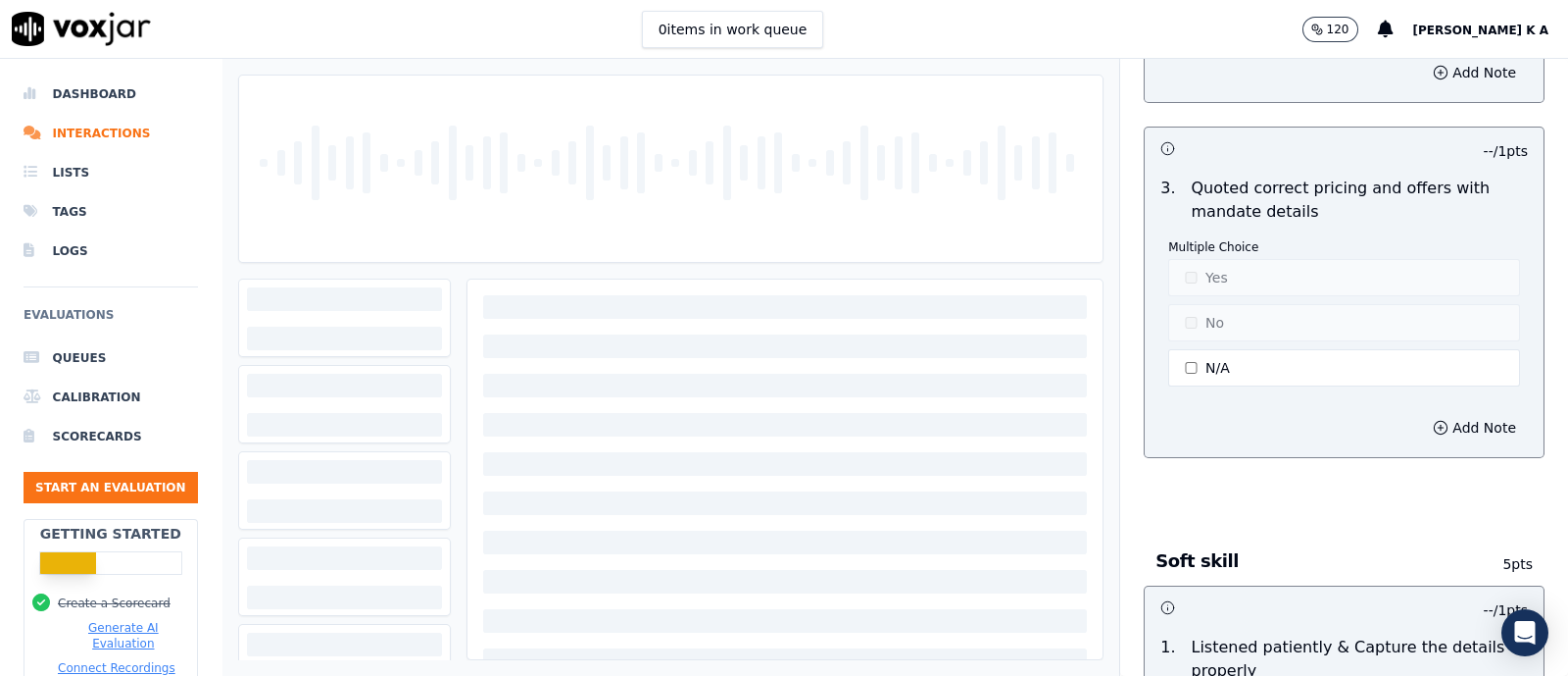
scroll to position [2819, 0]
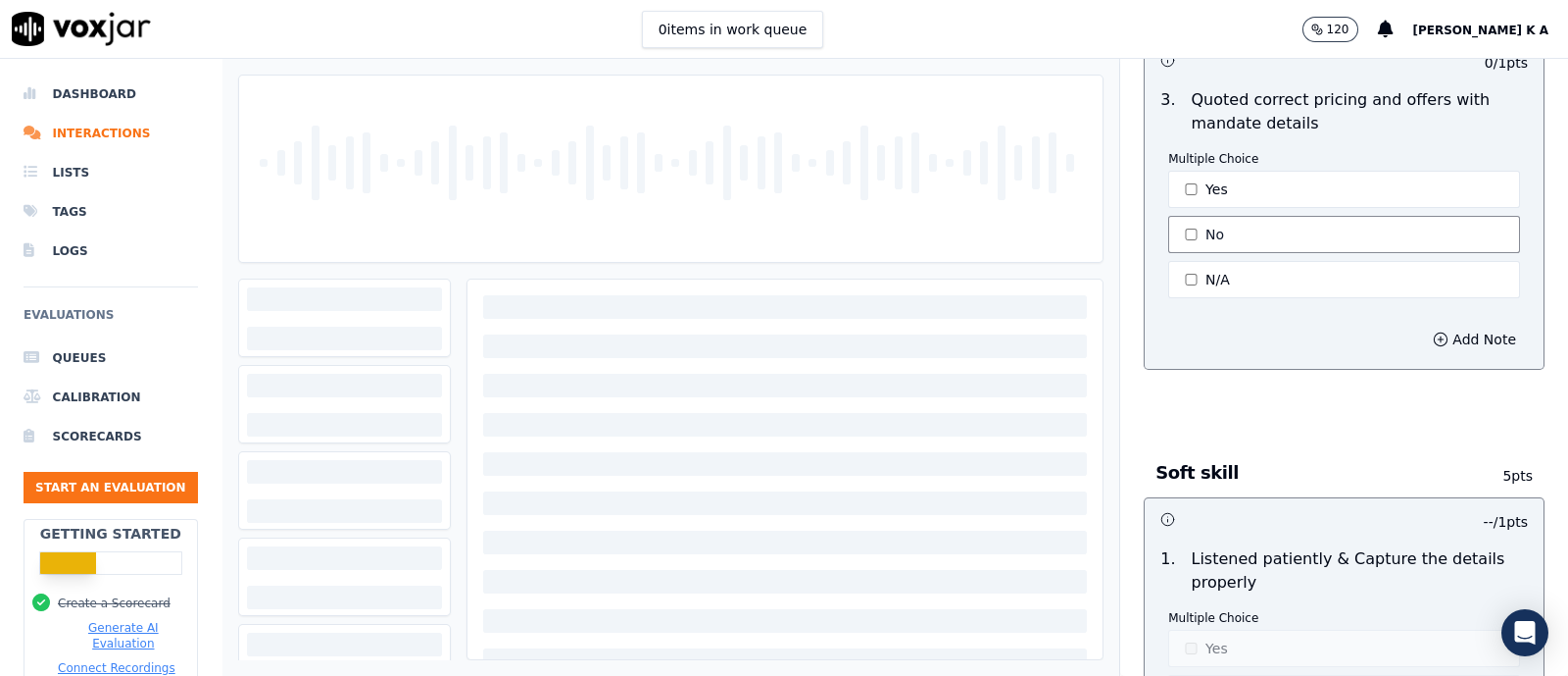
click at [1183, 216] on button "No" at bounding box center [1344, 234] width 352 height 37
click at [1184, 224] on button "No" at bounding box center [1344, 234] width 352 height 37
click at [1184, 181] on button "Yes" at bounding box center [1344, 189] width 352 height 37
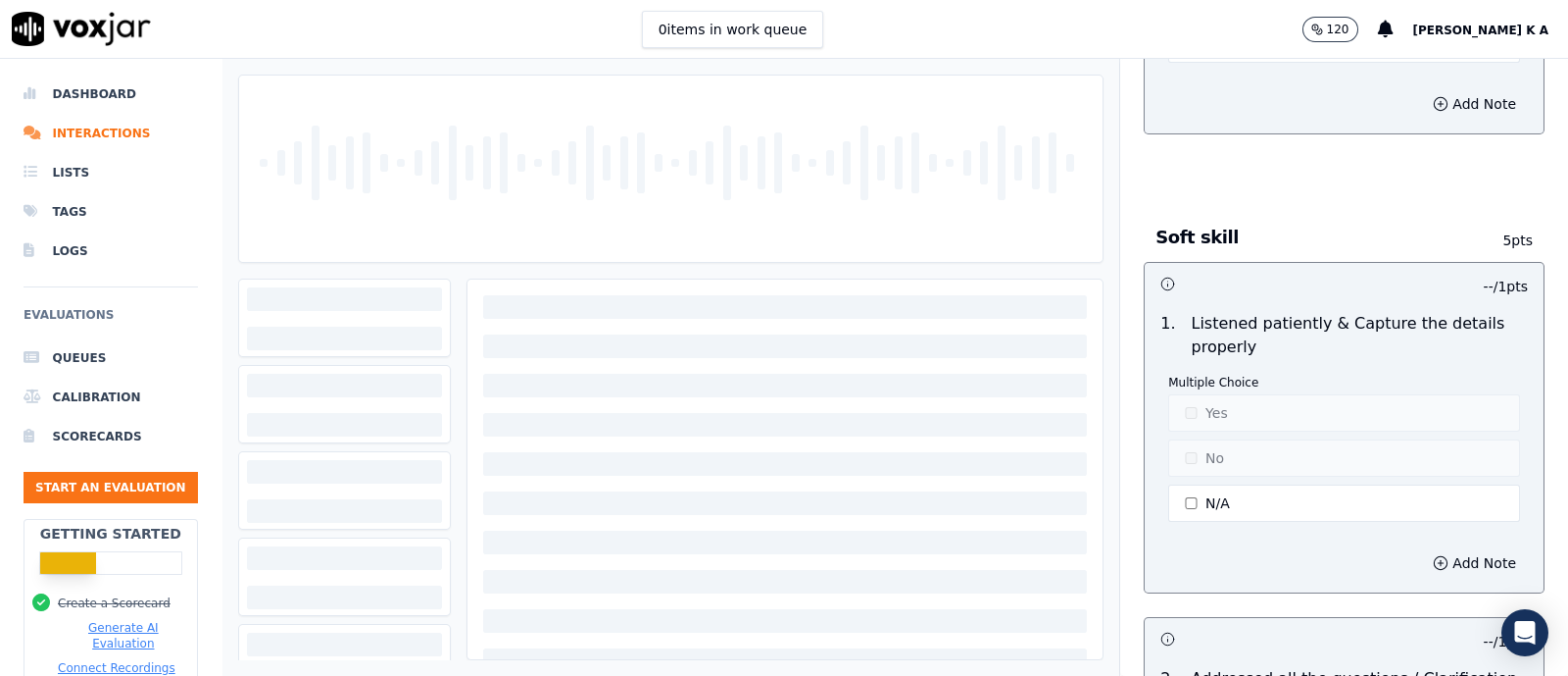
scroll to position [3064, 0]
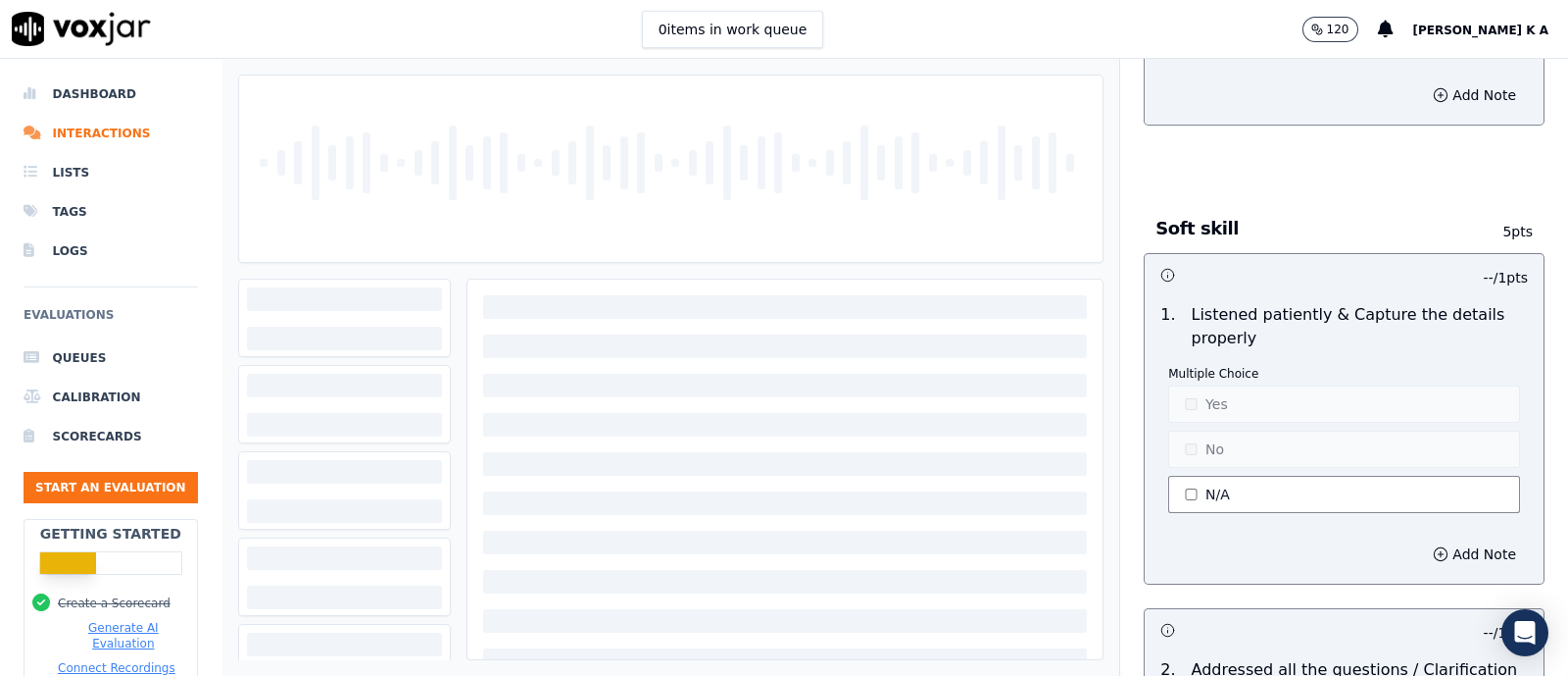
click at [1183, 486] on button "N/A" at bounding box center [1344, 493] width 352 height 37
click at [1191, 386] on button "Yes" at bounding box center [1344, 404] width 352 height 37
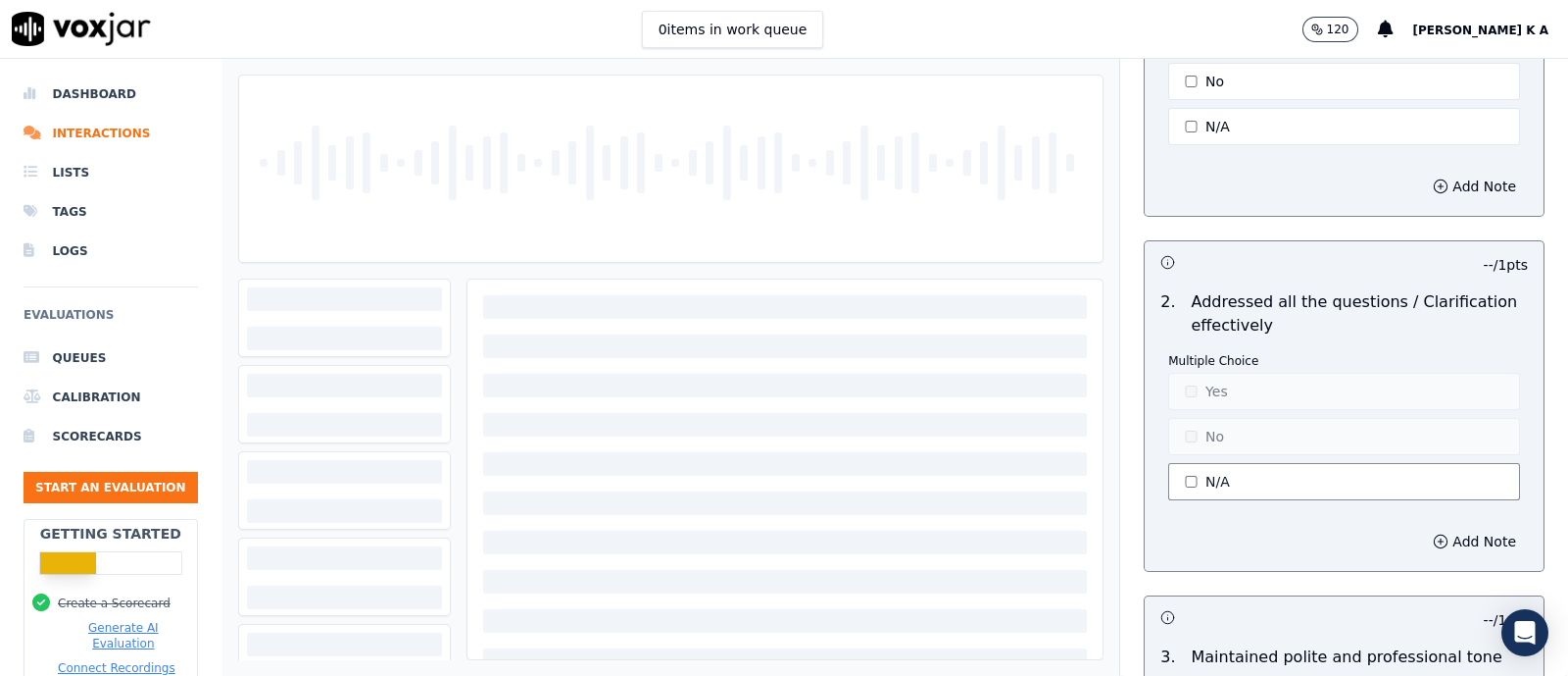
click at [1184, 467] on button "N/A" at bounding box center [1344, 481] width 352 height 37
click at [1190, 354] on p "Multiple Choice" at bounding box center [1344, 361] width 352 height 16
click at [1188, 373] on button "Yes" at bounding box center [1344, 391] width 352 height 37
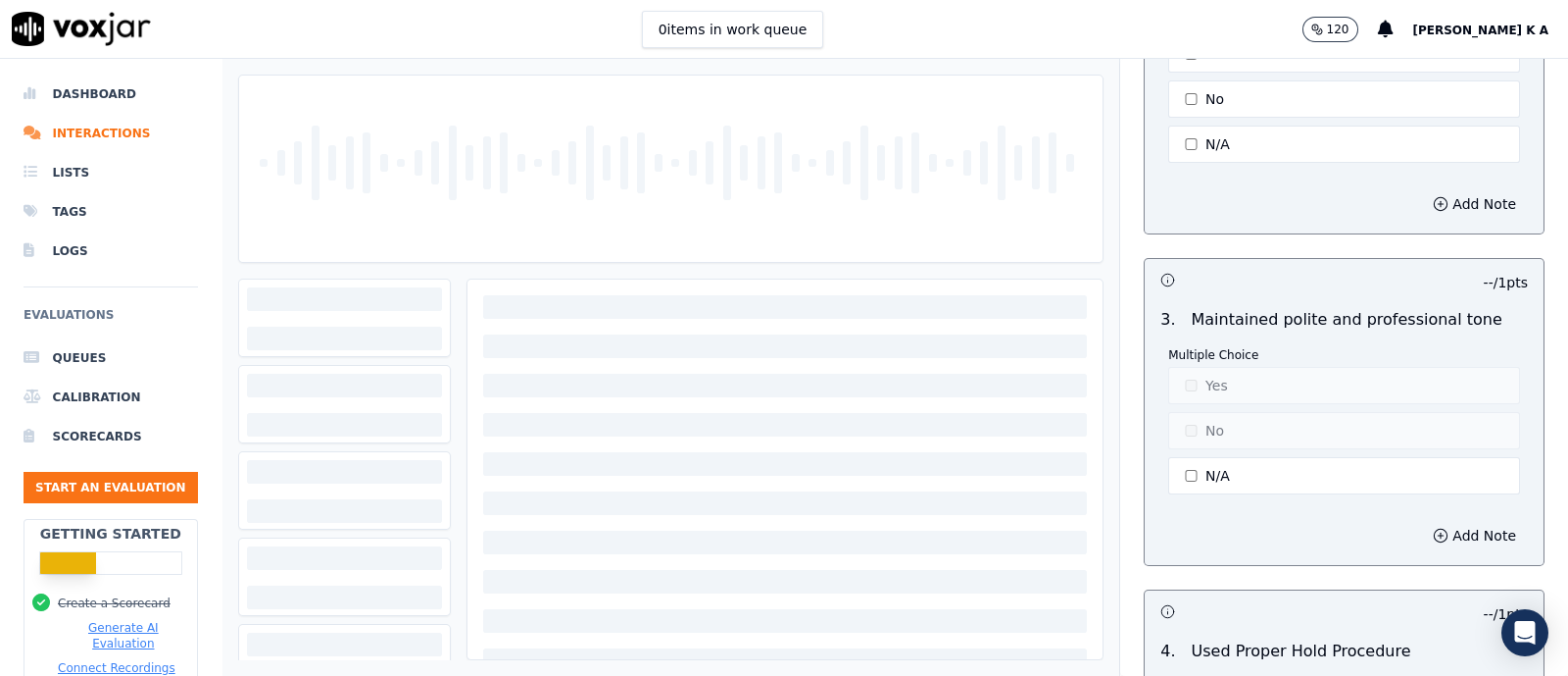
scroll to position [3800, 0]
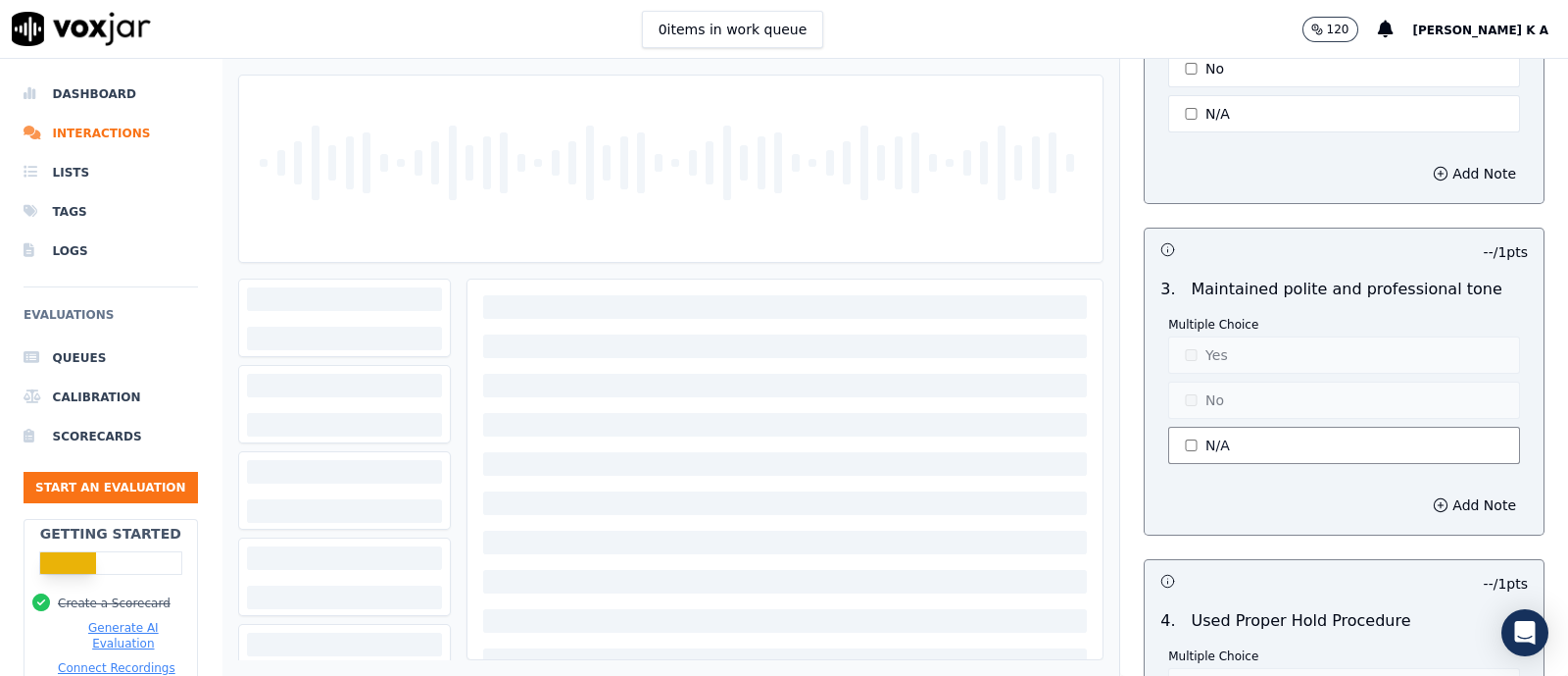
click at [1183, 433] on button "N/A" at bounding box center [1344, 444] width 352 height 37
drag, startPoint x: 1201, startPoint y: 334, endPoint x: 1199, endPoint y: 350, distance: 16.1
click at [1201, 336] on button "Yes" at bounding box center [1344, 354] width 352 height 37
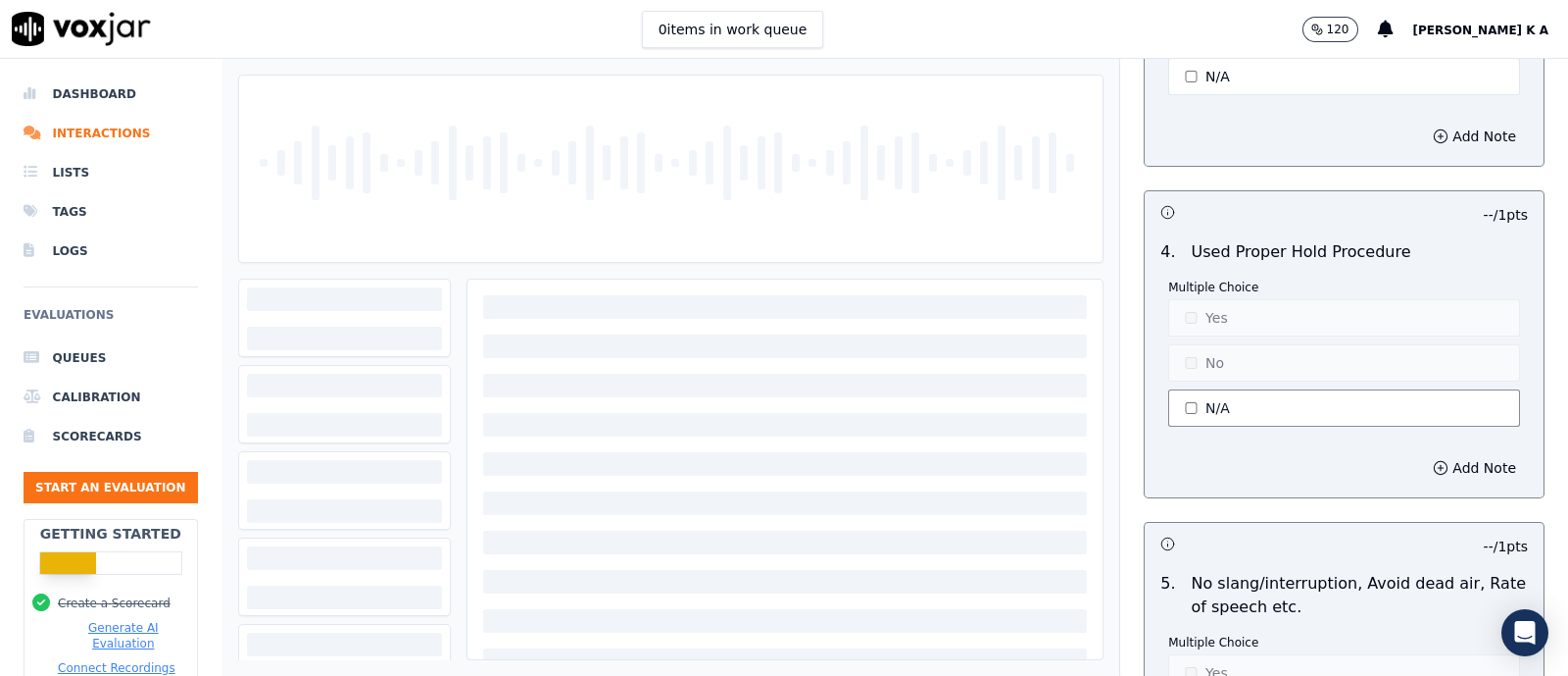
click at [1185, 408] on button "N/A" at bounding box center [1344, 408] width 352 height 37
click at [1190, 326] on div "Multiple Choice Yes No N/A" at bounding box center [1344, 355] width 352 height 151
click at [1200, 308] on button "Yes" at bounding box center [1344, 317] width 352 height 37
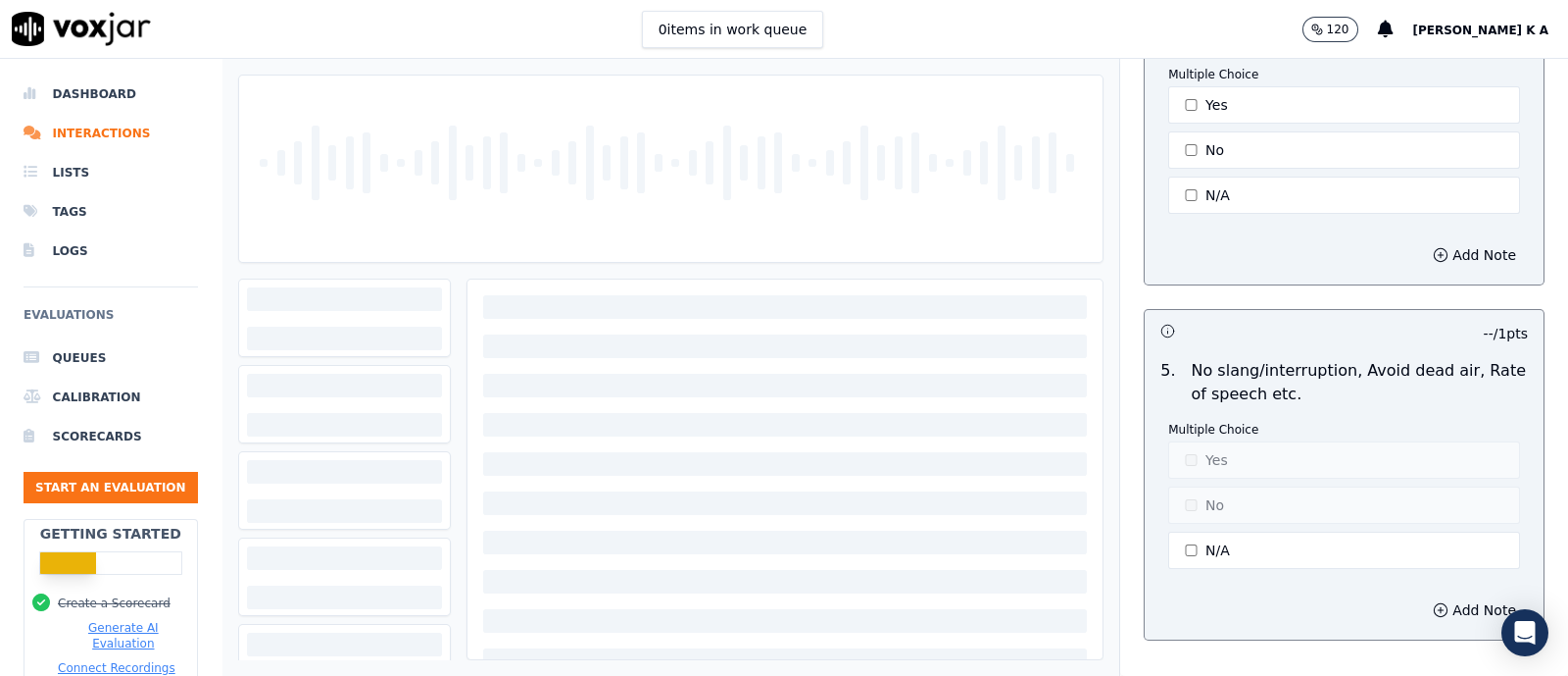
scroll to position [4536, 0]
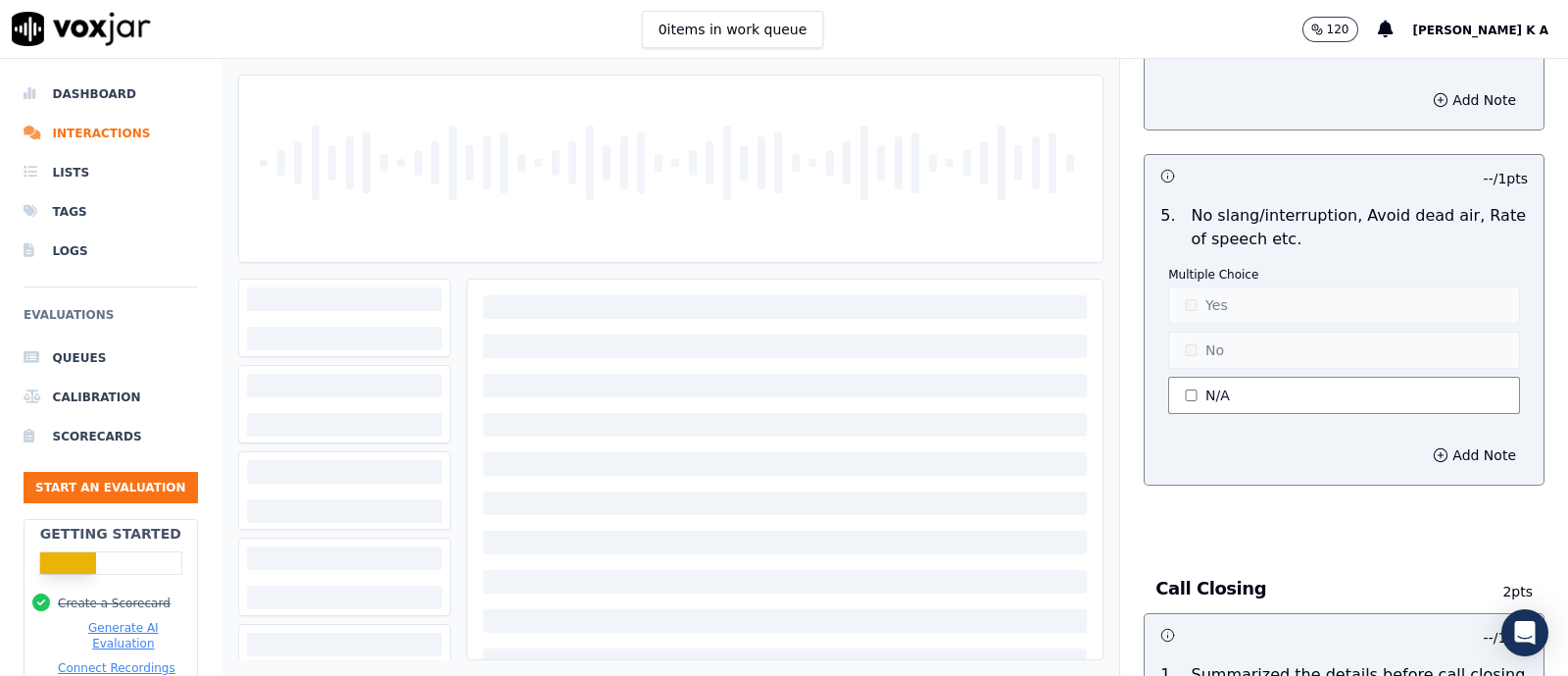
click at [1187, 384] on button "N/A" at bounding box center [1344, 395] width 352 height 37
click at [1203, 288] on button "Yes" at bounding box center [1344, 304] width 352 height 37
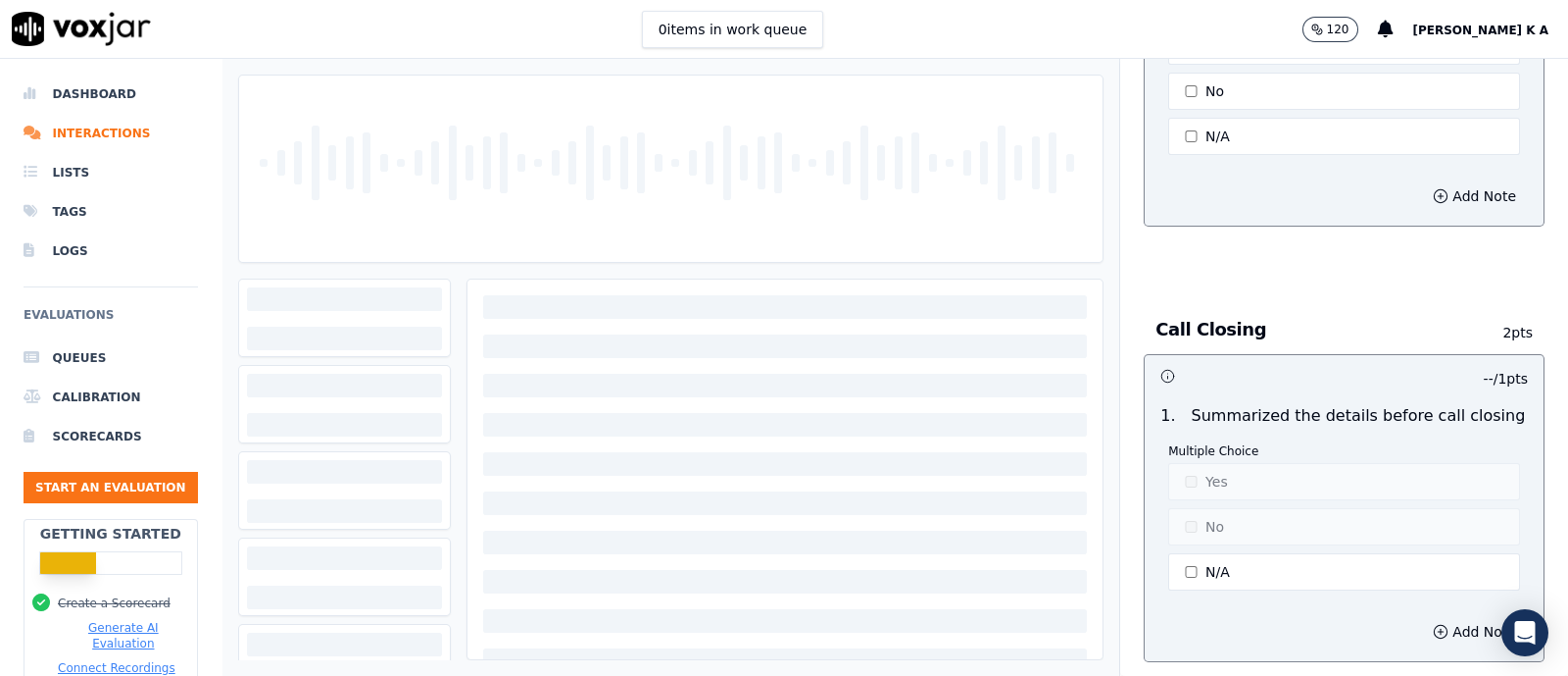
scroll to position [4904, 0]
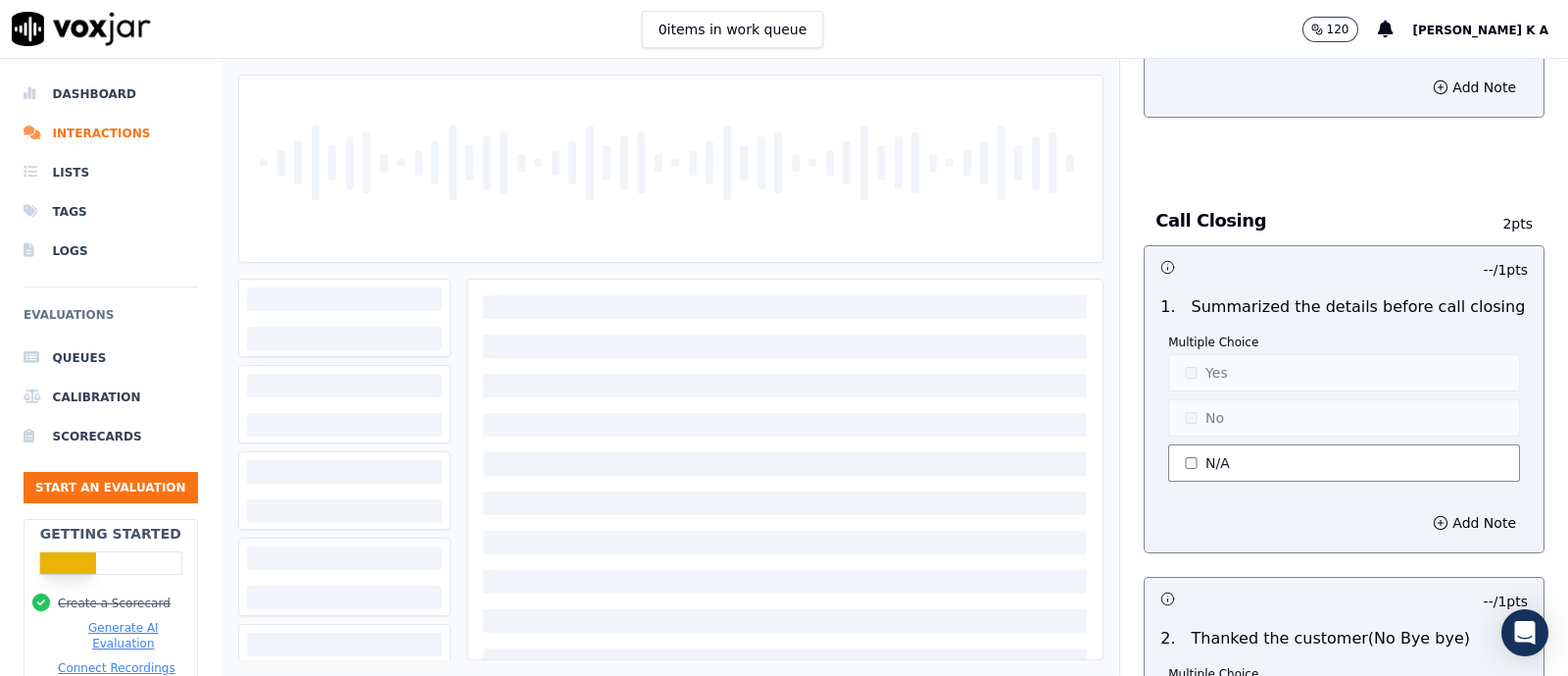
click at [1185, 447] on button "N/A" at bounding box center [1344, 462] width 352 height 37
click at [1191, 365] on button "Yes" at bounding box center [1344, 372] width 352 height 37
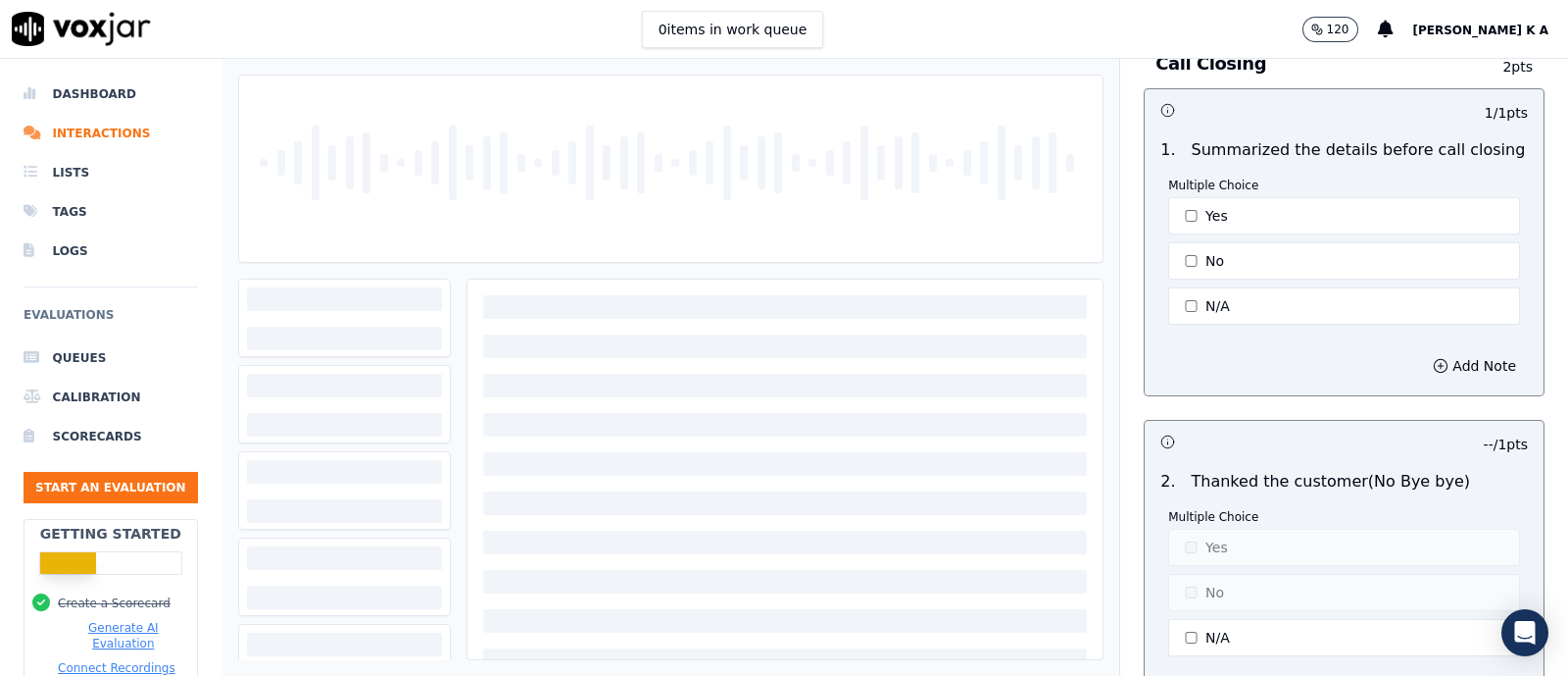
scroll to position [5272, 0]
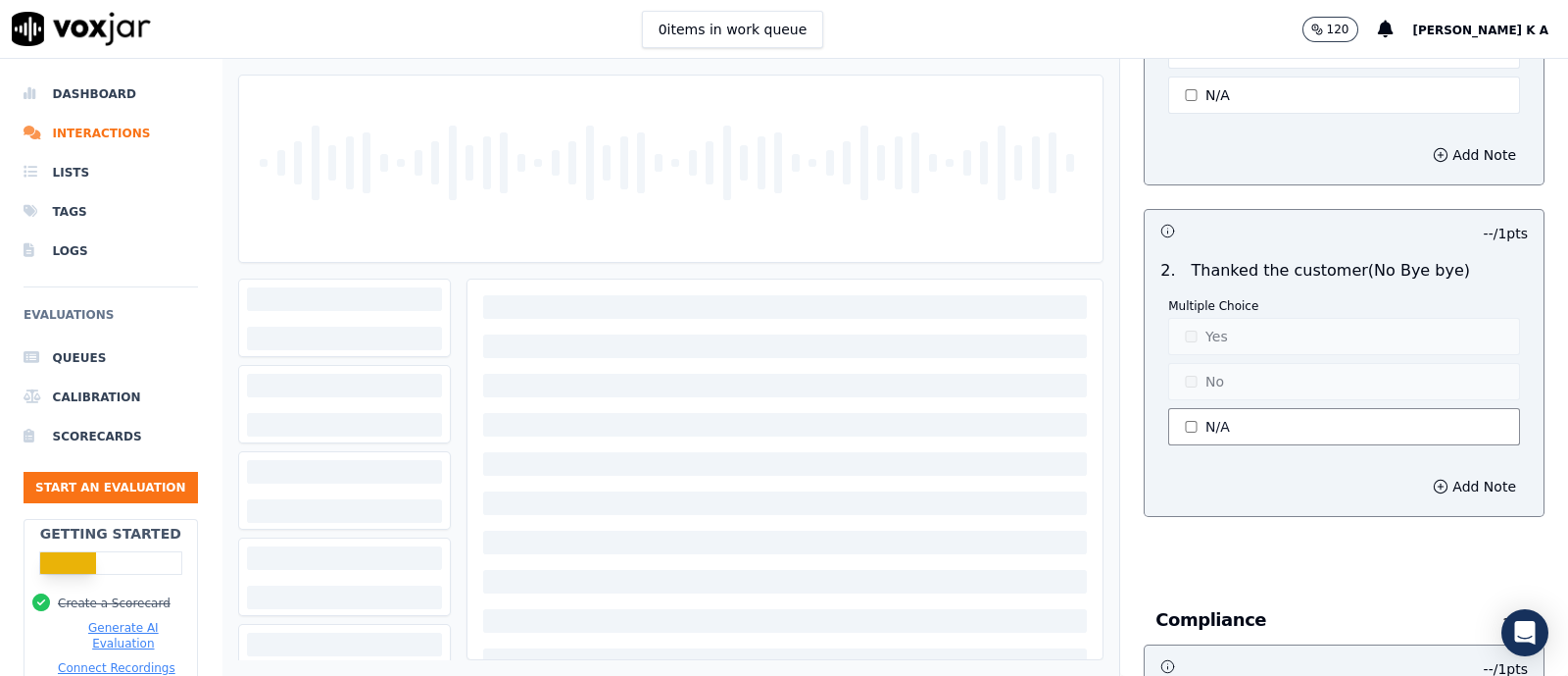
click at [1186, 408] on button "N/A" at bounding box center [1344, 425] width 352 height 37
click at [1192, 324] on button "Yes" at bounding box center [1344, 336] width 352 height 37
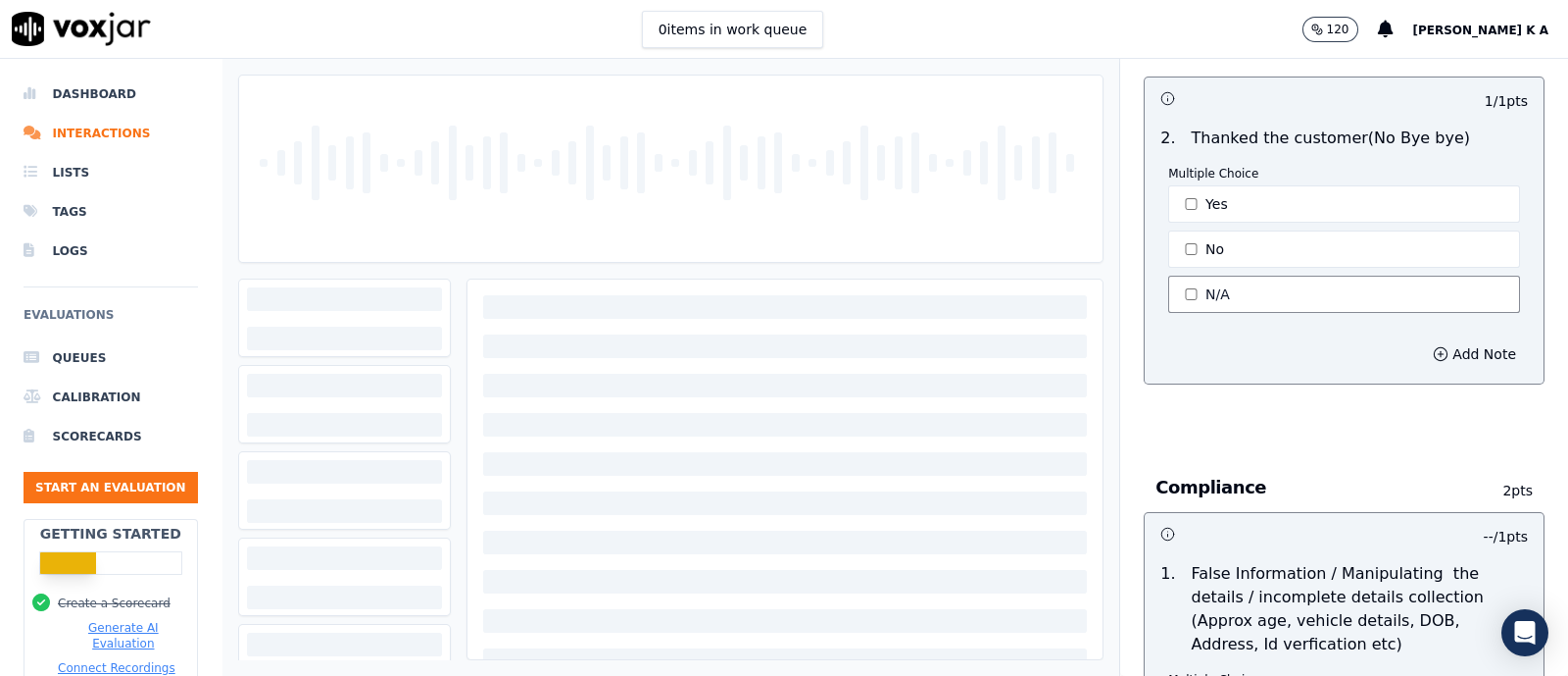
scroll to position [5640, 0]
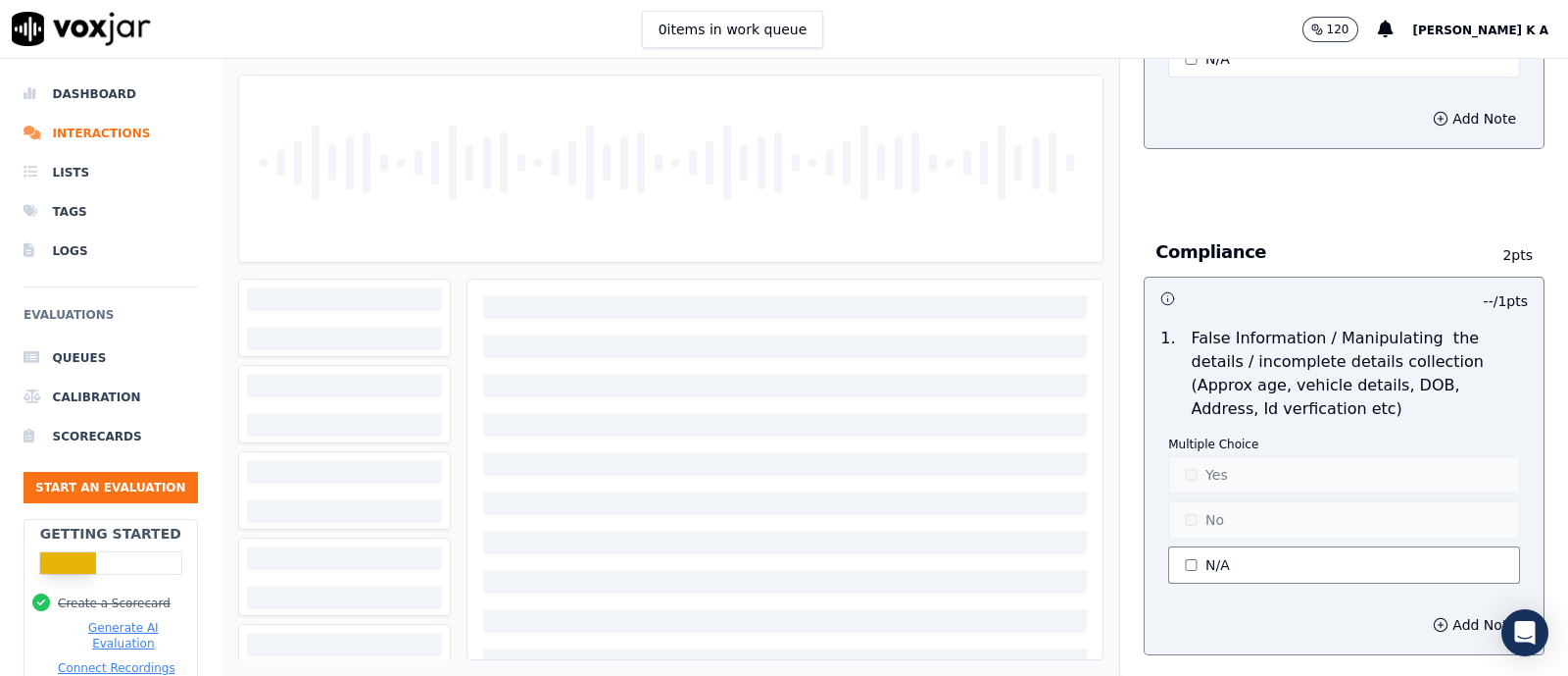
click at [1176, 549] on button "N/A" at bounding box center [1344, 565] width 352 height 37
click at [1183, 473] on div "Multiple Choice Yes No N/A" at bounding box center [1344, 512] width 352 height 151
click at [1191, 460] on button "Yes" at bounding box center [1344, 474] width 352 height 37
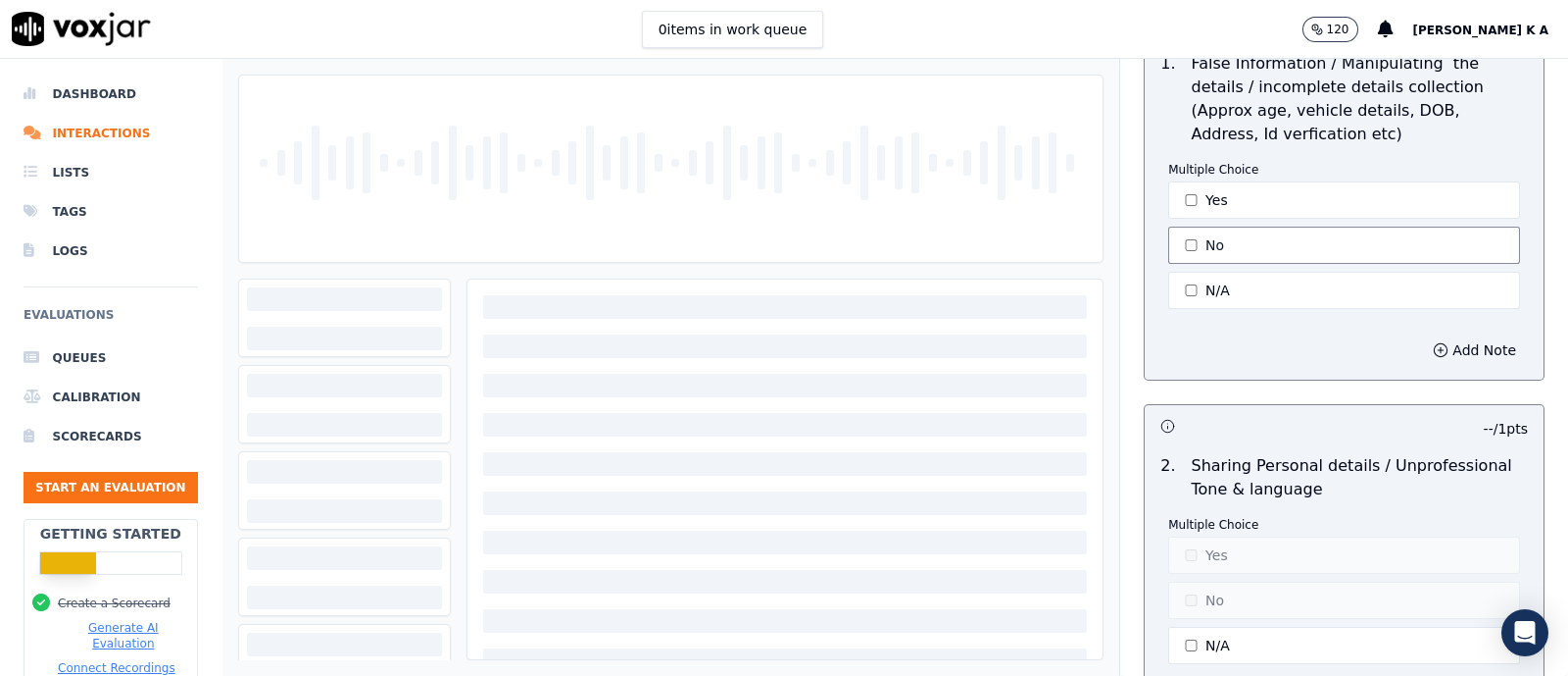
scroll to position [6123, 0]
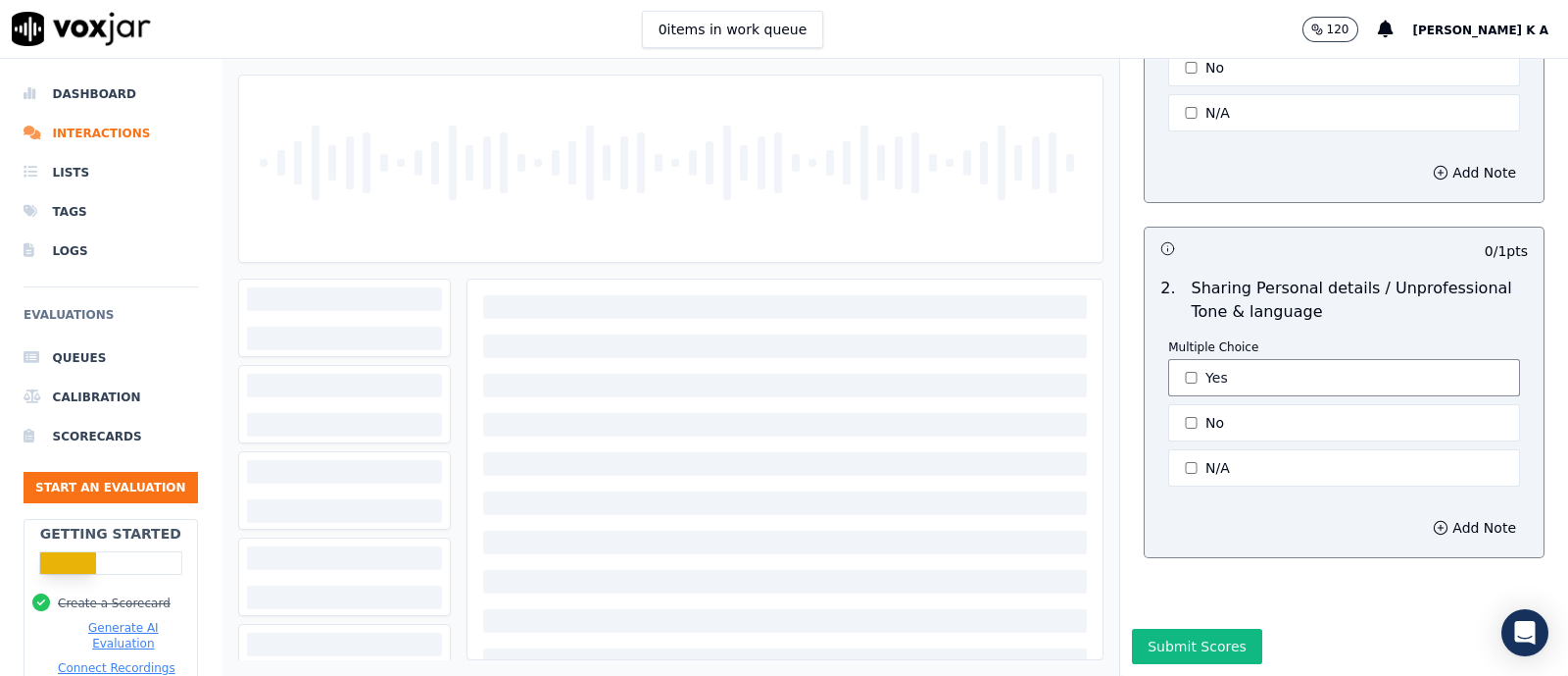
click at [1188, 359] on button "Yes" at bounding box center [1344, 377] width 352 height 37
click at [1143, 628] on button "Submit Scores" at bounding box center [1196, 646] width 130 height 36
